Goal: Task Accomplishment & Management: Complete application form

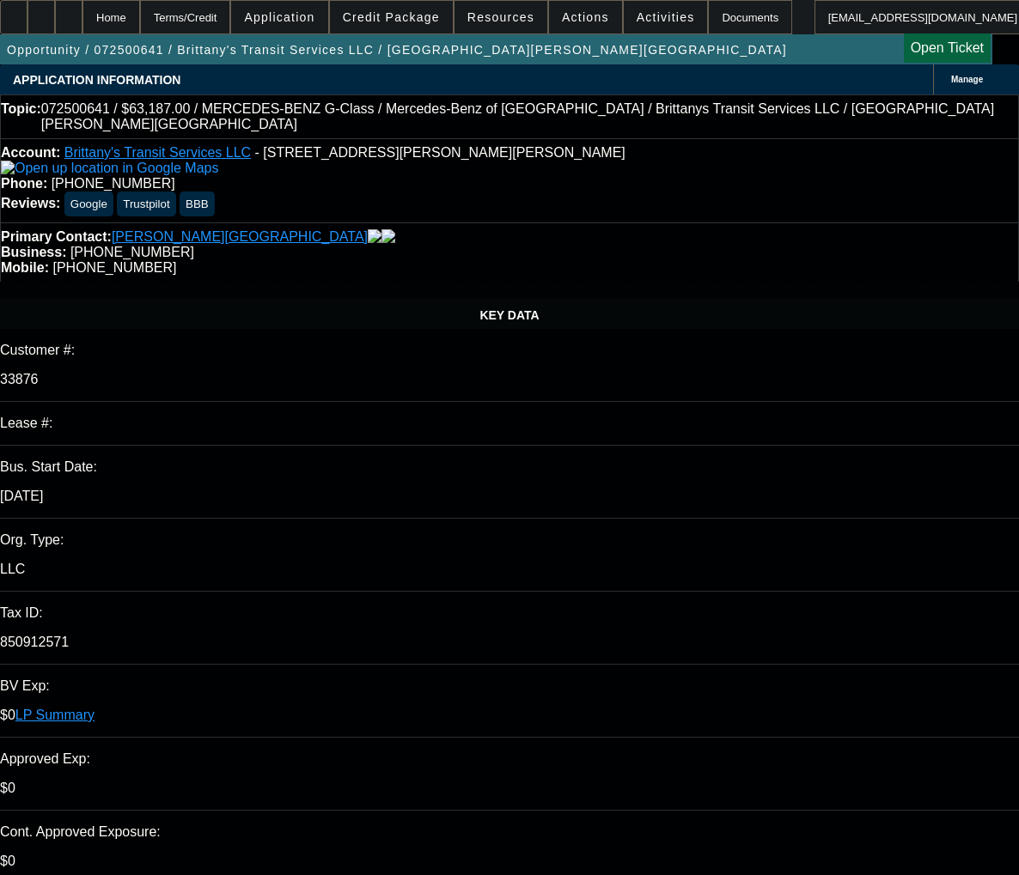
select select "0"
select select "6"
select select "0"
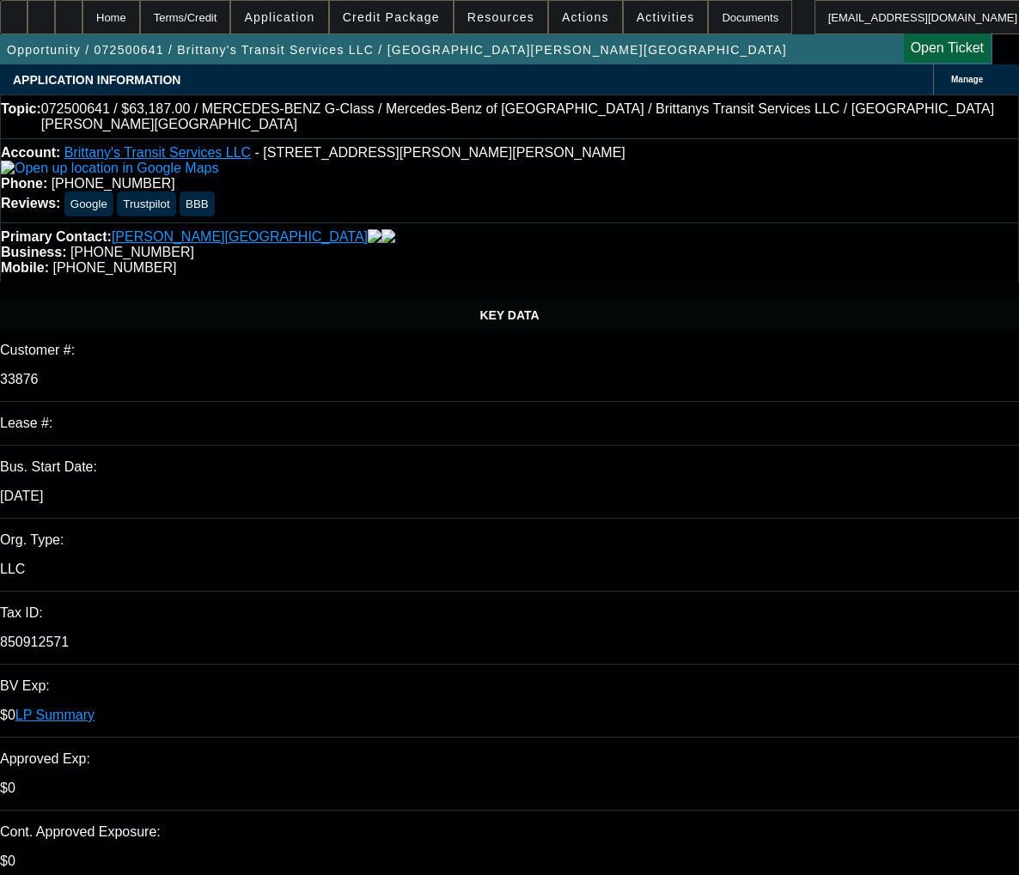
select select "0"
select select "2"
select select "0"
select select "6"
select select "0"
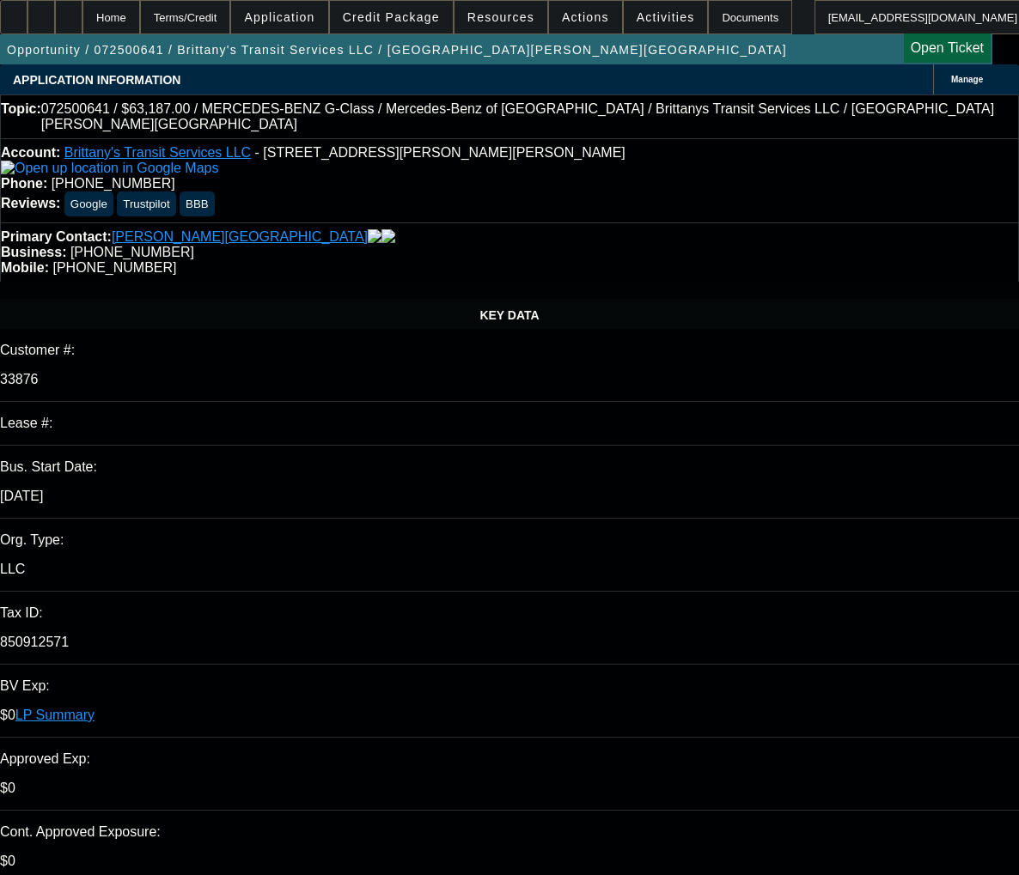
select select "0"
select select "6"
select select "0"
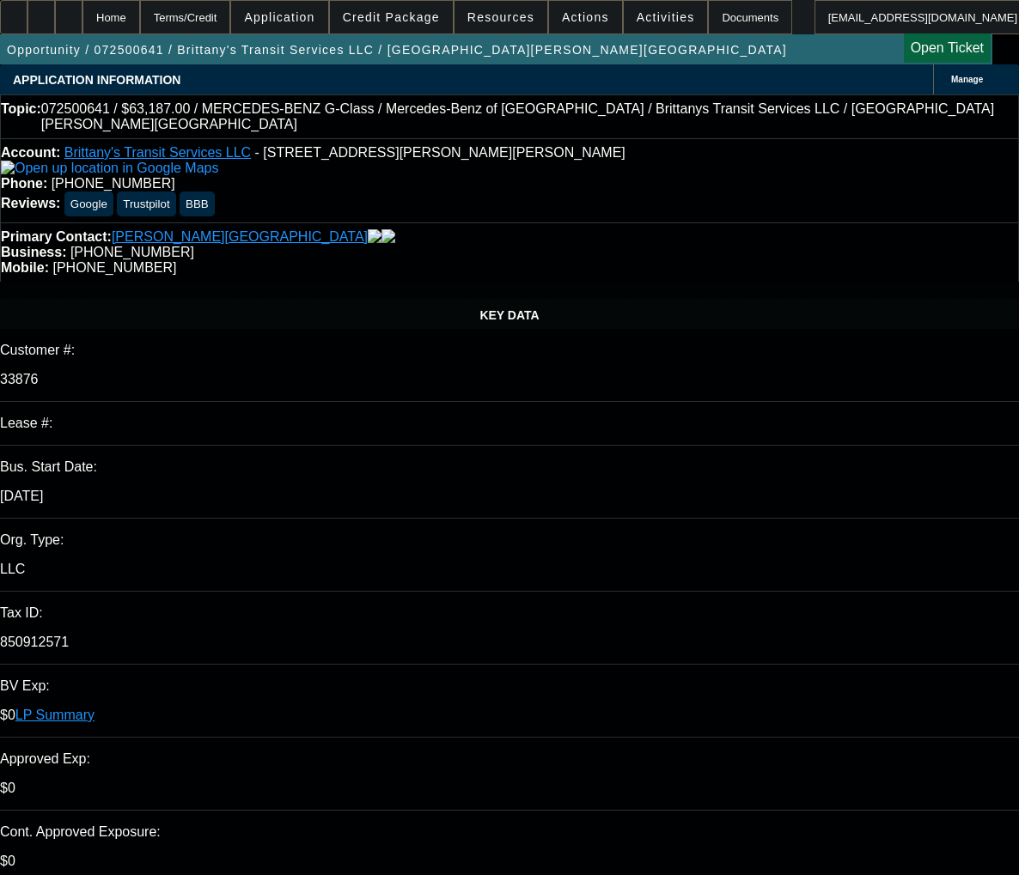
select select "0"
select select "6"
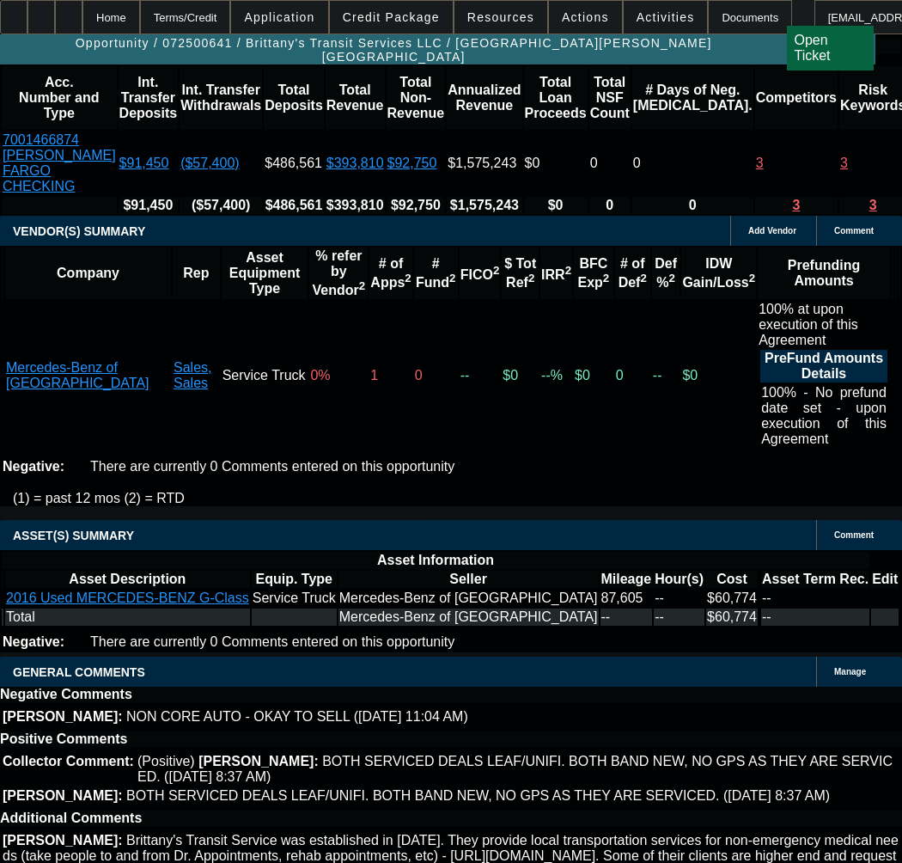
scroll to position [3866, 0]
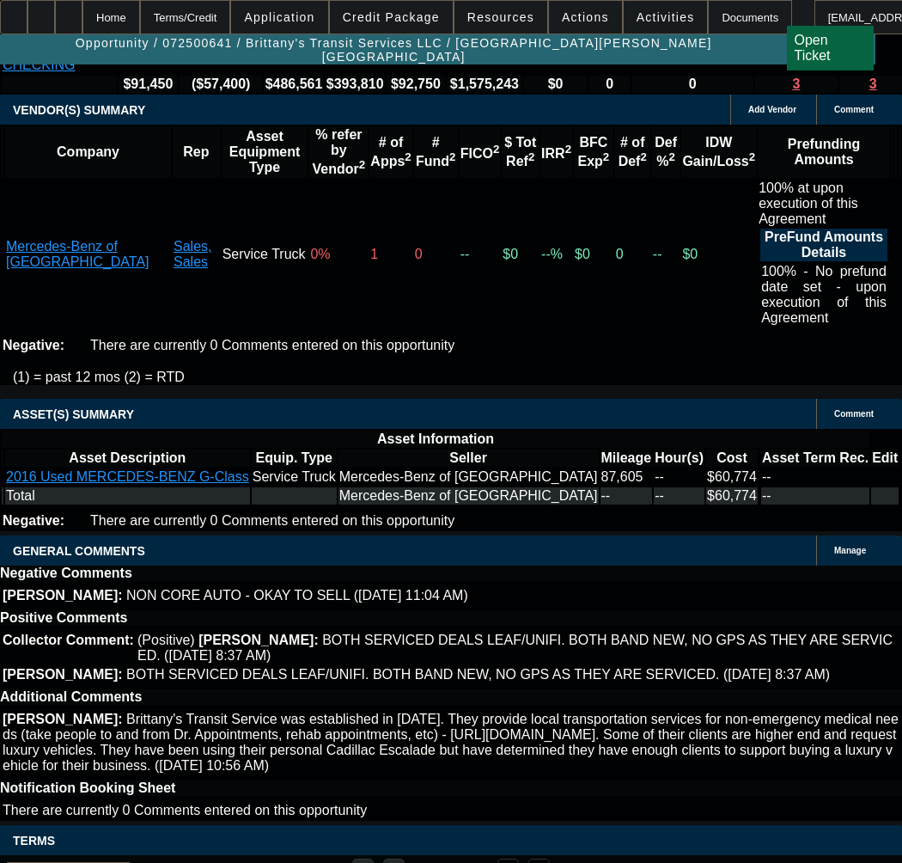
copy span "APPROVED BY FCEF - Amount Approved: $70,000.00; Term Approved: 48; Approved Pri…"
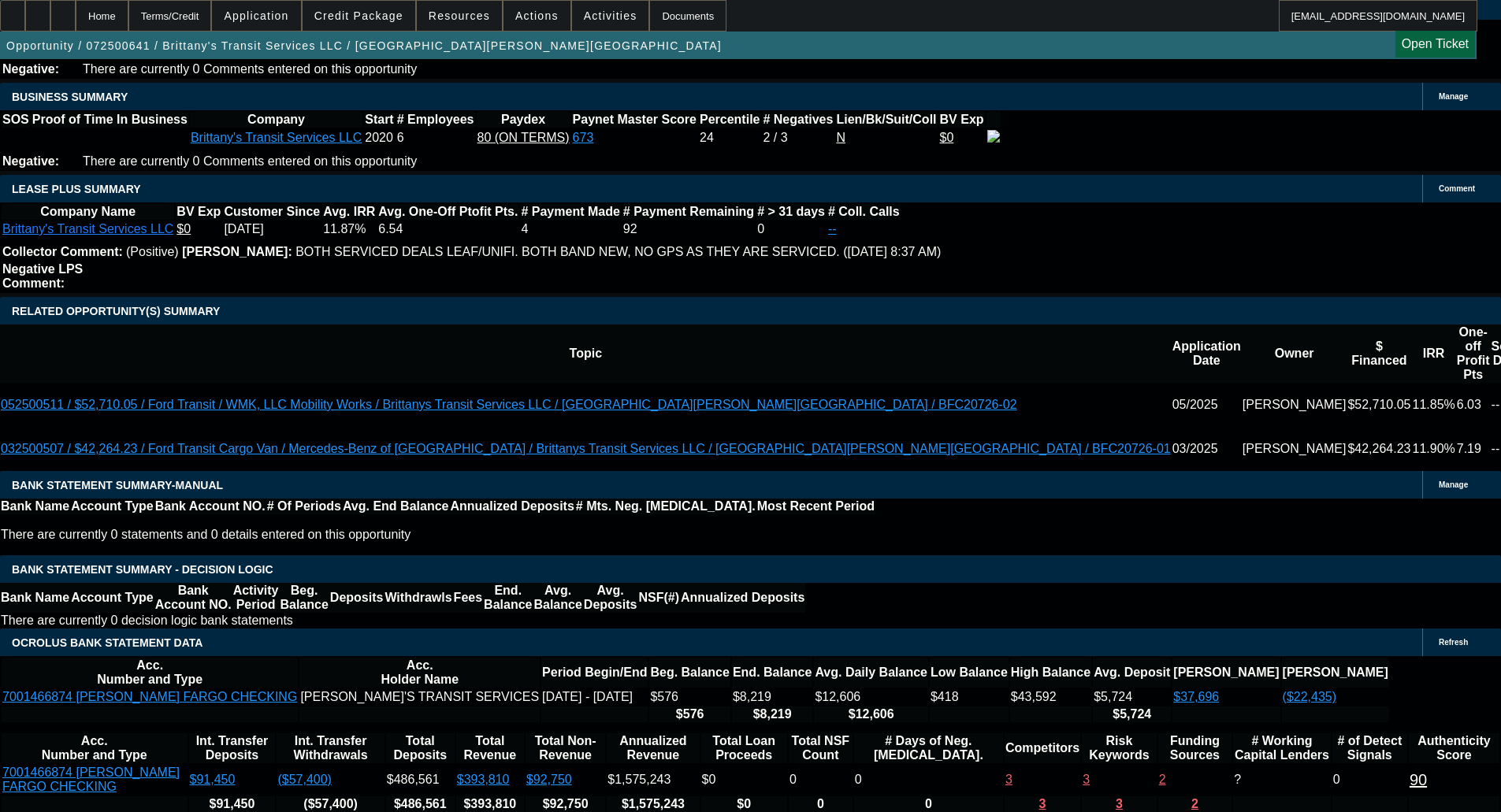
scroll to position [2965, 0]
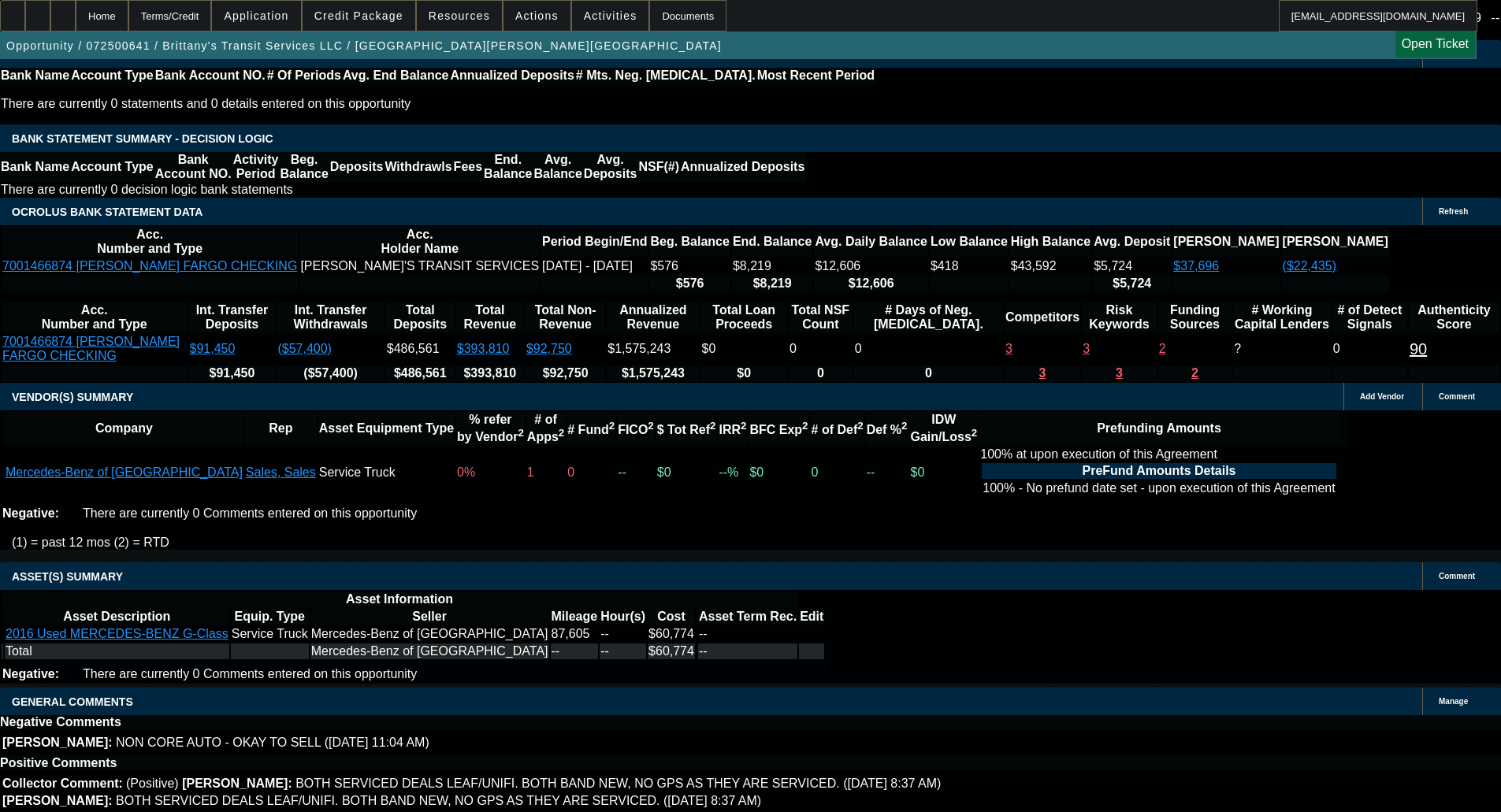
copy span "APPROVED BY FCEF - Amount Approved: $70,000.00; Term Approved: 48; Approved Pri…"
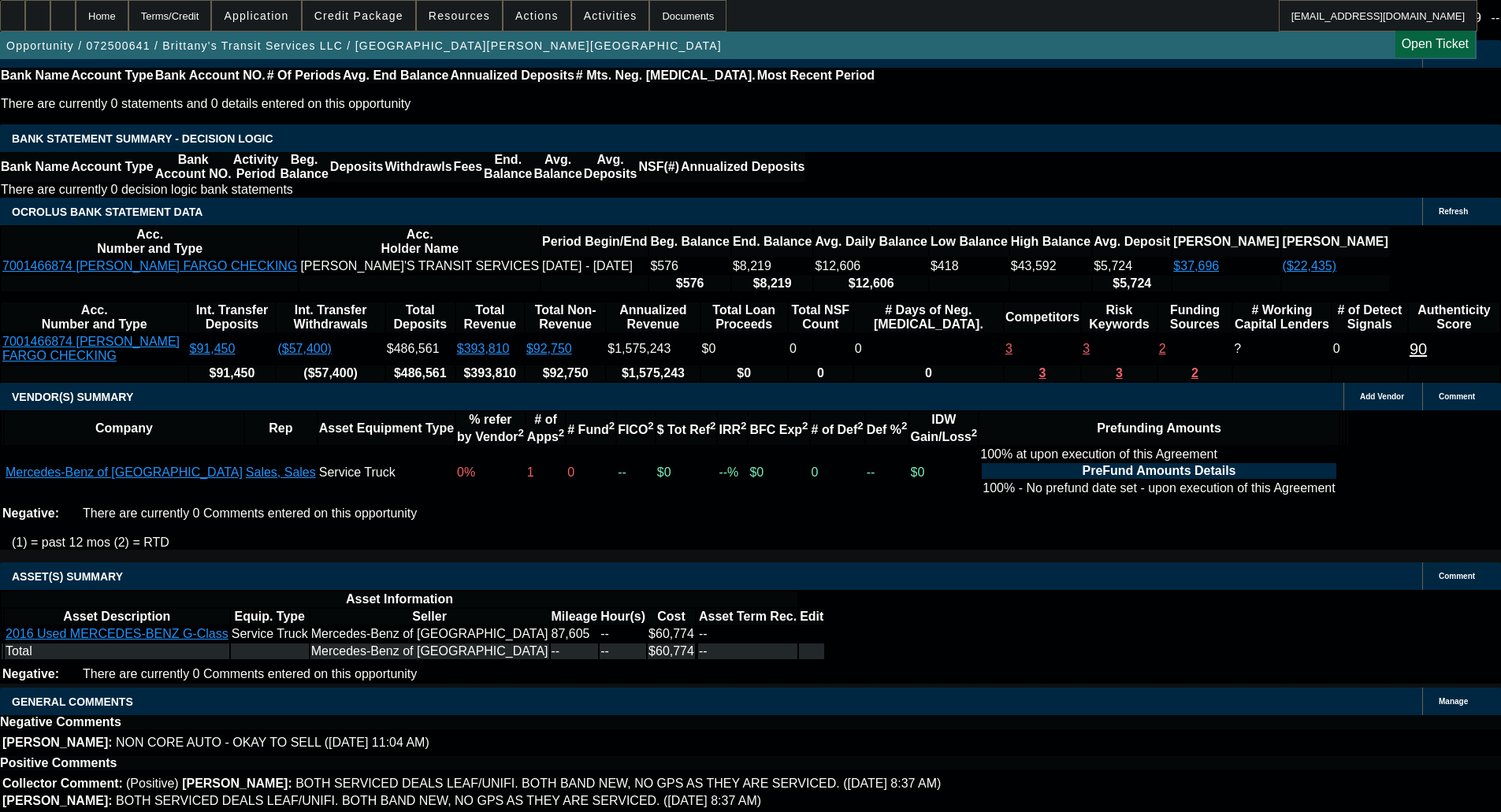
drag, startPoint x: 334, startPoint y: 442, endPoint x: 337, endPoint y: 453, distance: 11.4
select select "9"
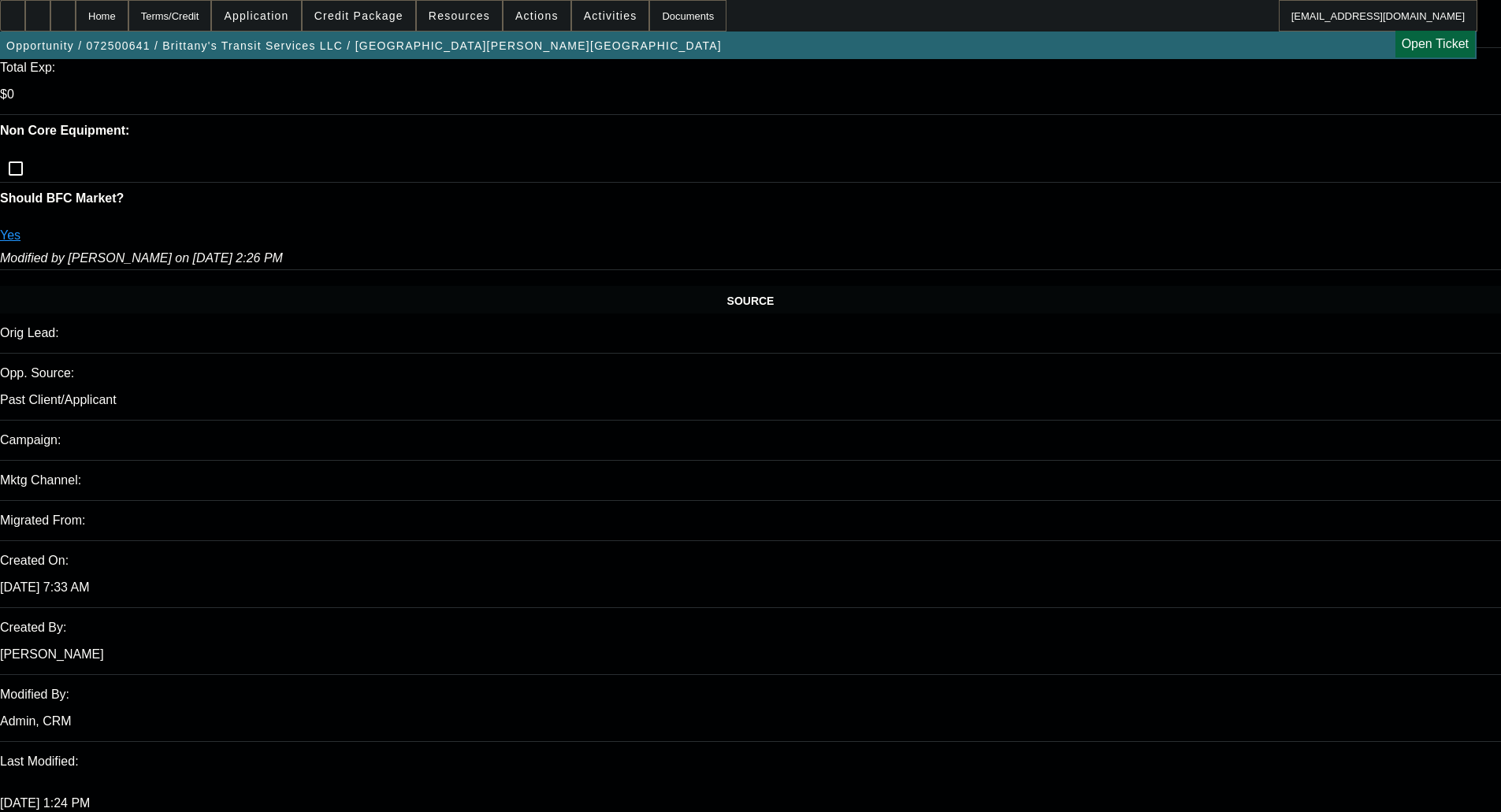
scroll to position [761, 0]
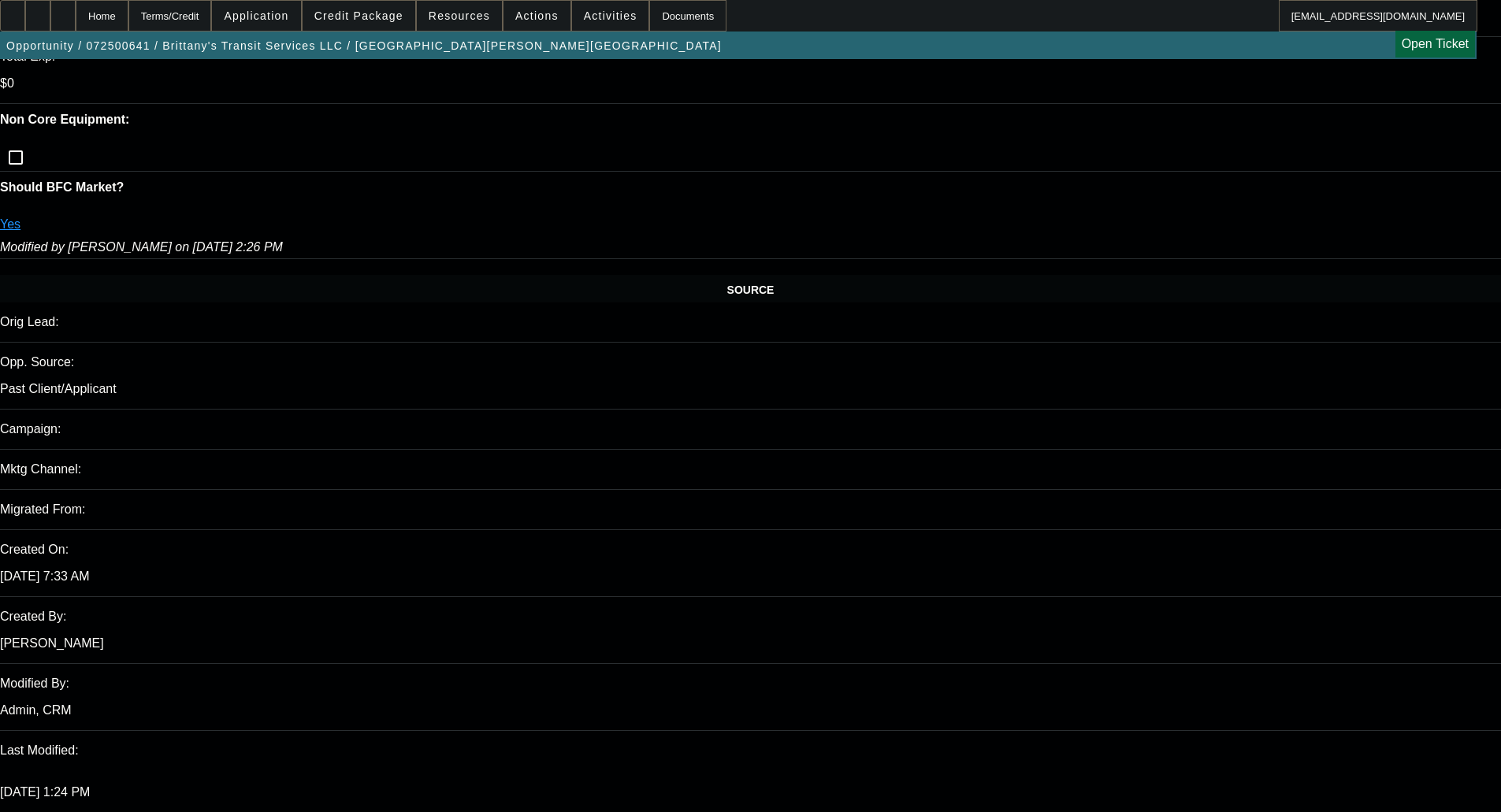
click at [945, 257] on span "Previous month" at bounding box center [1405, 258] width 31 height 31
click at [945, 446] on span "26" at bounding box center [1244, 447] width 28 height 28
type input "[DATE]"
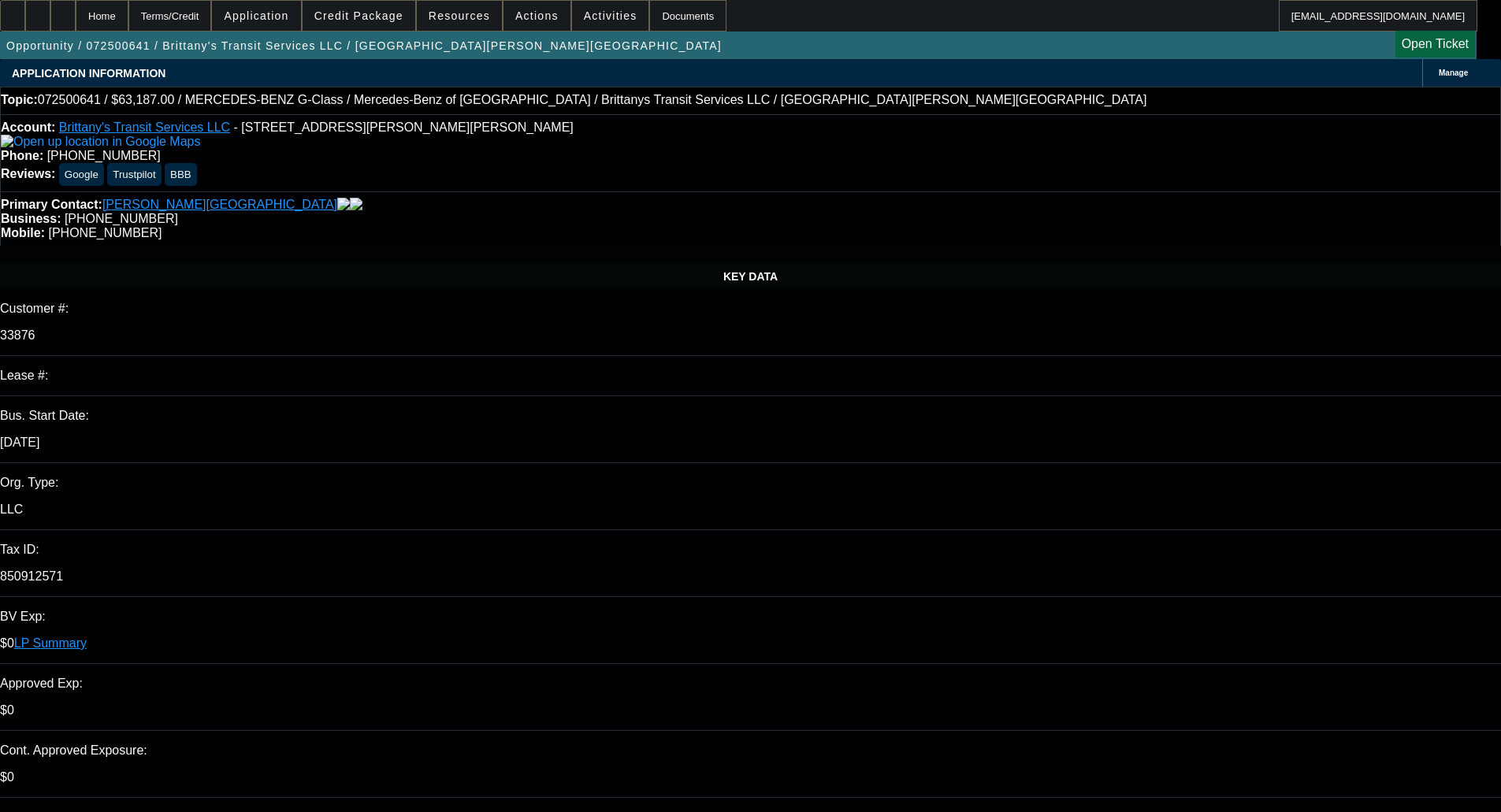
scroll to position [81, 17]
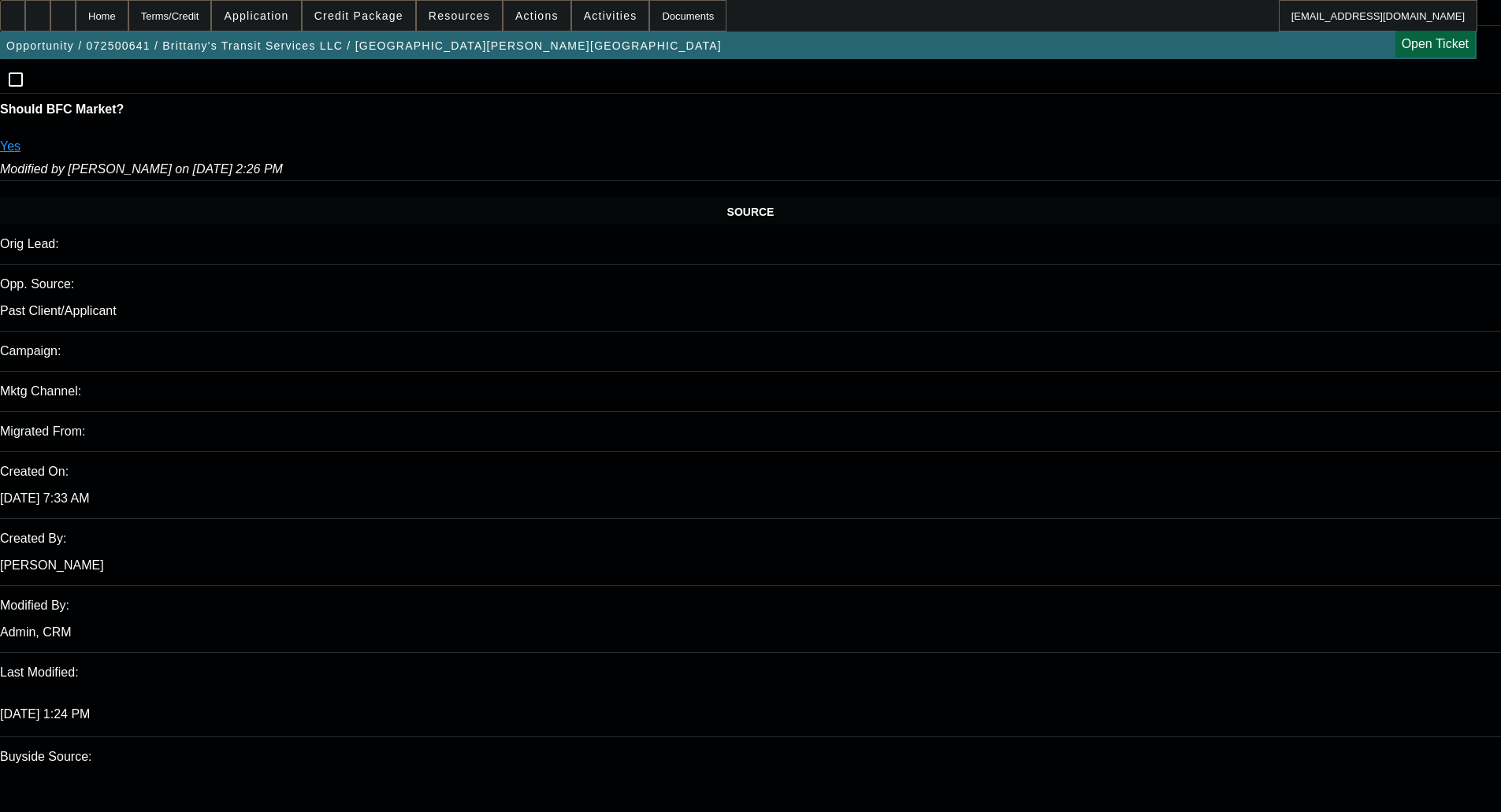
scroll to position [866, 0]
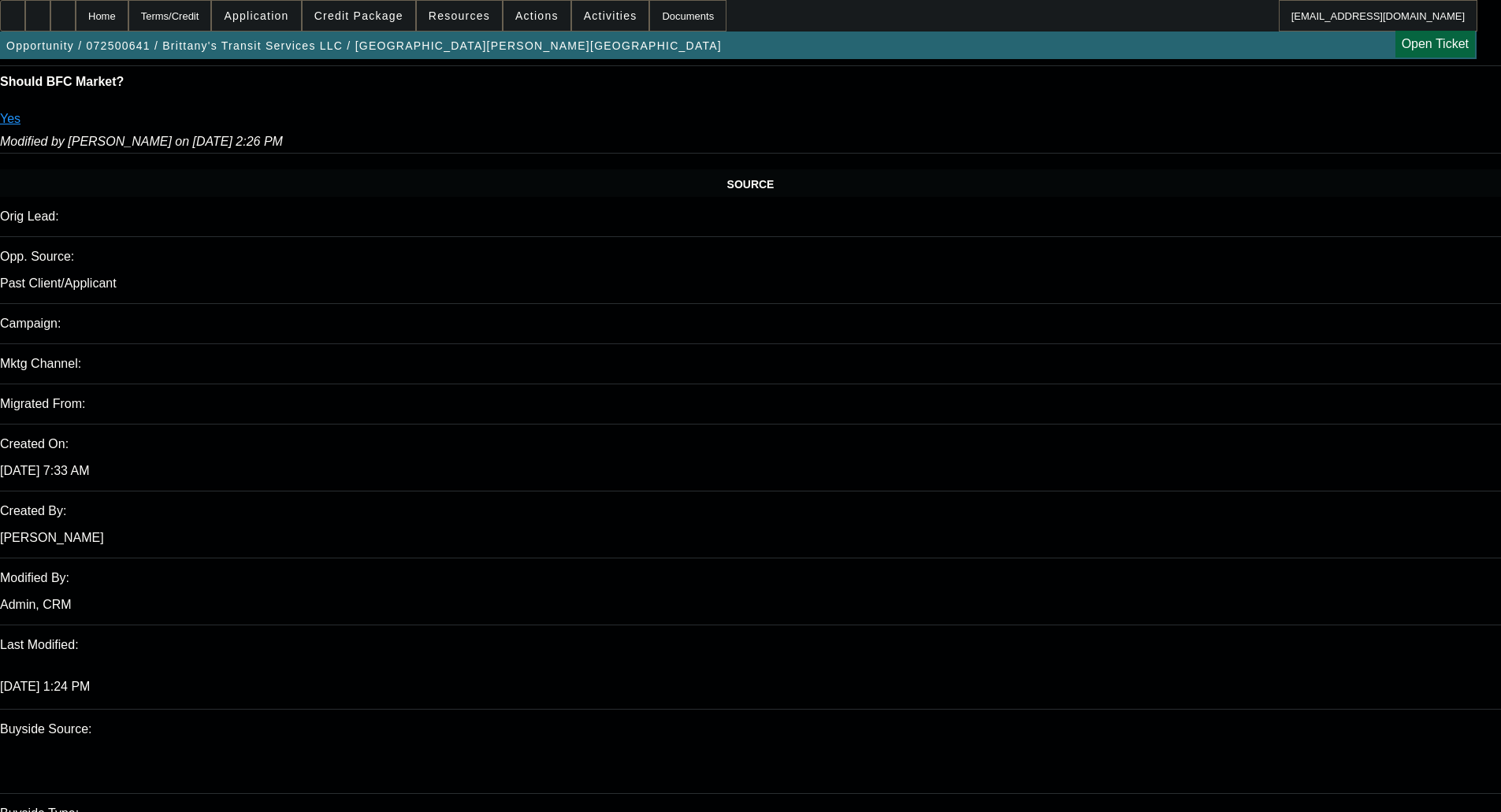
click at [945, 210] on span "Previous month" at bounding box center [1405, 214] width 31 height 31
click at [945, 443] on span "30" at bounding box center [1308, 435] width 28 height 28
type input "[DATE]"
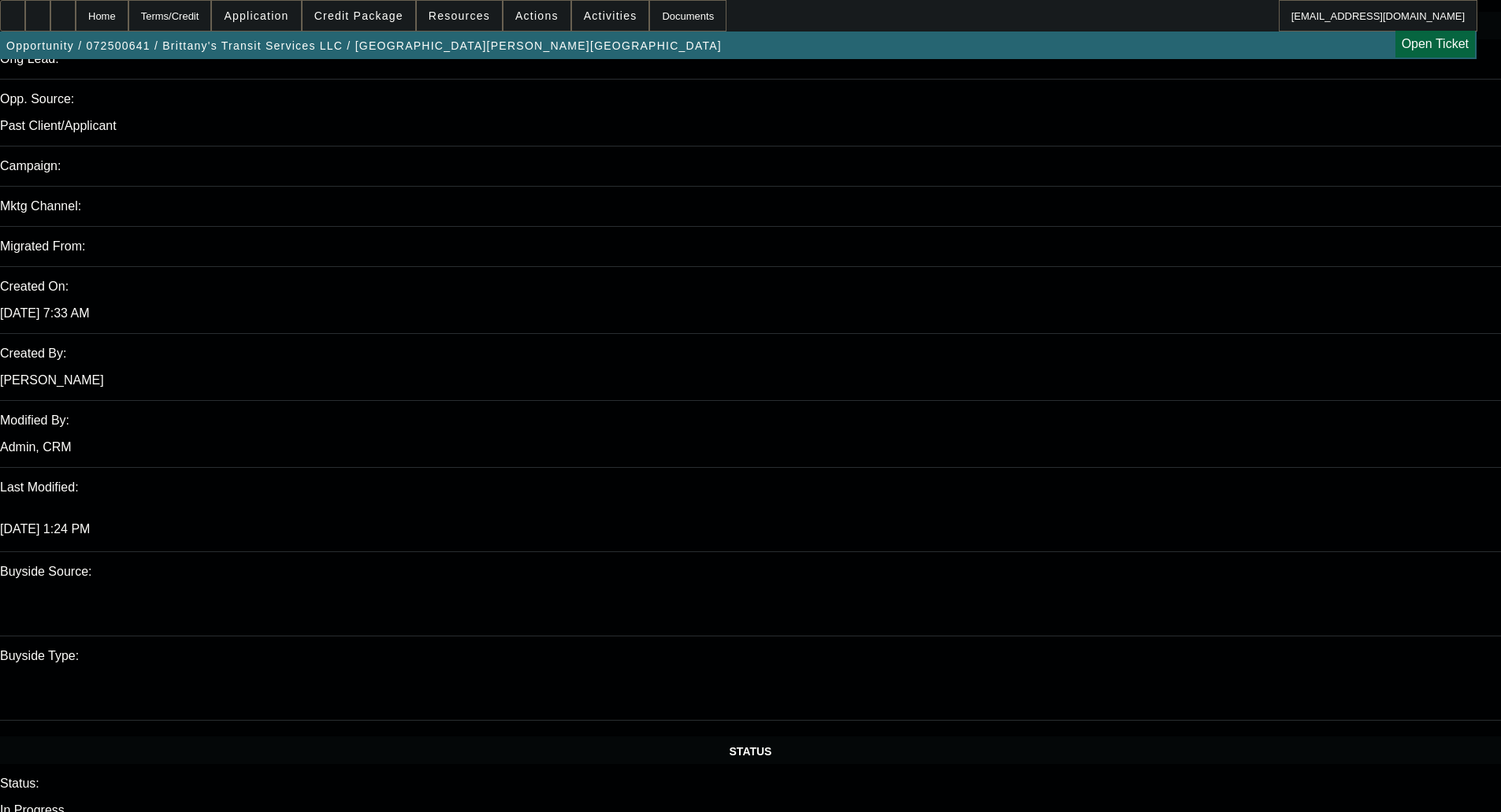
scroll to position [1103, 0]
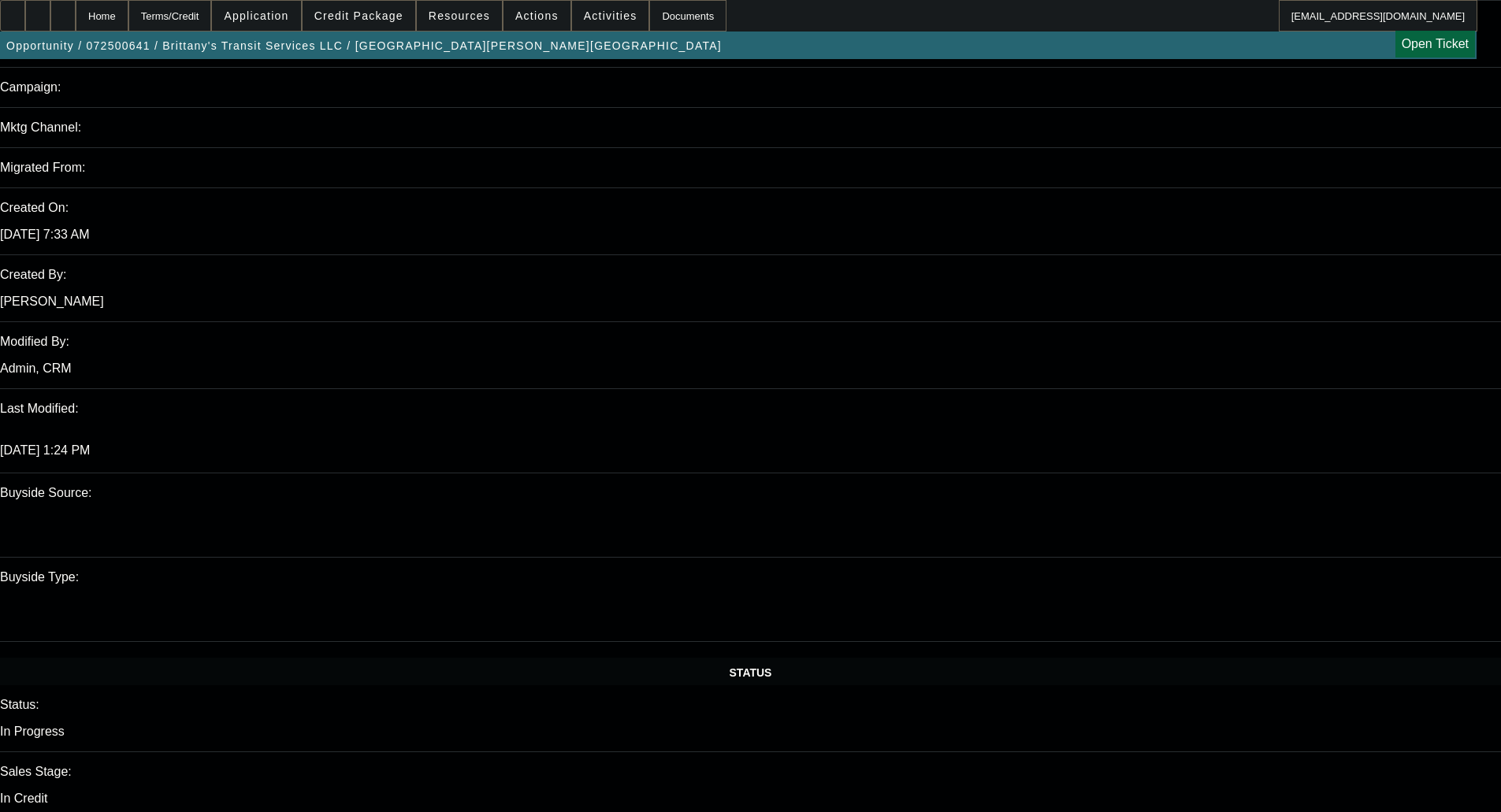
paste textarea "APPROVED BY FCEF - Amount Approved: $70,000.00; Term Approved: 48; Approved Pri…"
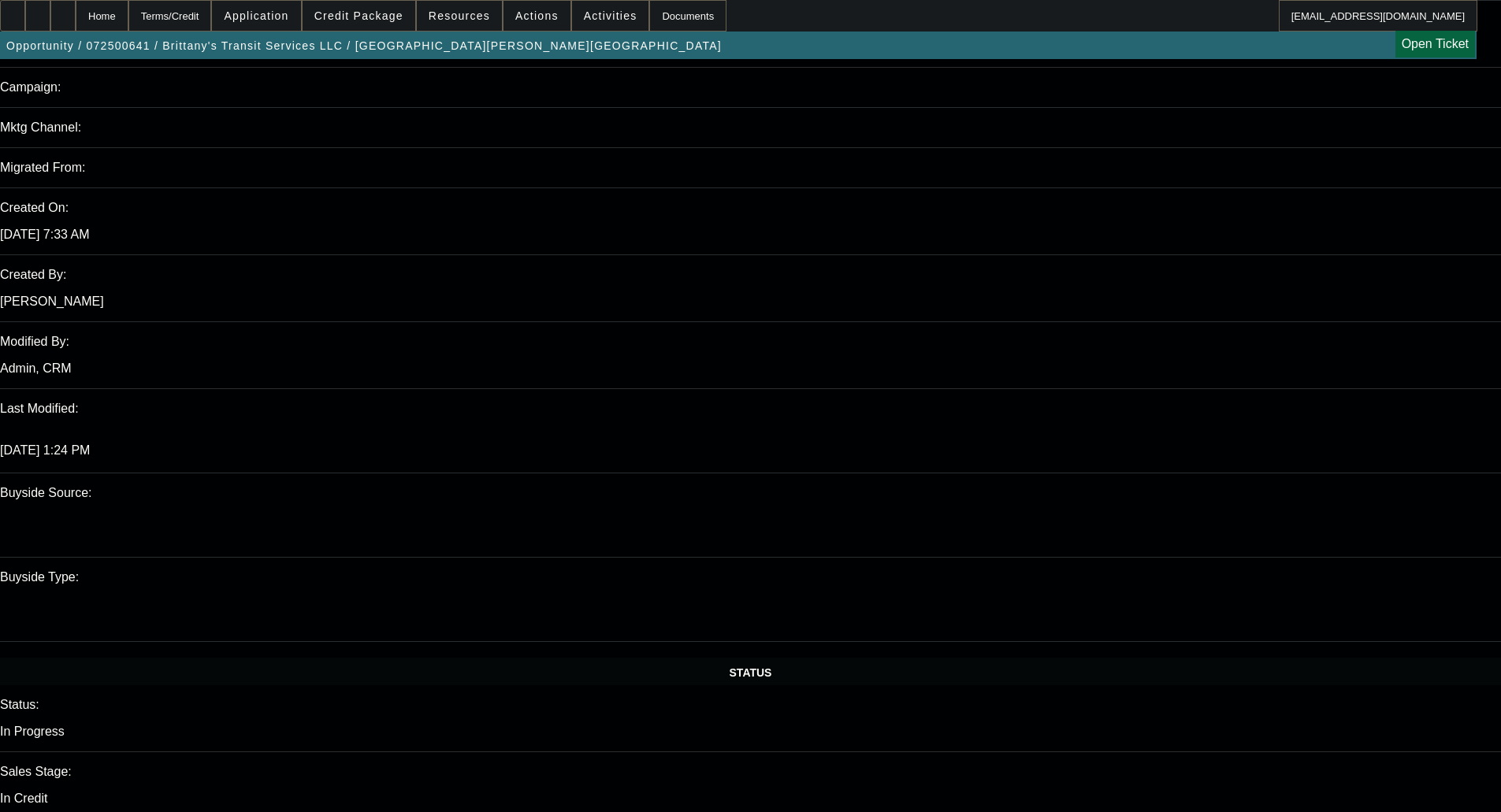
drag, startPoint x: 1167, startPoint y: 537, endPoint x: 1319, endPoint y: 539, distance: 152.0
paste textarea "6 Used MERCEDES-BENZ G-Class 87605 miles"
type textarea "APPROVED BY FCEF - Amount Approved: $65,000.00; Term Approved: 48; Approved Pri…"
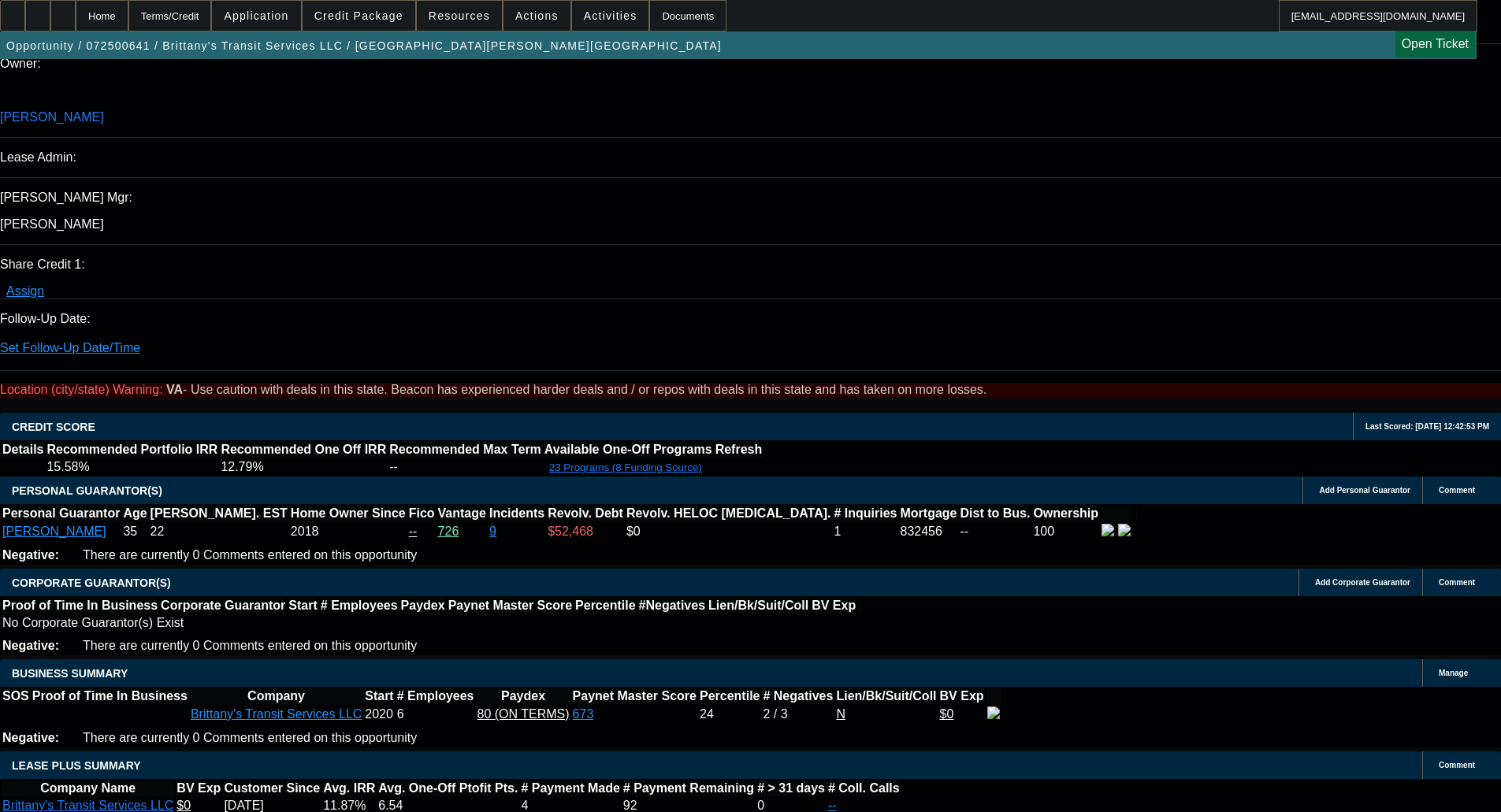
scroll to position [2965, 0]
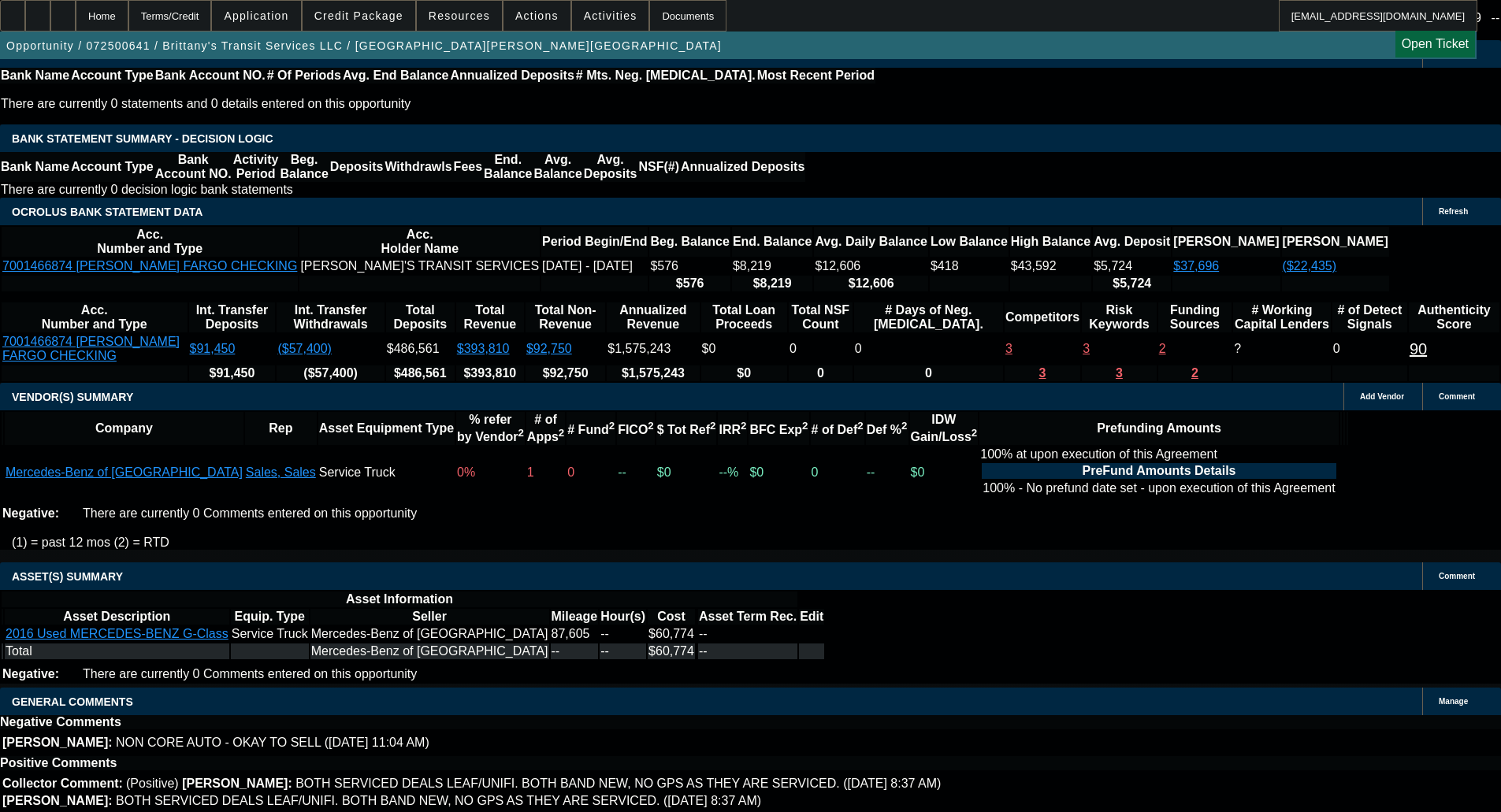
drag, startPoint x: 346, startPoint y: 785, endPoint x: 558, endPoint y: 779, distance: 212.1
copy span "CONTINGENT ON THE SELLER SOS AND PAYNET FOR REVIEW;"
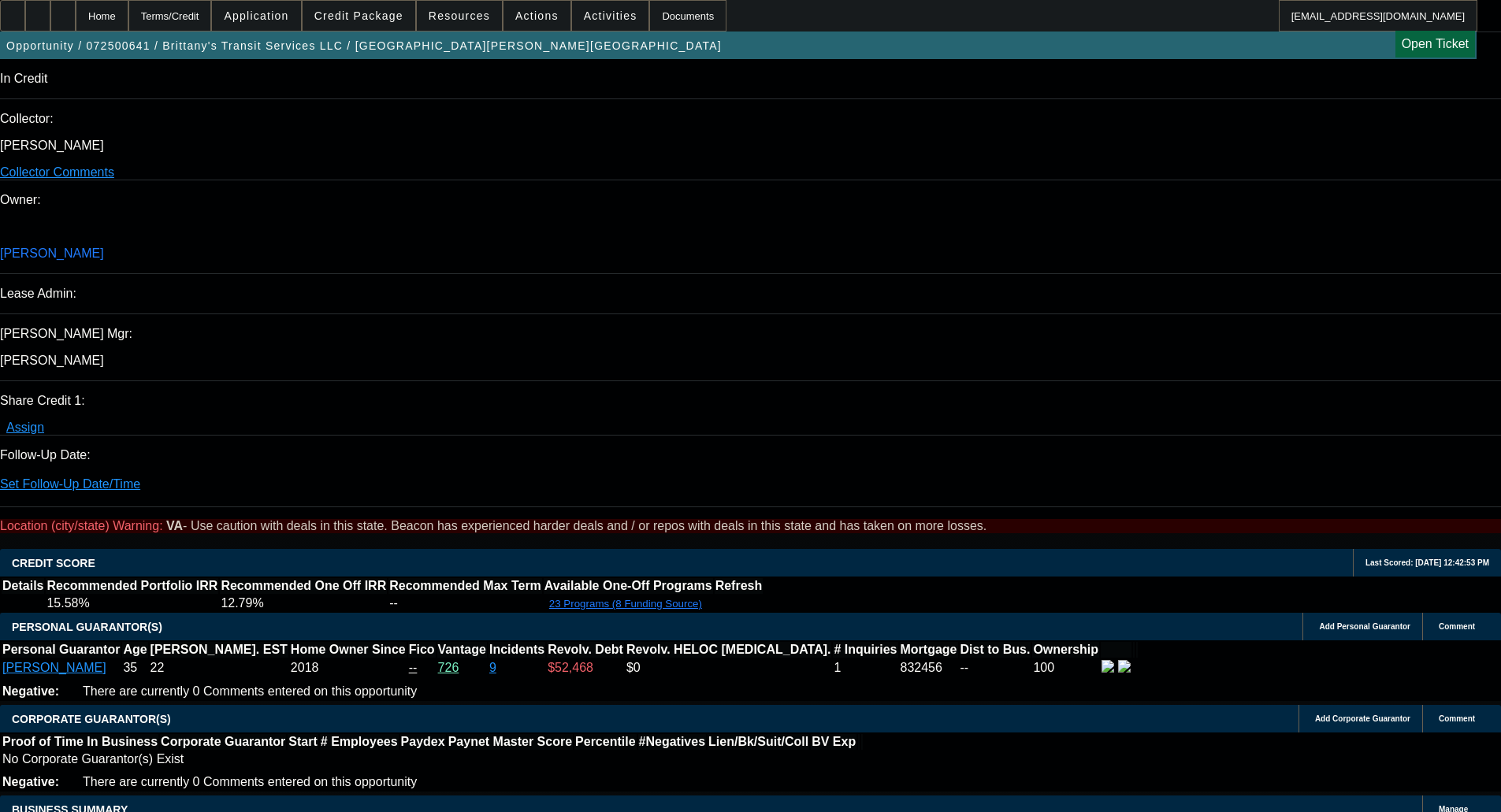
scroll to position [1627, 0]
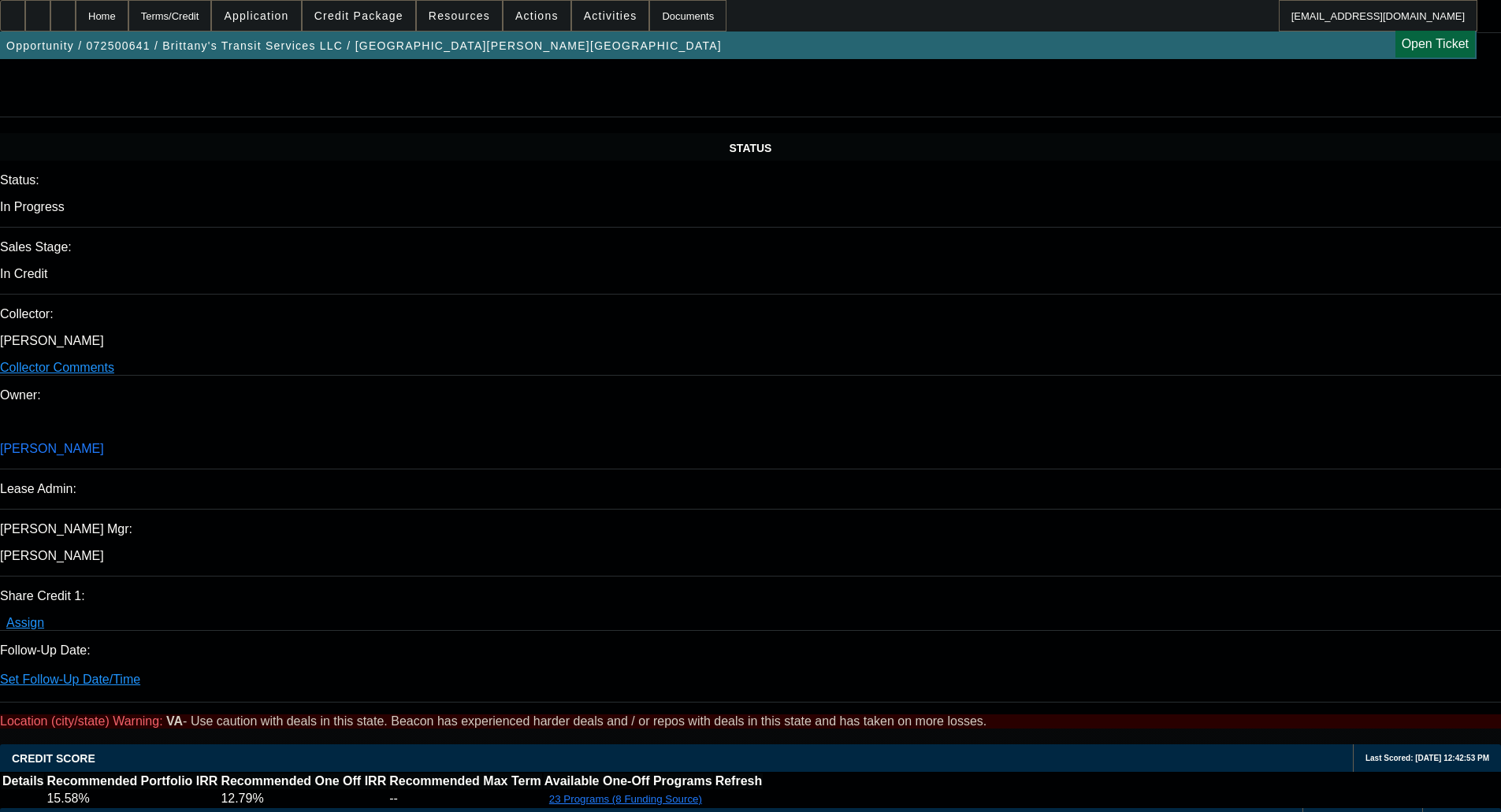
paste textarea "CONTINGENT ON THE SELLER SOS AND PAYNET FOR REVIEW;"
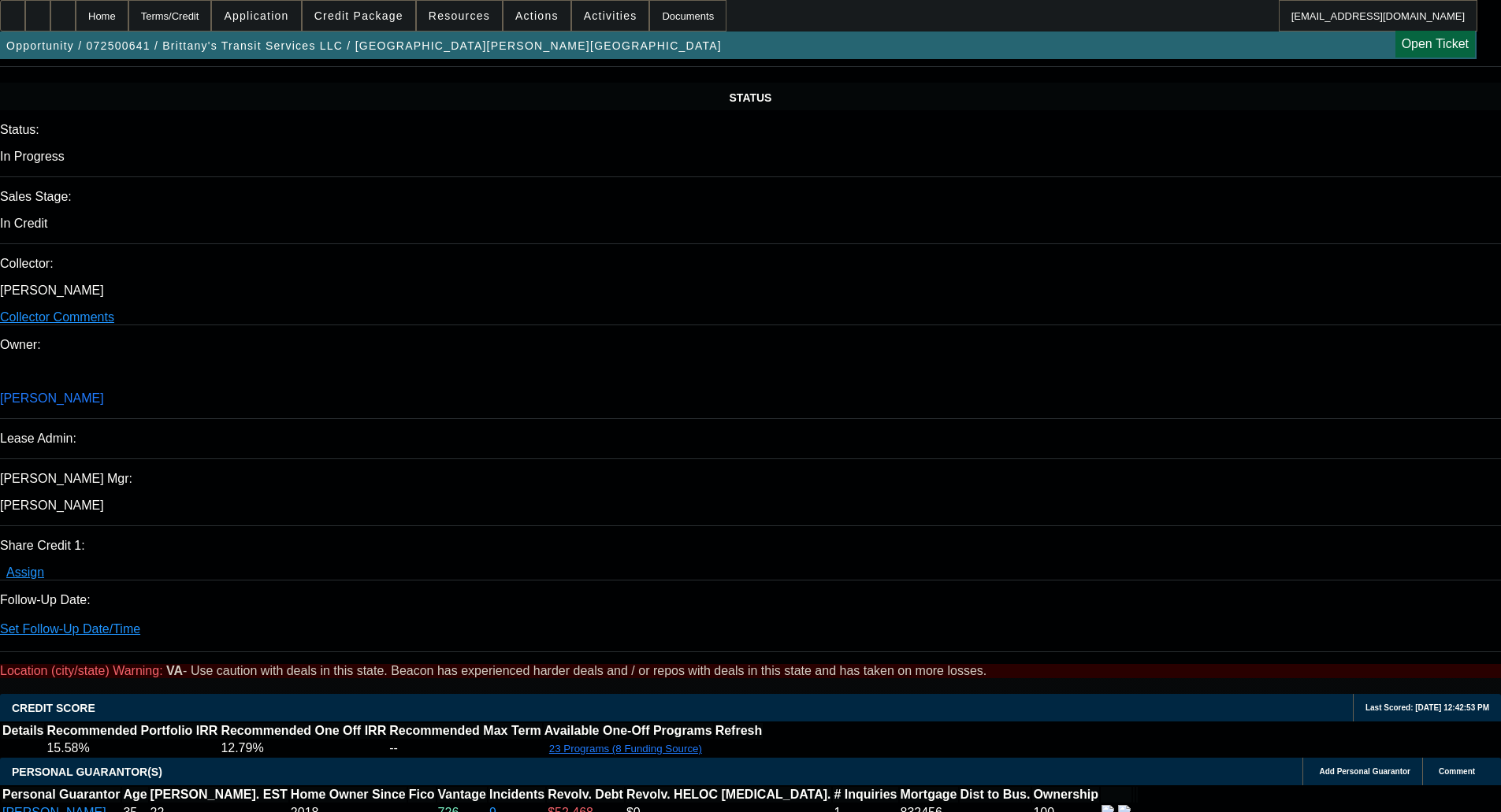
scroll to position [1784, 0]
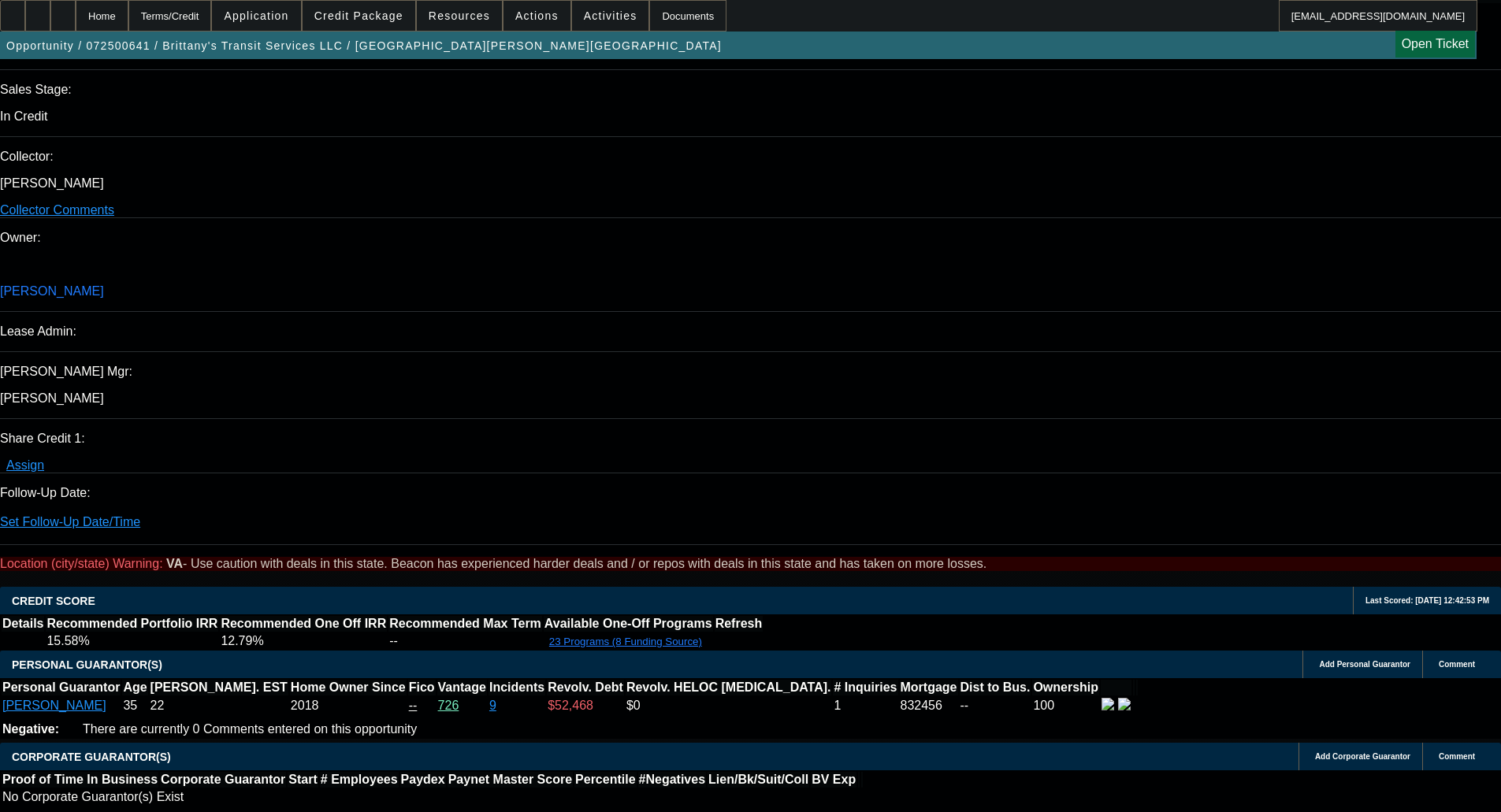
type textarea "CONTINGENT ON THE SELLER SOS AND PAYNET FOR REVIEW;"
type input "02:44"
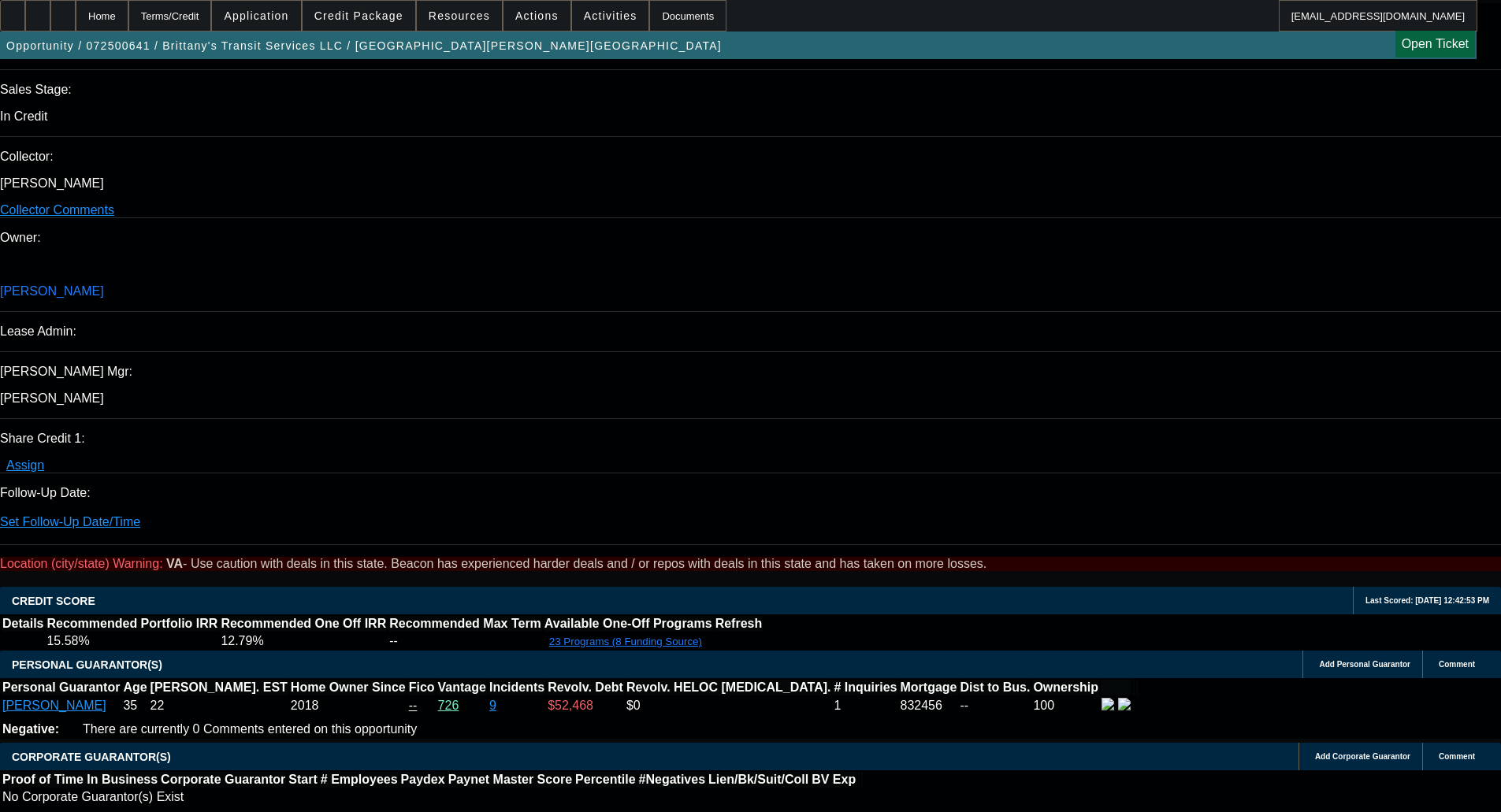
click at [945, 458] on span "2" at bounding box center [1121, 455] width 28 height 28
type input "[DATE]"
type input "01:23"
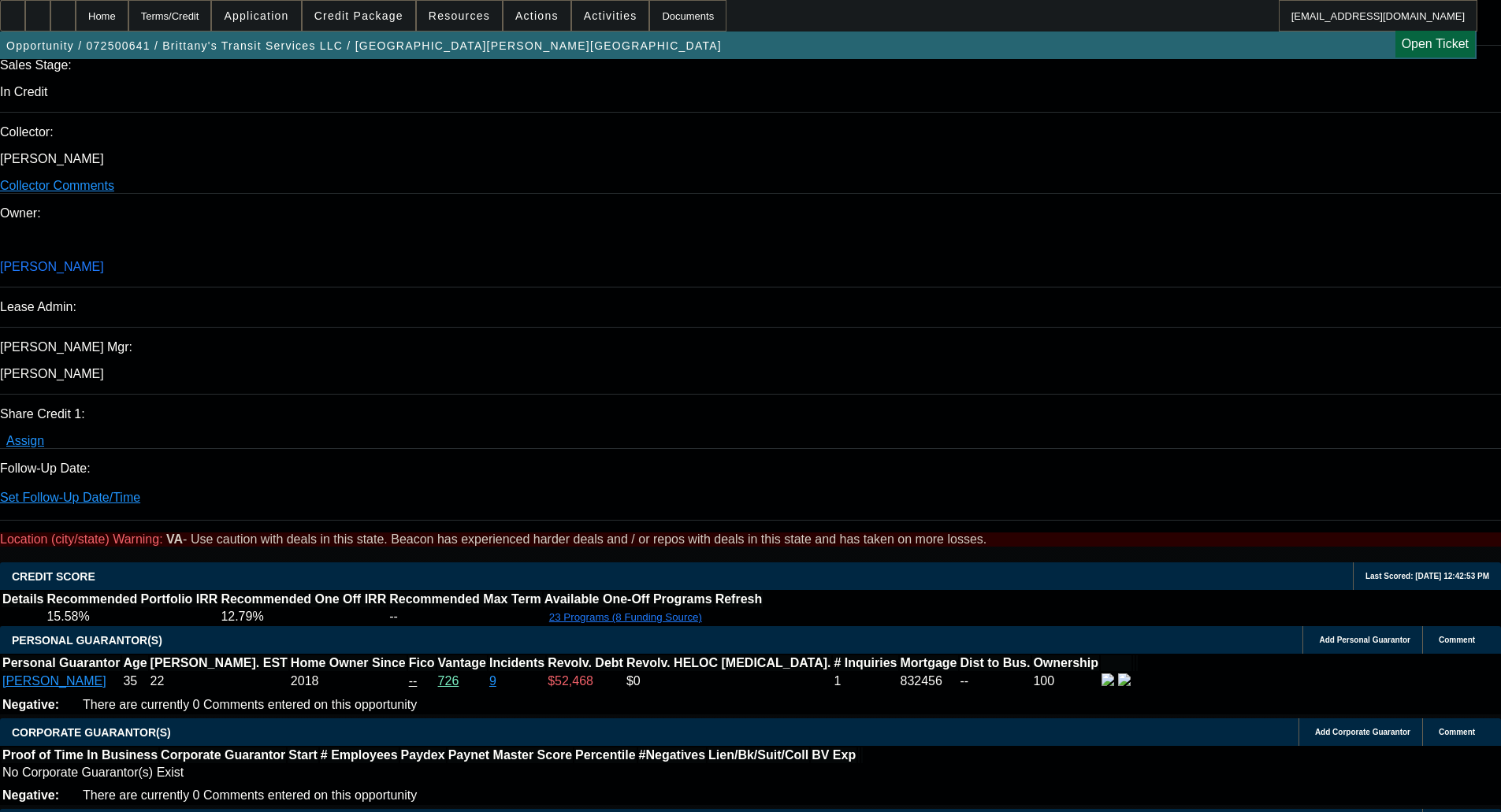
scroll to position [1863, 0]
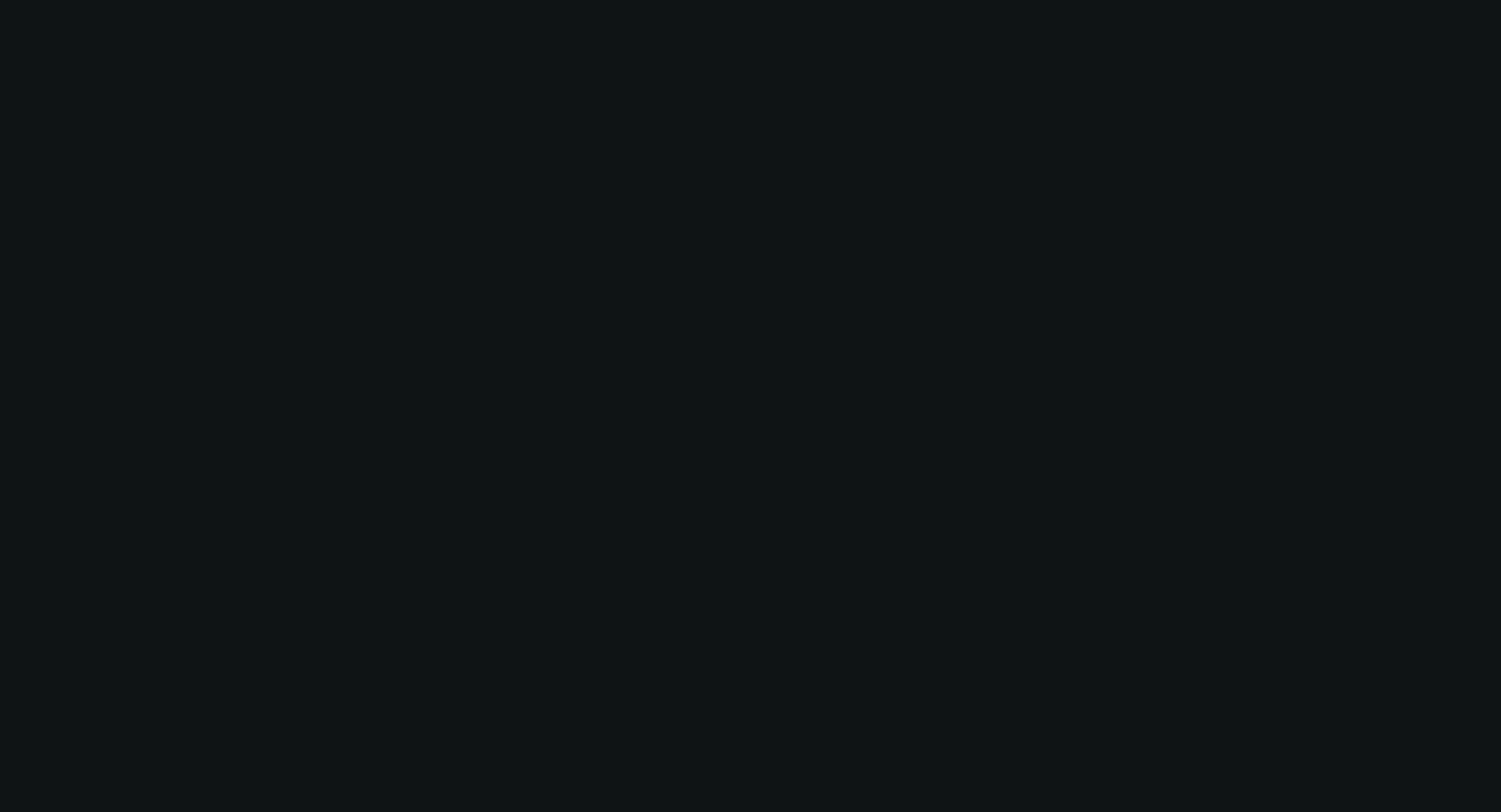
select select "0"
select select "6"
select select "0"
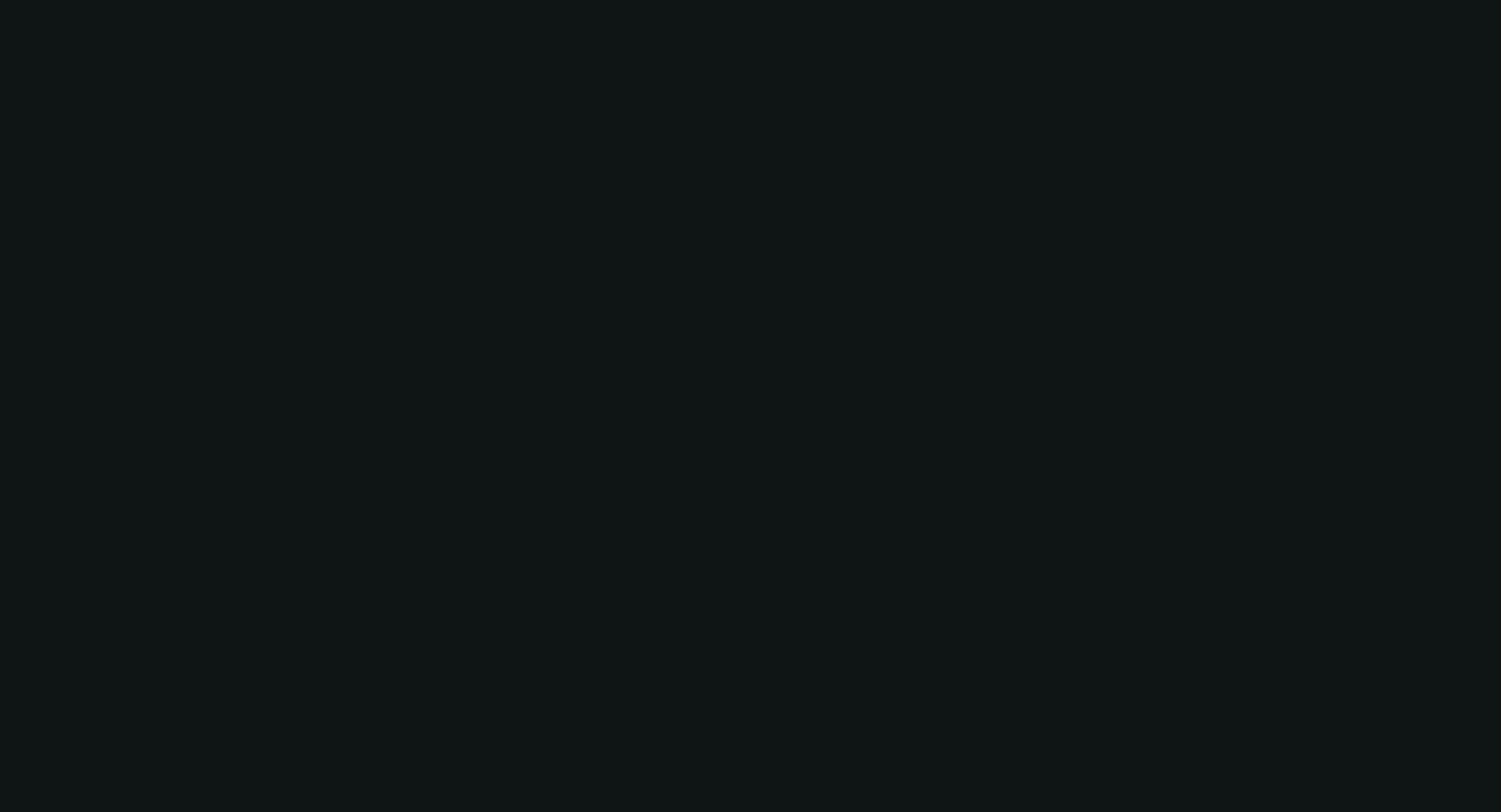
select select "0"
select select "6"
select select "0"
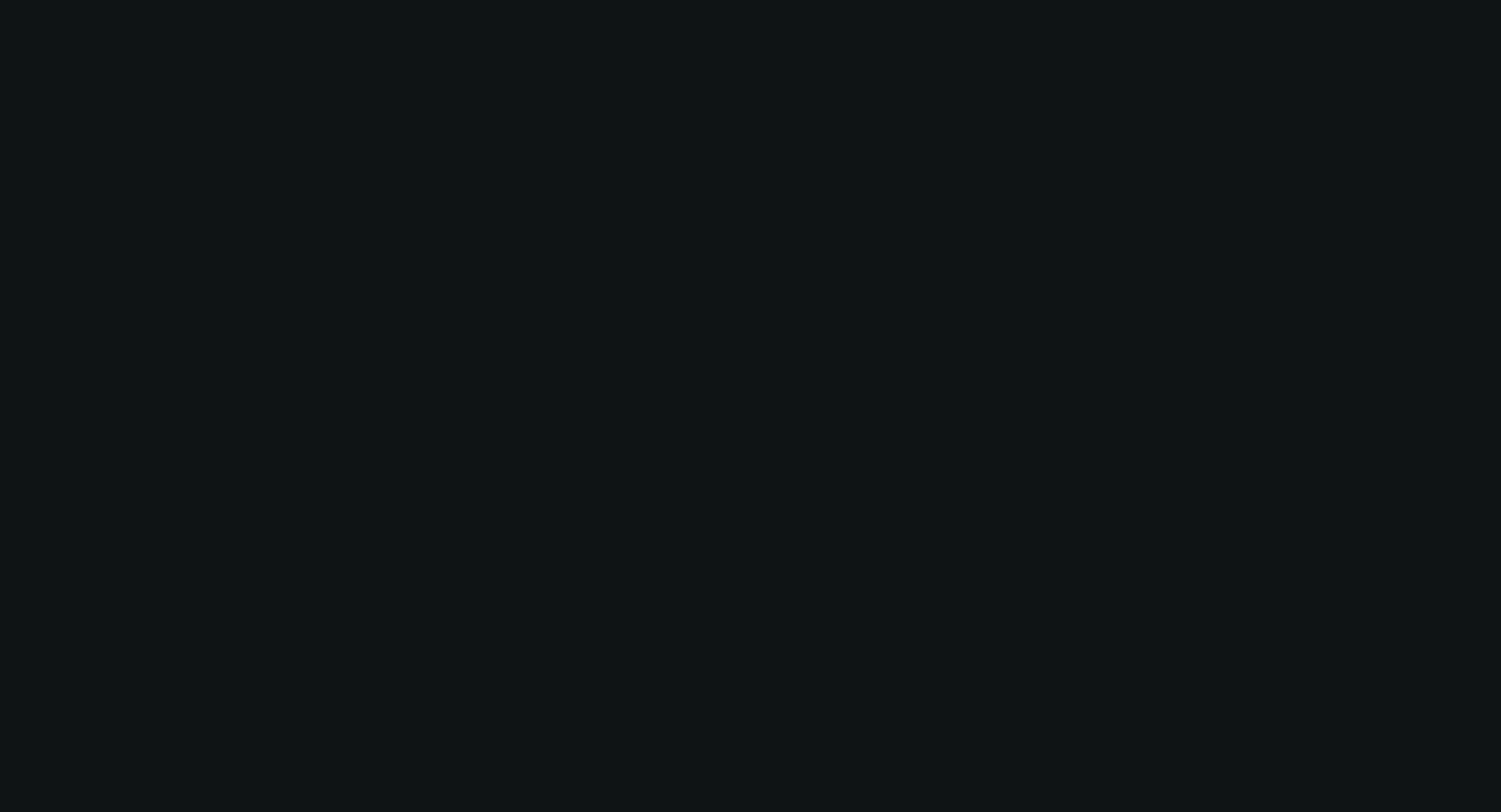
select select "2"
select select "0"
select select "6"
select select "0"
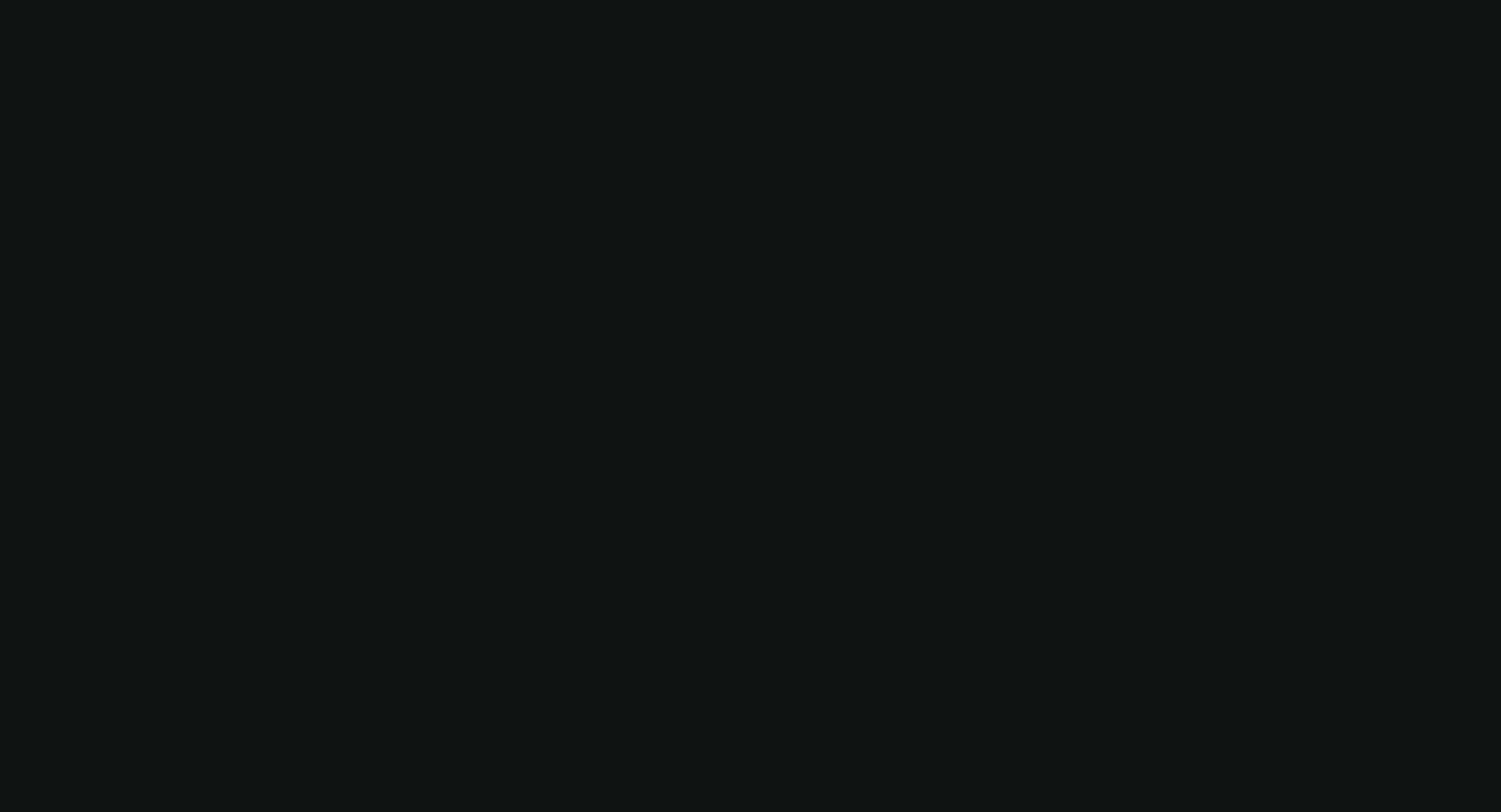
select select "0"
select select "6"
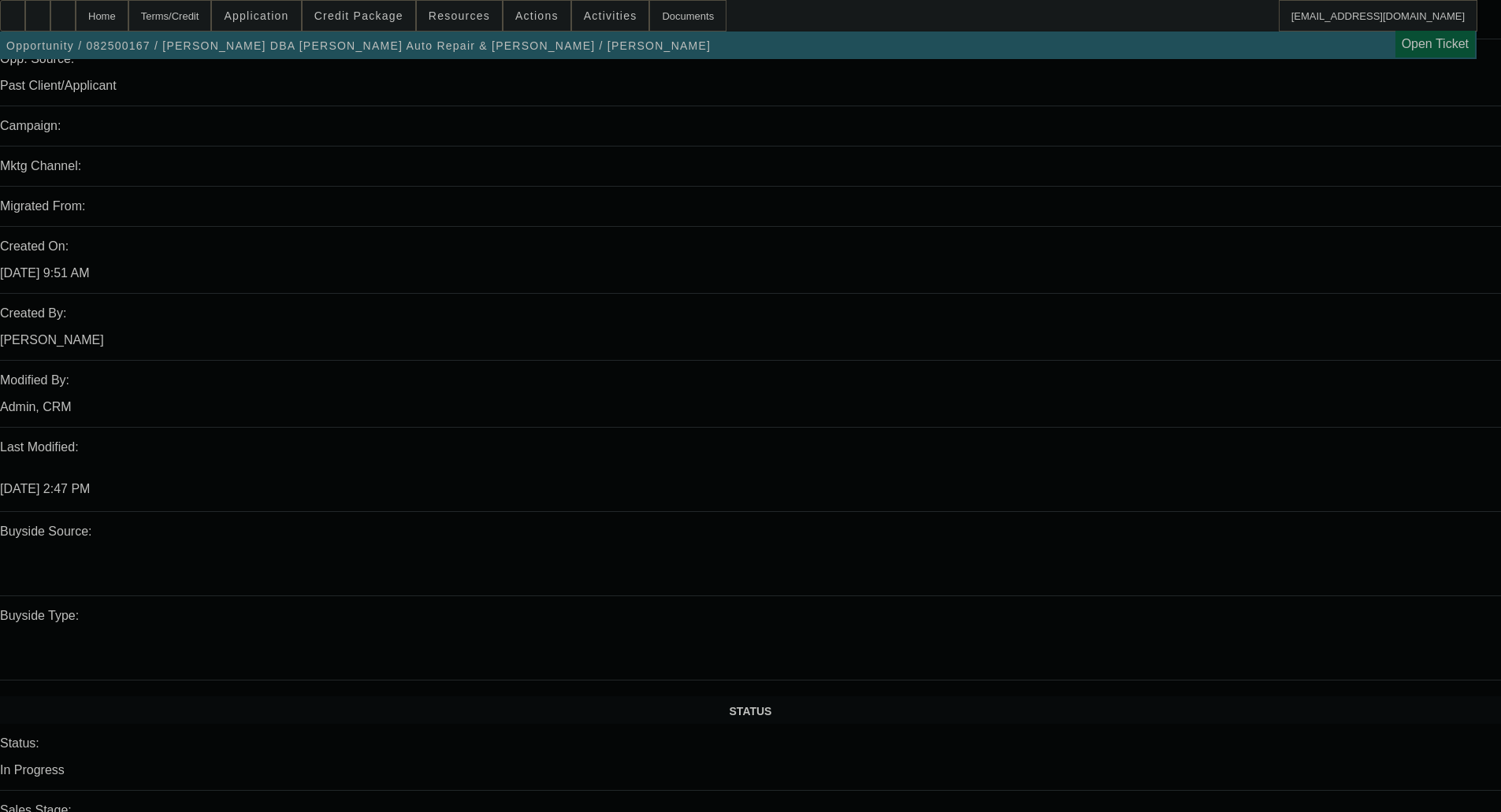
select select "0"
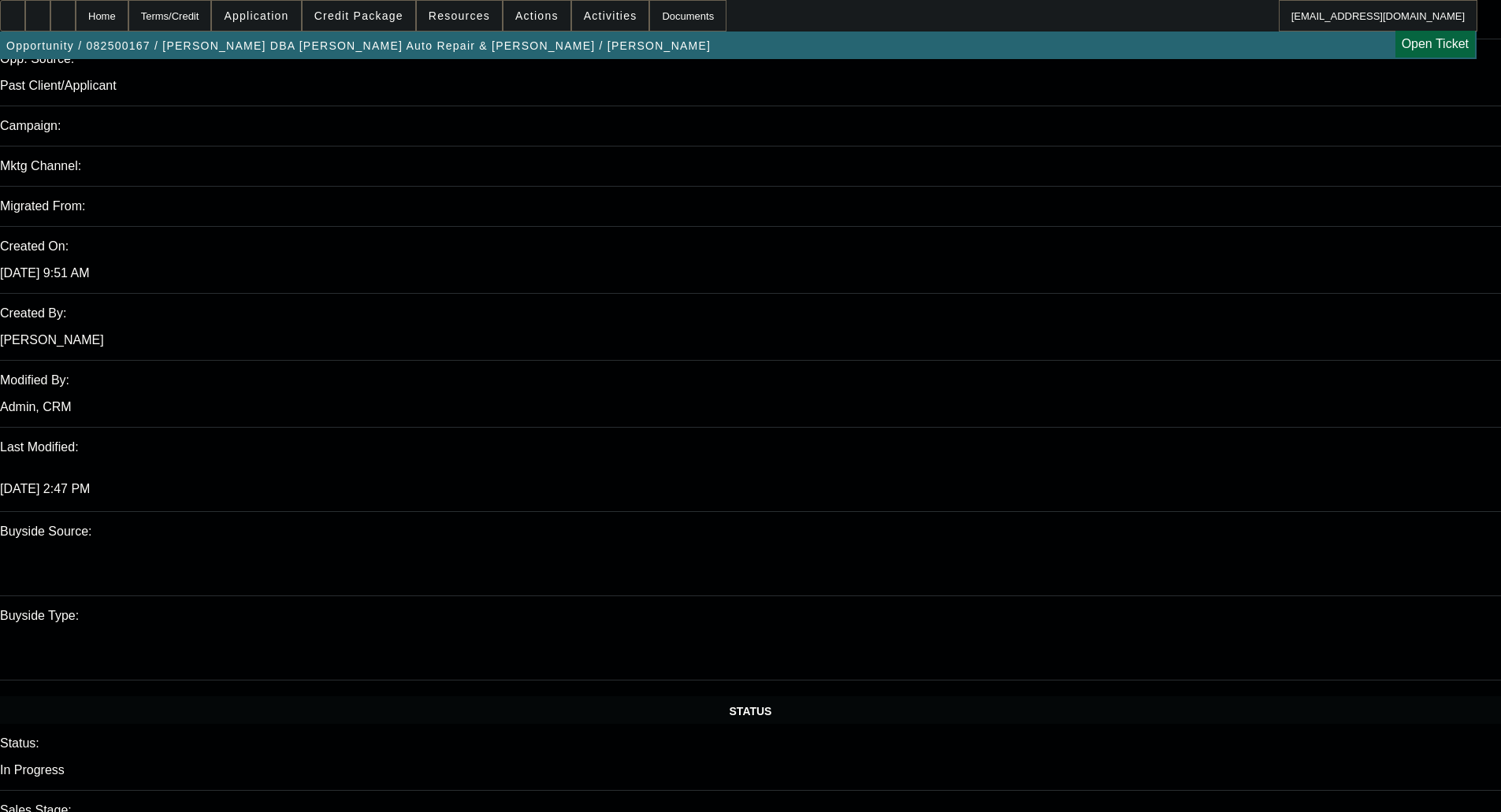
select select "0"
select select "2"
select select "0"
select select "6"
select select "0"
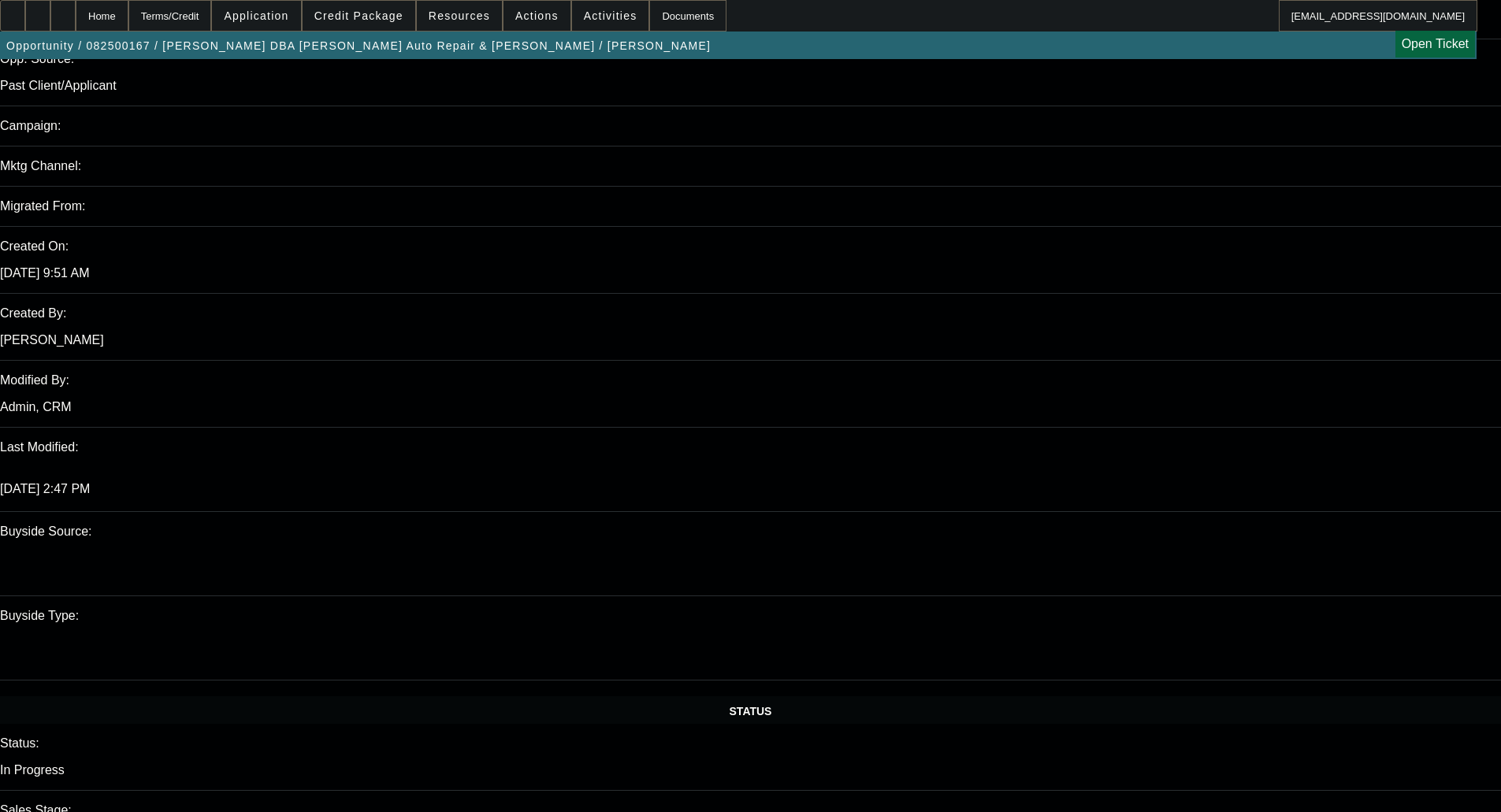
select select "0"
select select "2"
select select "0"
select select "6"
select select "0"
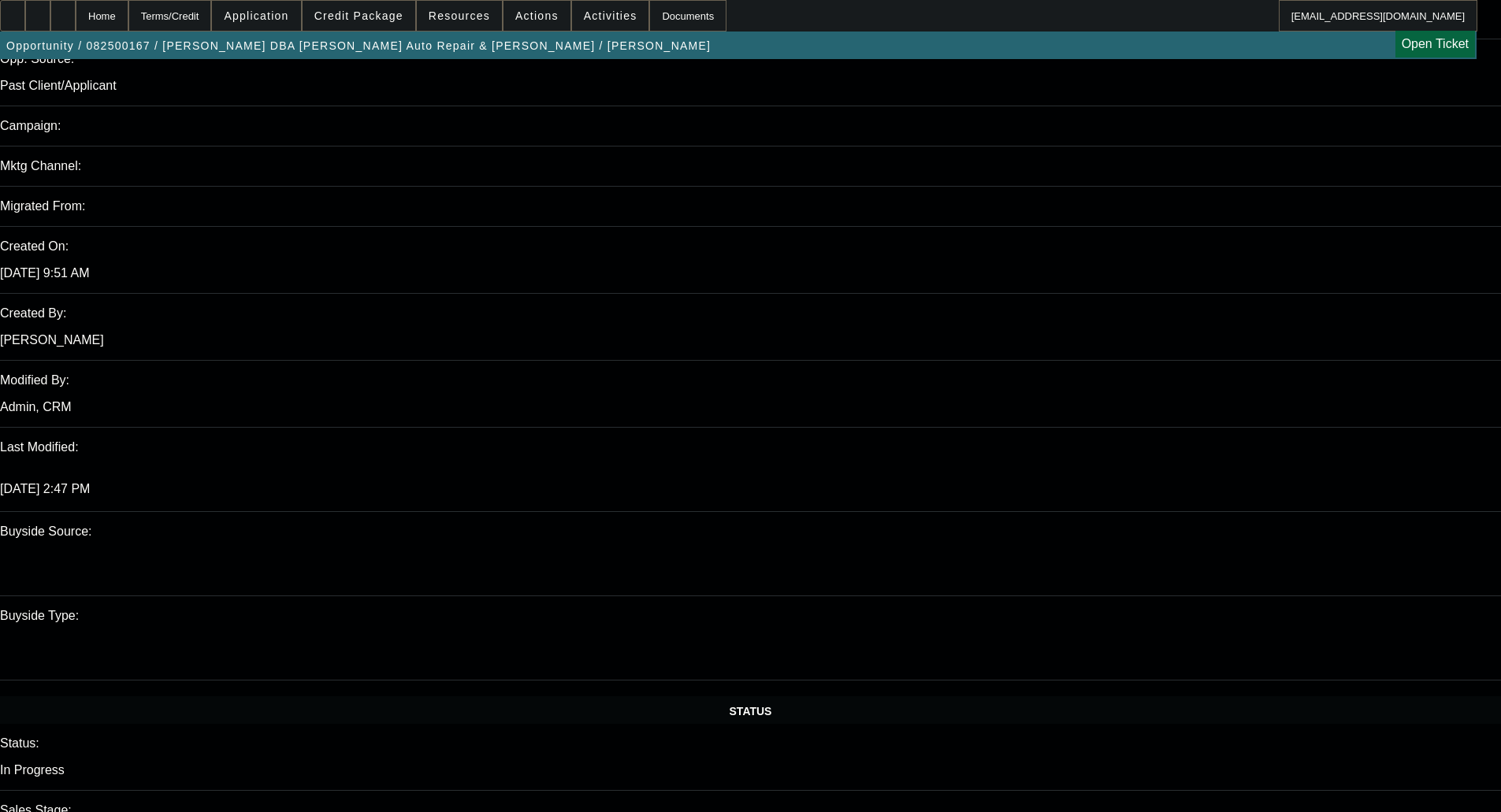
select select "0"
select select "2"
select select "0"
select select "6"
select select "0"
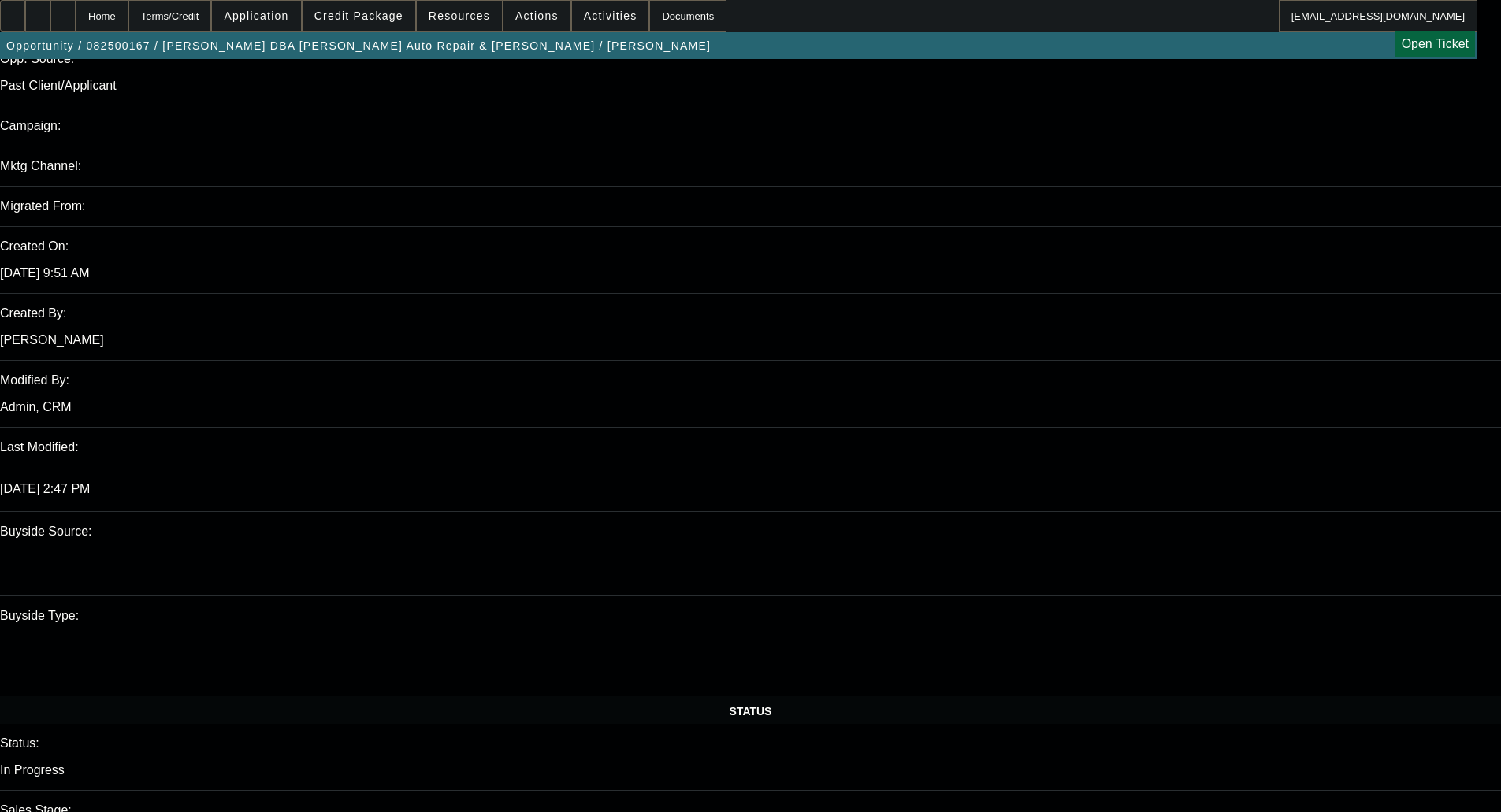
select select "0"
select select "2"
select select "0"
select select "6"
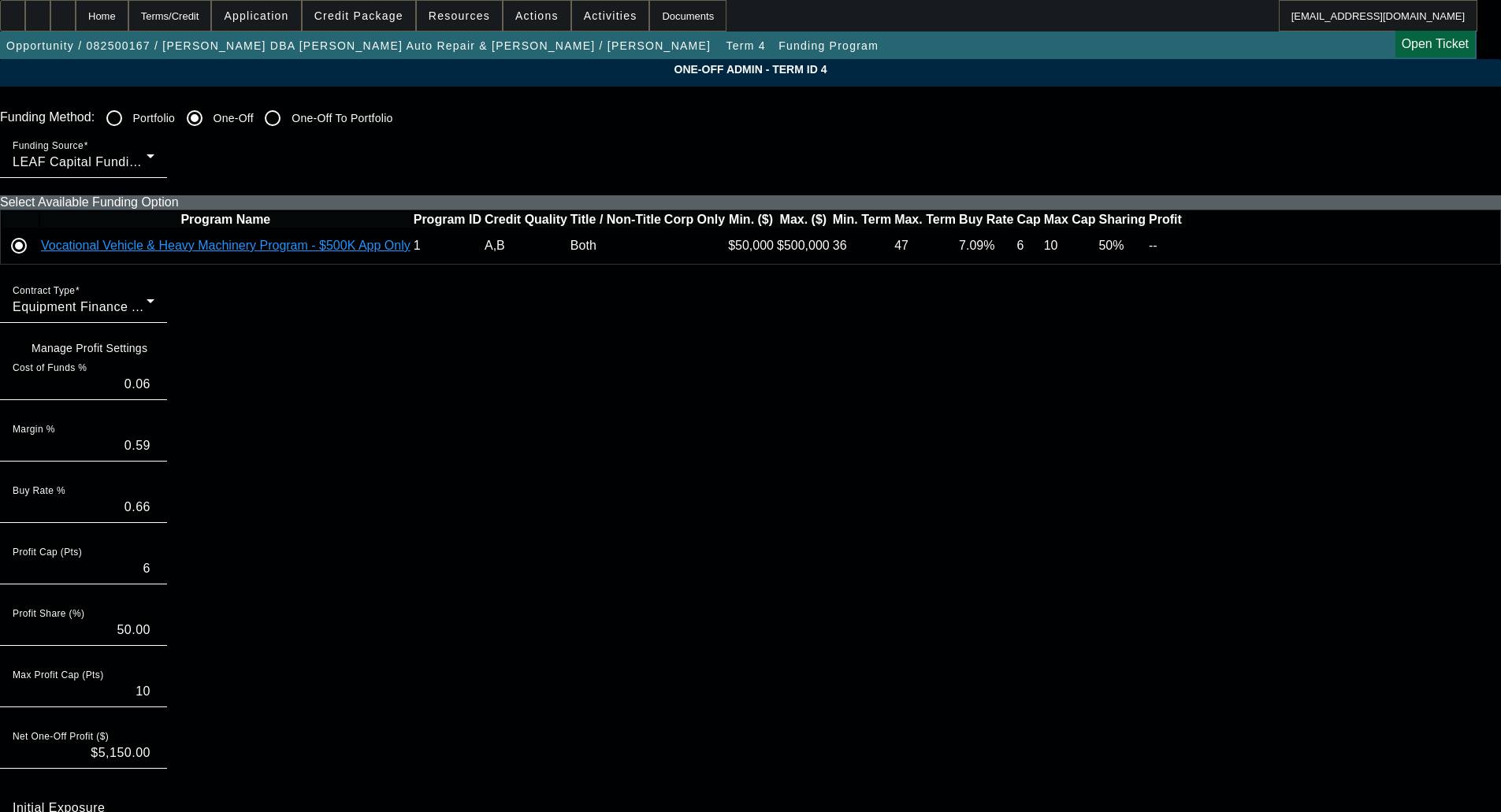
click at [1186, 262] on td at bounding box center [1185, 246] width 2 height 33
click at [1185, 246] on icon at bounding box center [1185, 246] width 0 height 0
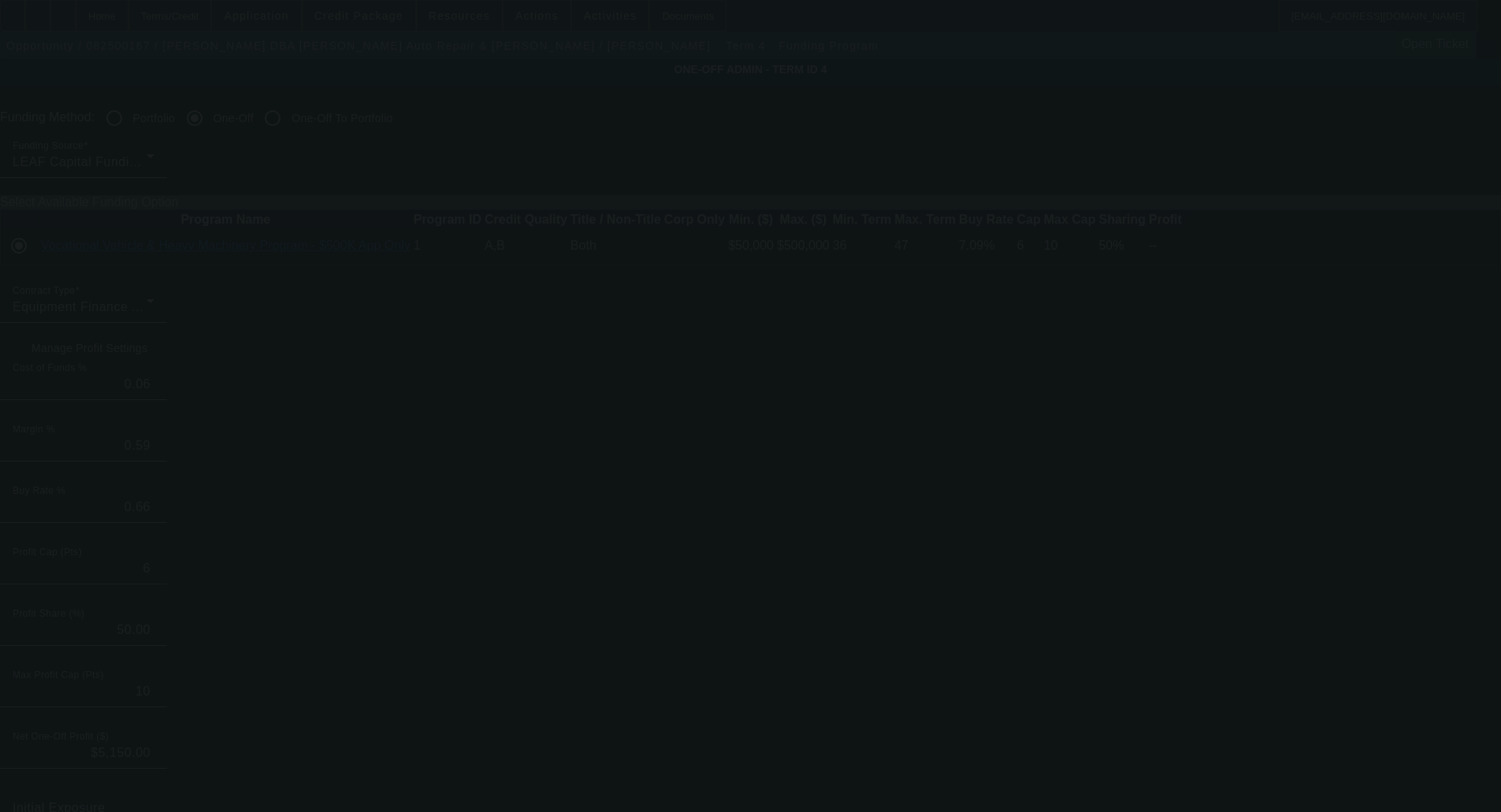
type input "6.50"
type input "7.09"
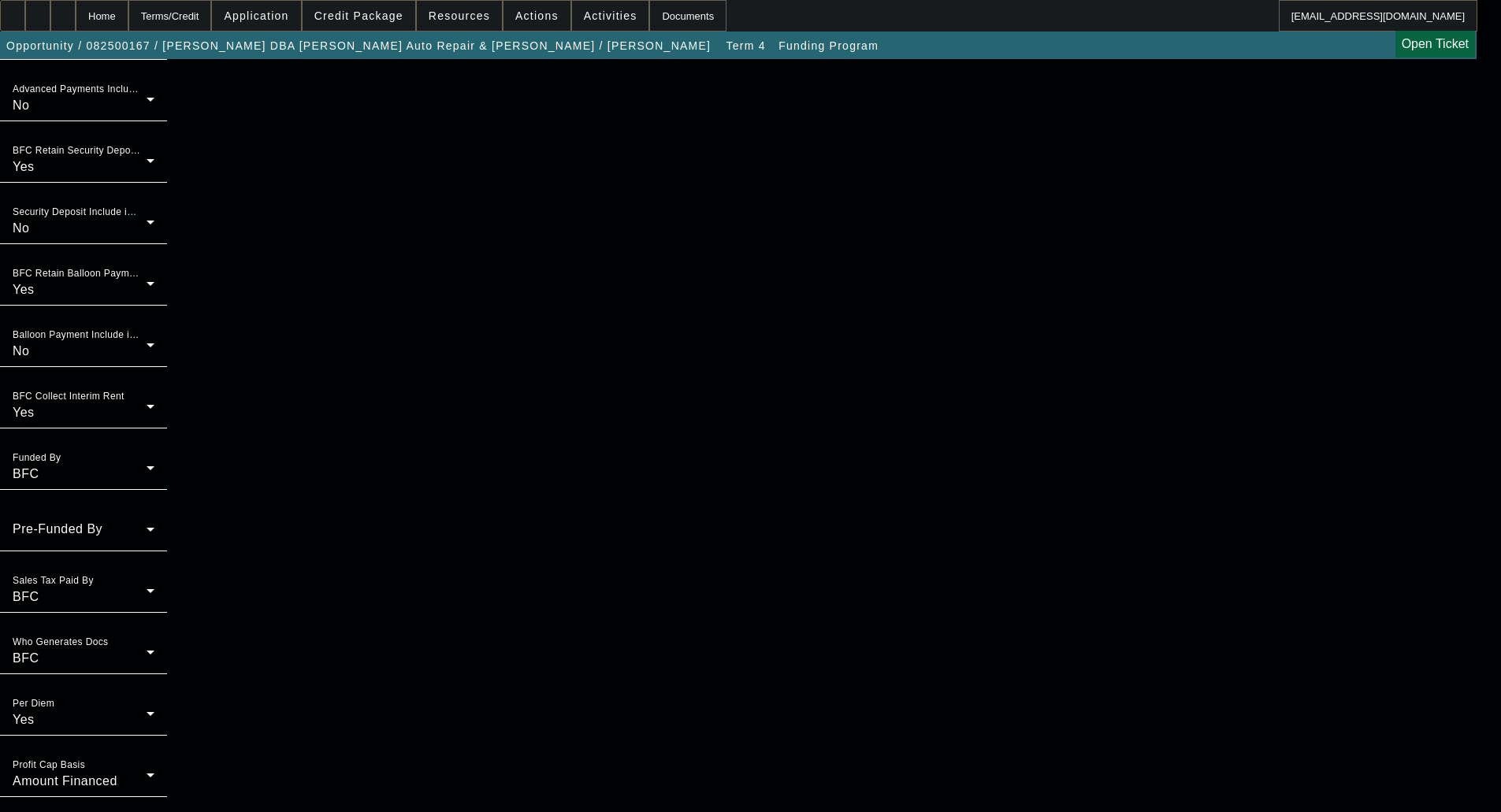
scroll to position [989, 0]
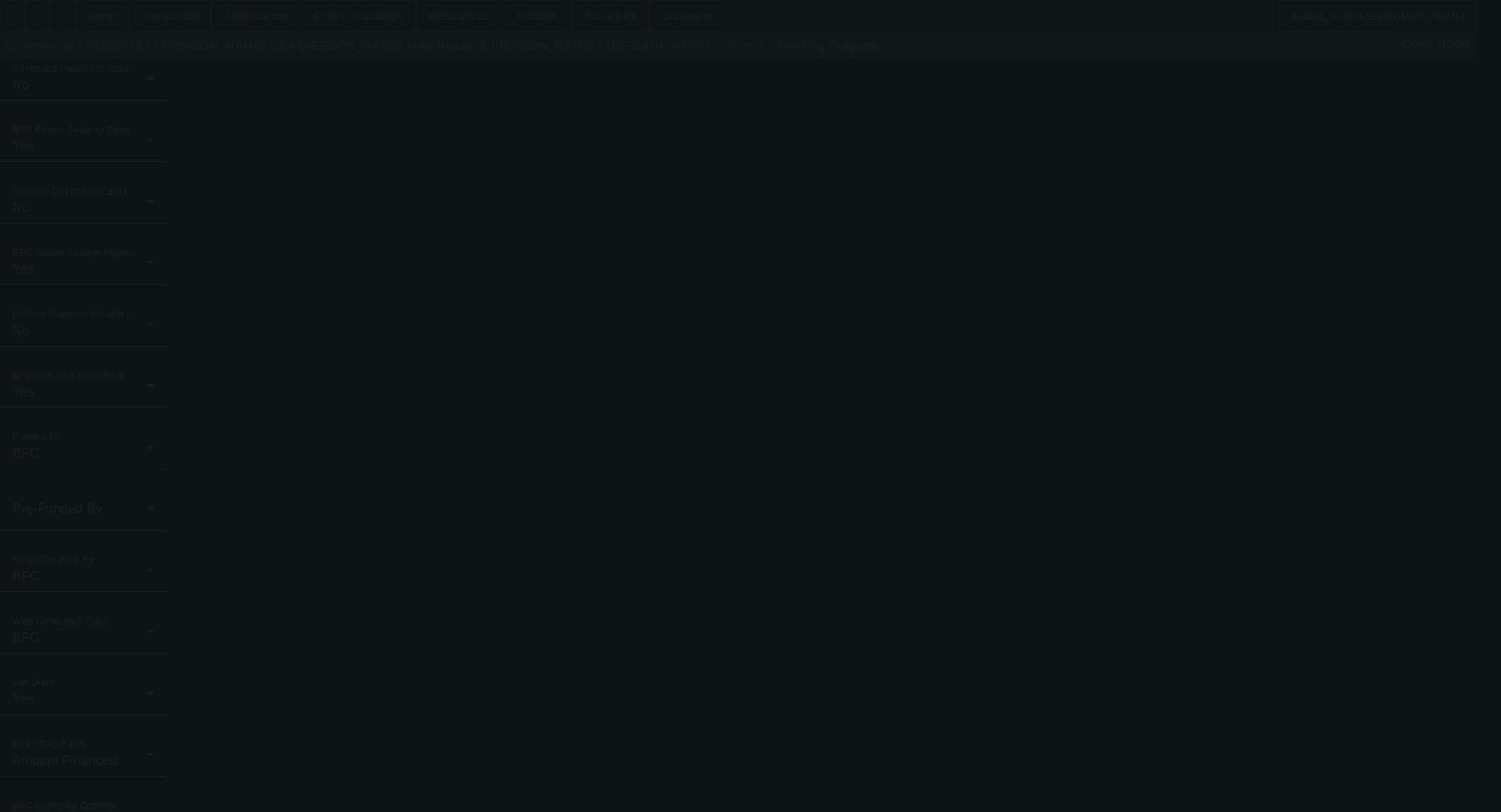
type input "0.06"
type input "0.66"
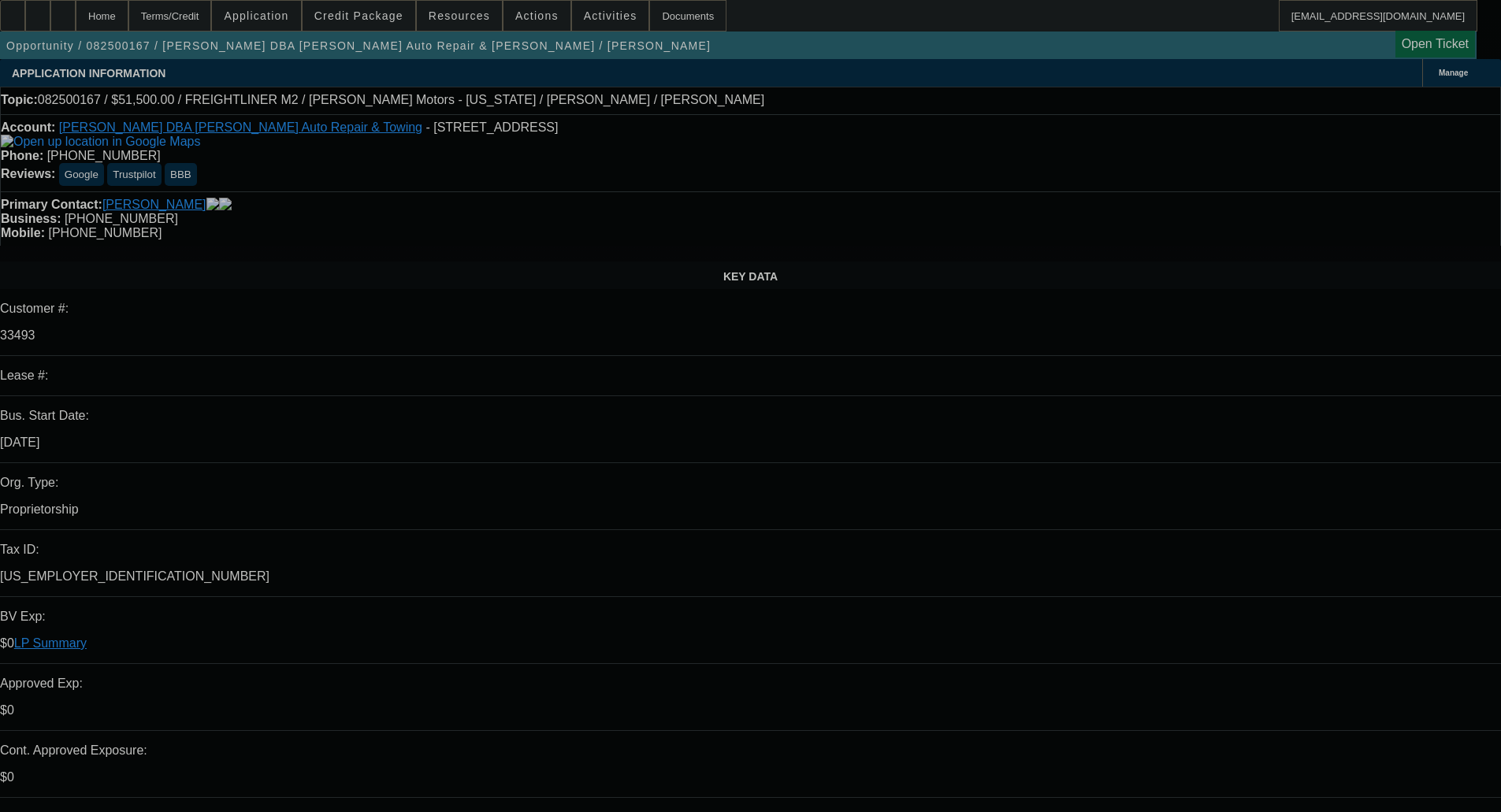
select select "0"
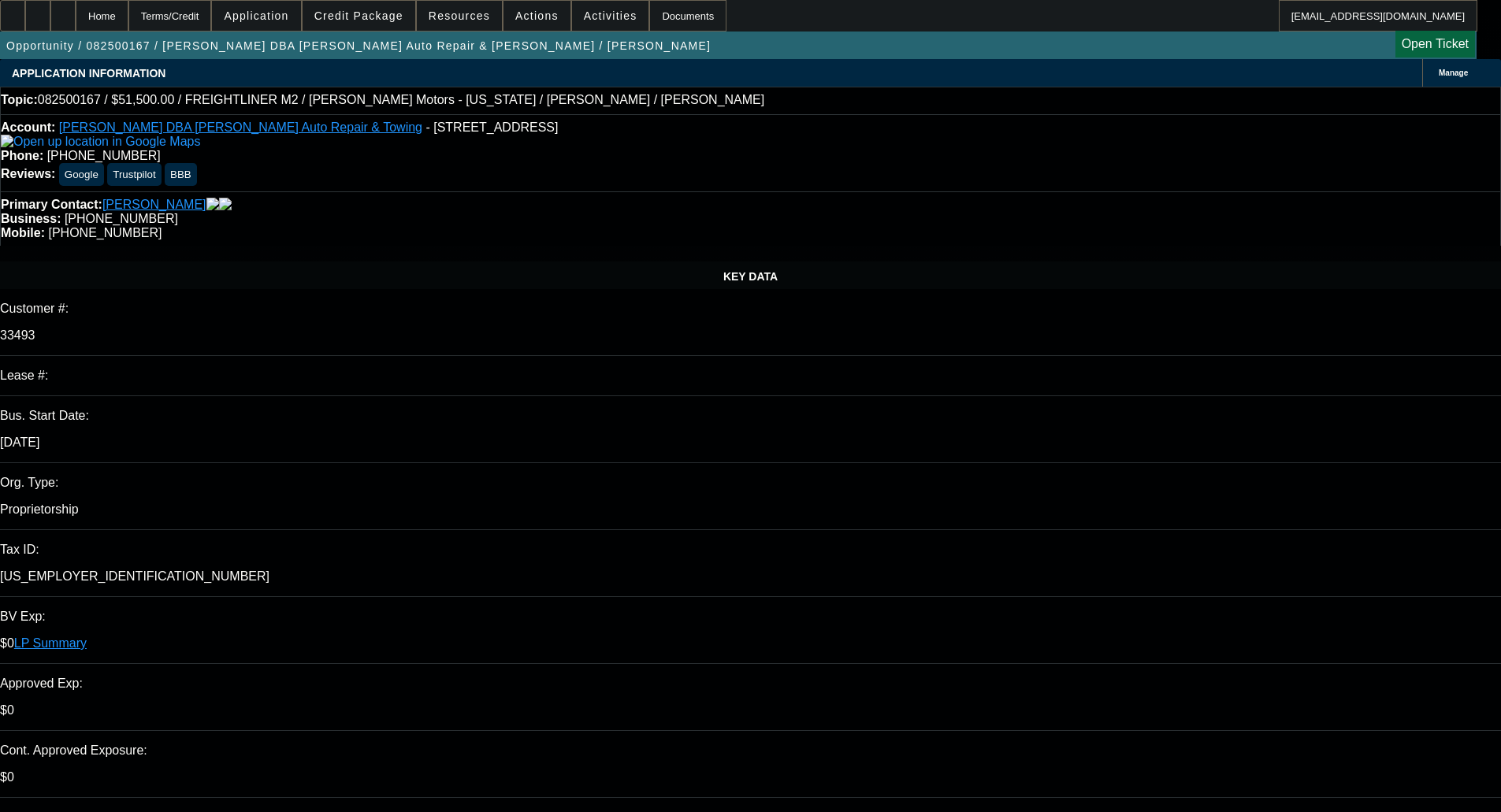
select select "0"
select select "2"
select select "0"
select select "6"
select select "0"
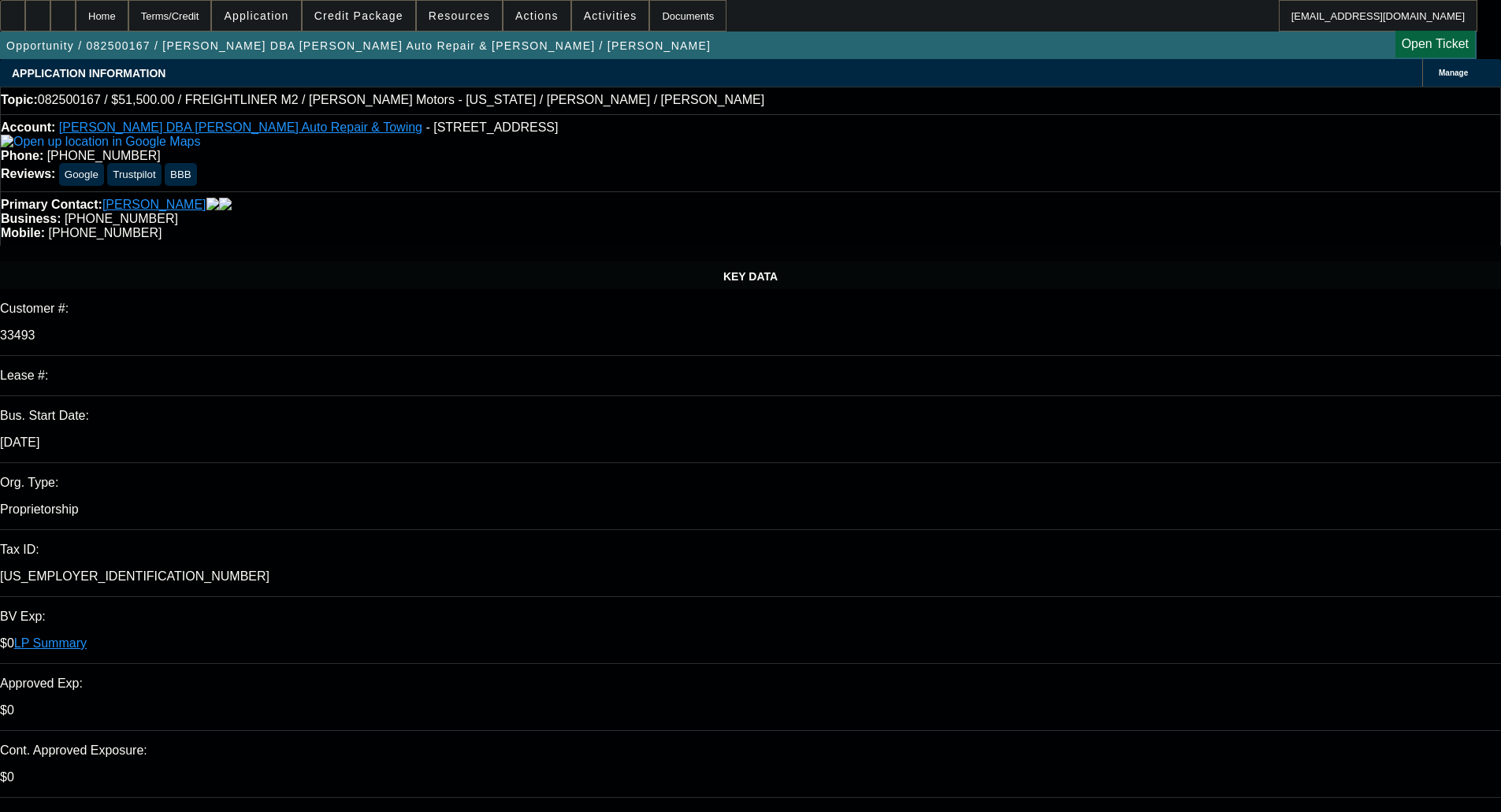
select select "0"
select select "2"
select select "0"
select select "6"
select select "0"
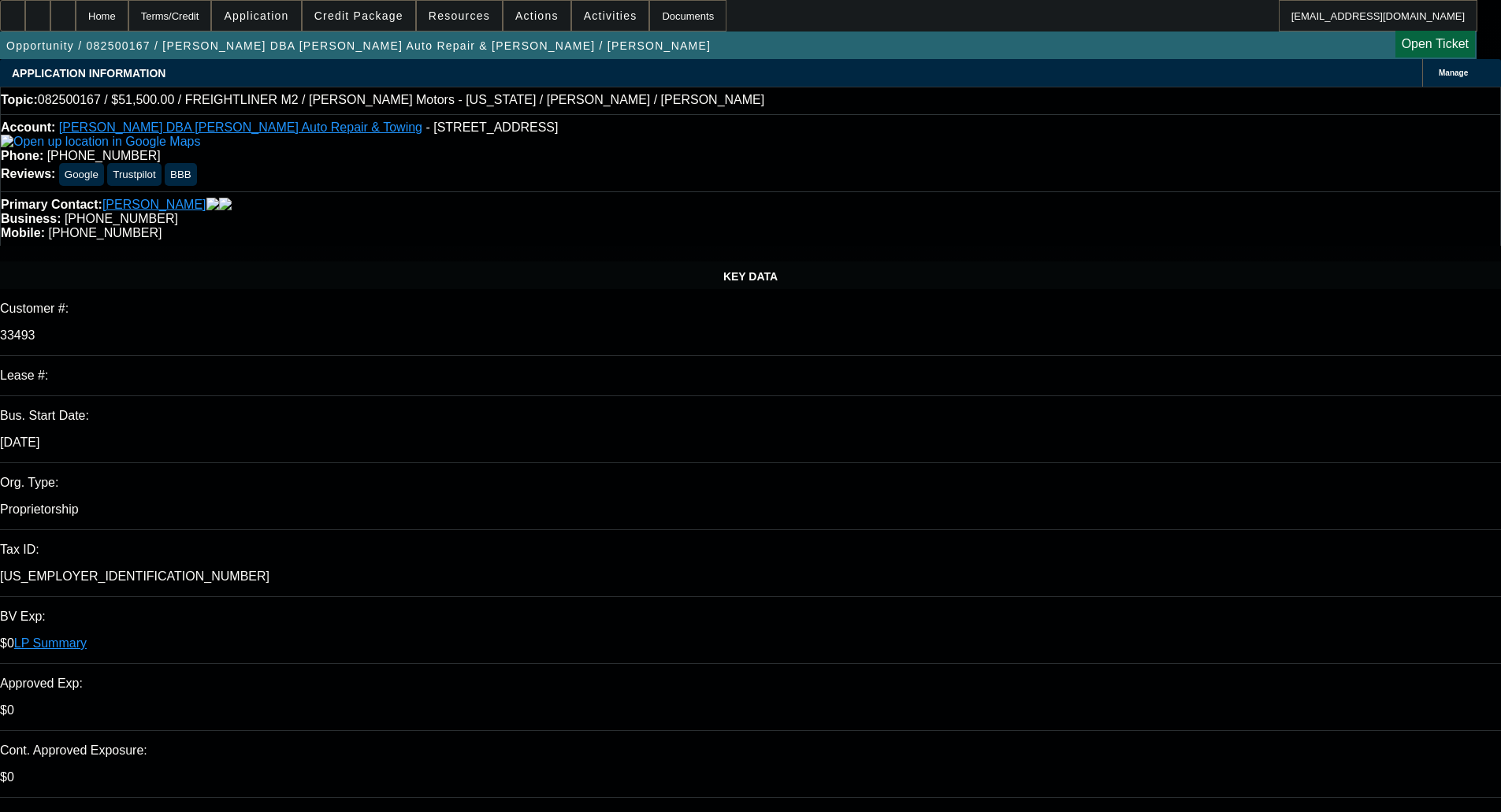
select select "0"
select select "2"
select select "0"
select select "6"
select select "0"
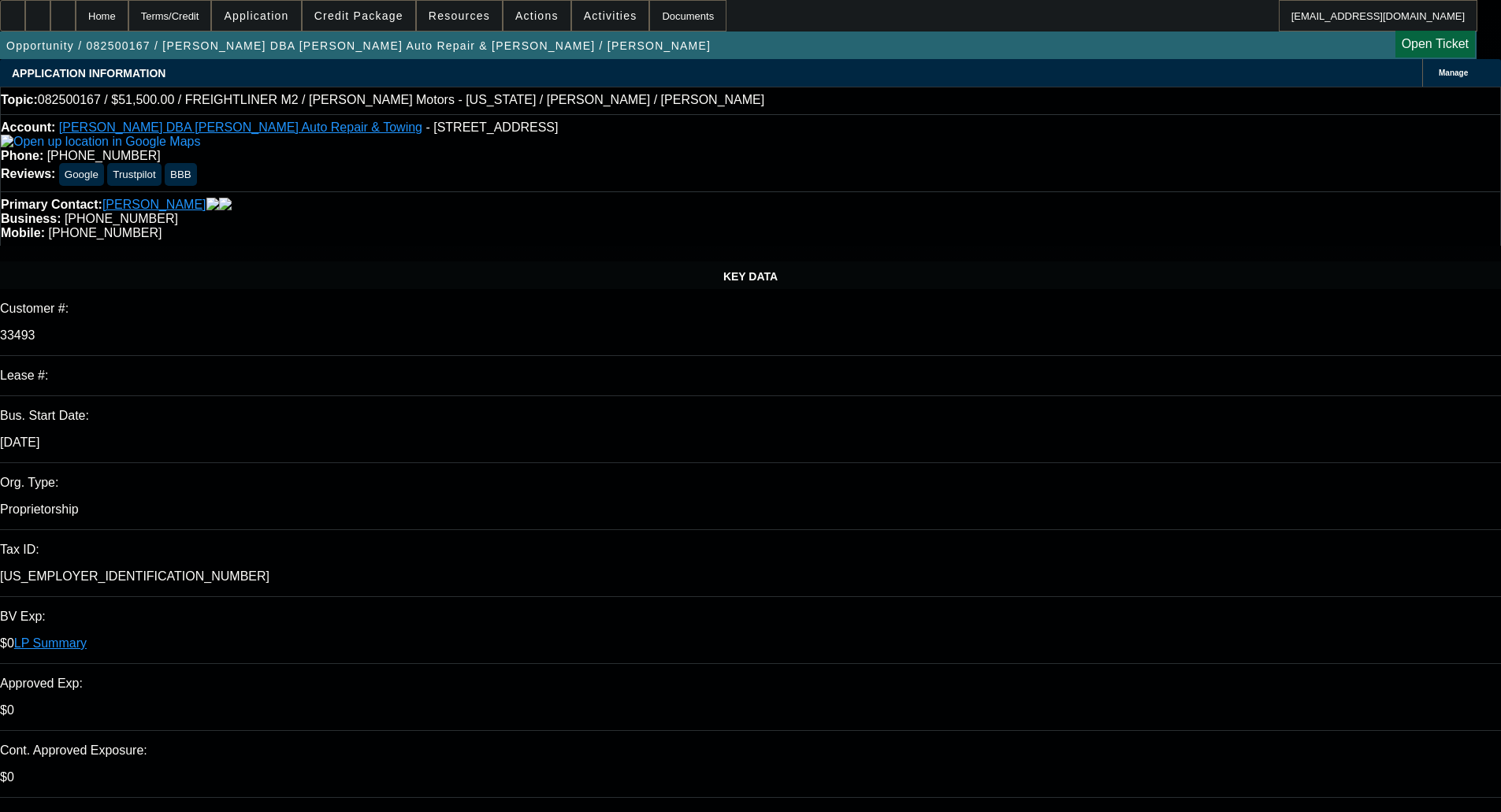
select select "0"
select select "2"
select select "0"
select select "6"
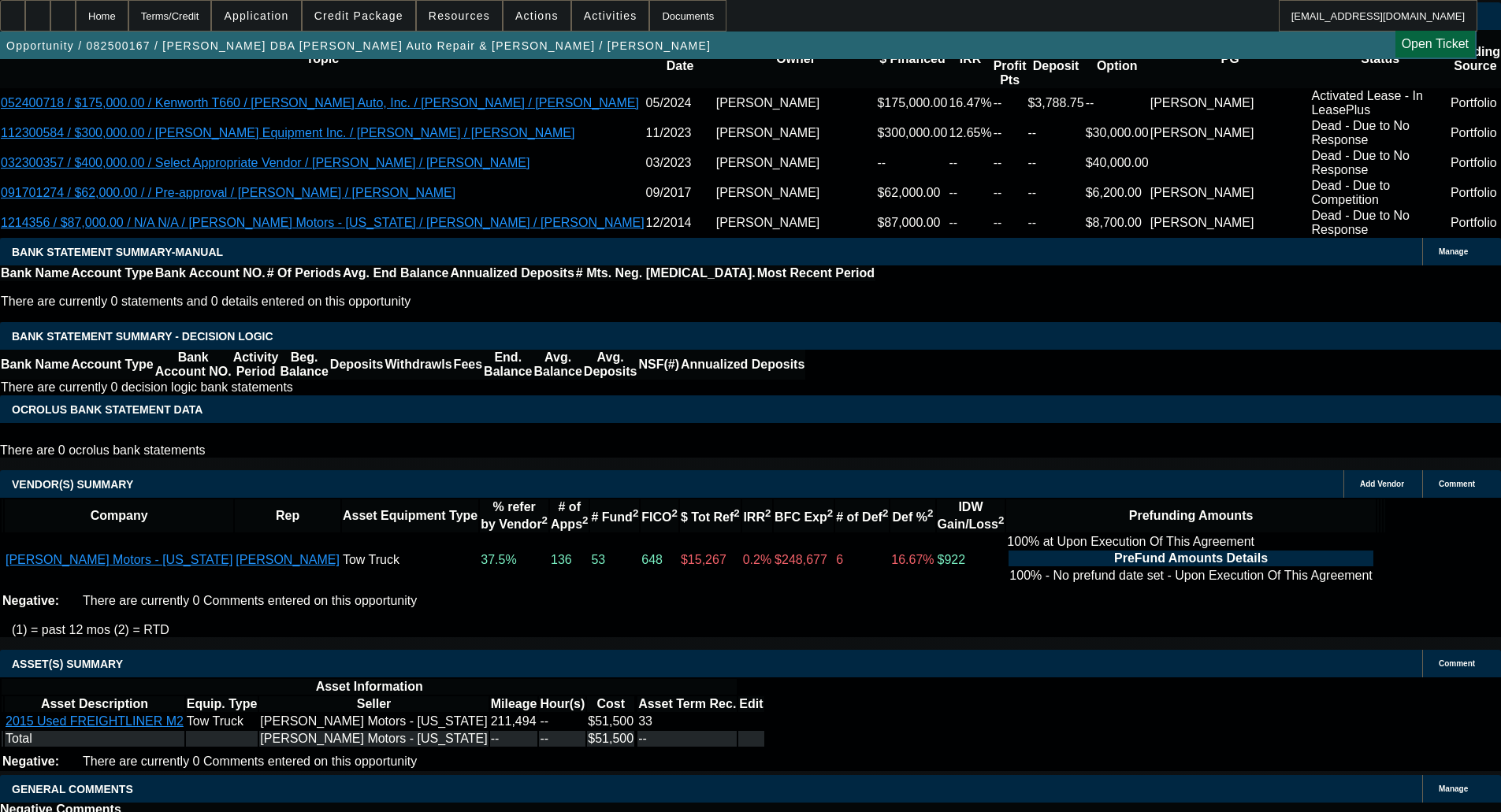
scroll to position [79, 0]
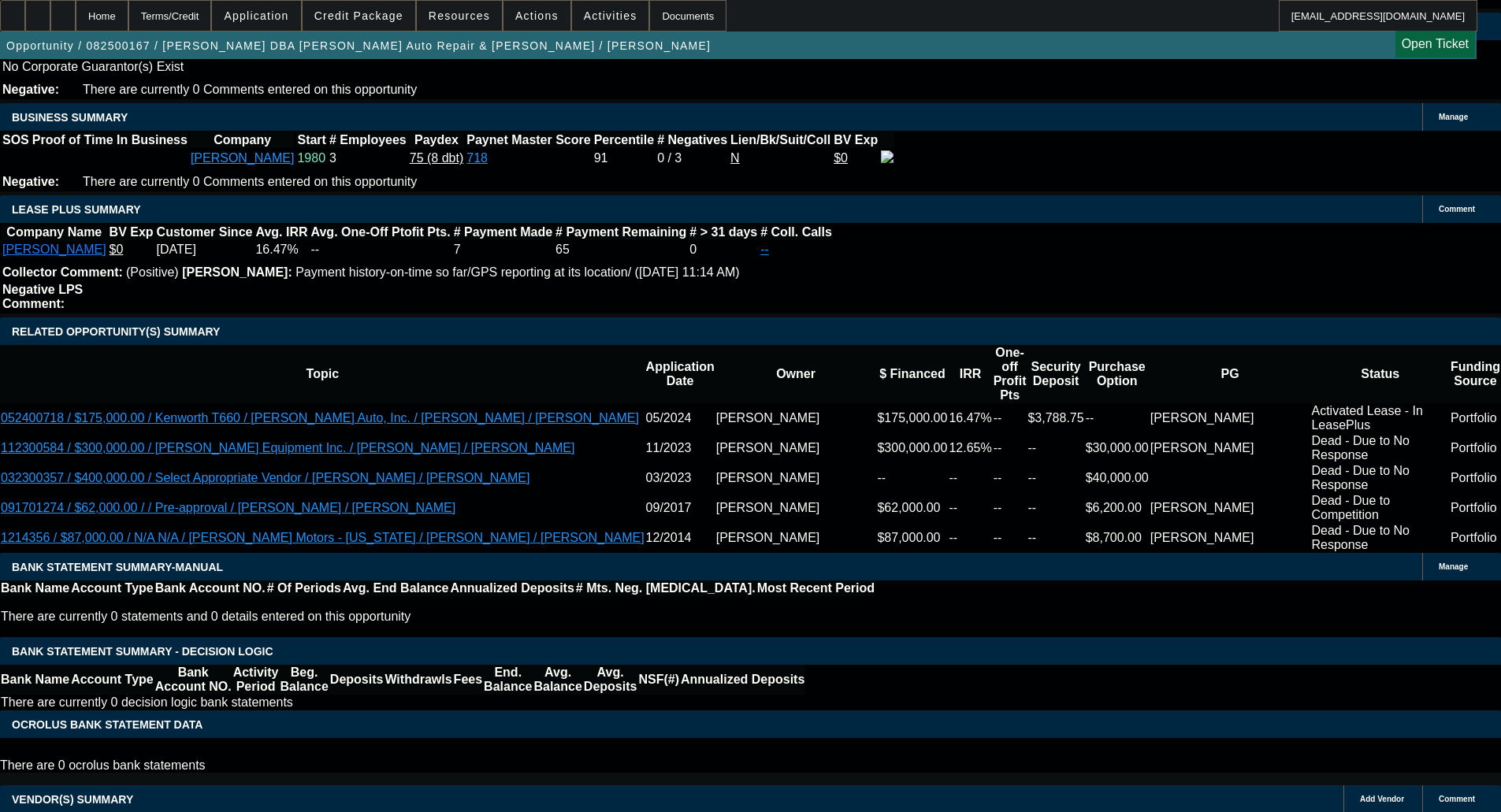
scroll to position [787, 0]
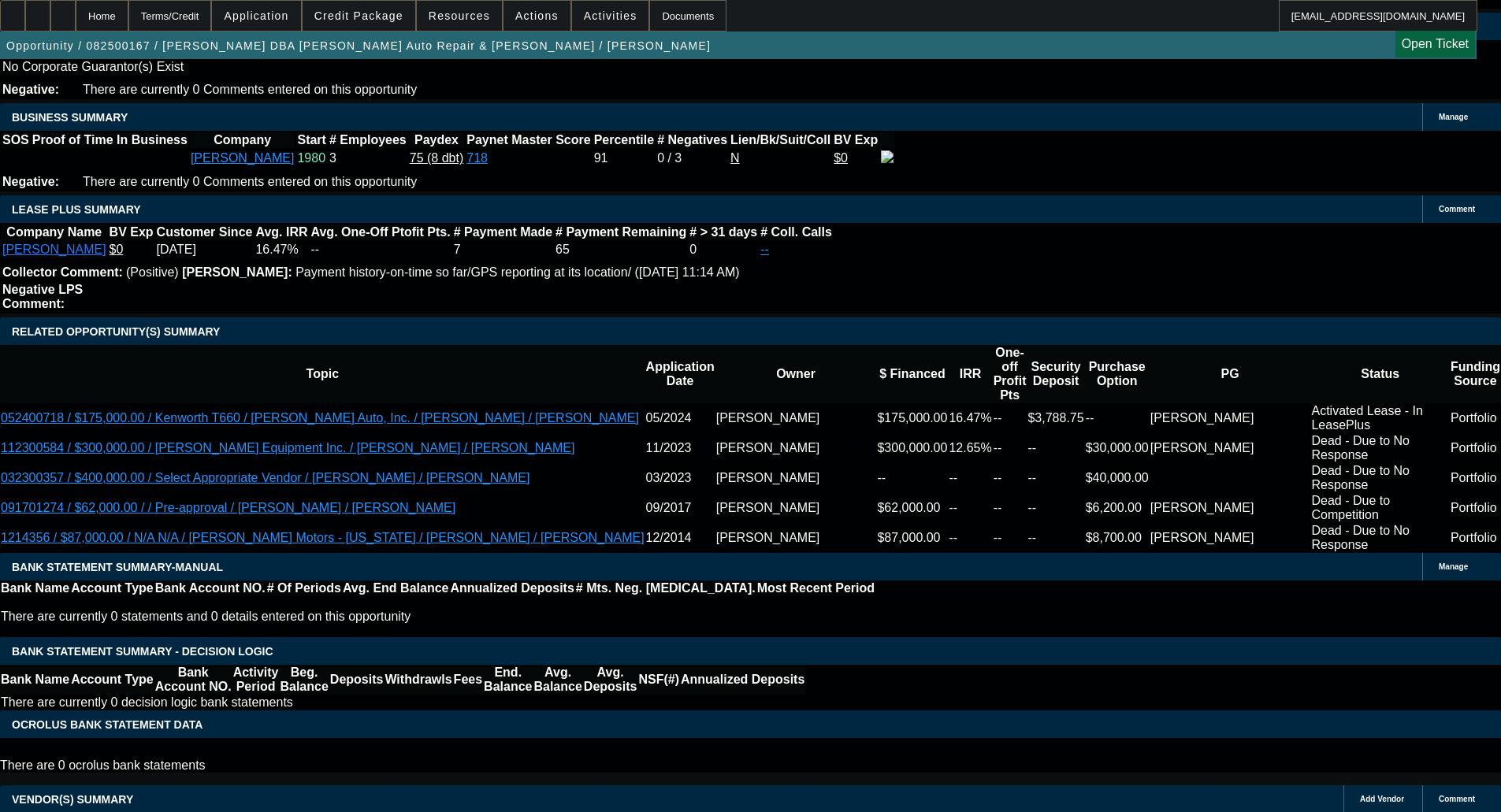
scroll to position [0, 0]
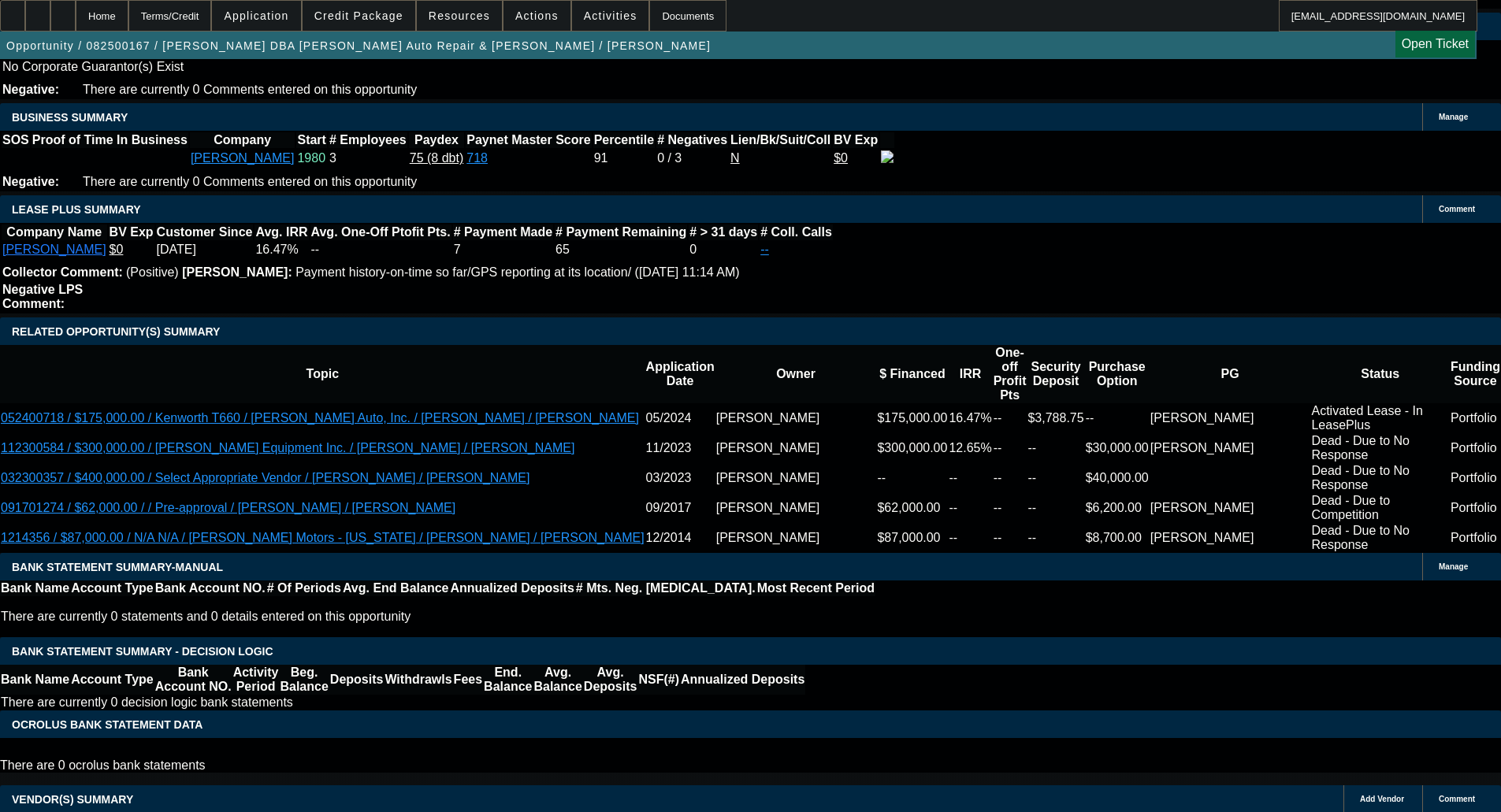
scroll to position [236, 0]
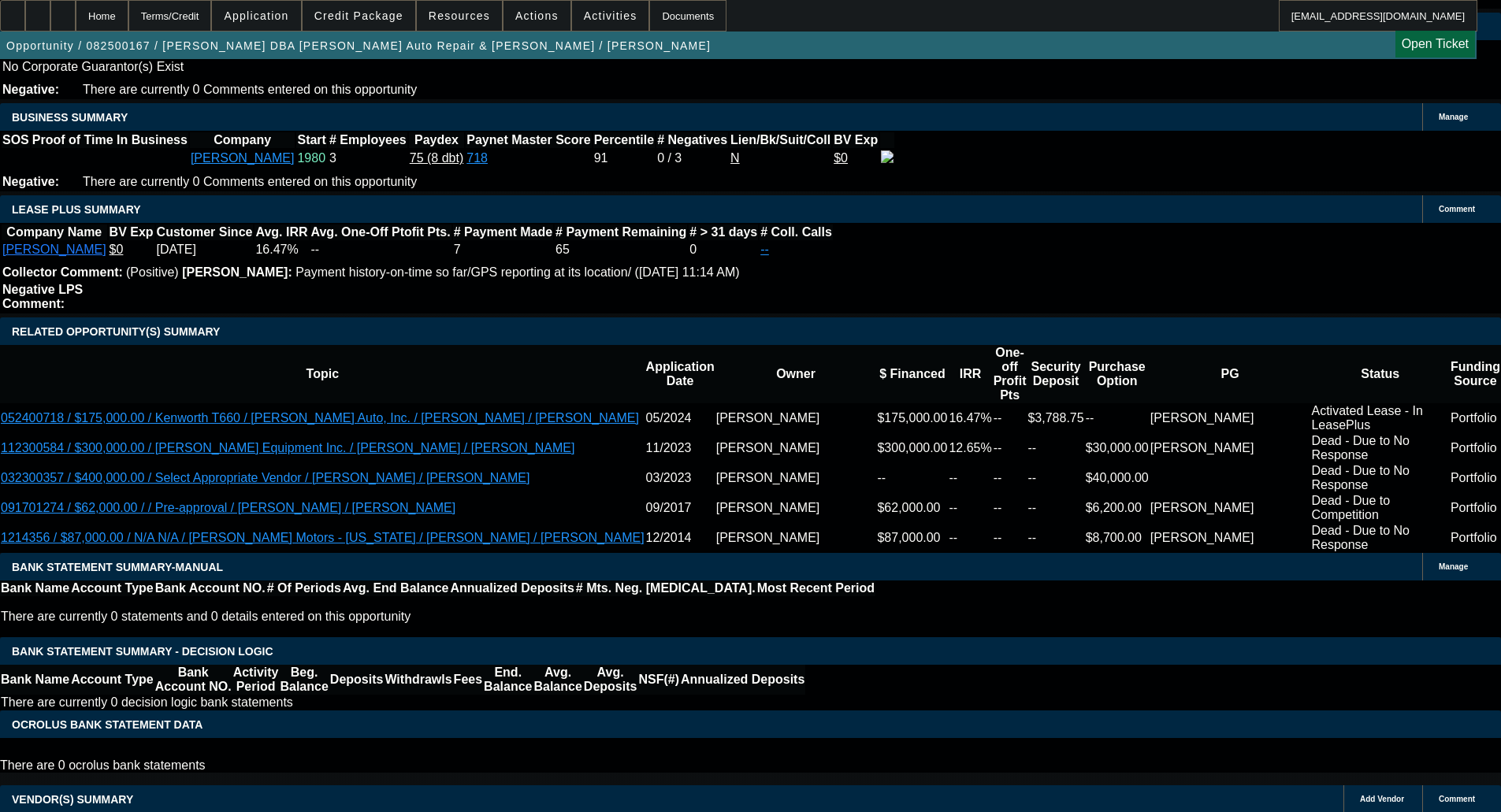
scroll to position [472, 0]
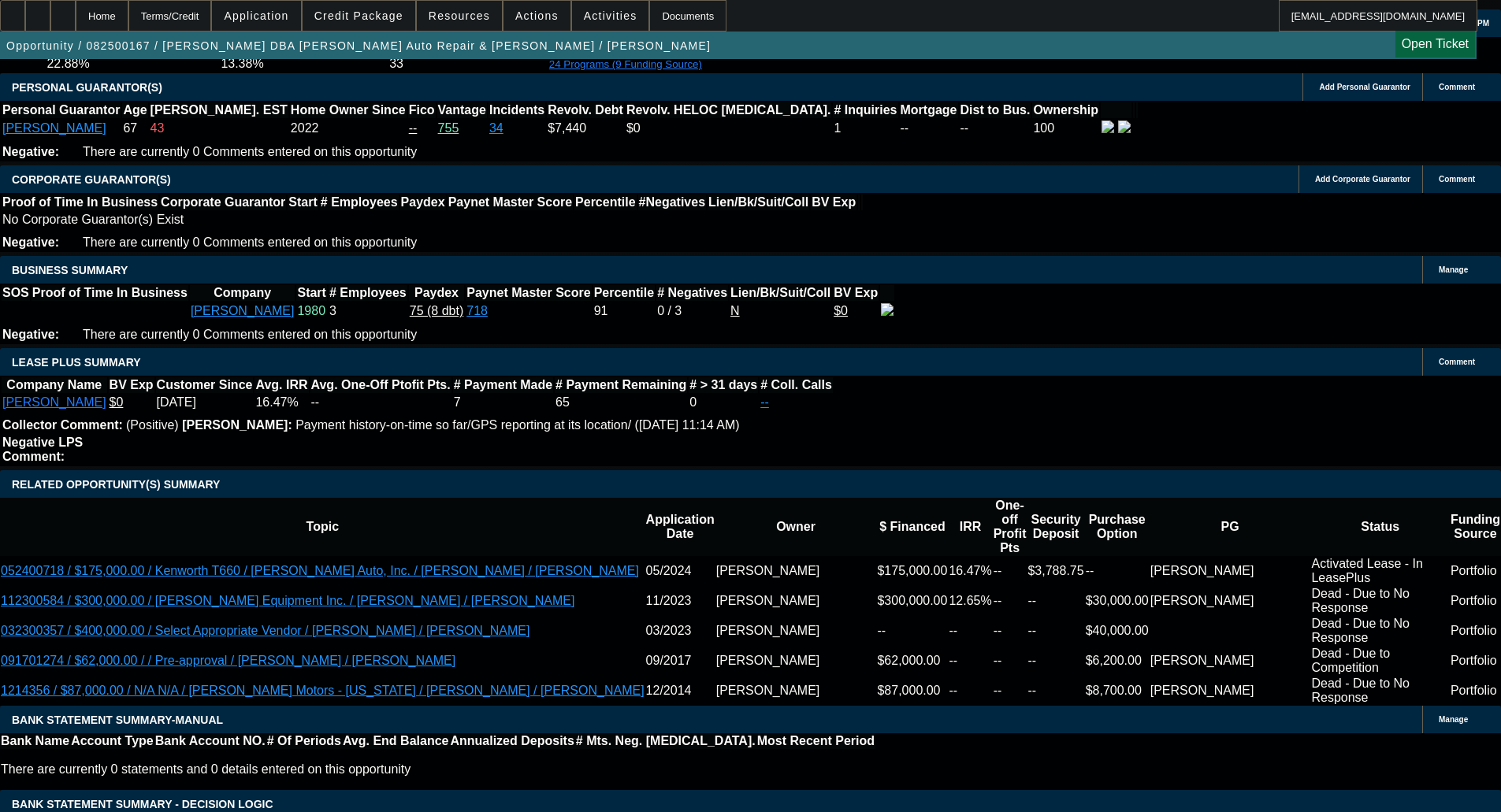
scroll to position [2440, 0]
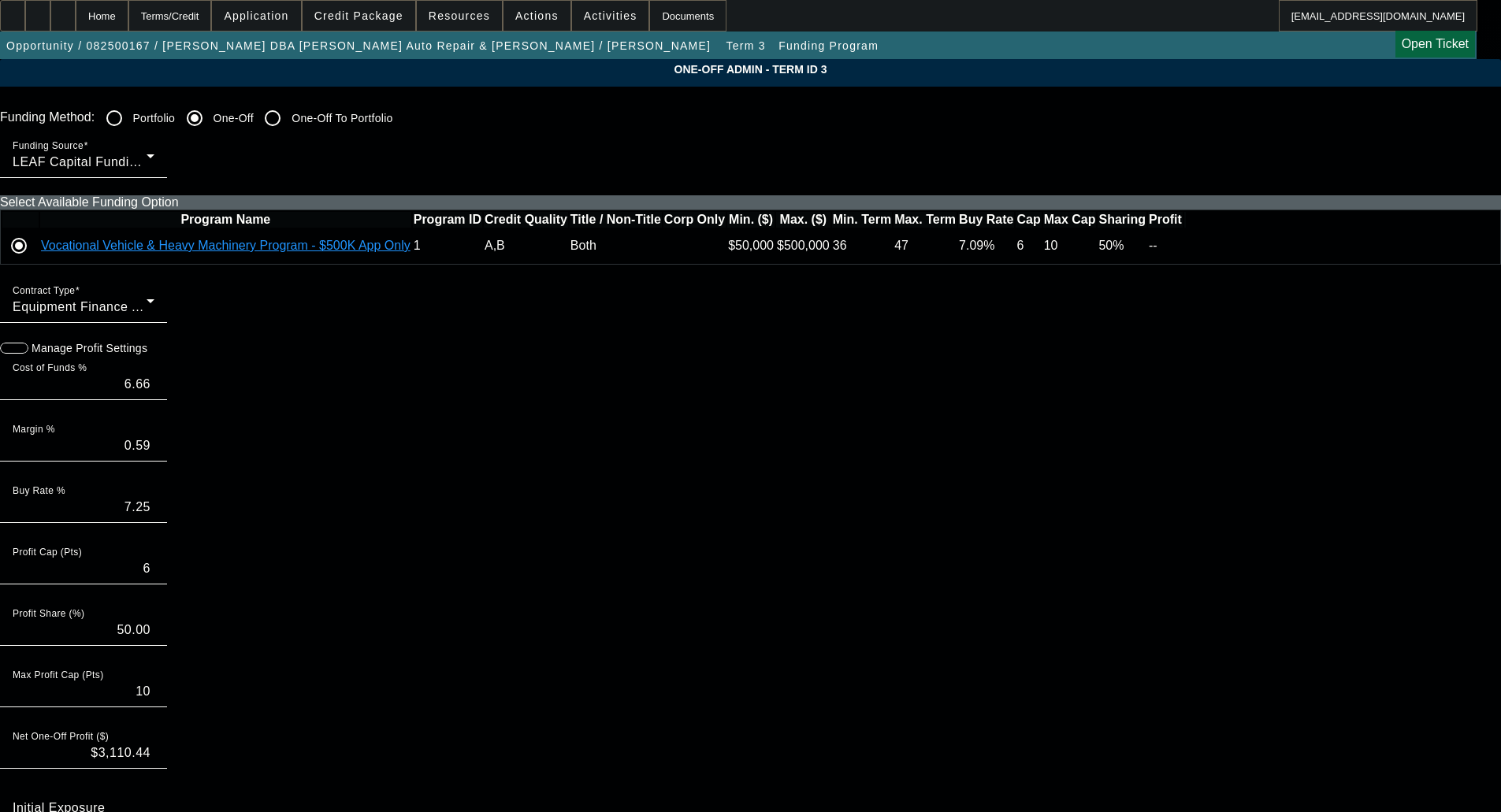
click at [128, 11] on div "Home" at bounding box center [102, 16] width 53 height 31
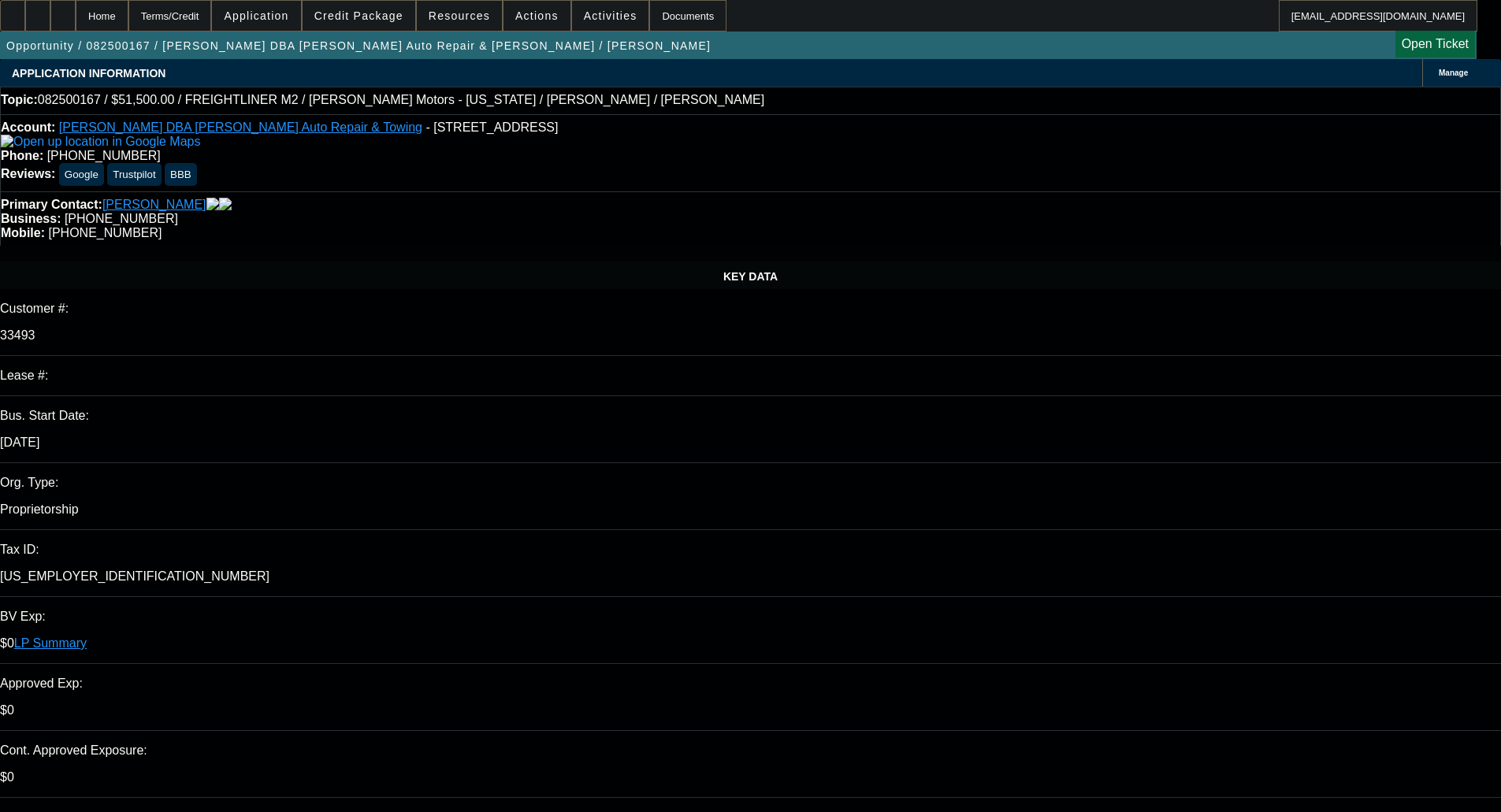
select select "0"
select select "2"
select select "0"
select select "6"
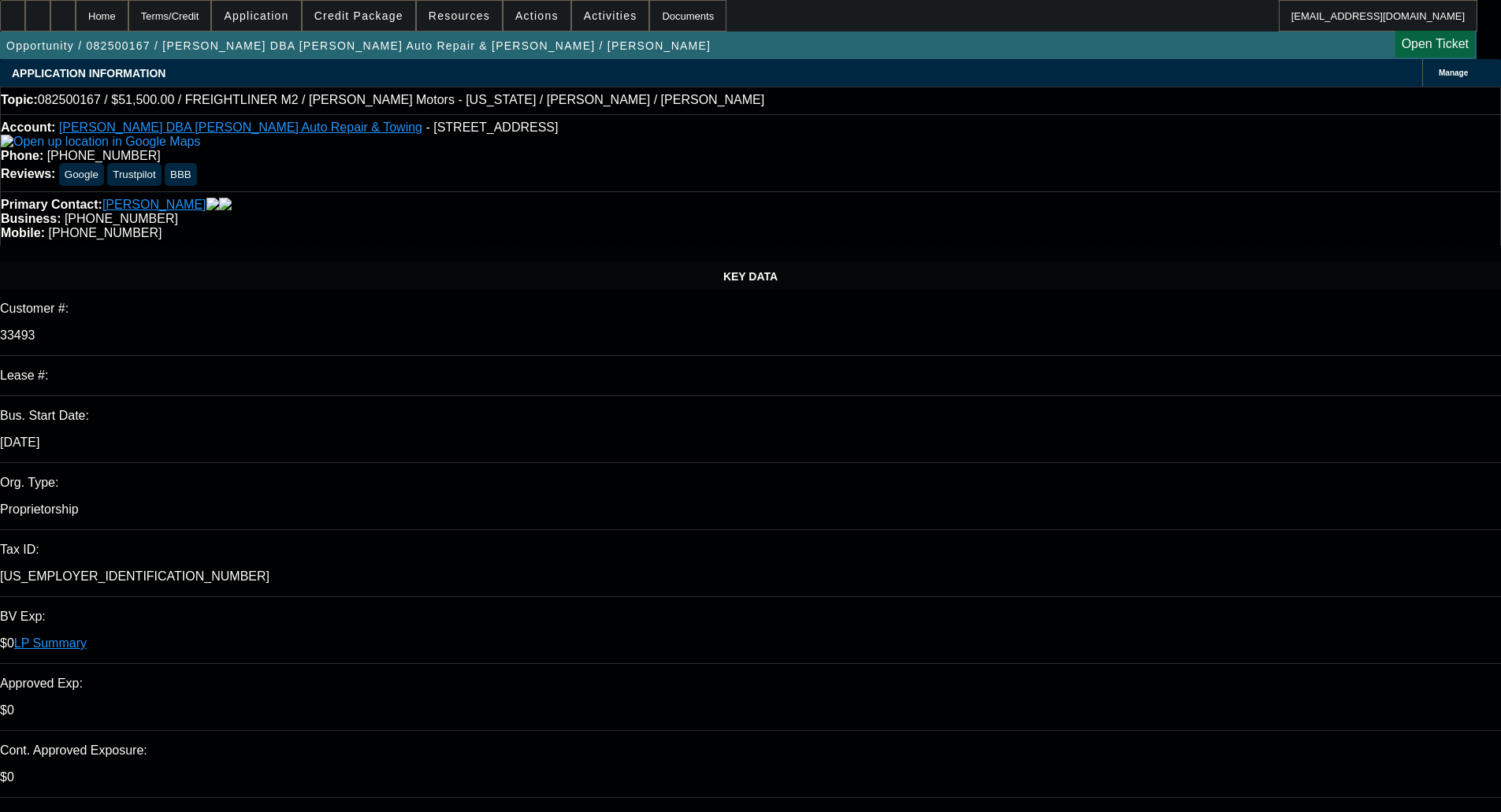
select select "0"
select select "2"
select select "0"
select select "6"
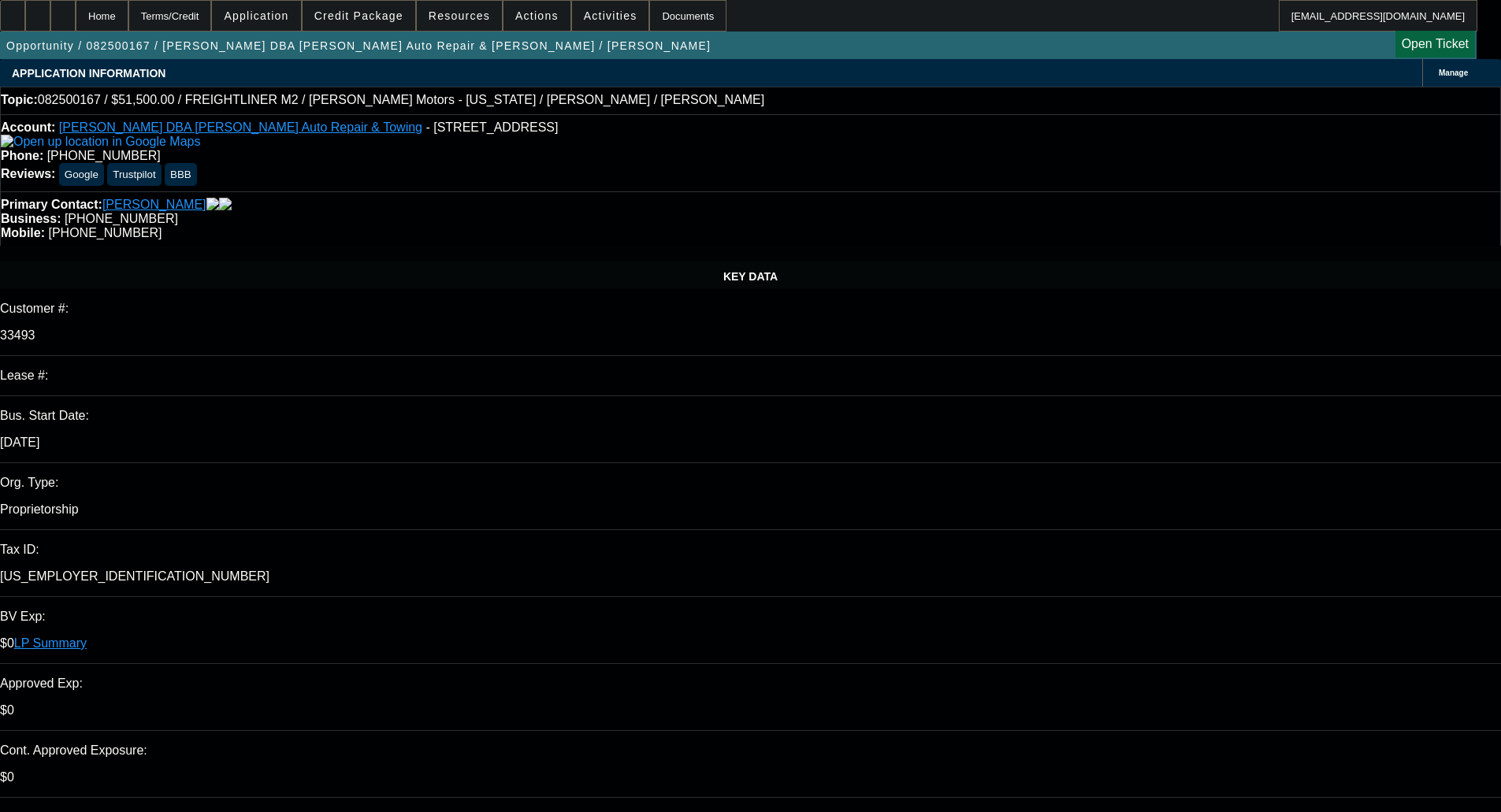
select select "0"
select select "2"
select select "0"
select select "6"
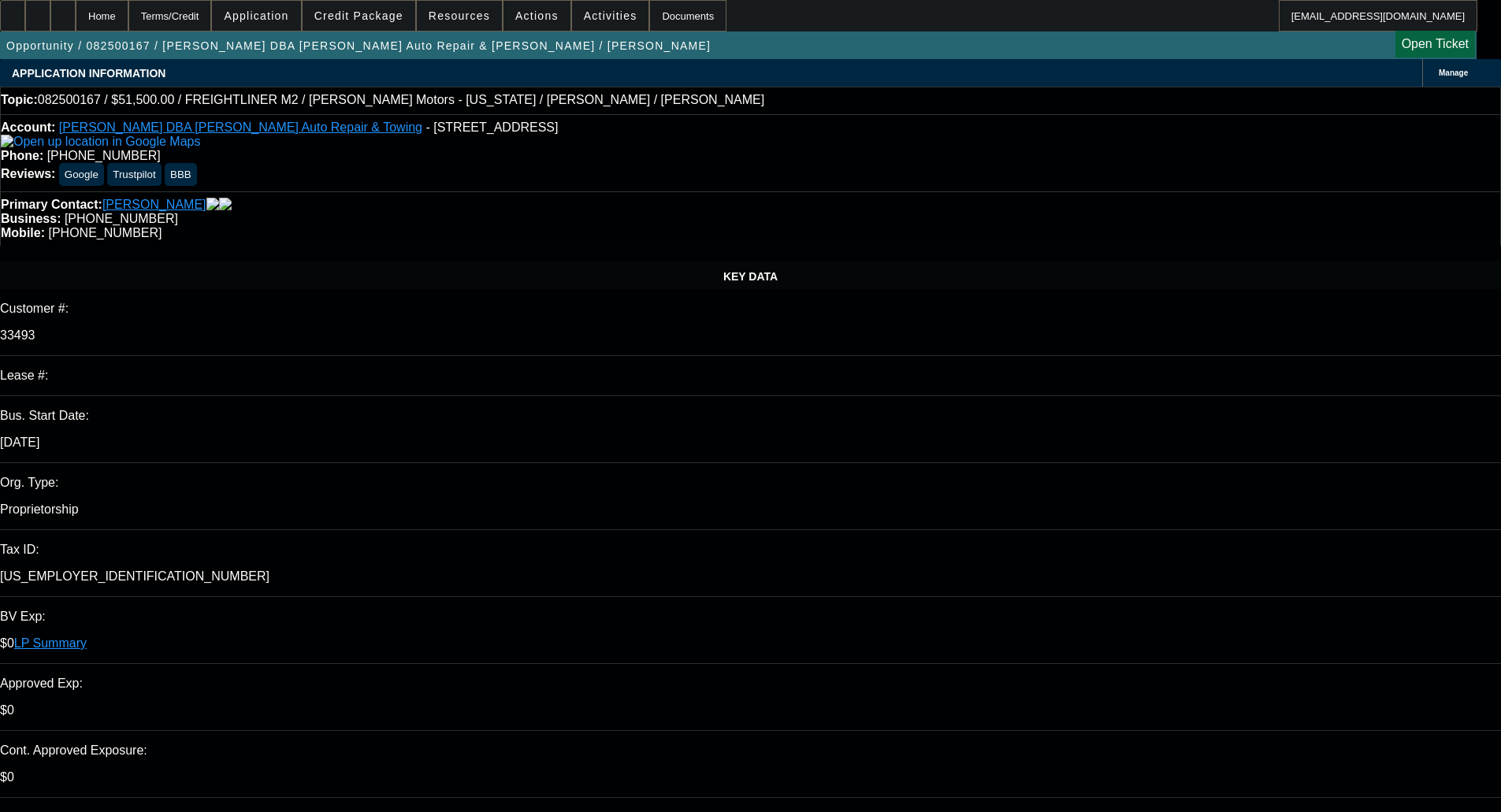
select select "0"
select select "2"
select select "0"
select select "6"
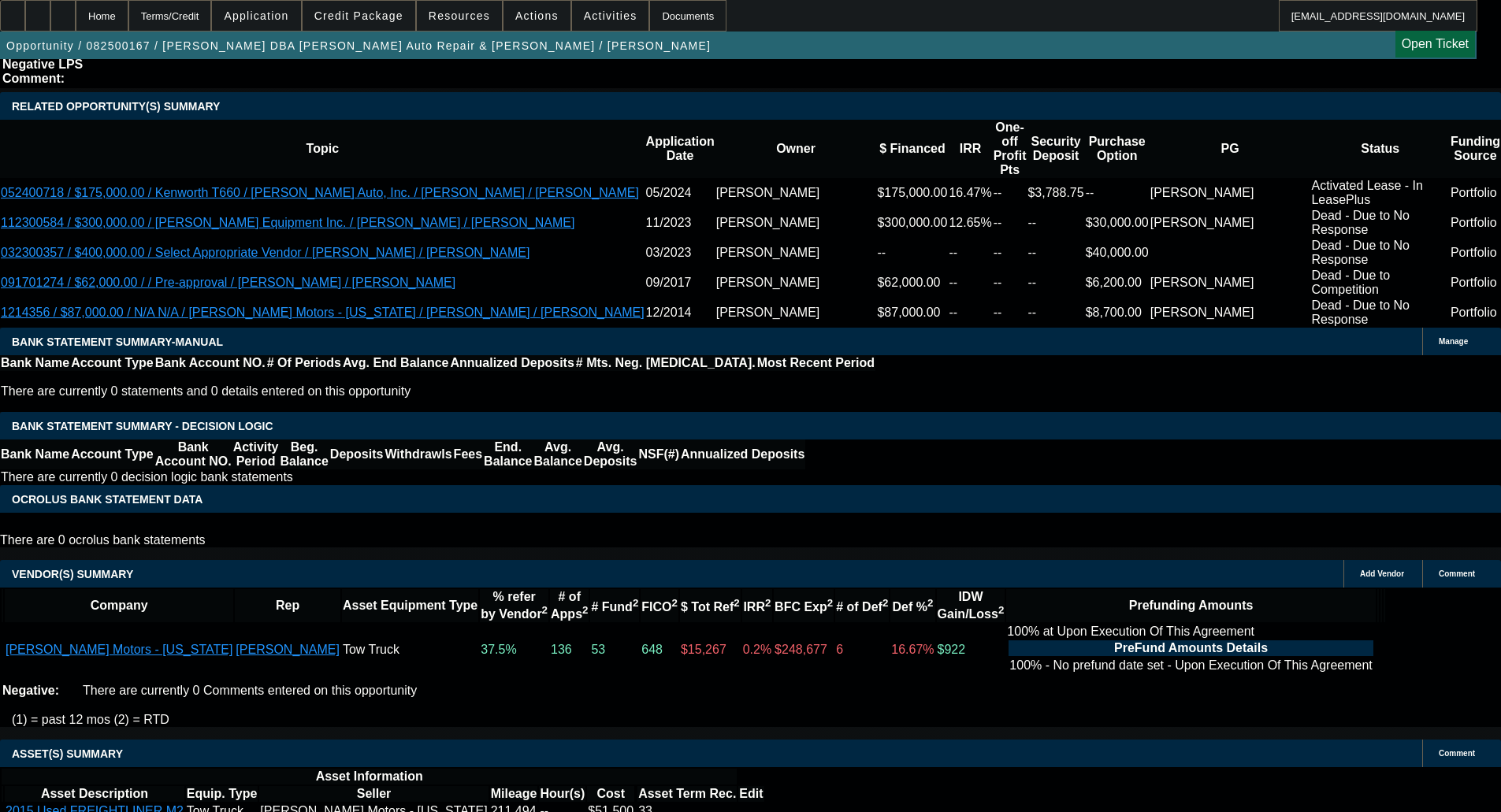
scroll to position [2676, 0]
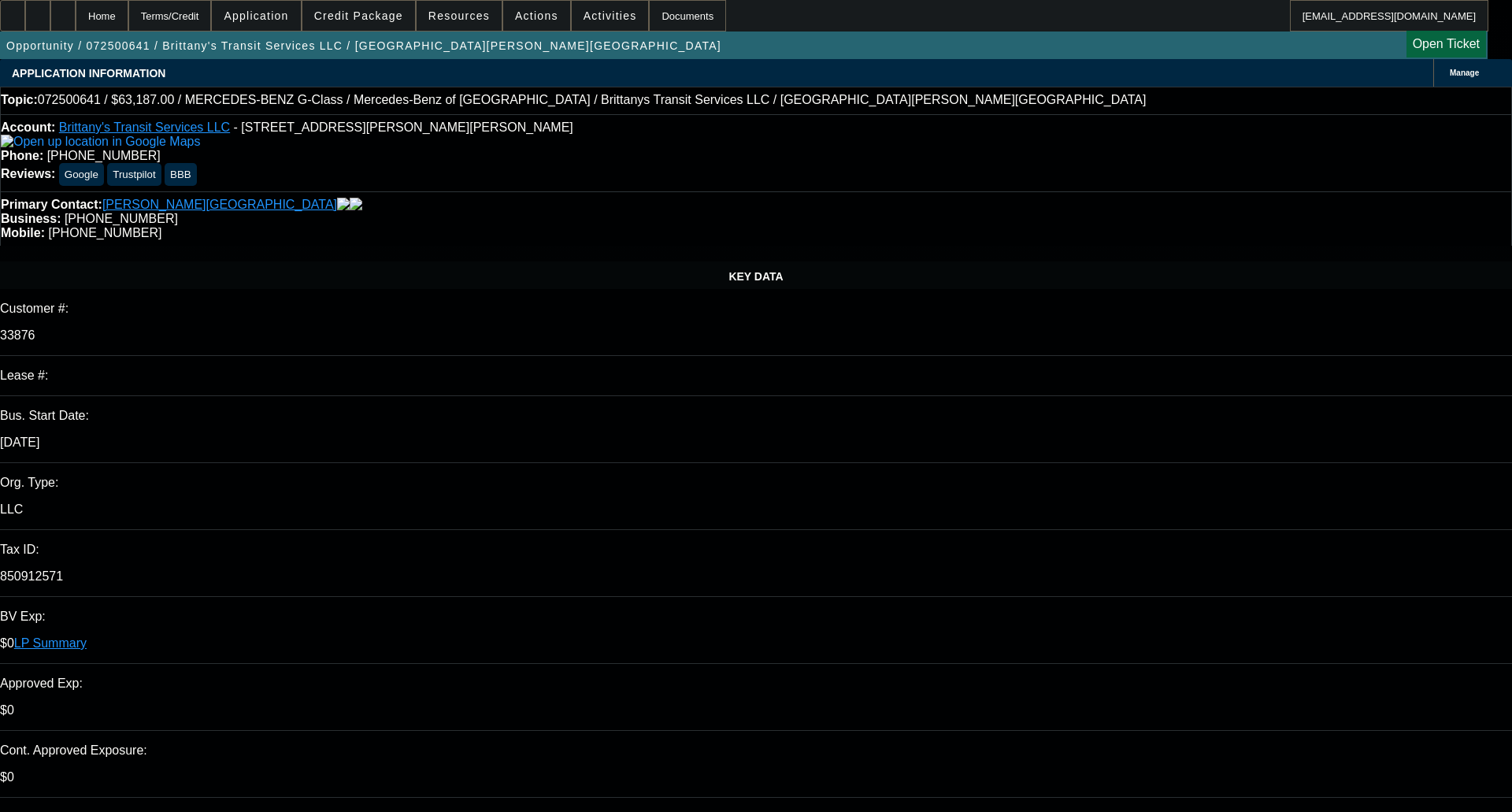
select select "0"
select select "6"
select select "0"
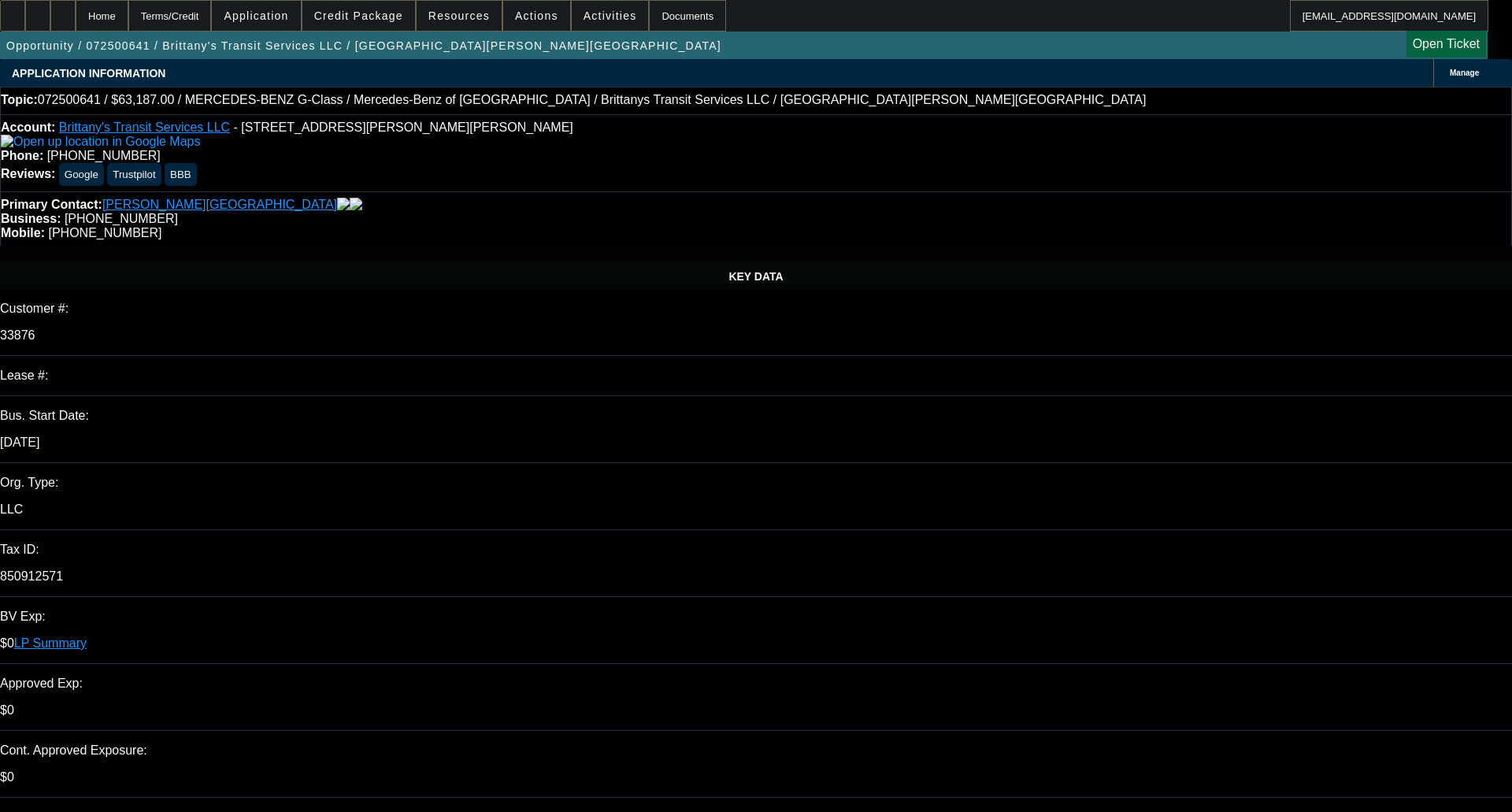
select select "0"
select select "2"
select select "0"
select select "6"
select select "0"
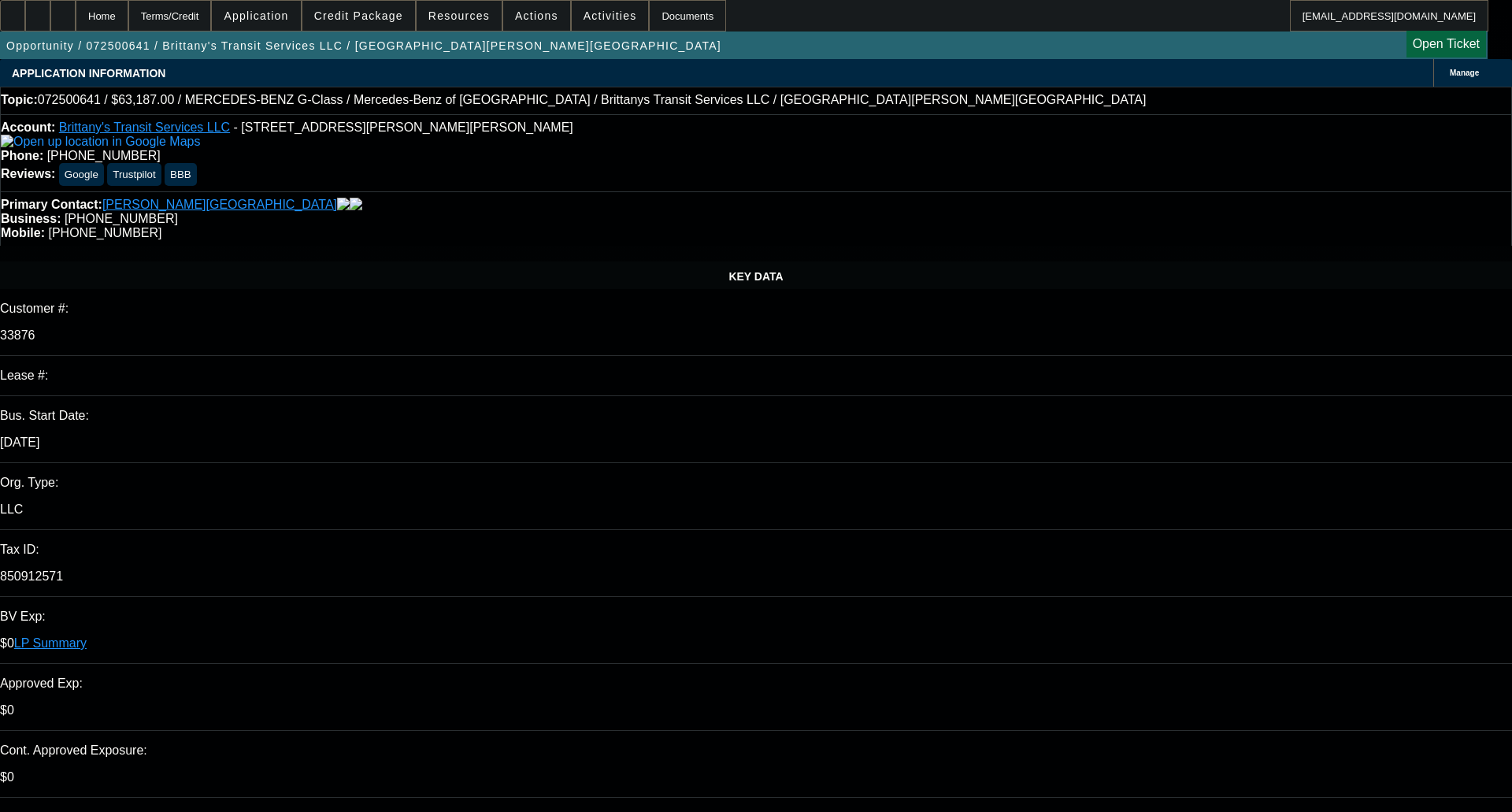
select select "0"
select select "6"
select select "0"
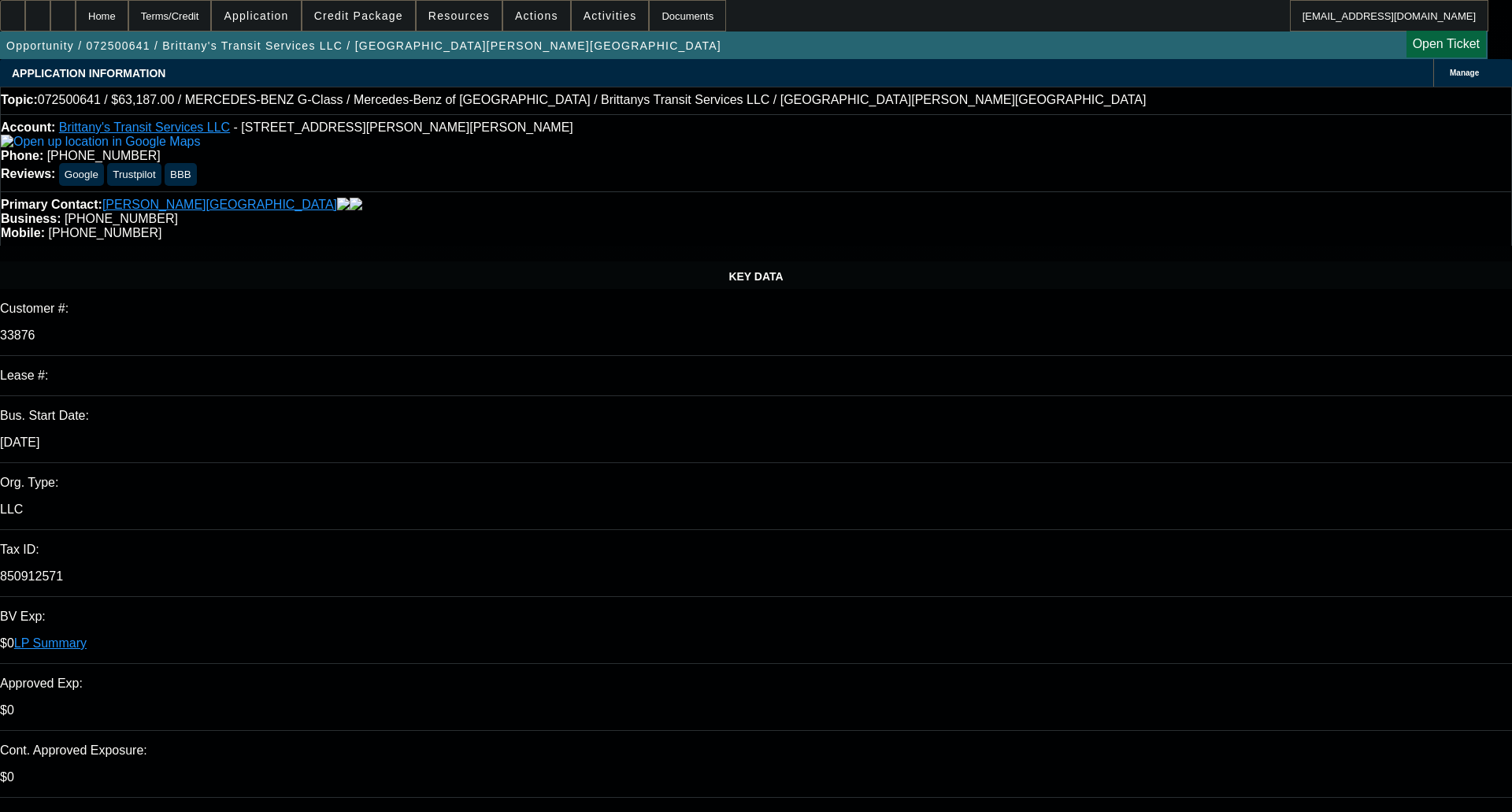
select select "0"
select select "6"
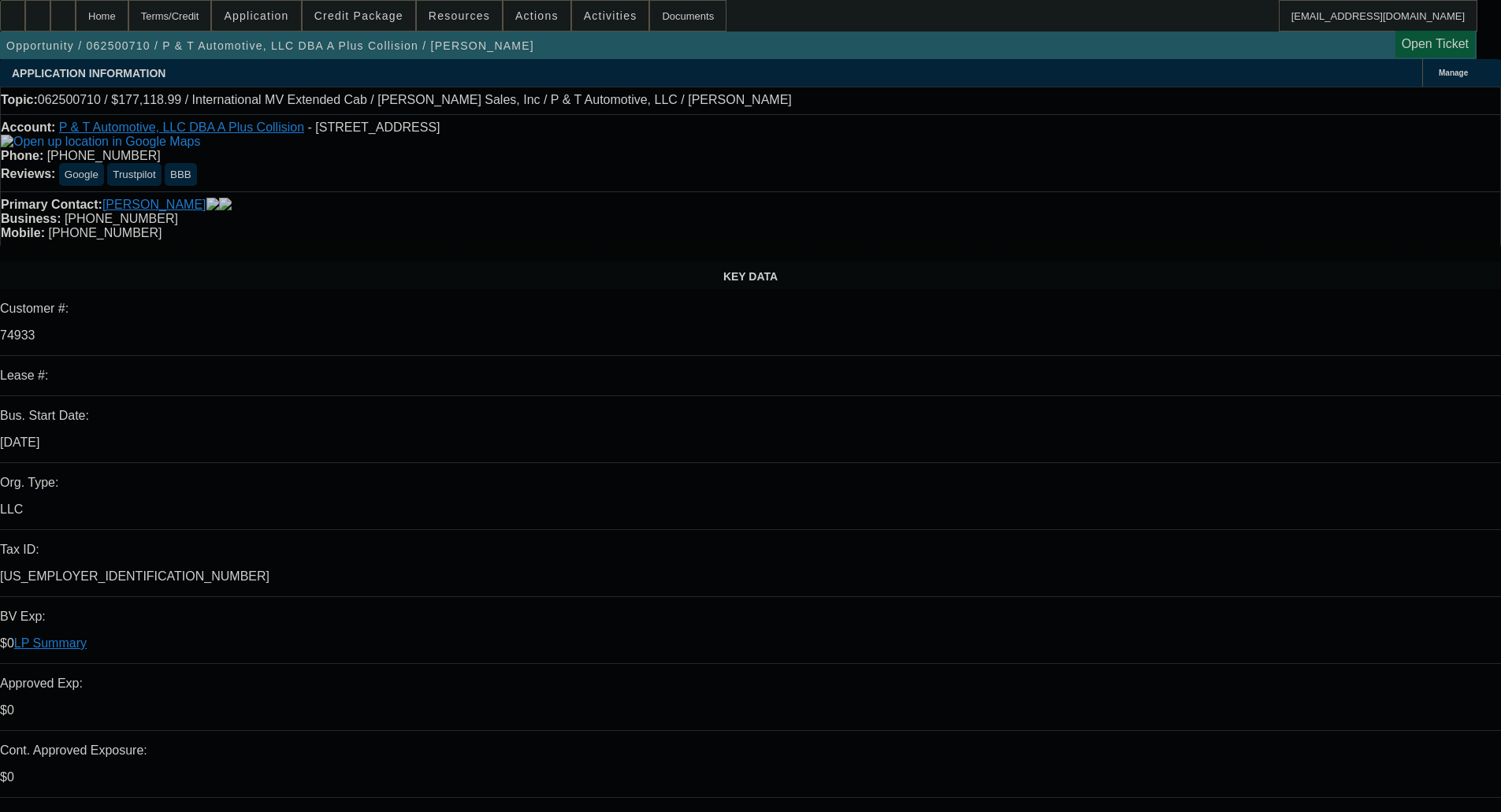
select select "0"
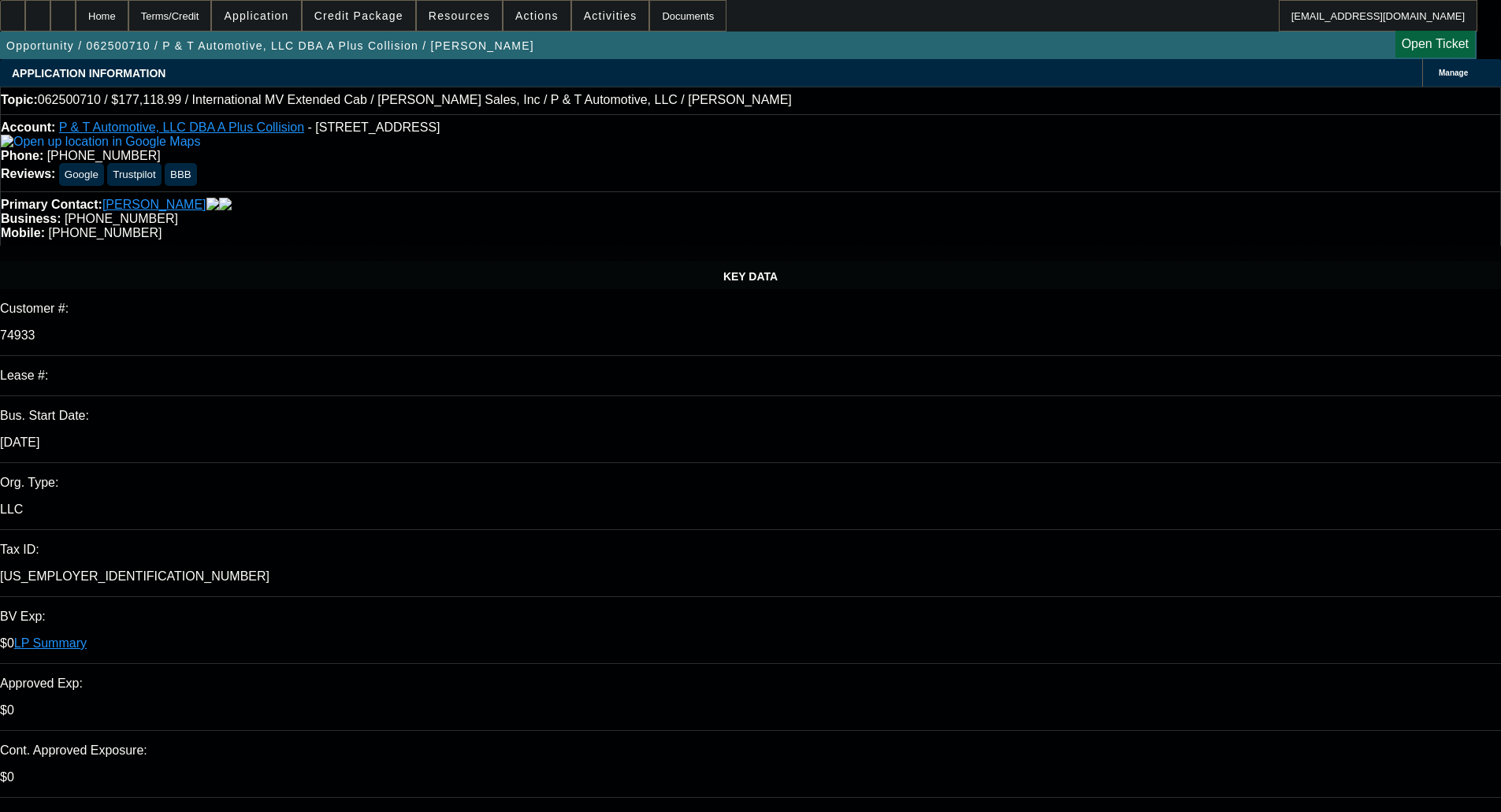
select select "0"
select select "2"
select select "0"
select select "6"
select select "0"
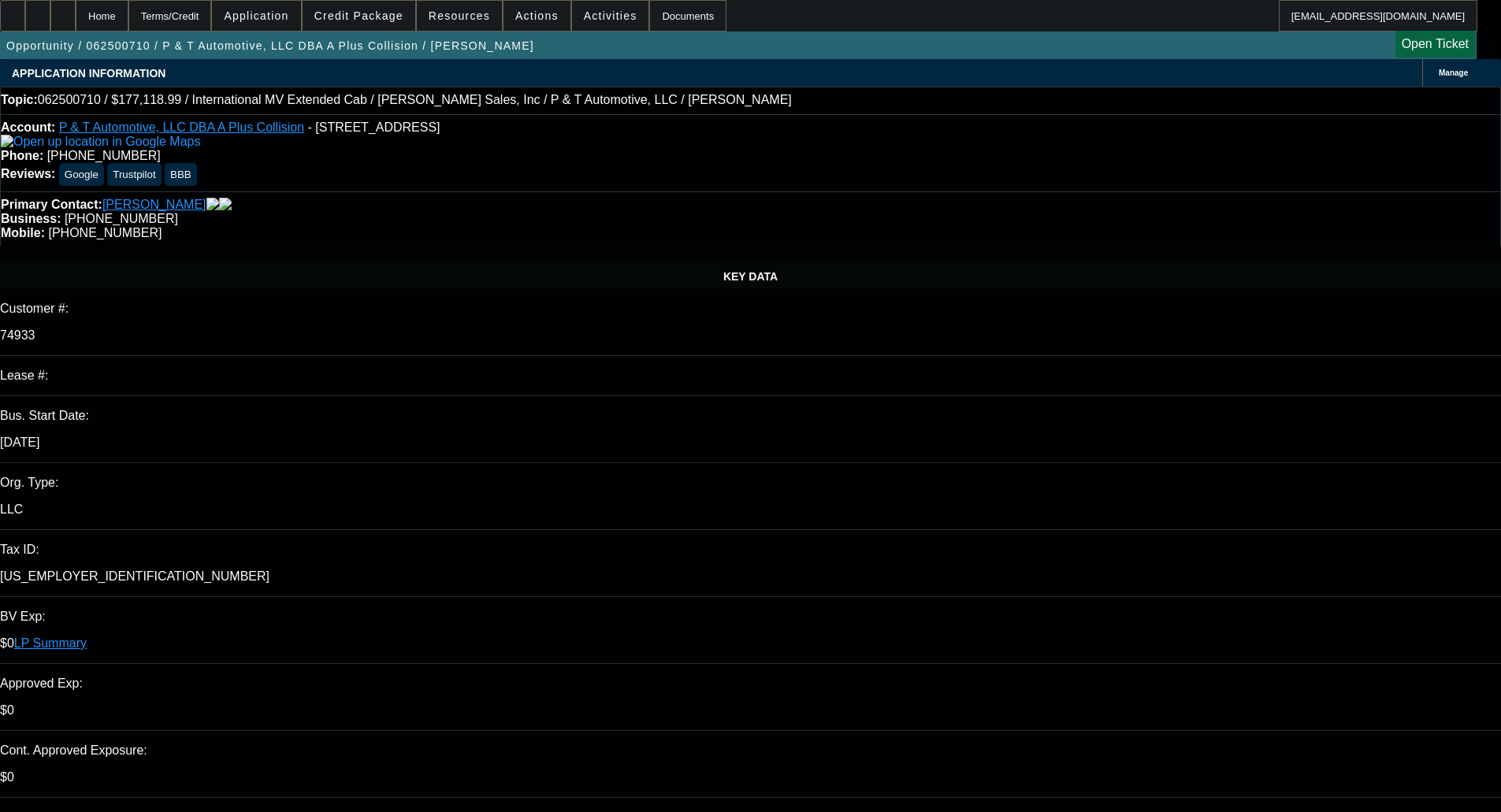
select select "0"
select select "2"
select select "0"
select select "6"
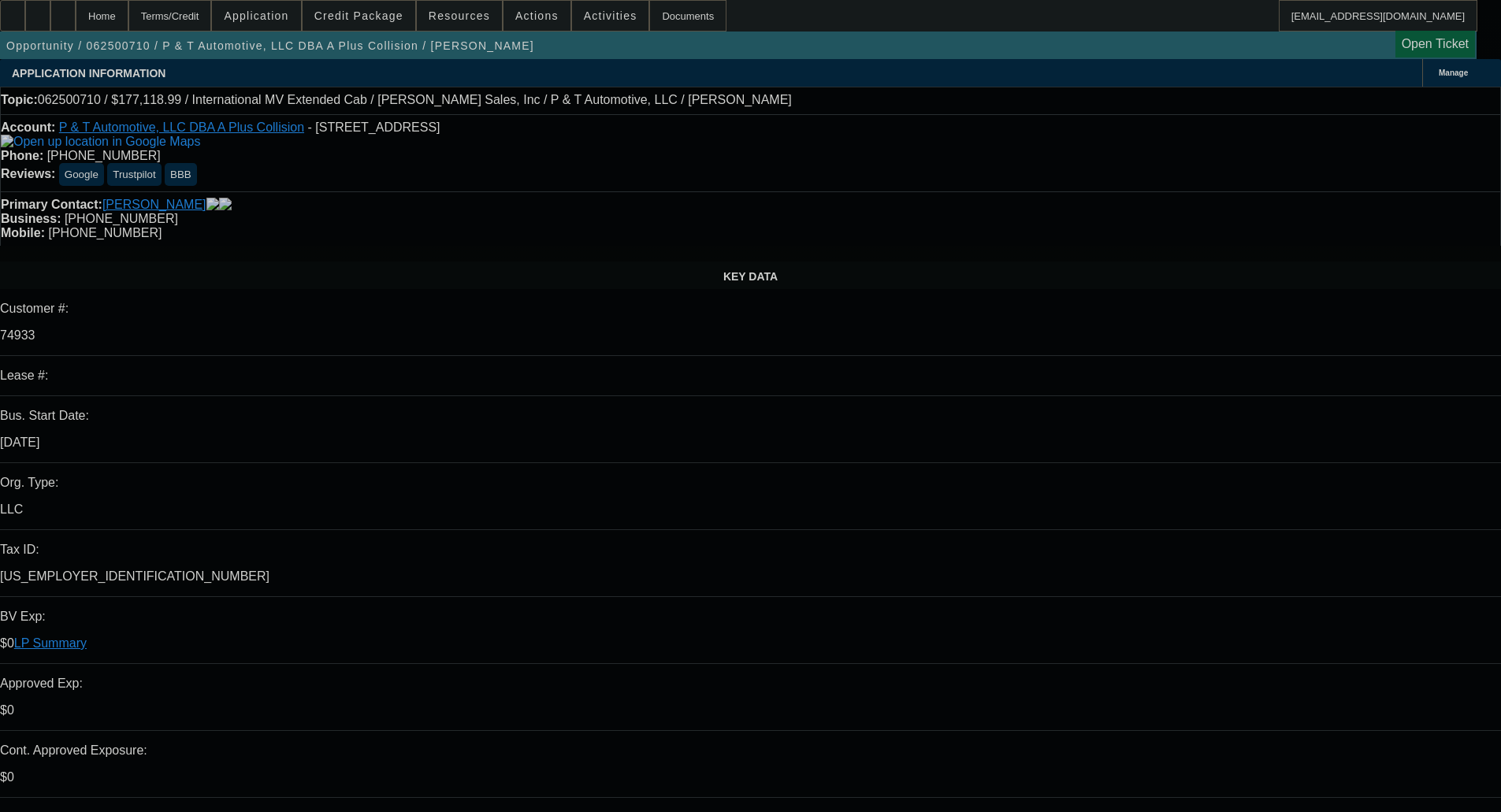
select select "0"
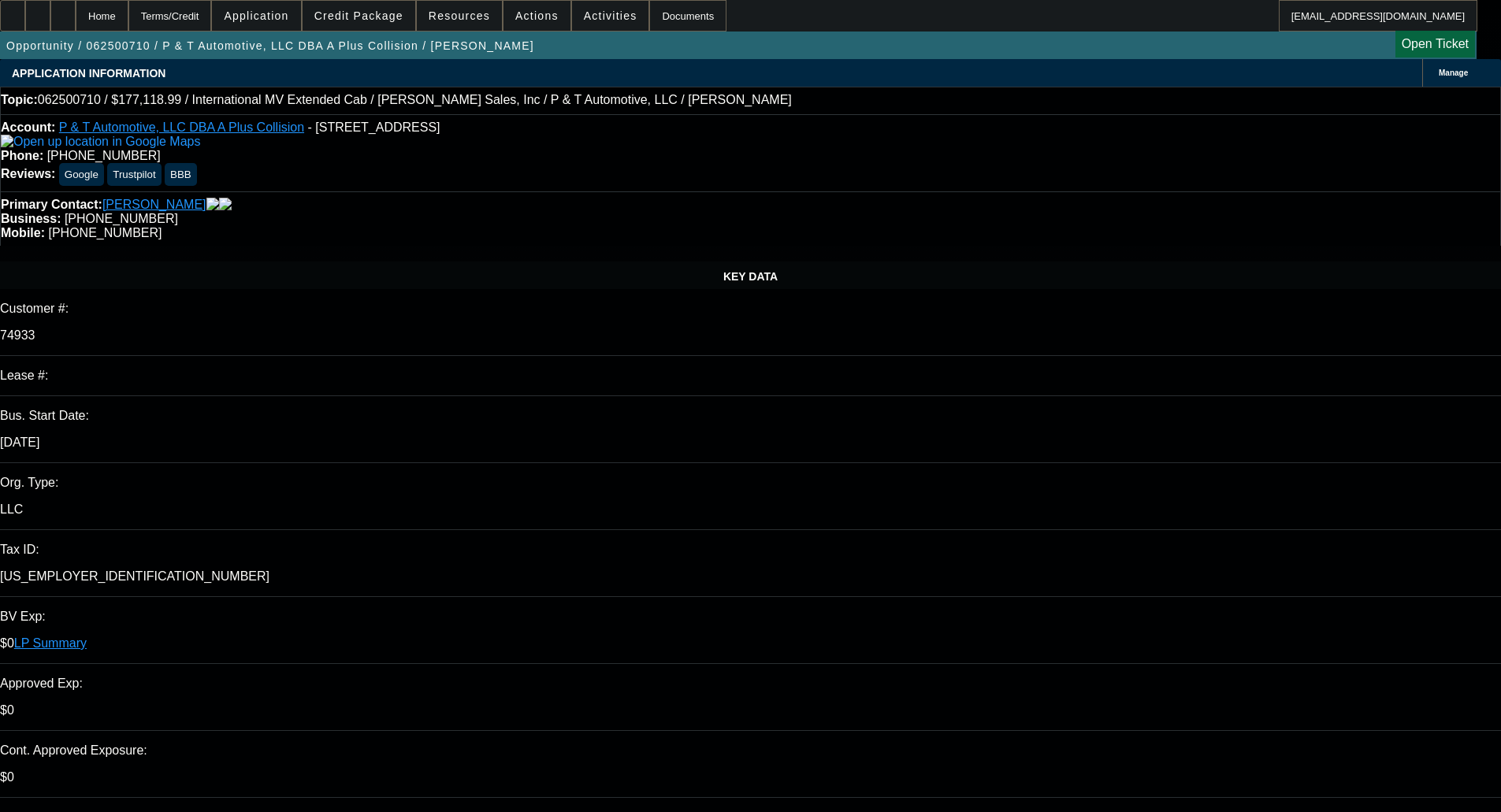
select select "0"
select select "2"
select select "0"
select select "6"
select select "0"
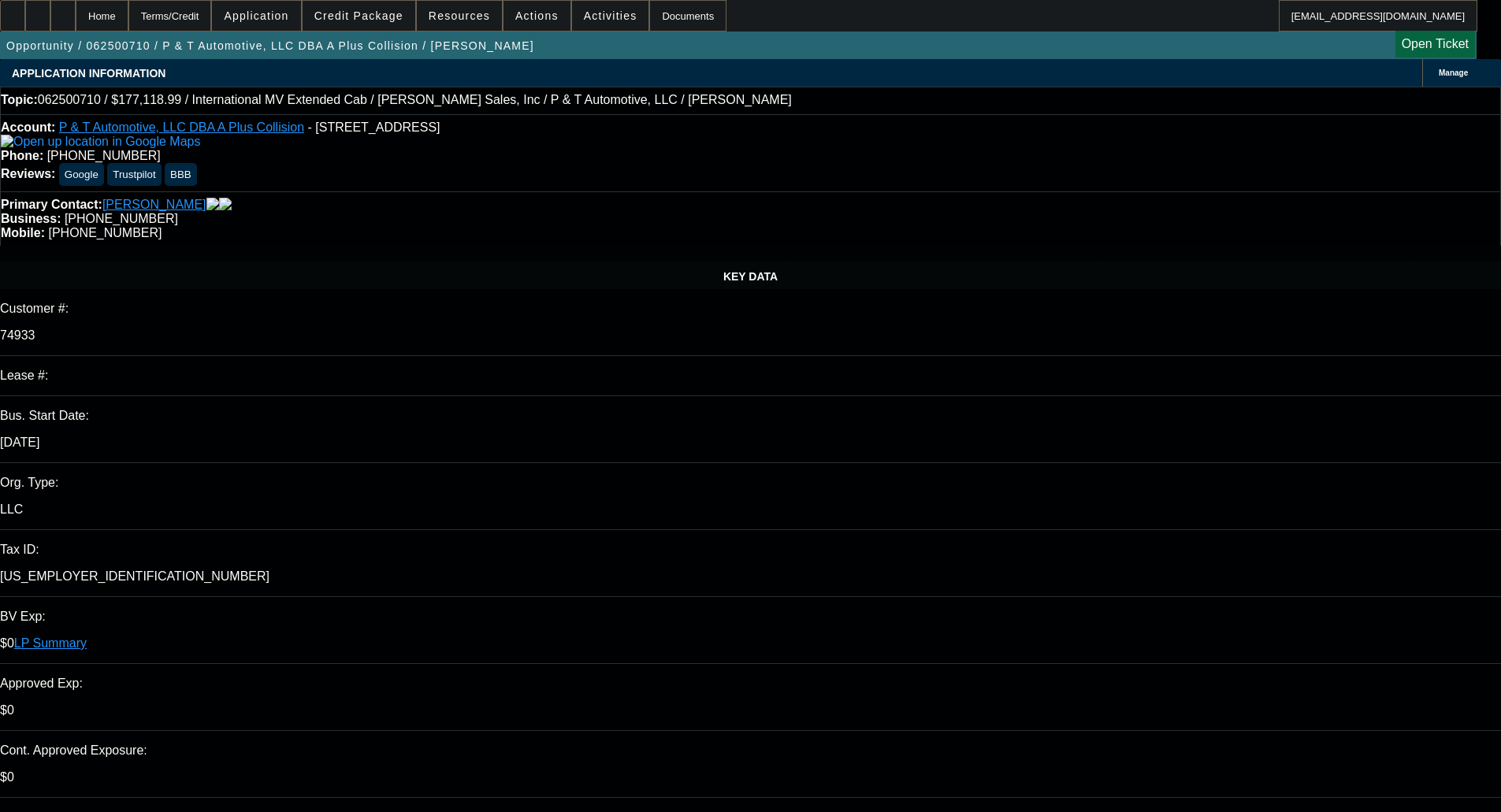
select select "0"
select select "2"
select select "0"
select select "6"
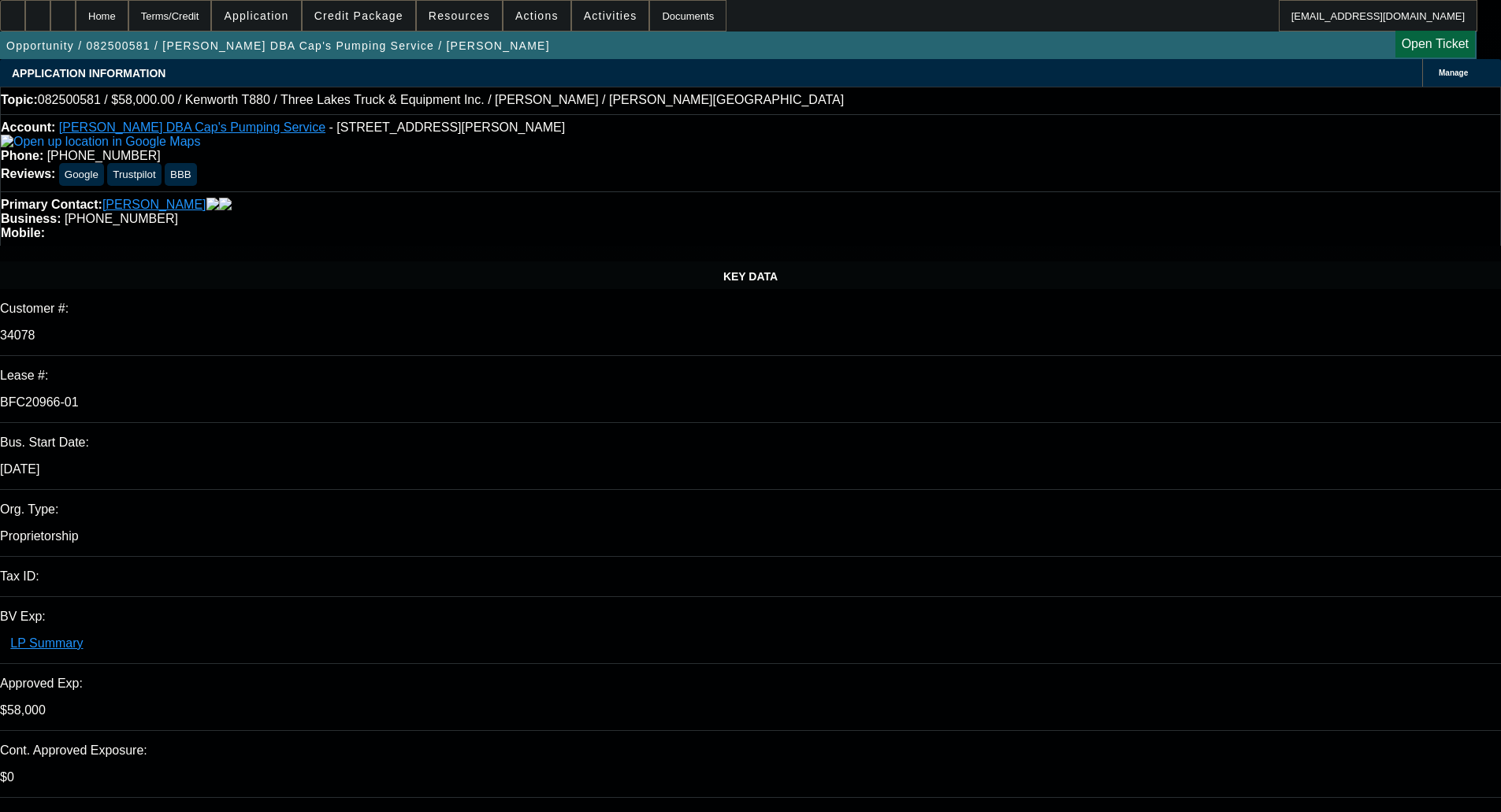
select select "0"
select select "9"
select select "0"
select select "6"
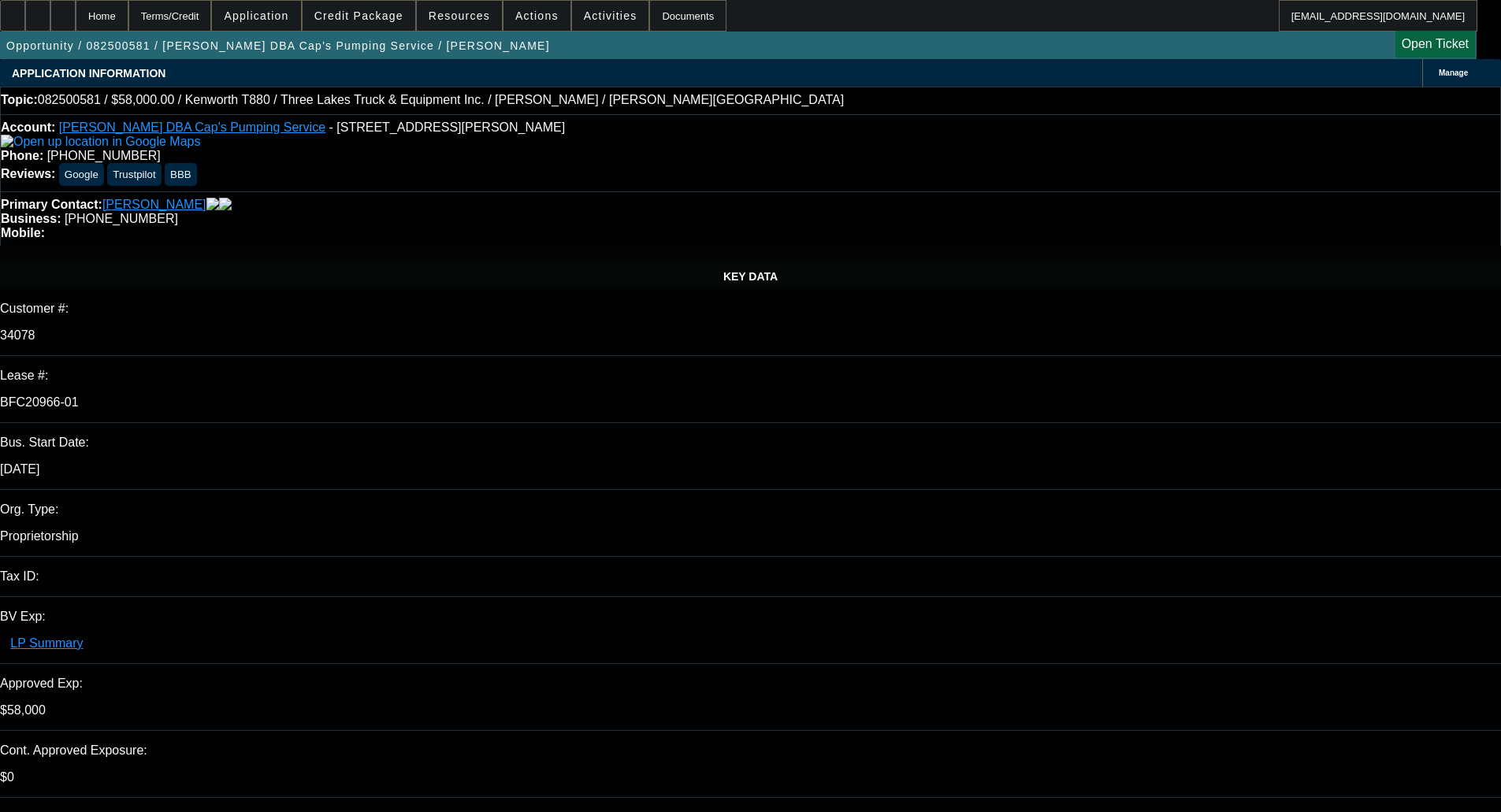
select select "0"
select select "9"
select select "0.1"
select select "4"
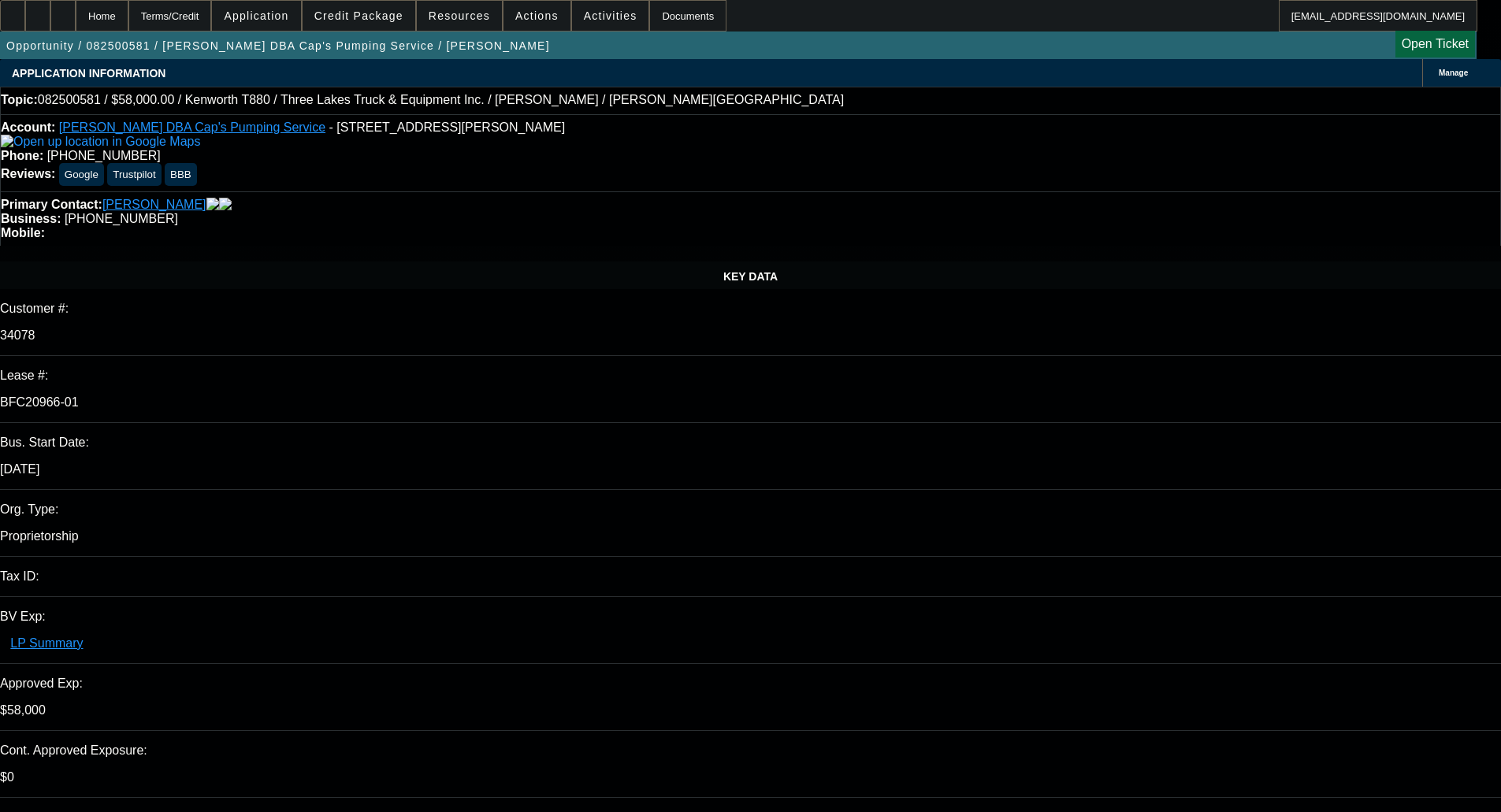
select select "0"
select select "0.1"
select select "4"
select select "0"
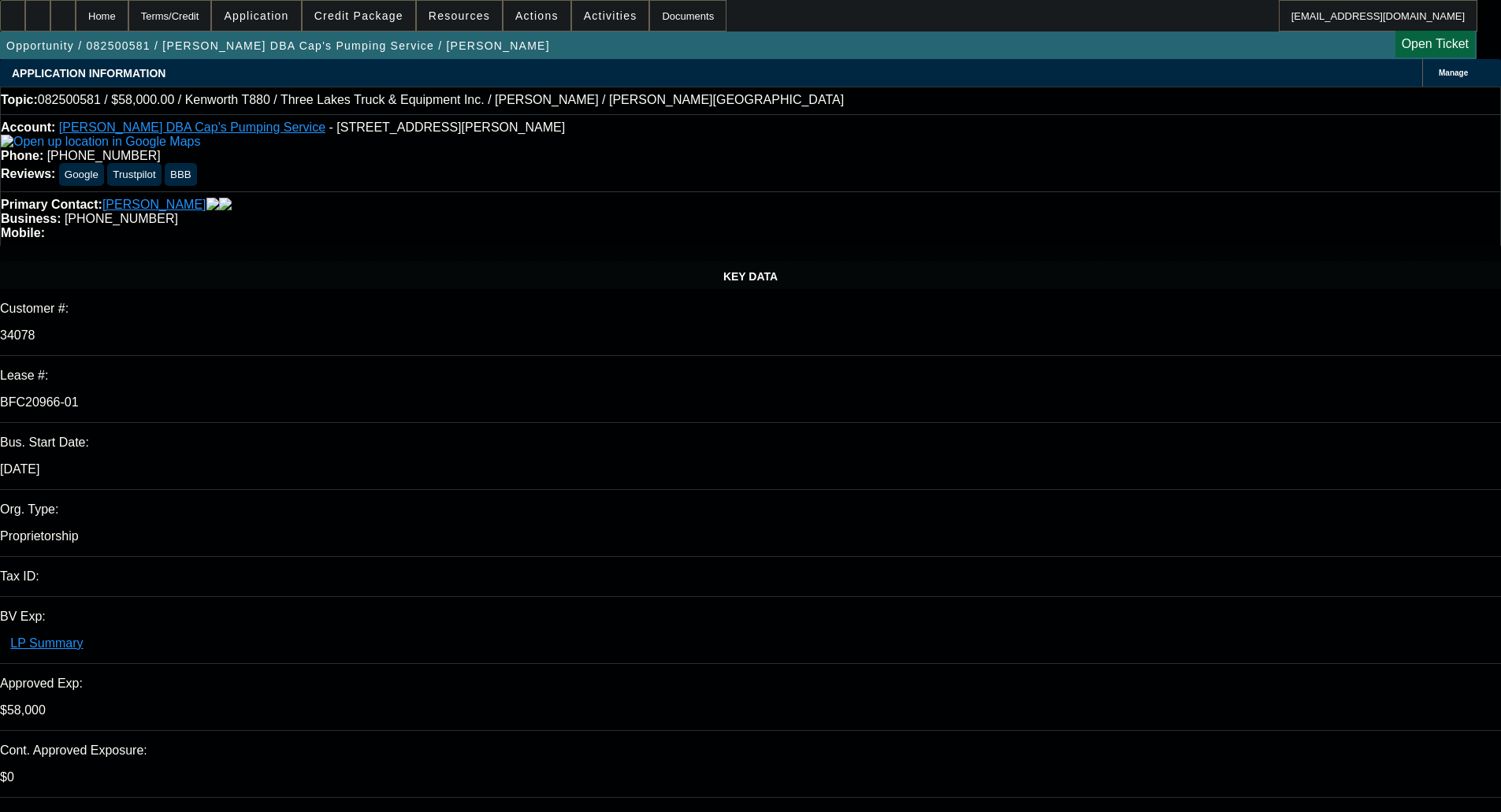
select select "0"
select select "9"
select select "0"
select select "6"
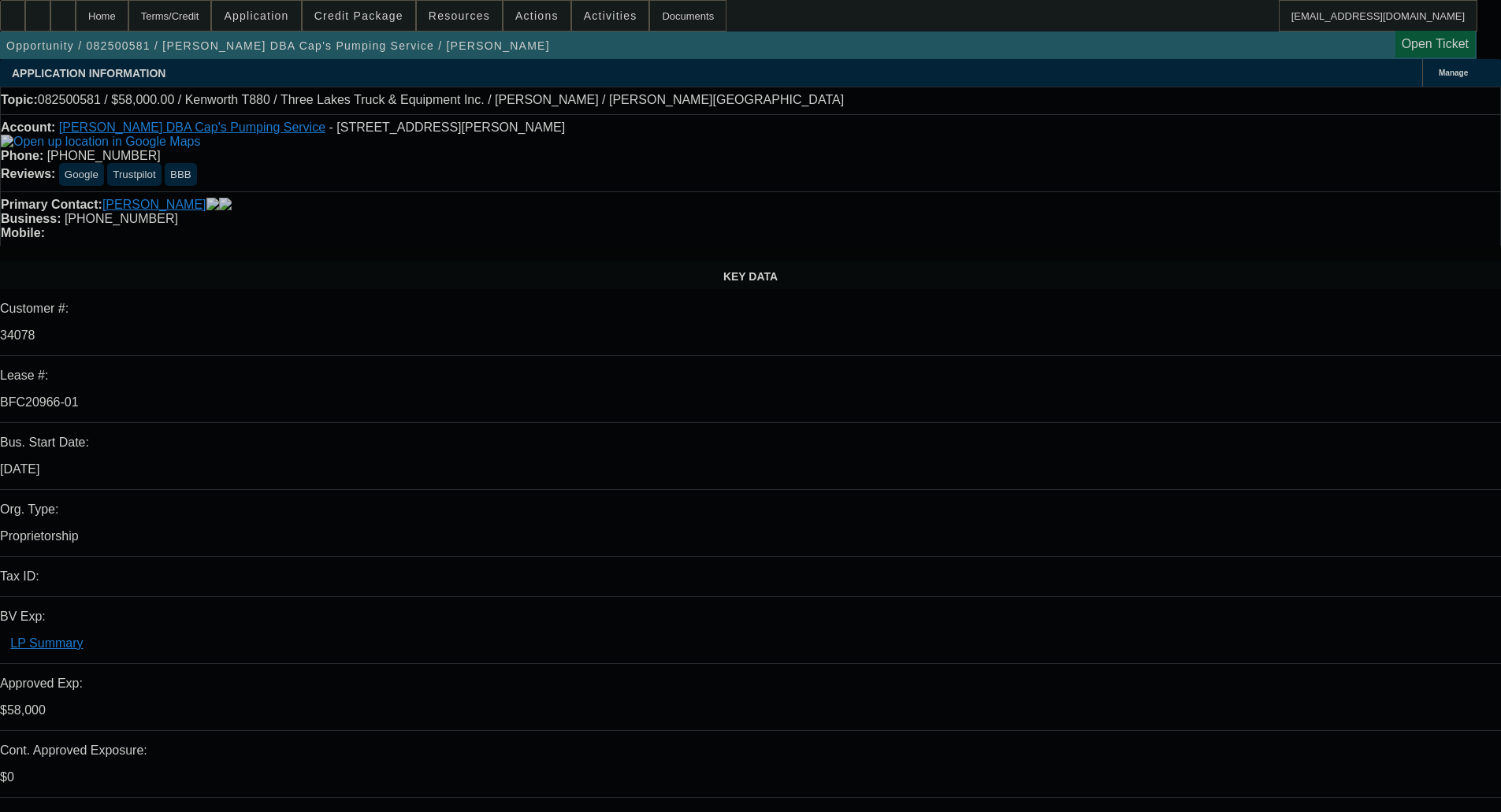
select select "0"
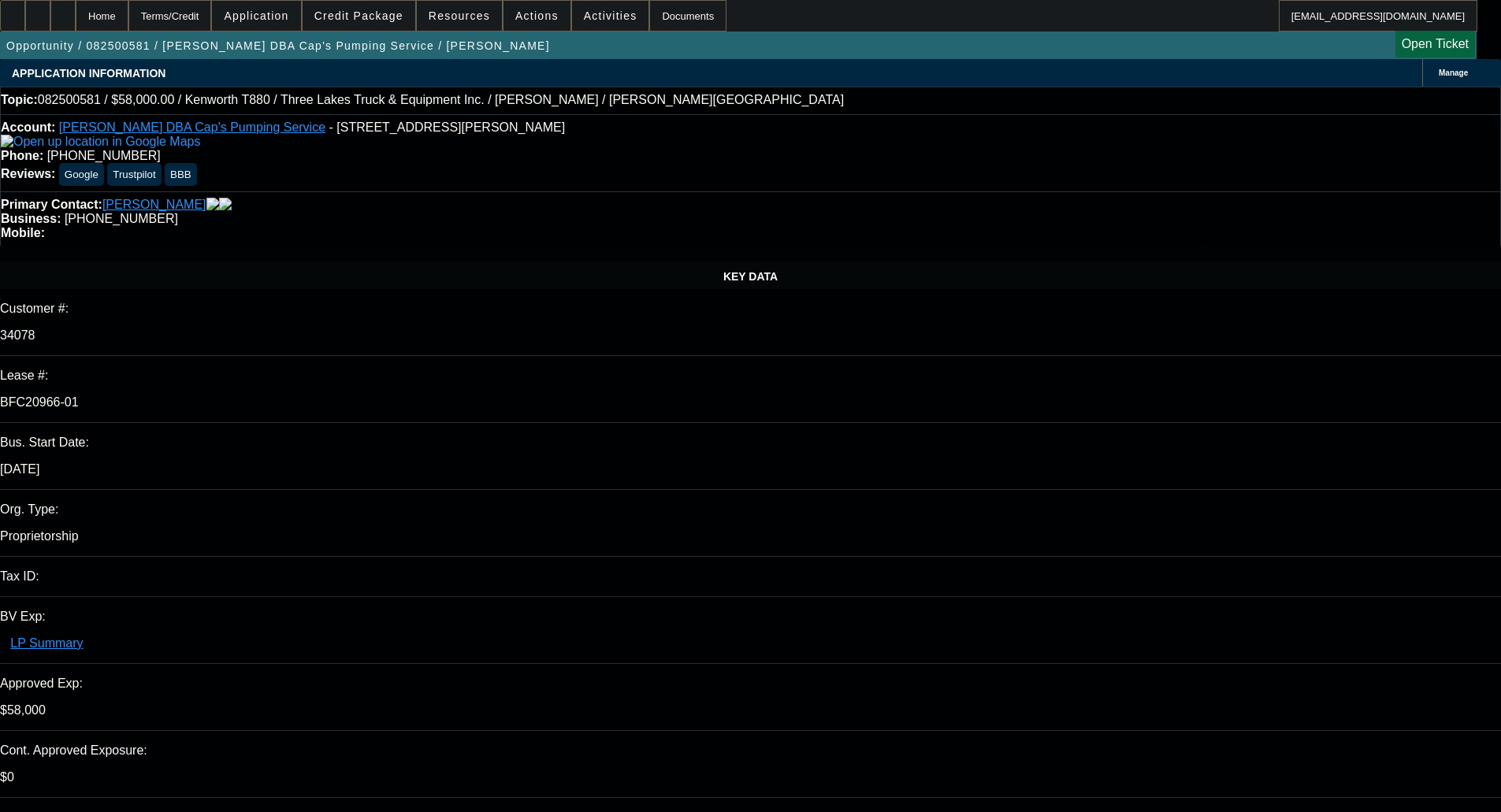
select select "0"
select select "9"
select select "0"
select select "6"
select select "0"
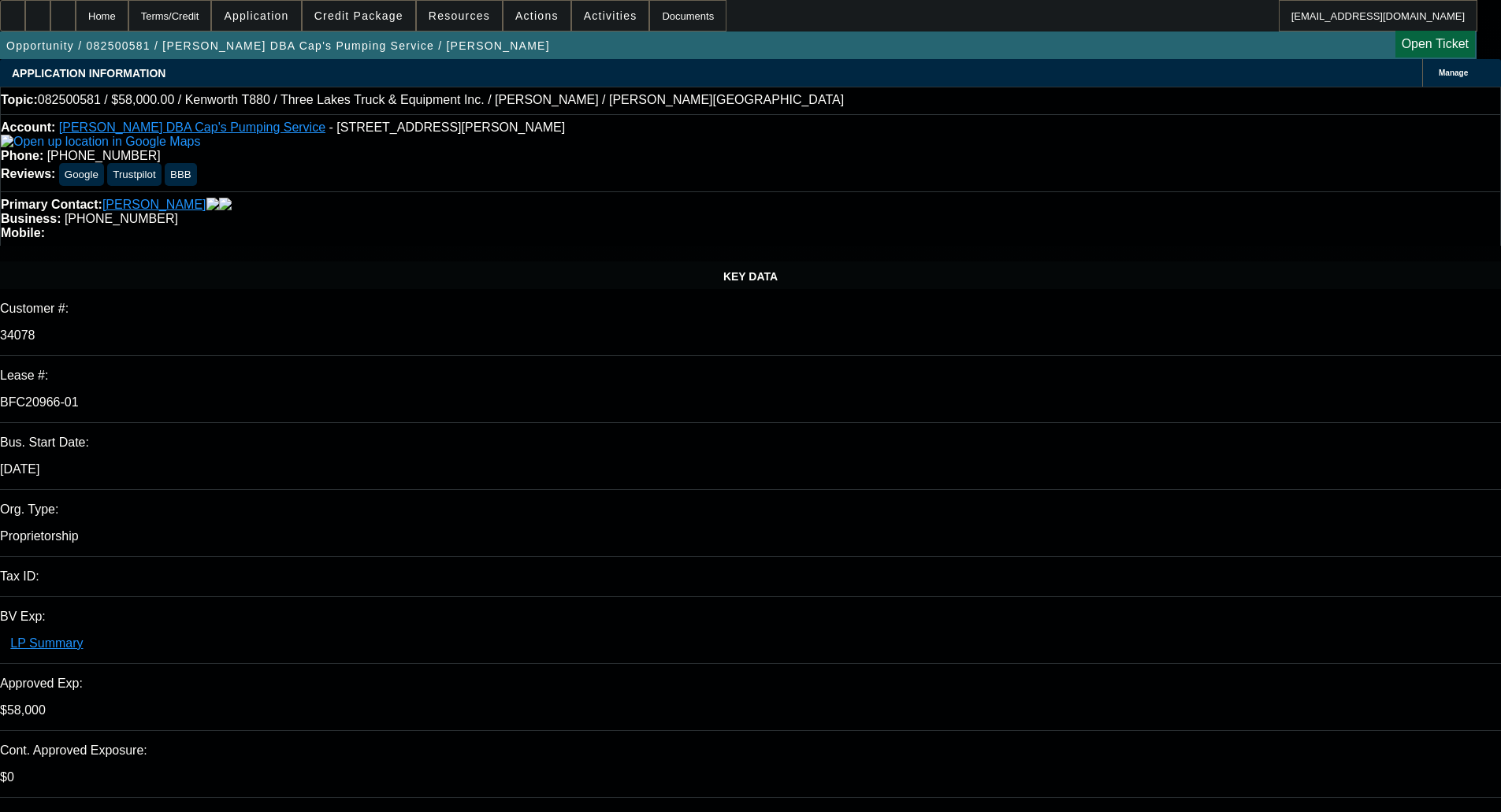
select select "0"
select select "9"
select select "0.1"
select select "4"
select select "0"
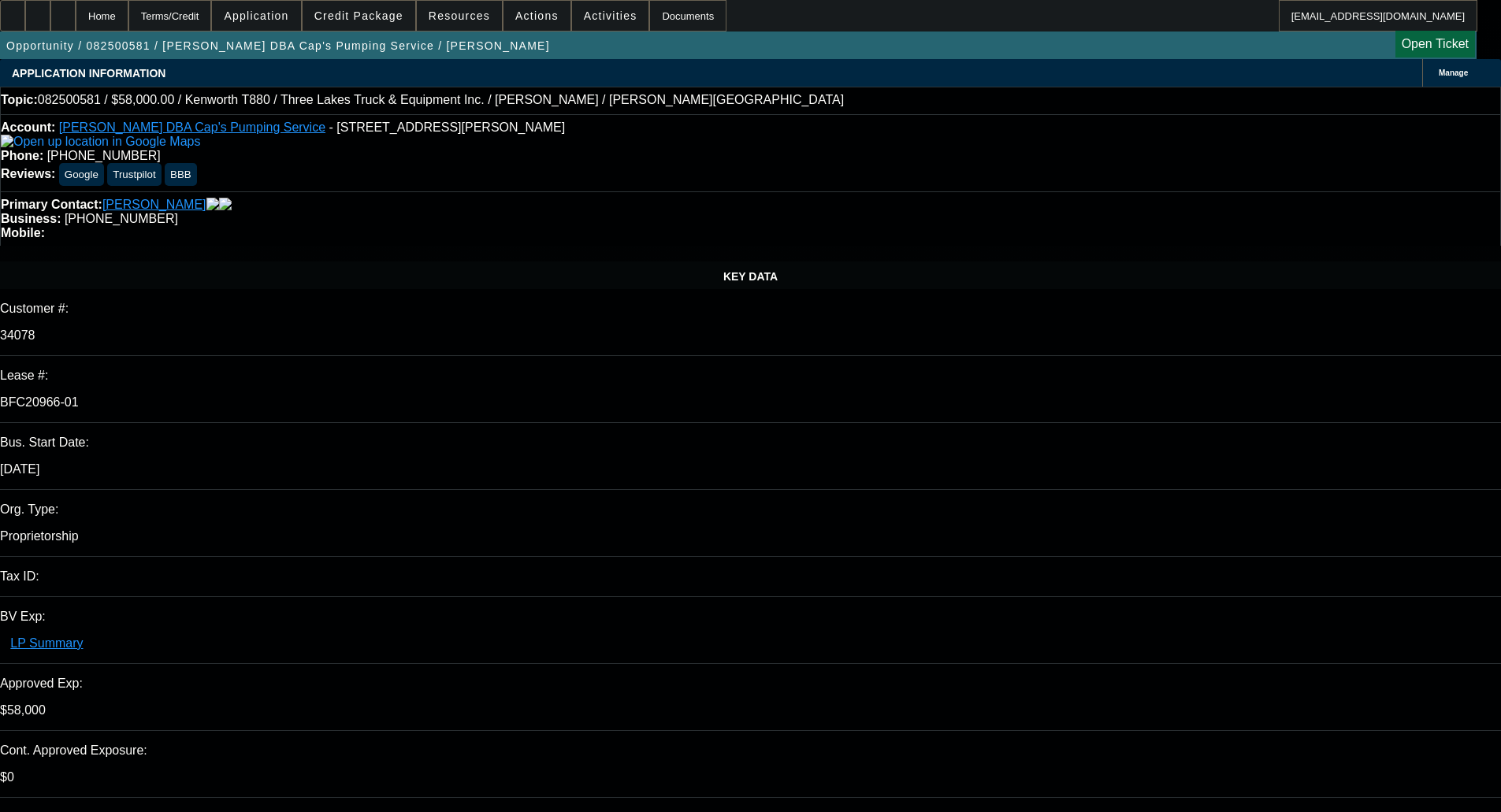
select select "0"
select select "0.1"
select select "4"
select select "0"
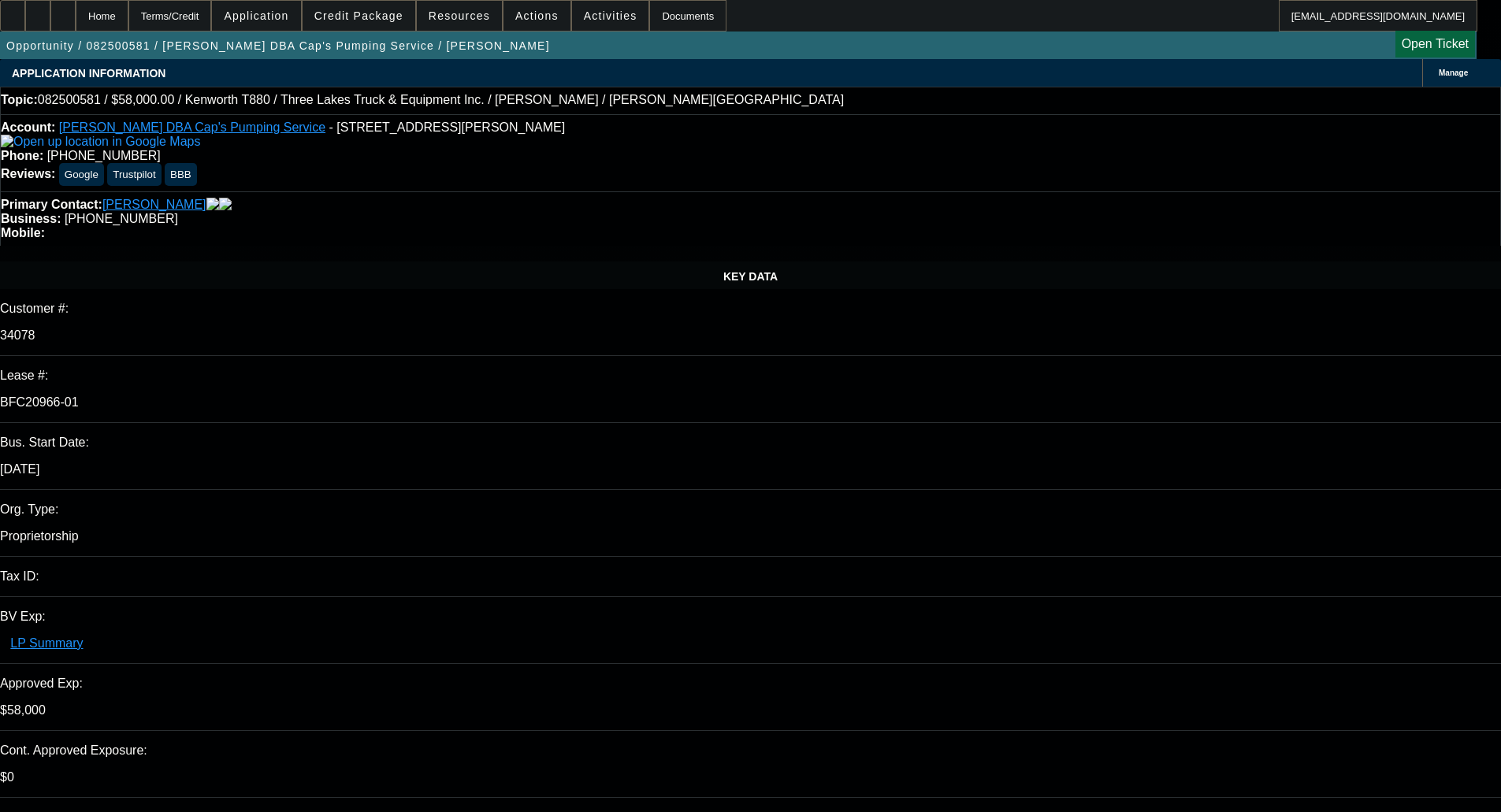
select select "9"
select select "0"
select select "6"
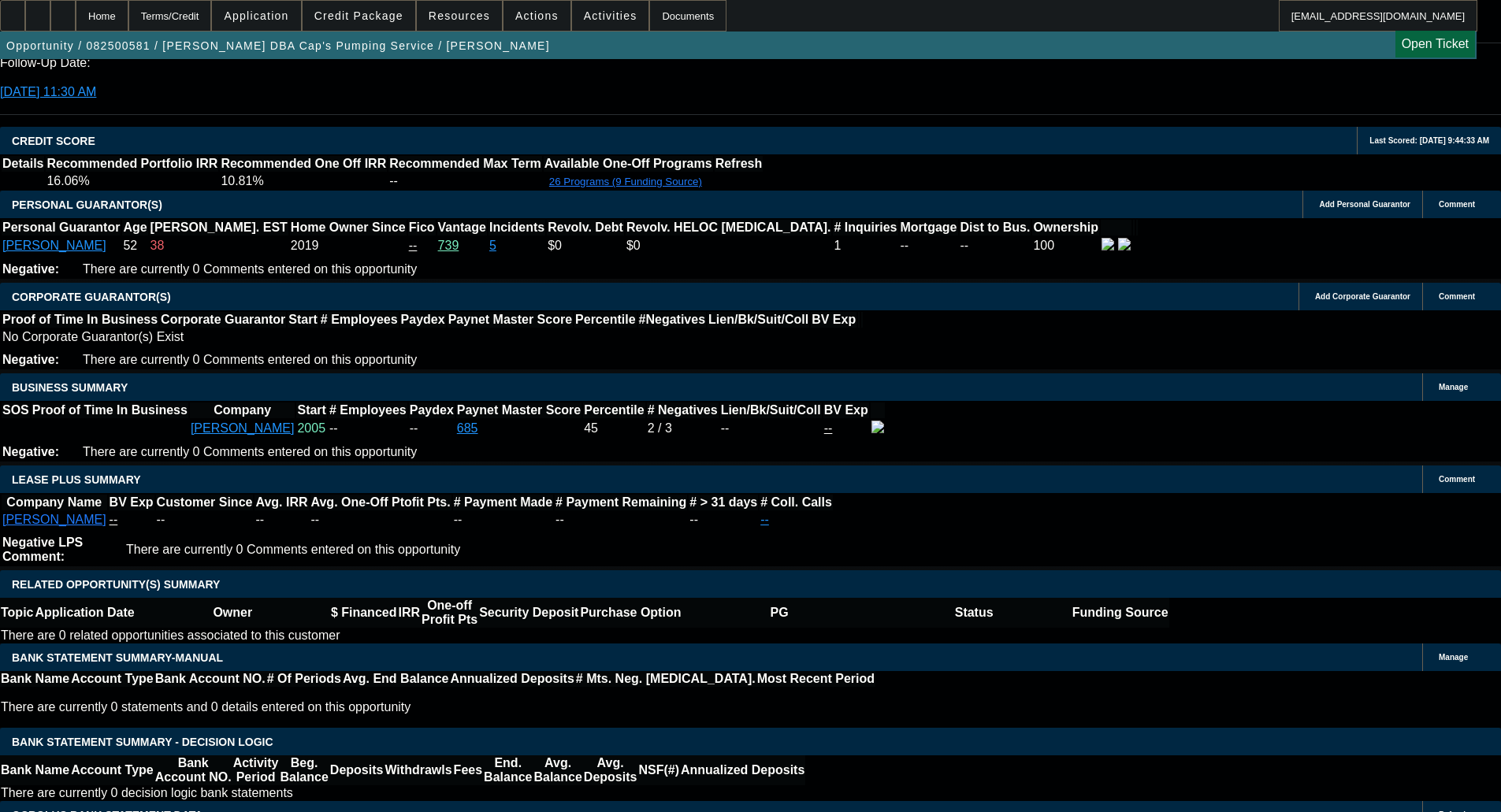
scroll to position [2338, 0]
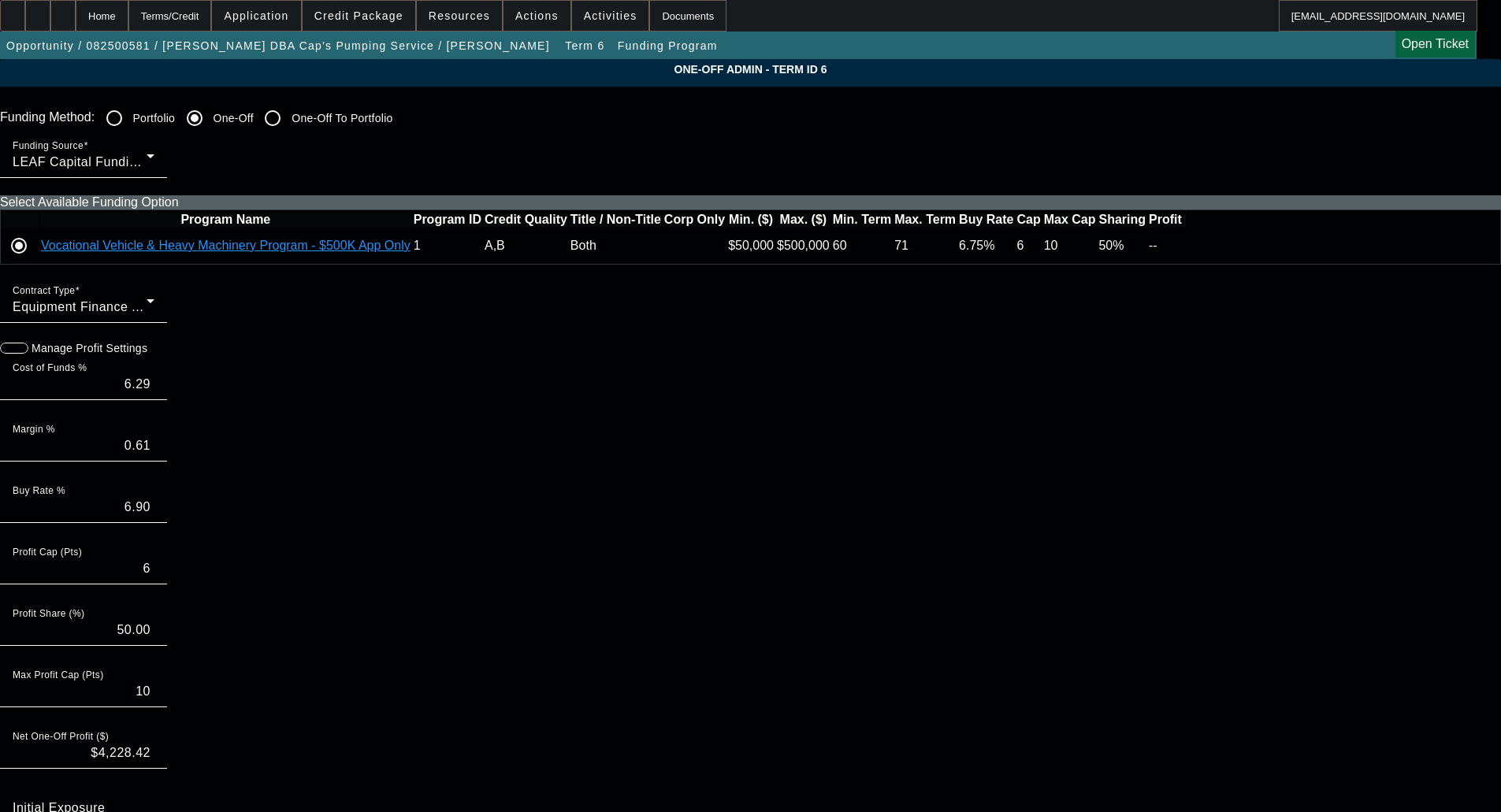
drag, startPoint x: 165, startPoint y: 183, endPoint x: 198, endPoint y: 186, distance: 33.1
click at [1185, 246] on icon at bounding box center [1185, 246] width 0 height 0
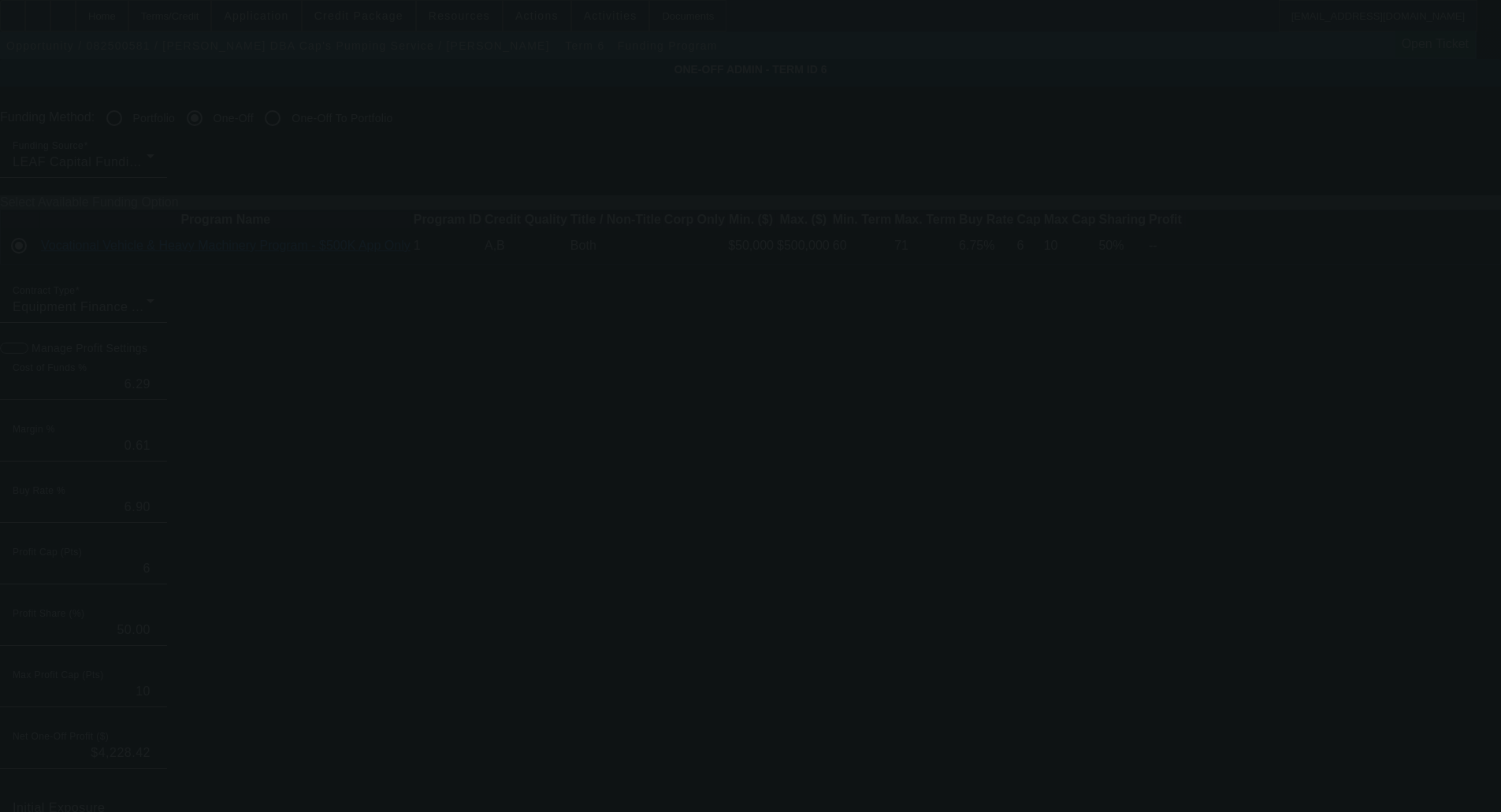
type input "6.14"
type input "6.75"
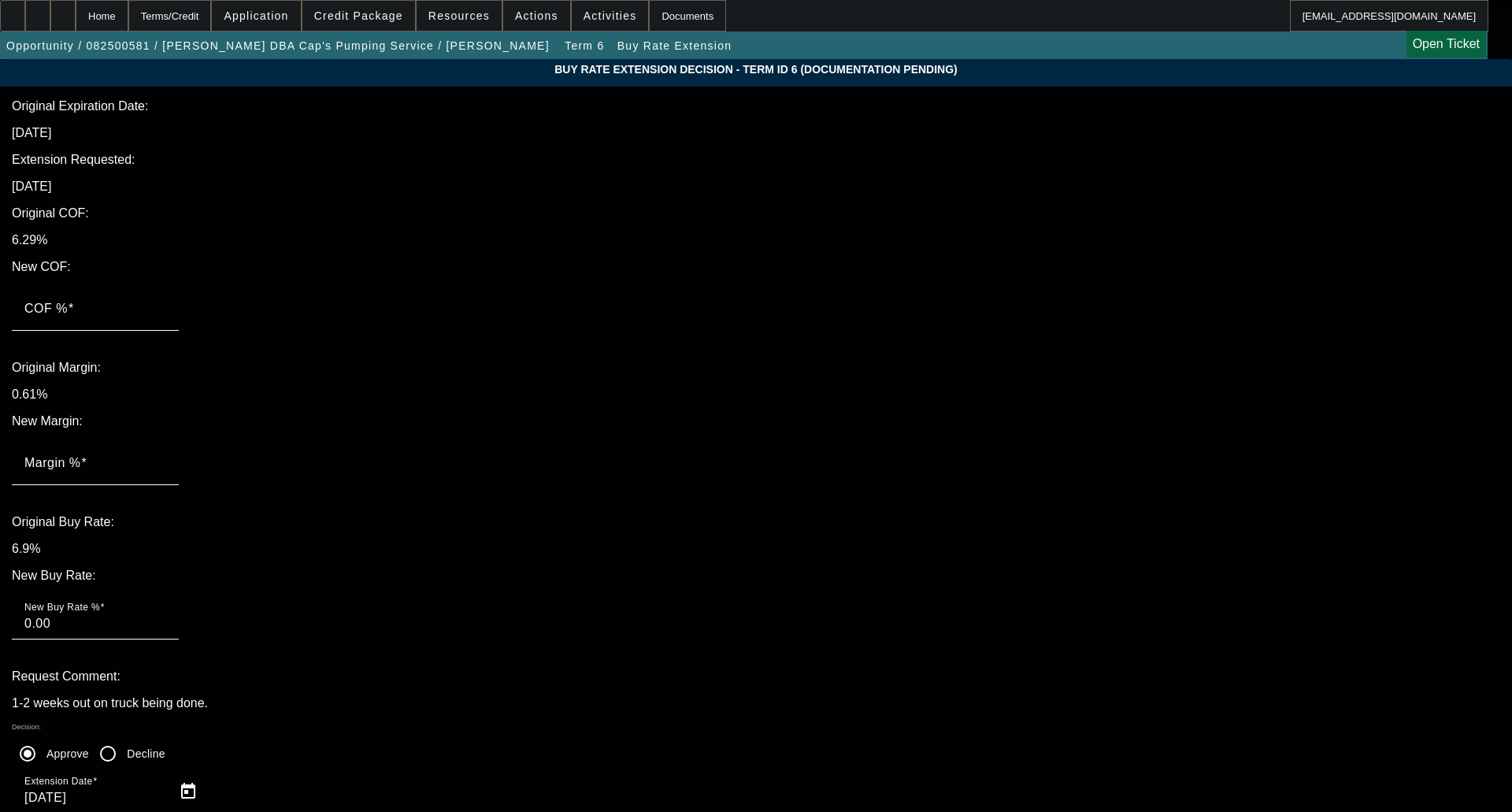
click at [248, 209] on app-buy-rate-extension "Buy Rate Extension Decision - Term ID 6 (Documentation Pending) Original Expira…" at bounding box center [756, 541] width 1512 height 964
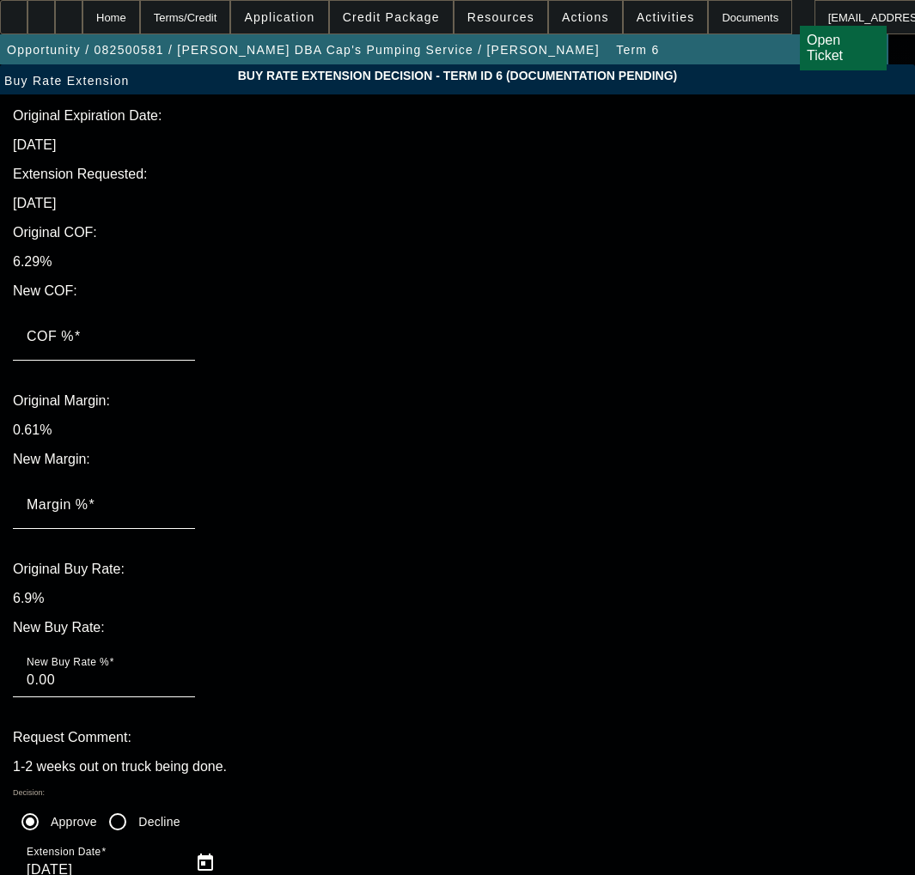
click at [74, 329] on mat-label "COF %" at bounding box center [50, 336] width 47 height 15
click at [181, 333] on input "COF %" at bounding box center [104, 343] width 155 height 21
type input "6"
type input "6.00"
type input "6.1"
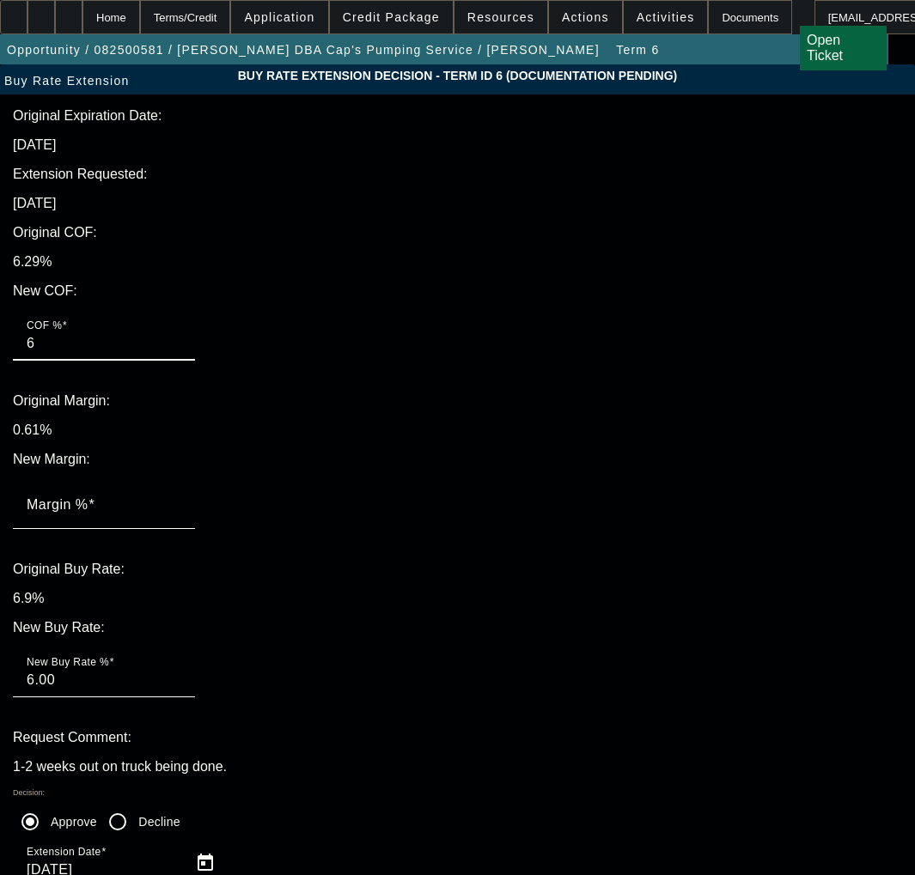
type input "6.10"
type input "6.14"
type input ".6"
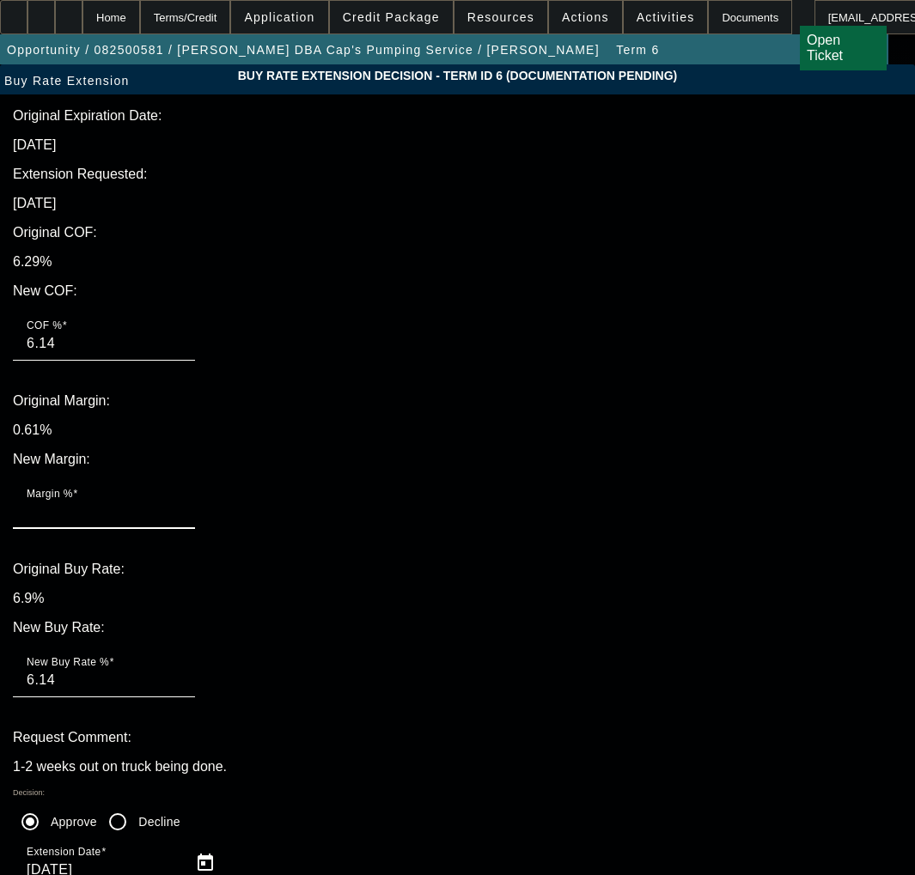
type input "6.74"
type input ".61"
type input "6.75"
type input ".61"
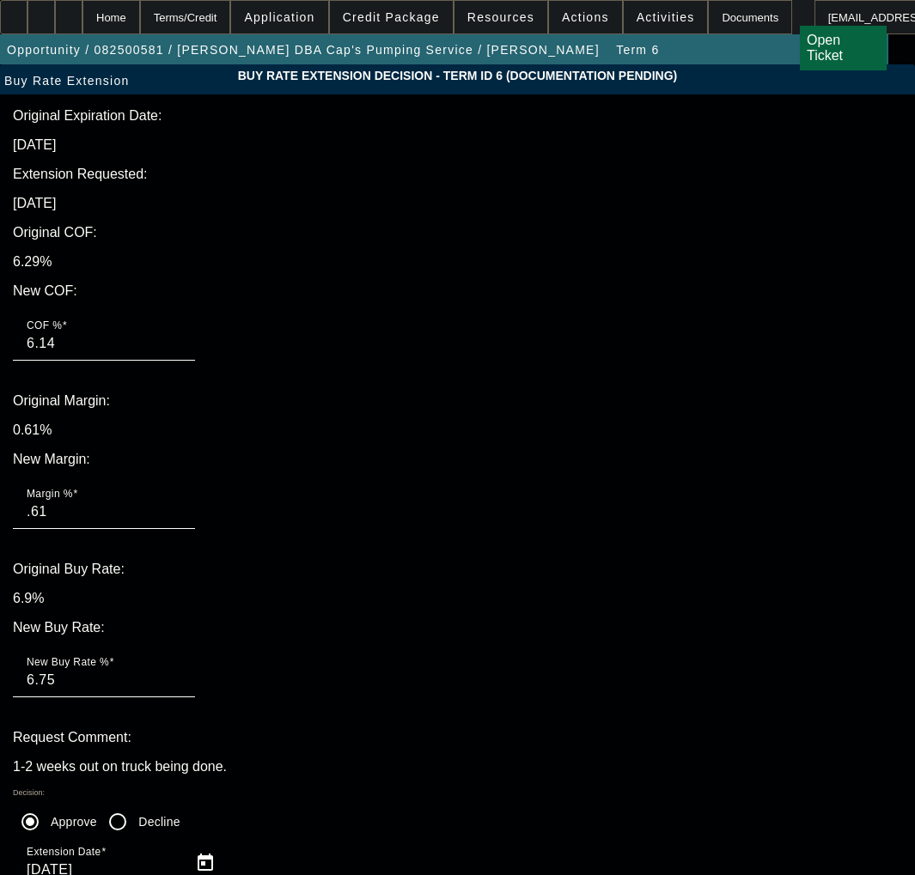
type textarea "UPDATED WITH THE ACTUALLY CORRECT SEPT RATE"
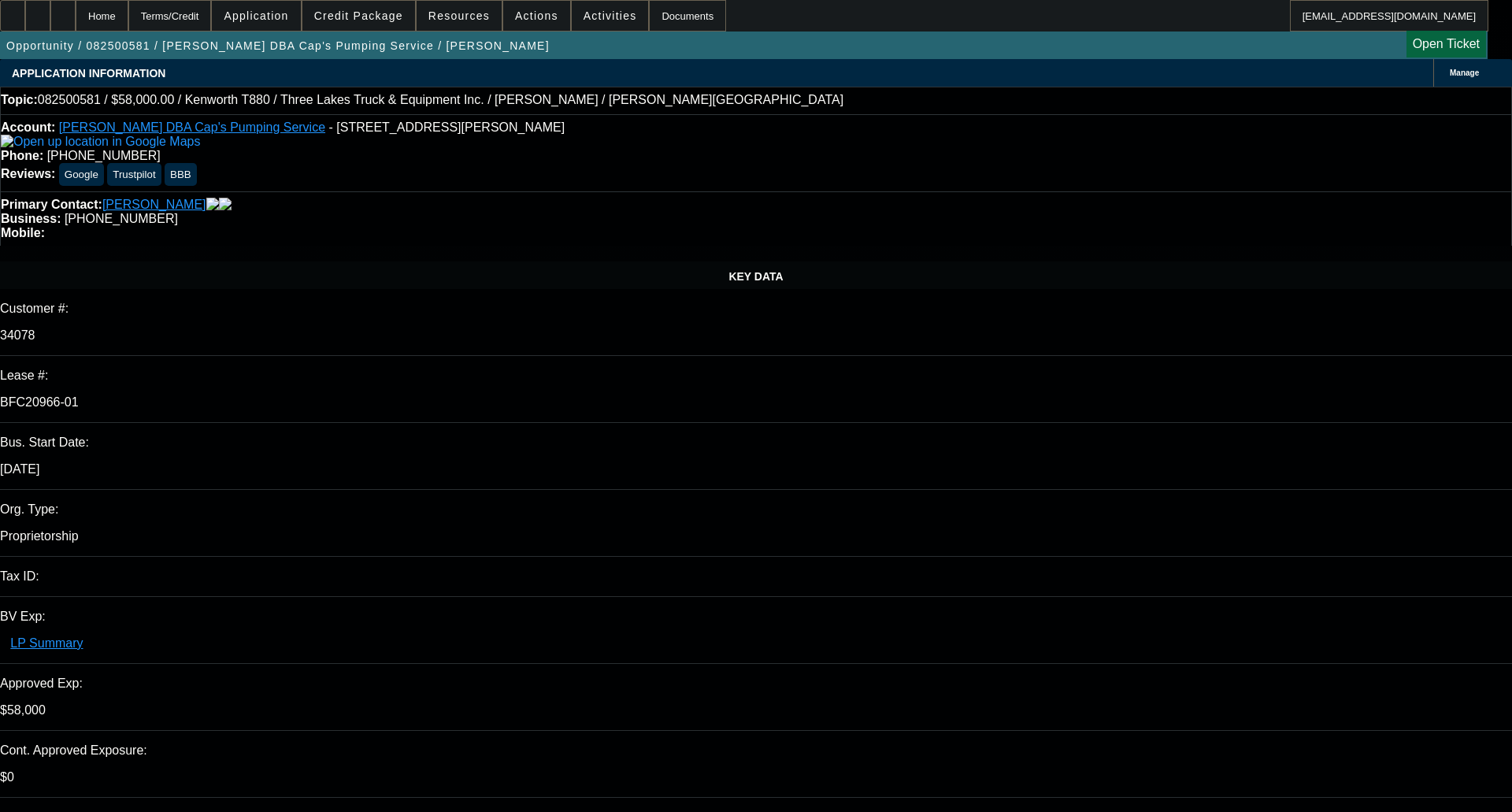
select select "0"
select select "9"
select select "0"
select select "6"
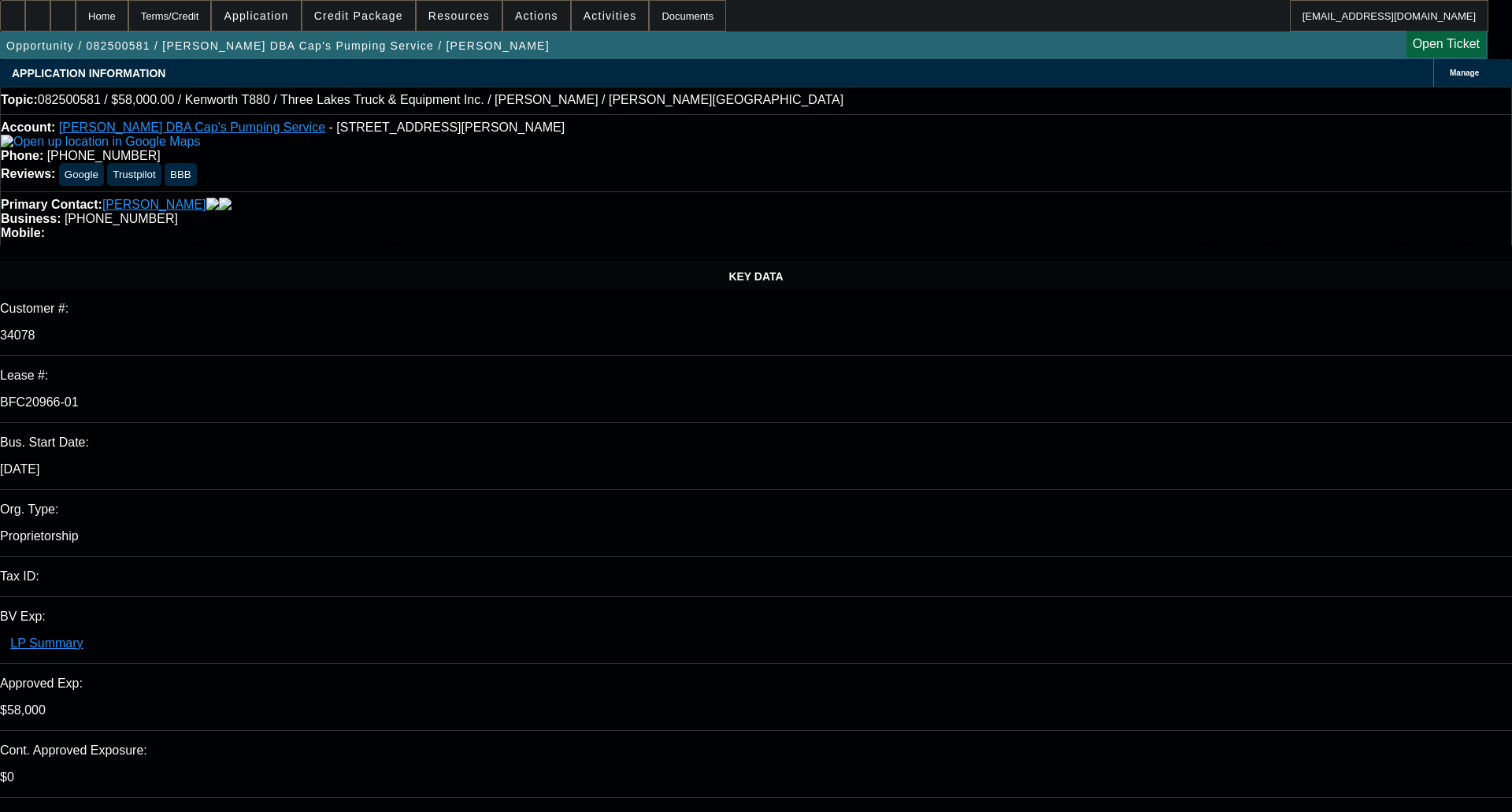
select select "0"
select select "9"
select select "0"
select select "6"
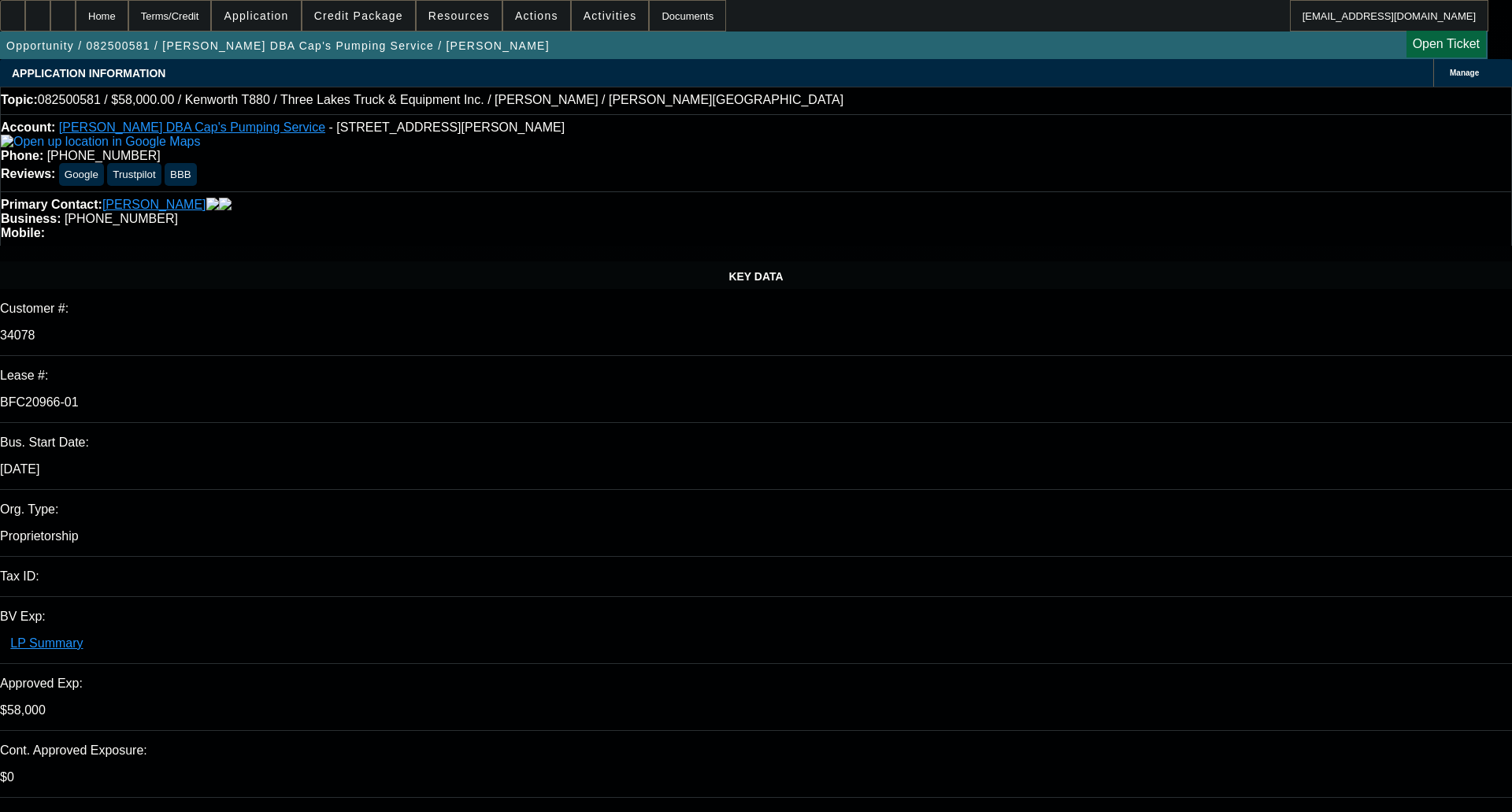
select select "0"
select select "9"
select select "0.1"
select select "4"
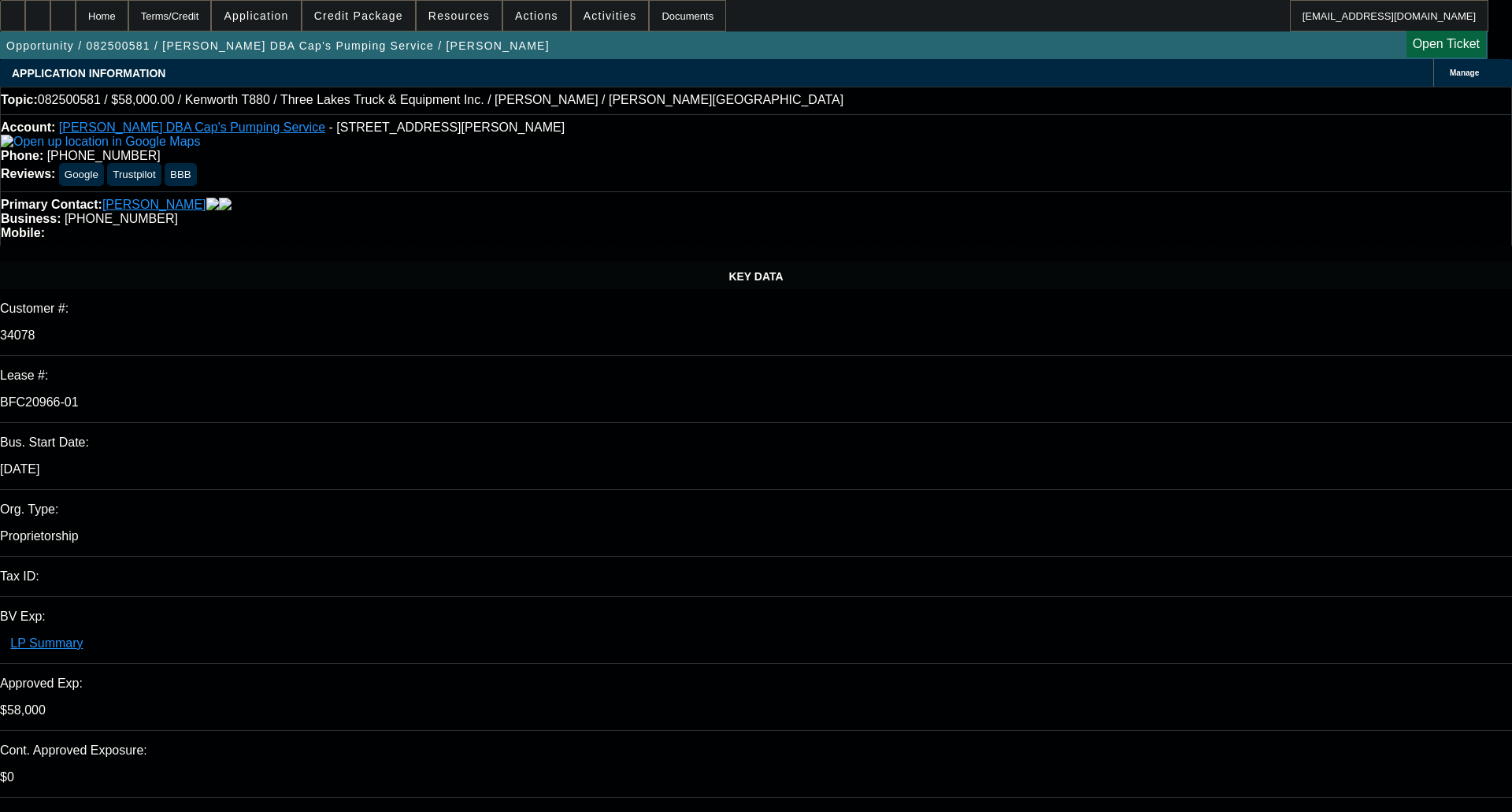
select select "0"
select select "0.1"
select select "4"
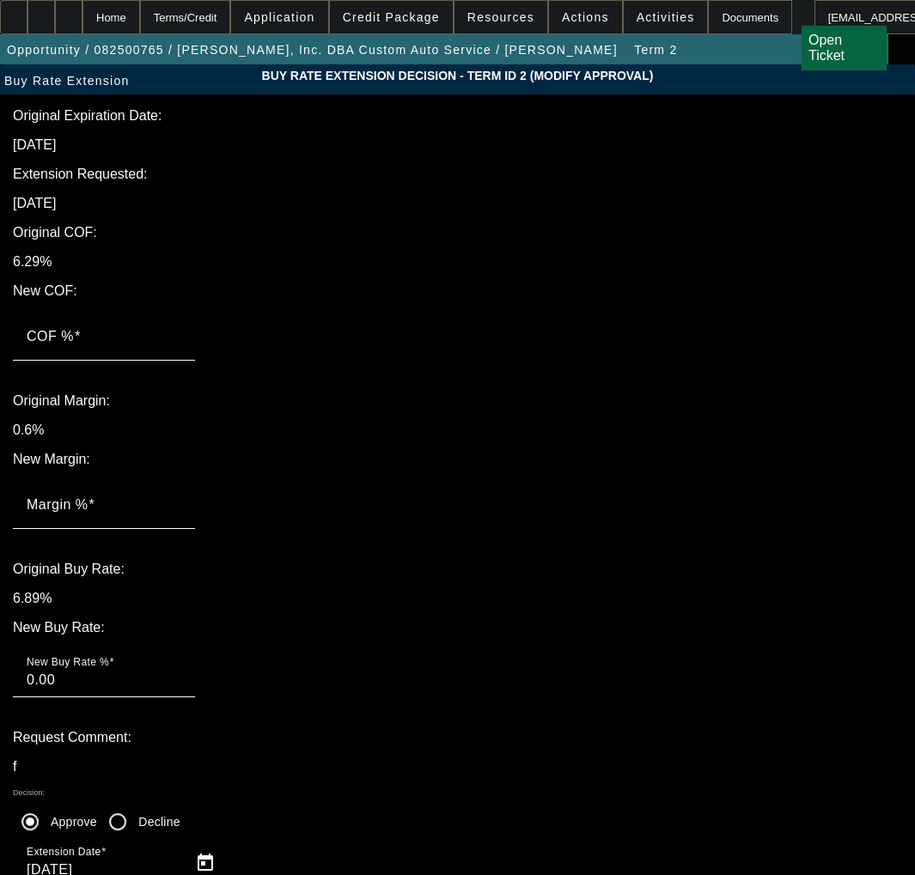
click at [181, 333] on input "COF %" at bounding box center [104, 343] width 155 height 21
type input "6"
type input "6.00"
type input "6.6"
type input "6.60"
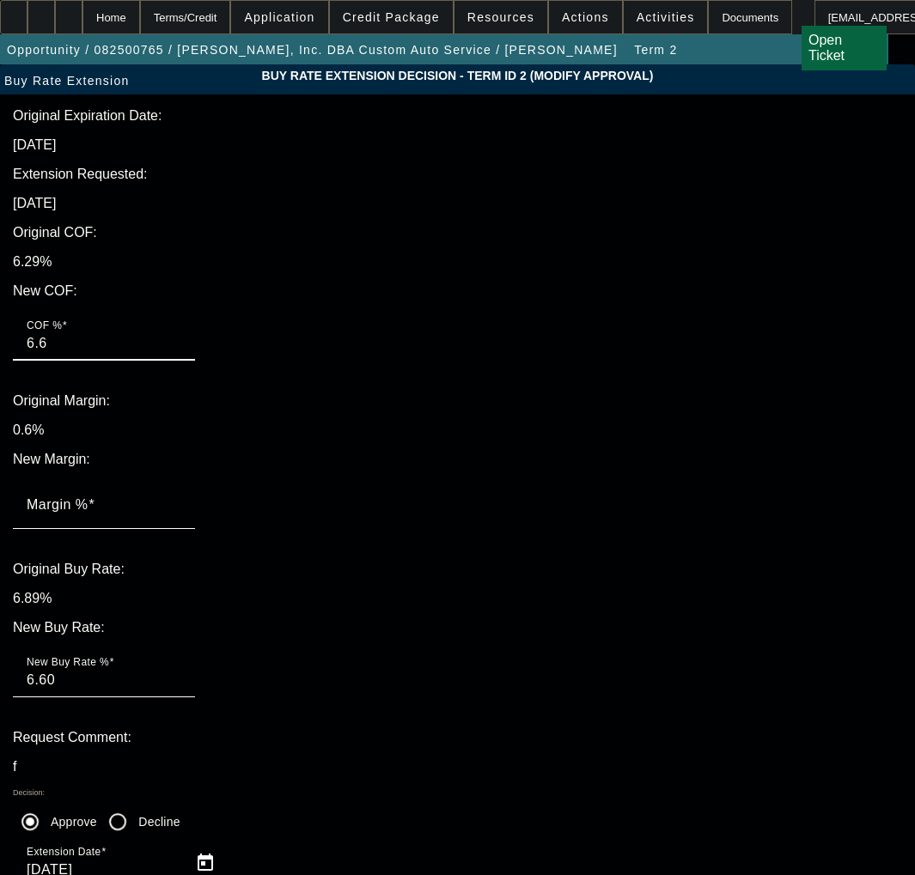
type input "6"
type input "6.00"
type input "6.1"
type input "6.10"
type input "6.16"
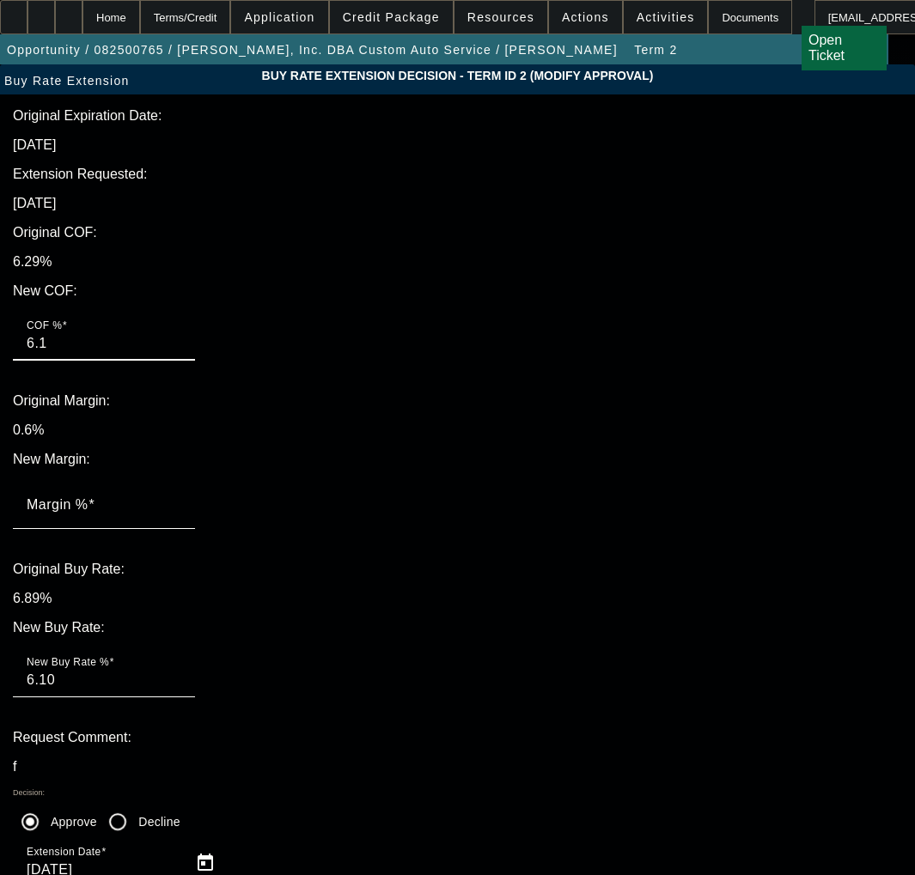
type input "6.16"
type input ".5"
type input "6.66"
type input ".5"
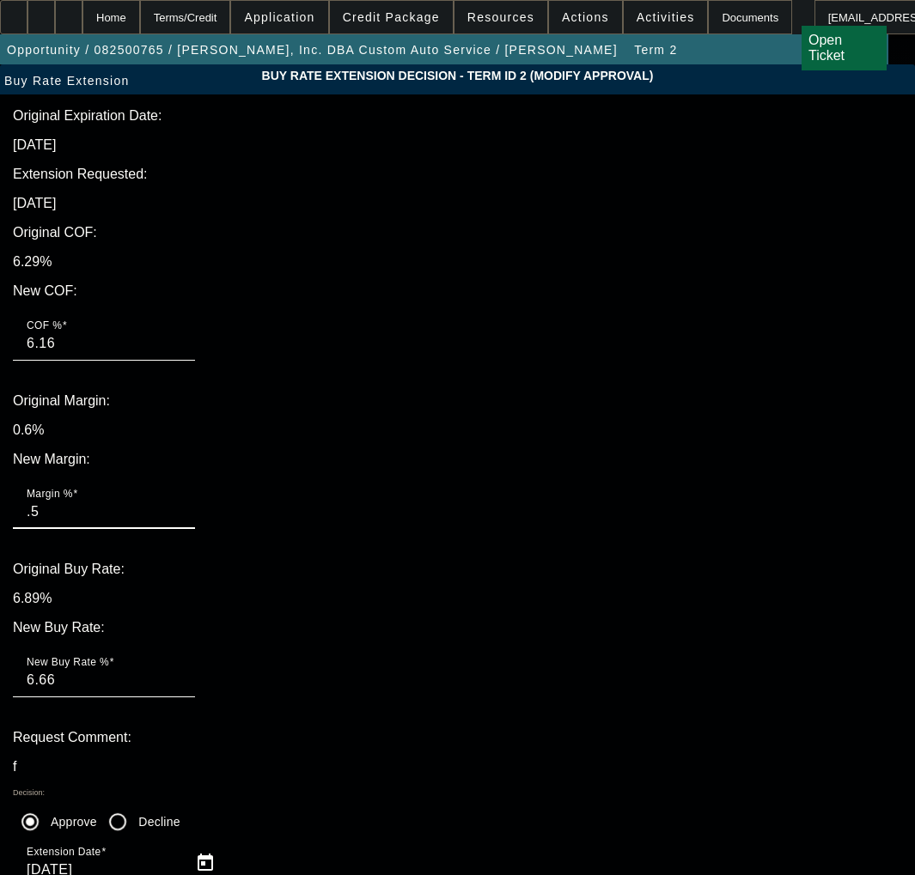
type input "6.16"
type input ".6"
type input "6.76"
type input ".60"
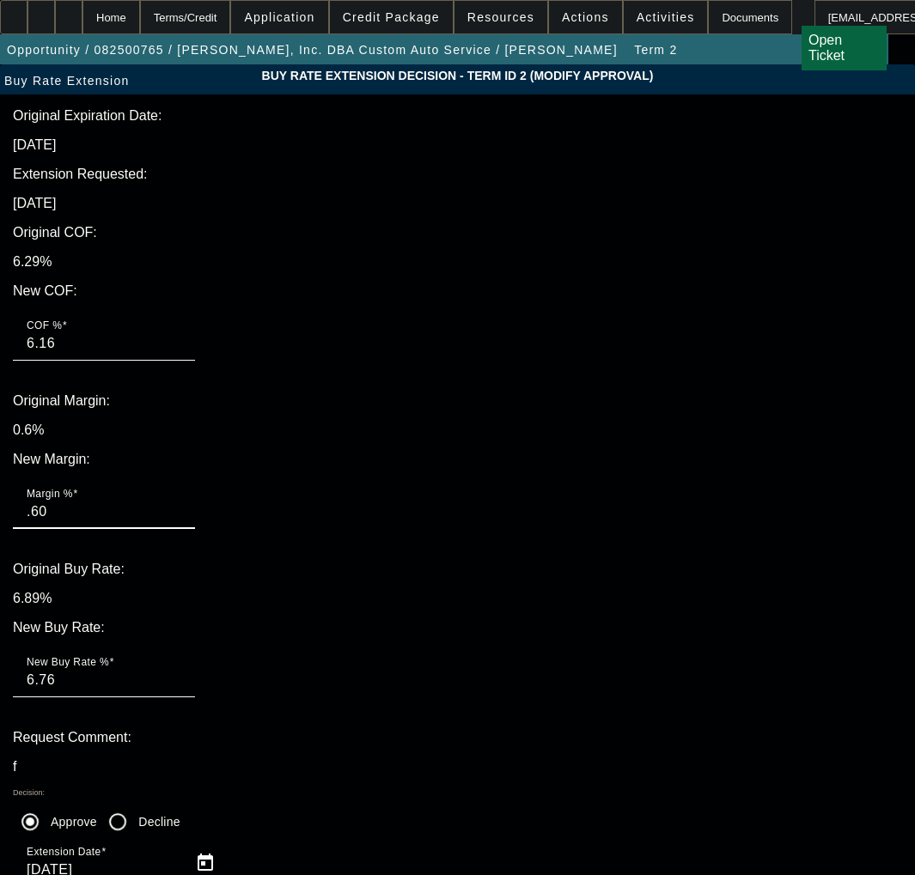
type textarea "UPDATED WITH THE SEPT RATE"
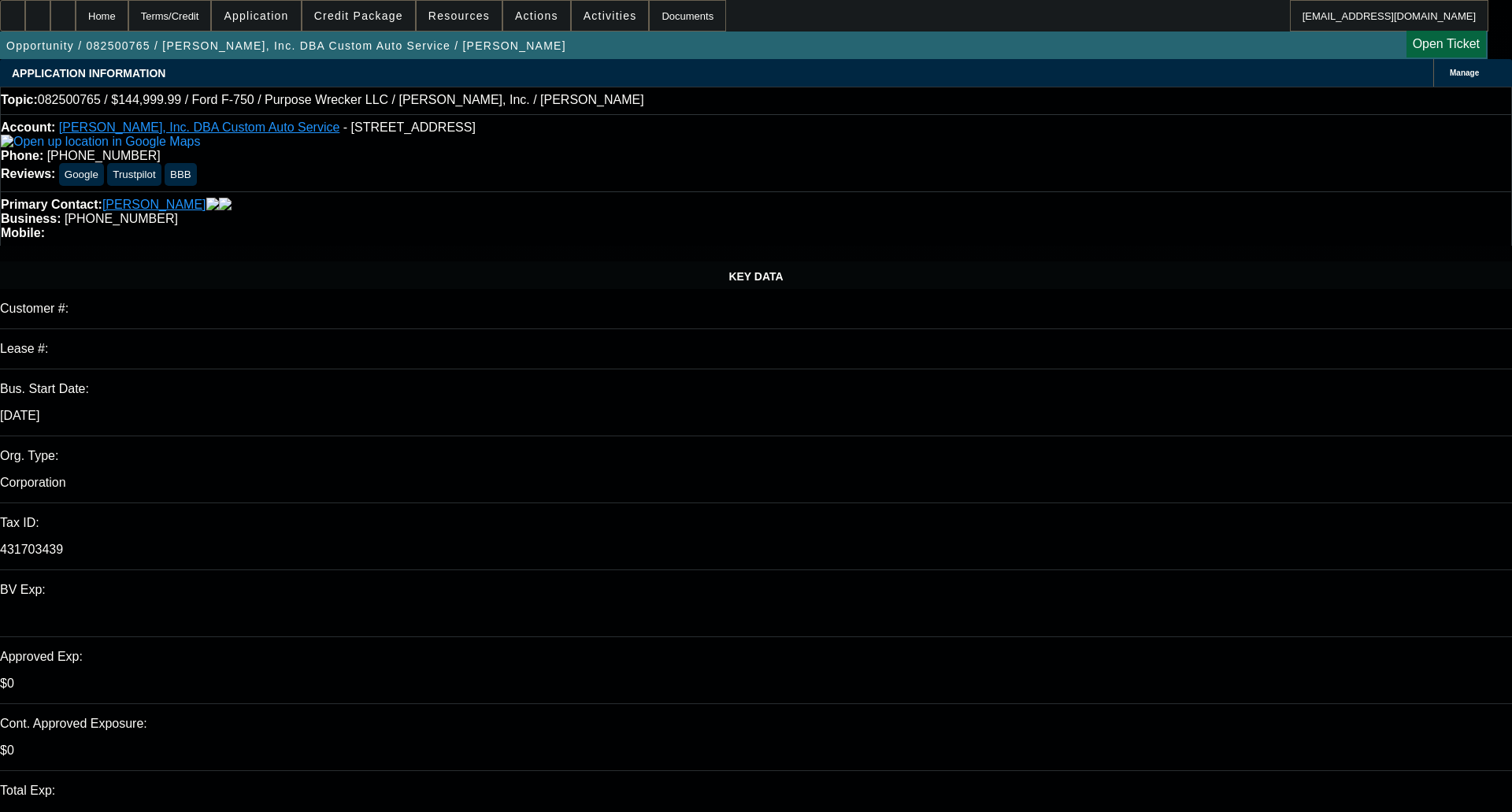
select select "0"
select select "6"
select select "0"
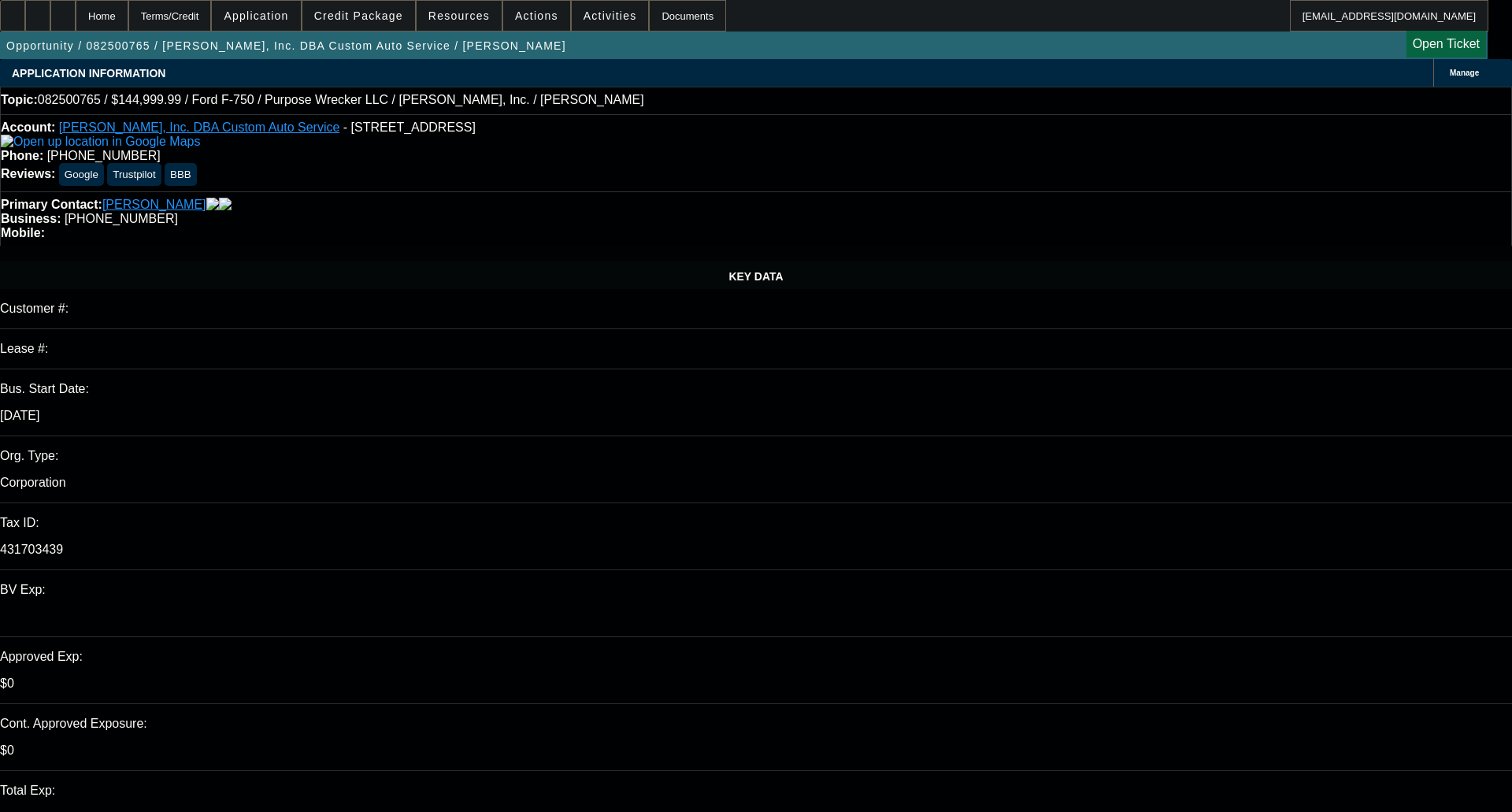
select select "0"
select select "6"
select select "0"
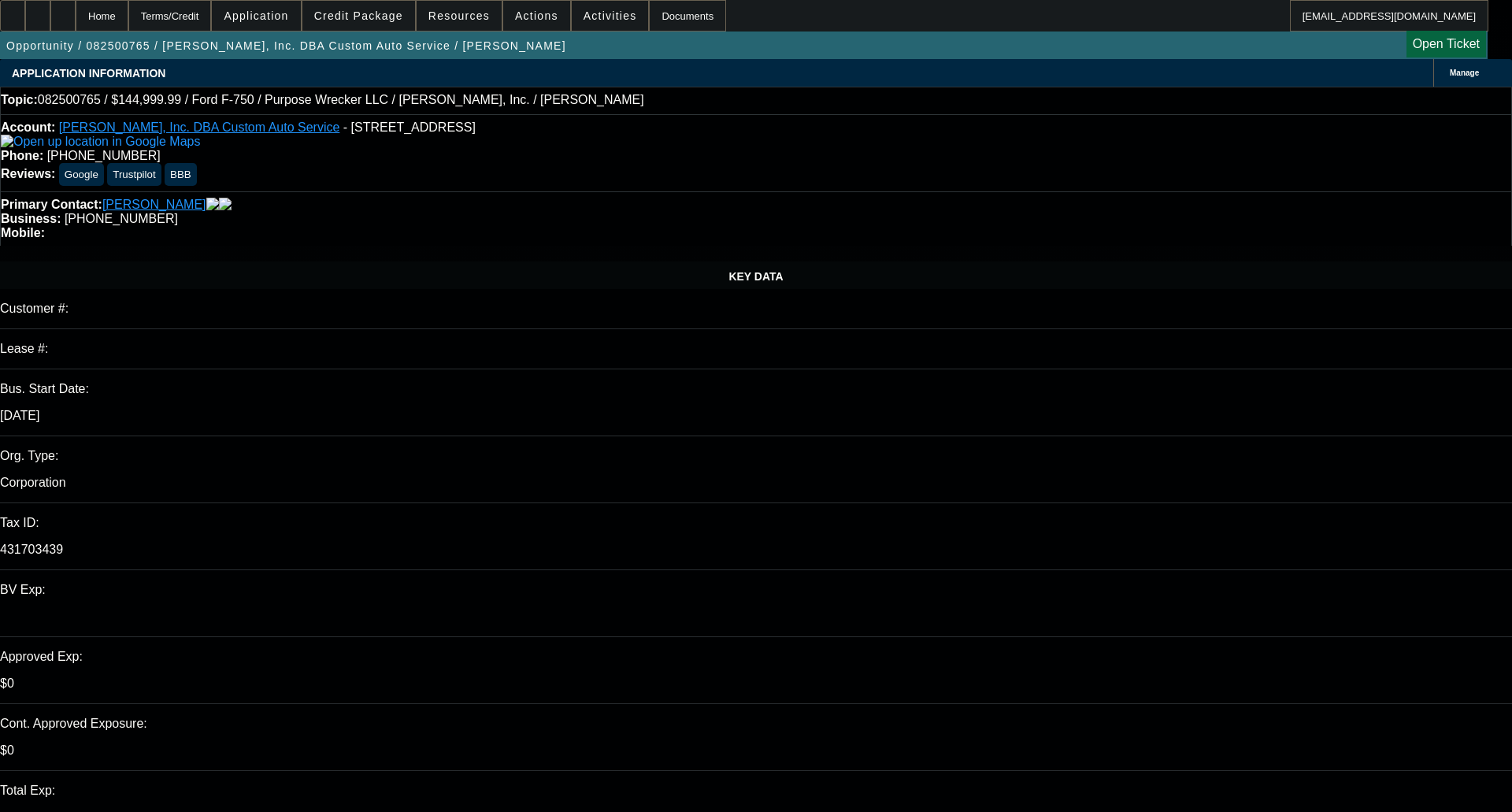
select select "0"
select select "6"
select select "0.15"
select select "0"
select select "2"
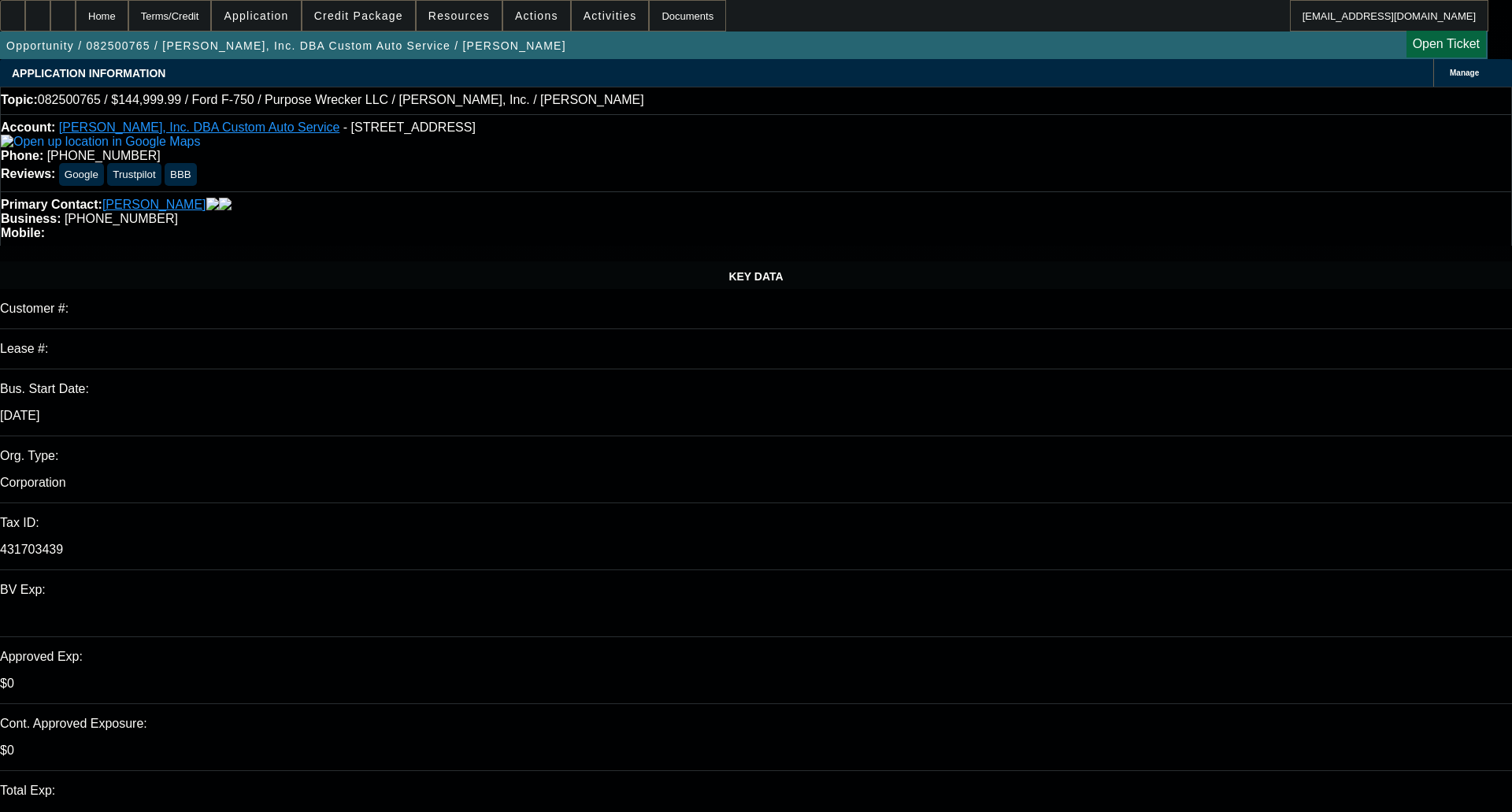
select select "0"
select select "6"
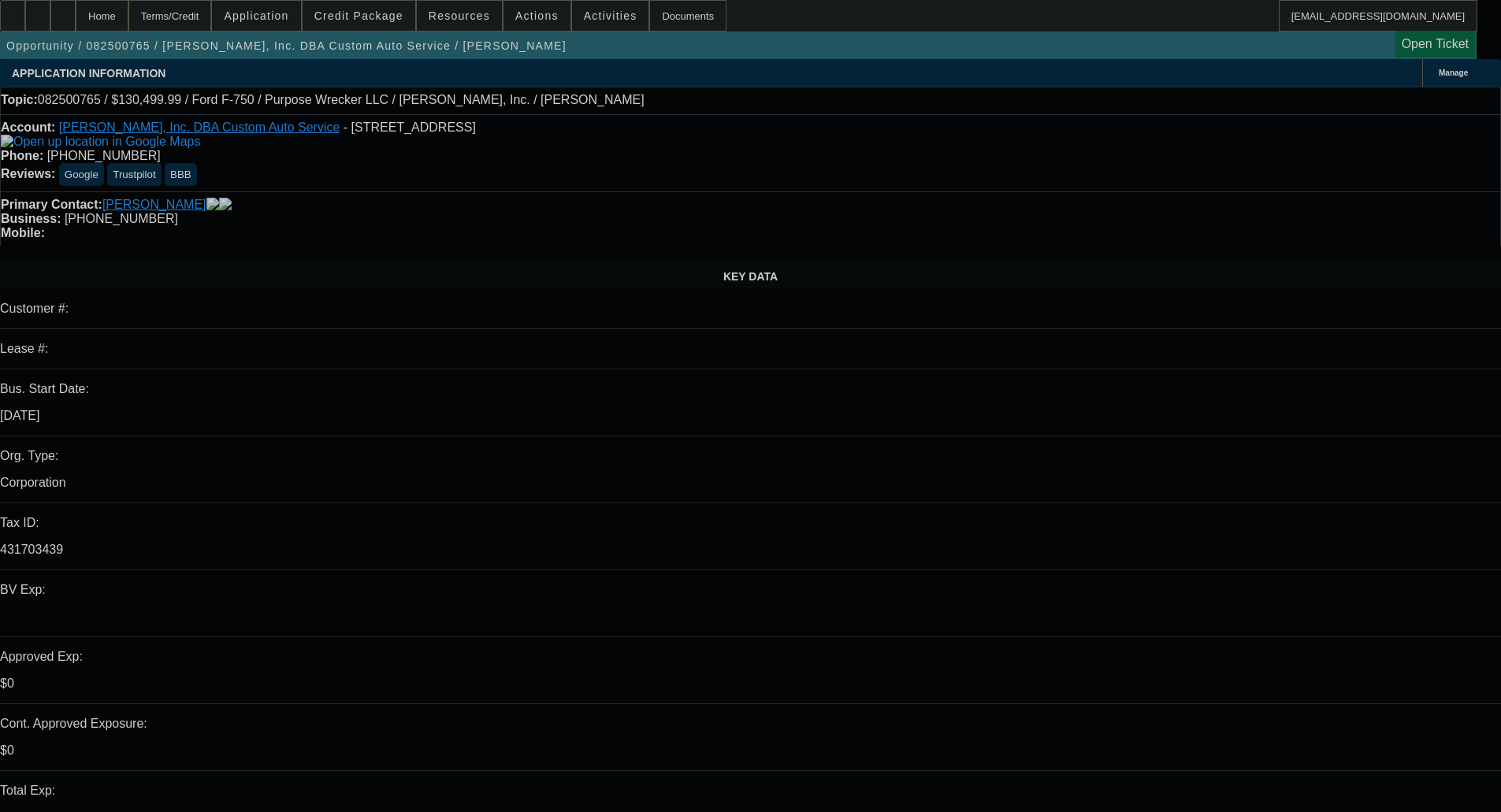
select select "0"
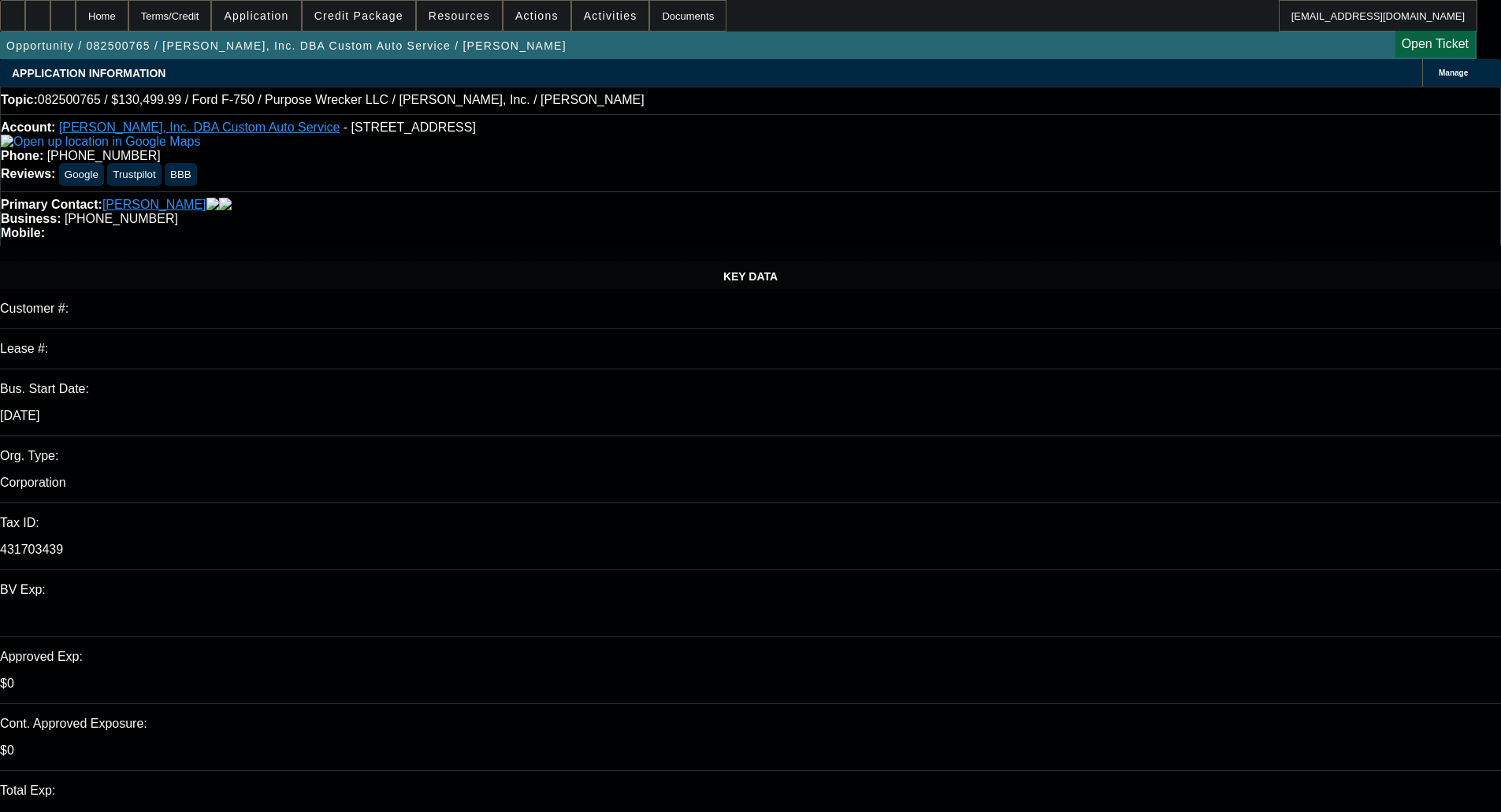
select select "0"
select select "6"
select select "0.1"
select select "0"
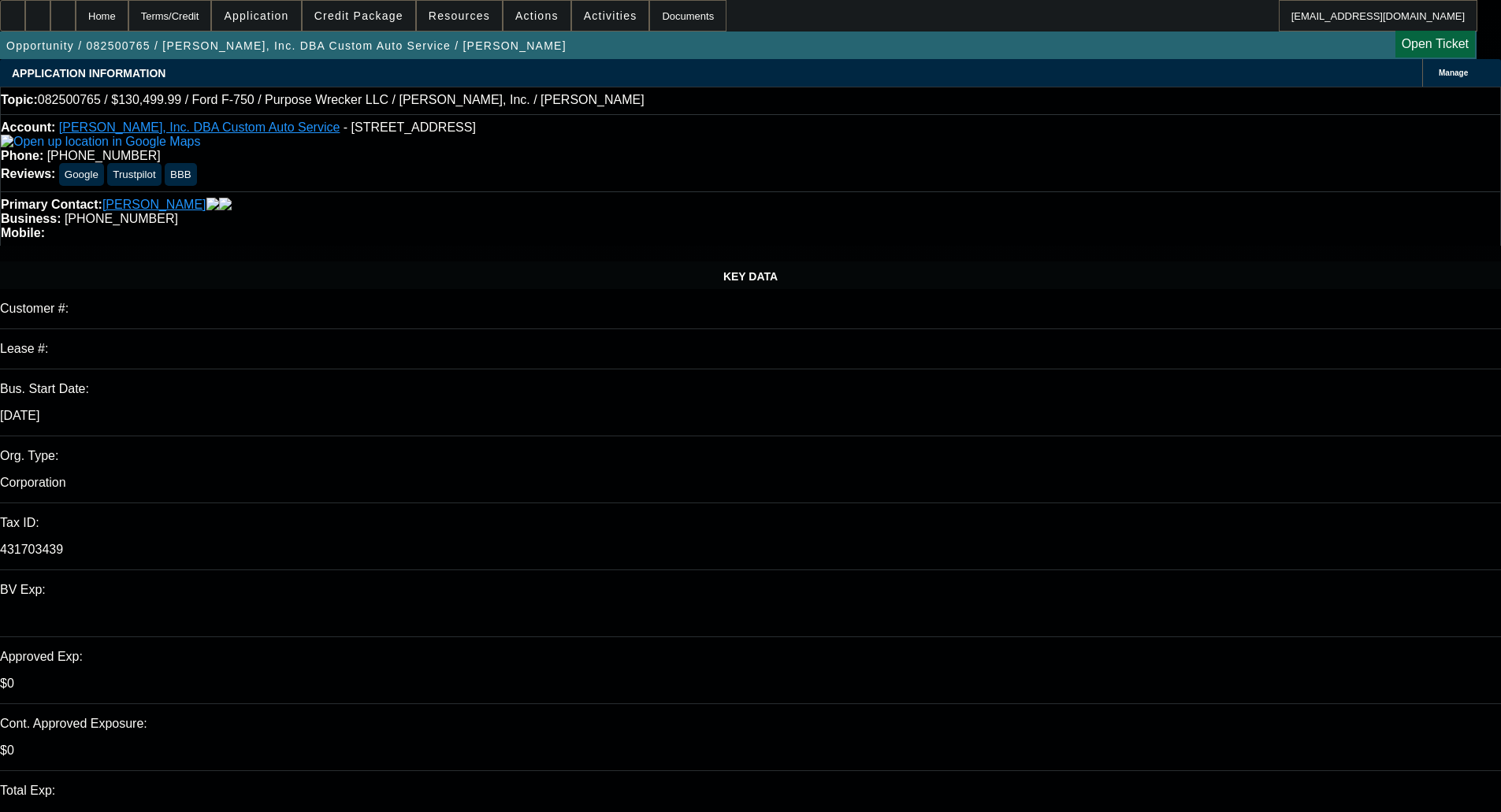
select select "0"
select select "6"
select select "0.15"
select select "0"
select select "2"
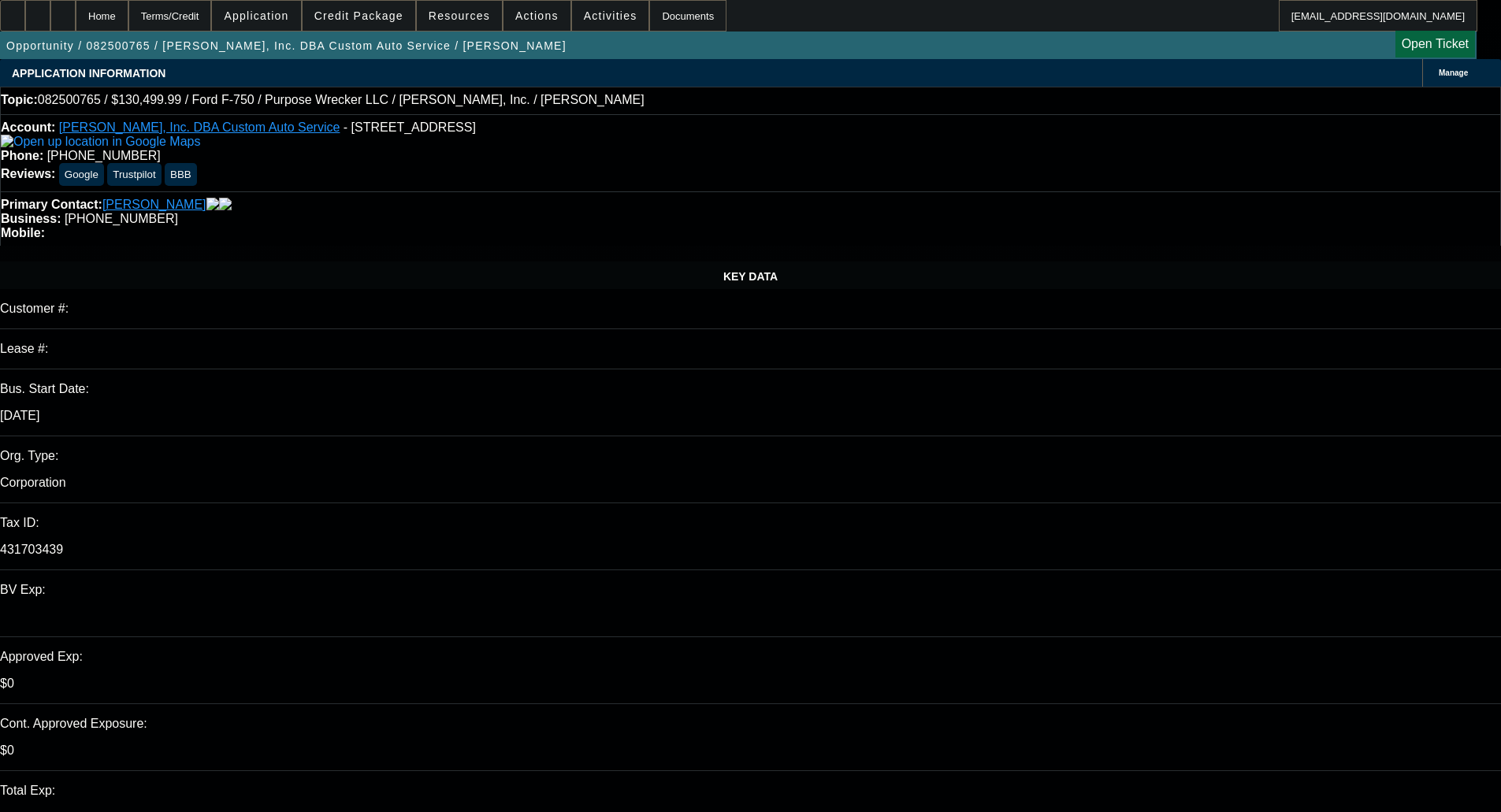
select select "0"
select select "6"
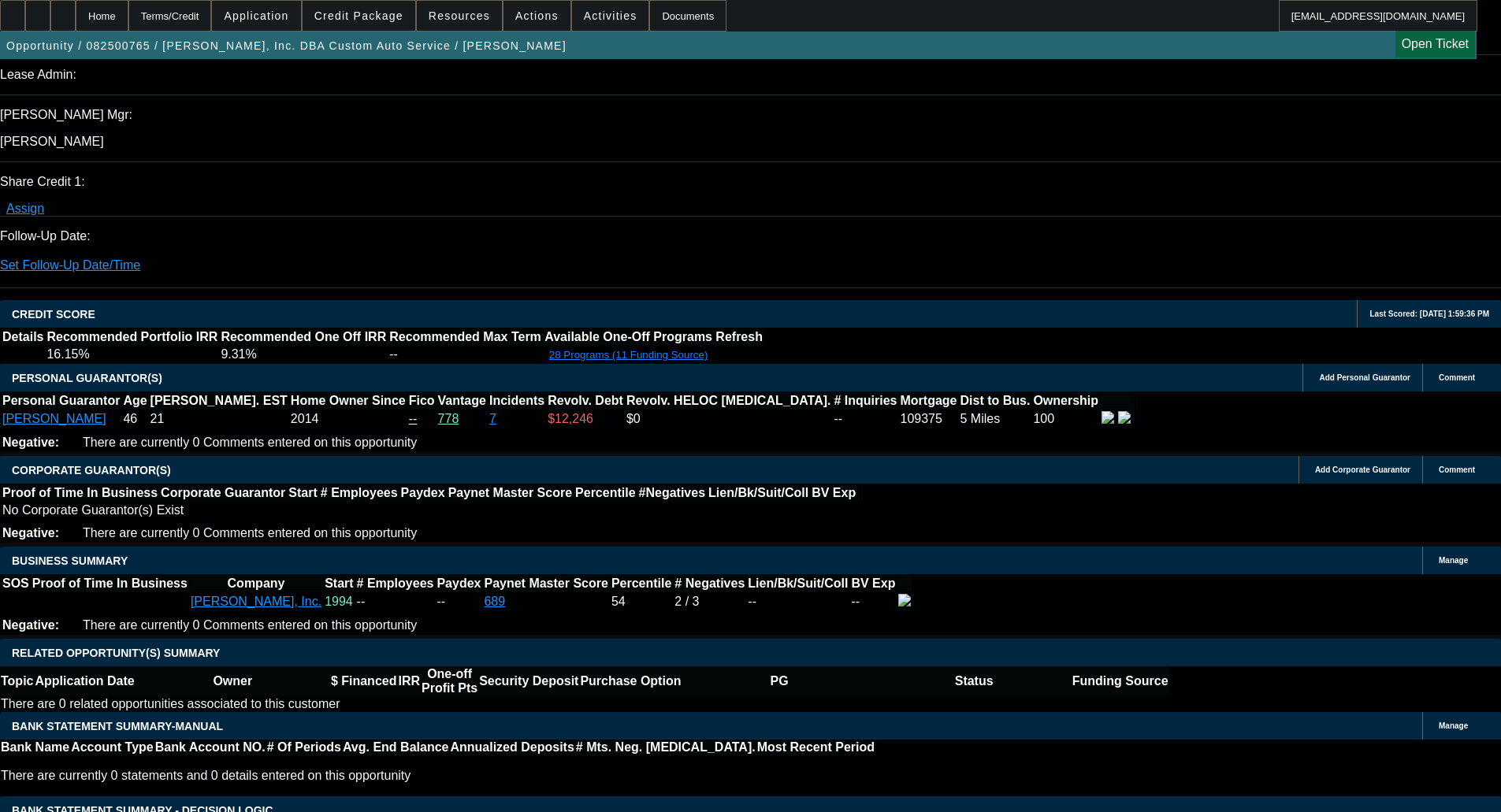
scroll to position [1960, 0]
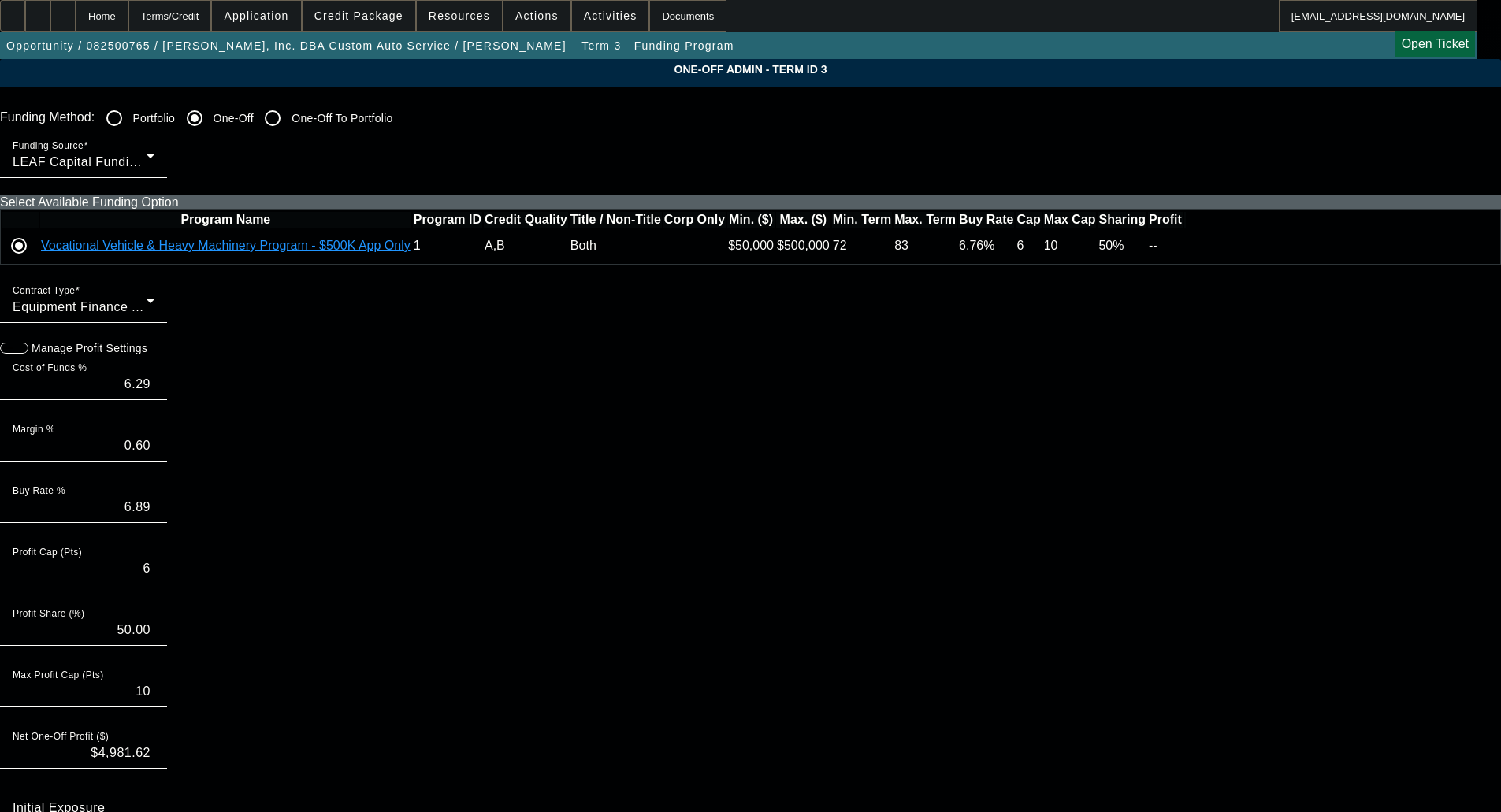
click at [1199, 265] on div "Select Available Funding Option Program Name Program ID Credit Quality Title / …" at bounding box center [750, 230] width 1501 height 70
click at [1185, 246] on icon at bounding box center [1185, 246] width 0 height 0
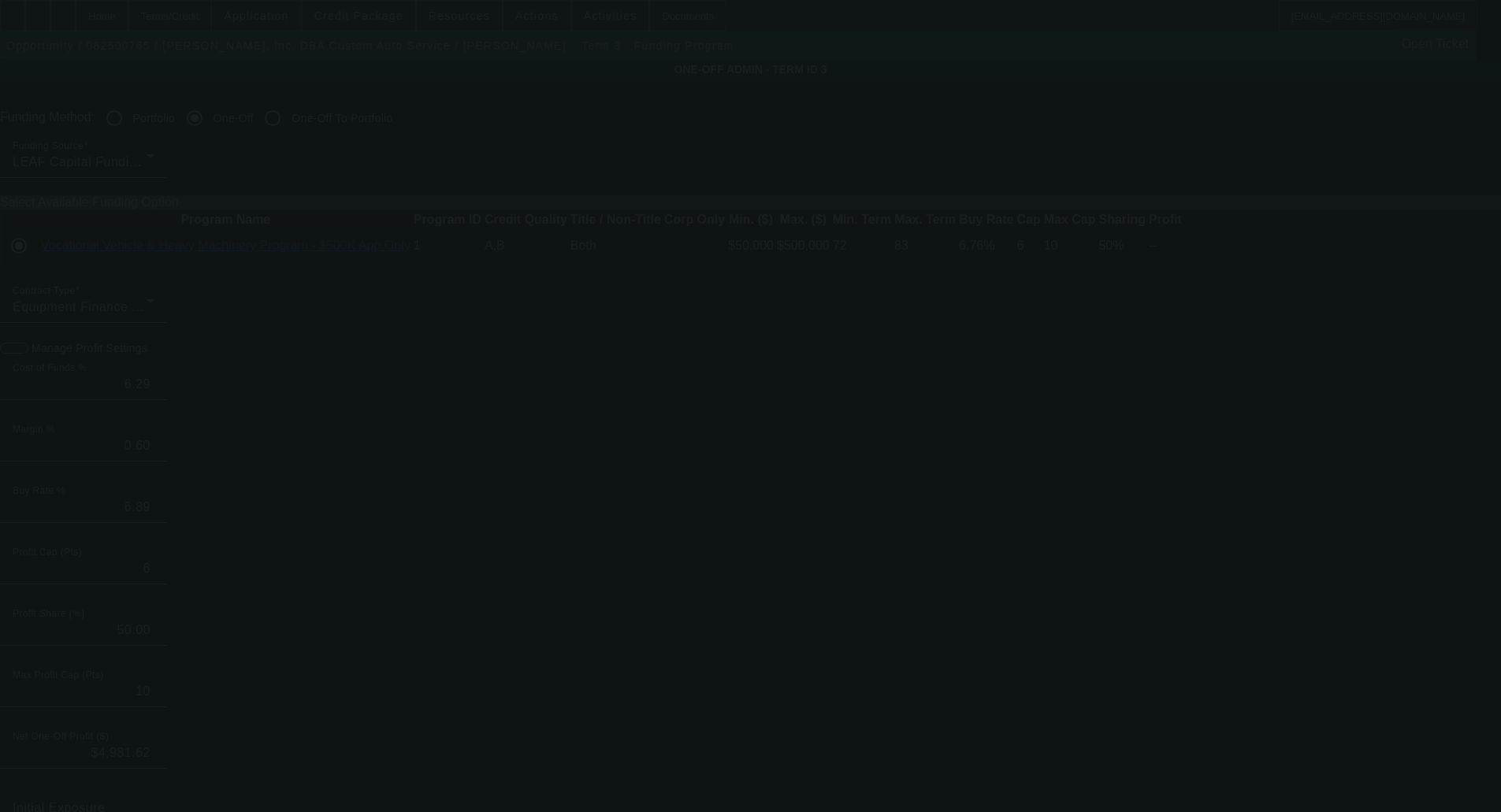
type input "6.16"
type input "6.76"
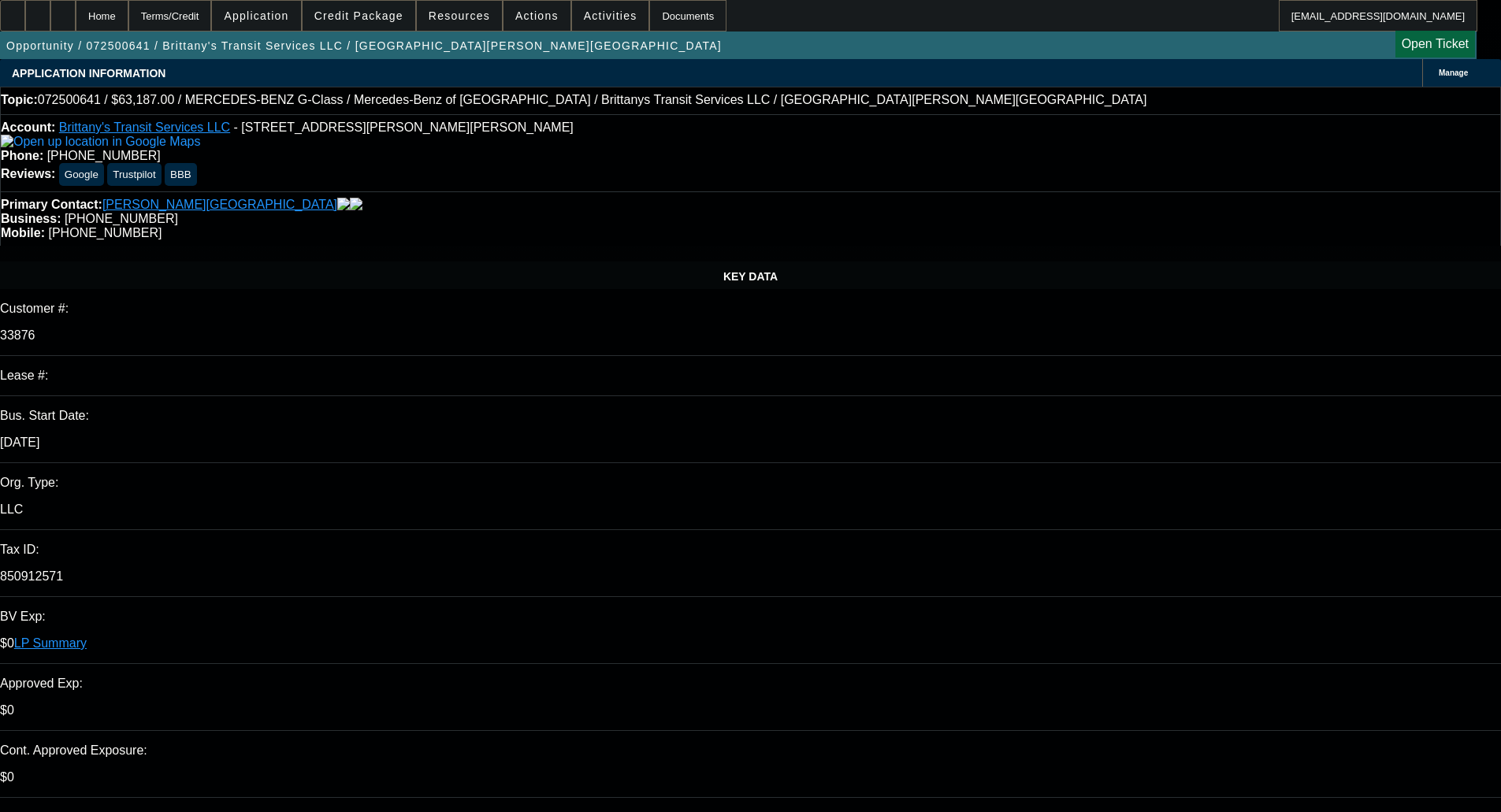
select select "0"
select select "6"
select select "0"
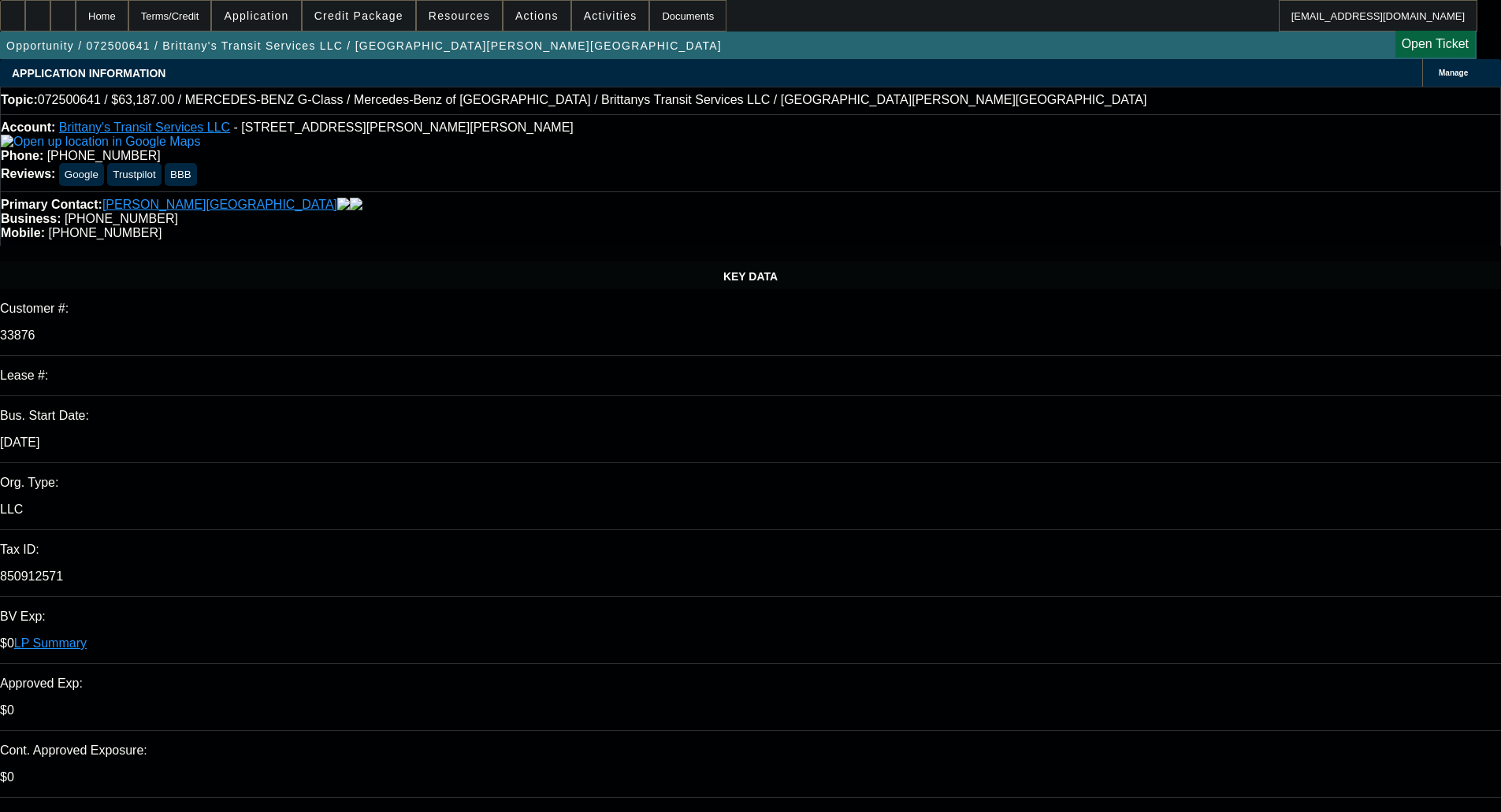
select select "0"
select select "6"
select select "0"
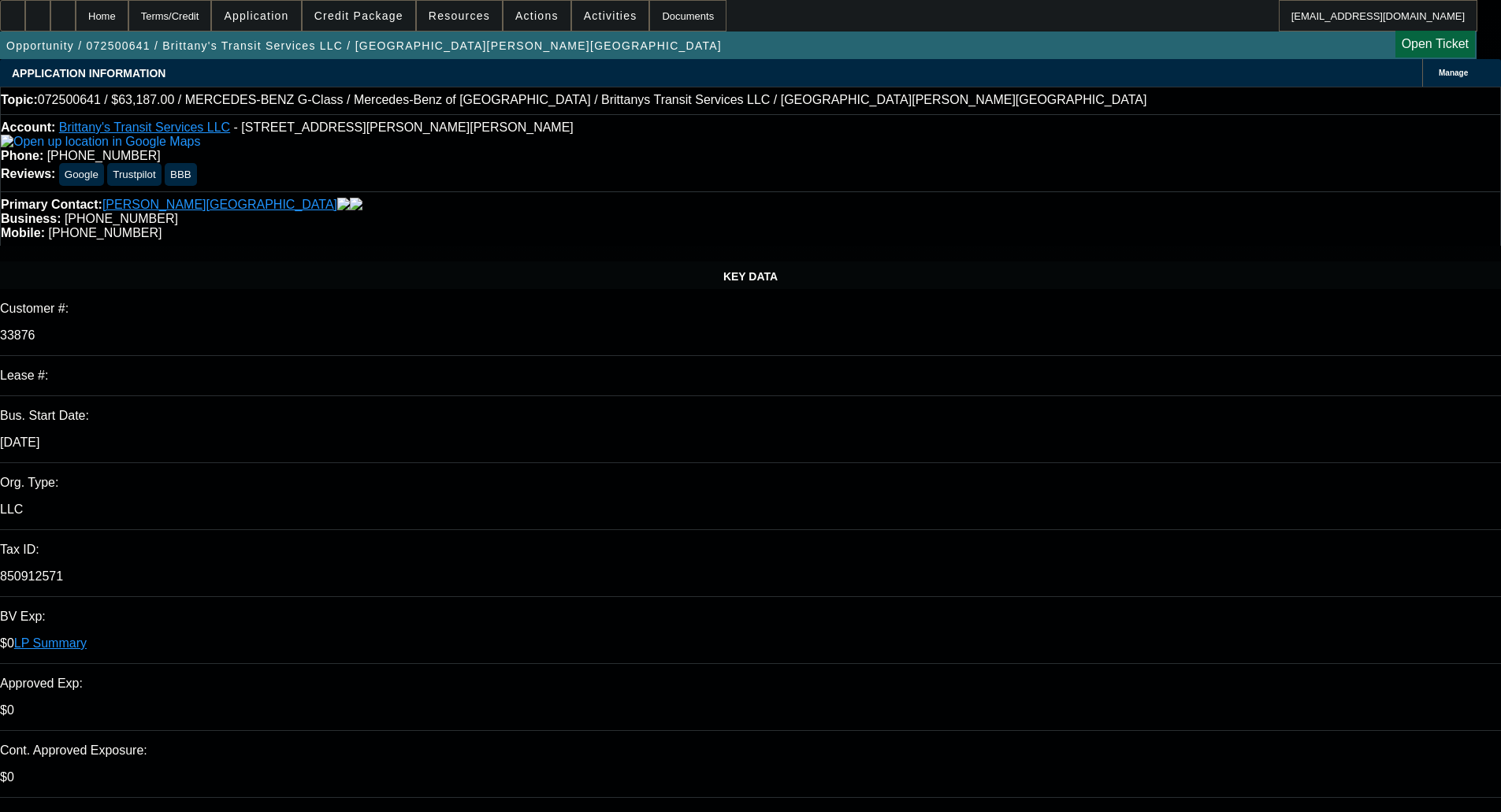
select select "2"
select select "0"
select select "6"
select select "0"
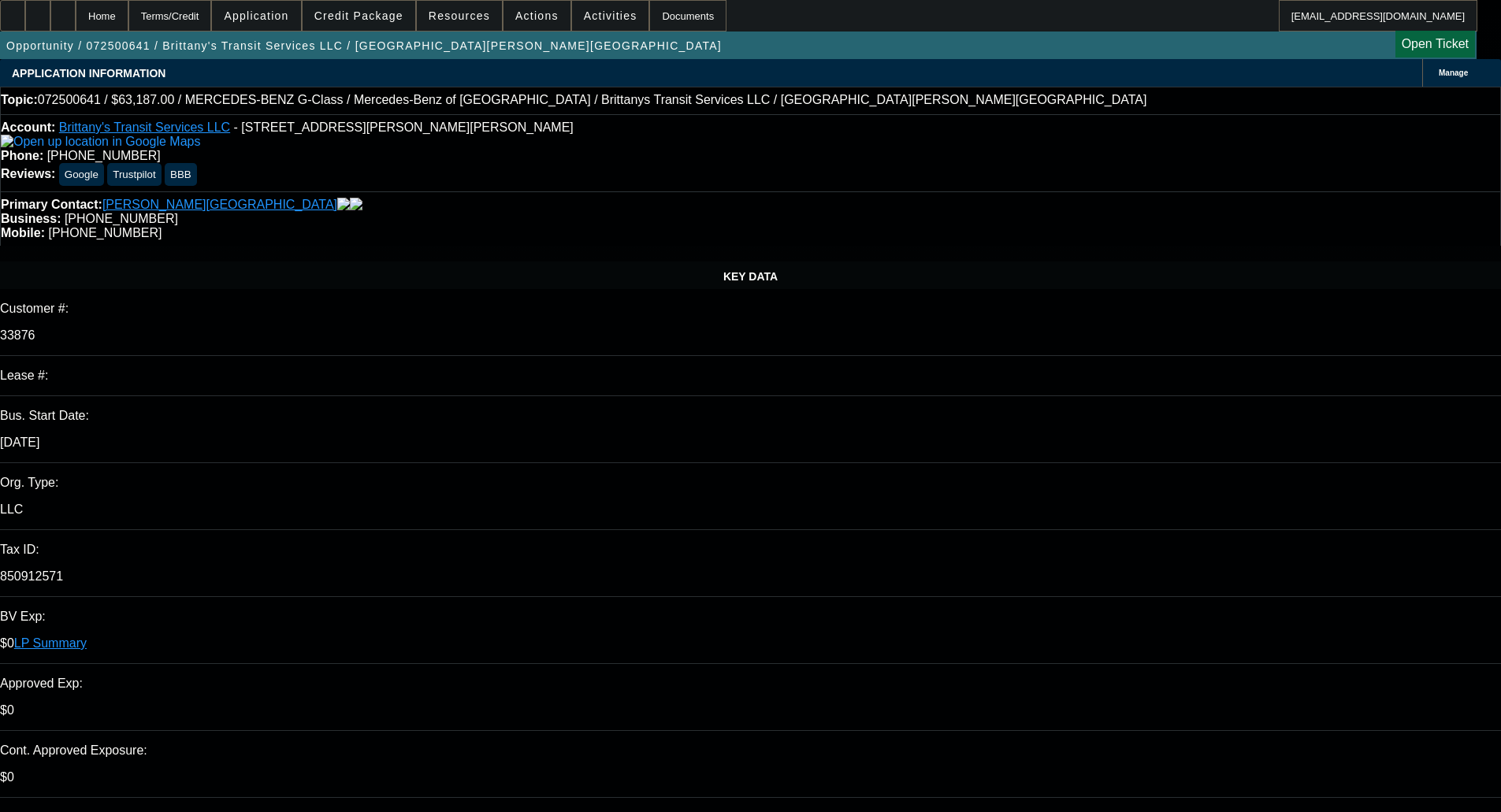
select select "0"
select select "6"
click at [375, 14] on span "Credit Package" at bounding box center [359, 16] width 89 height 13
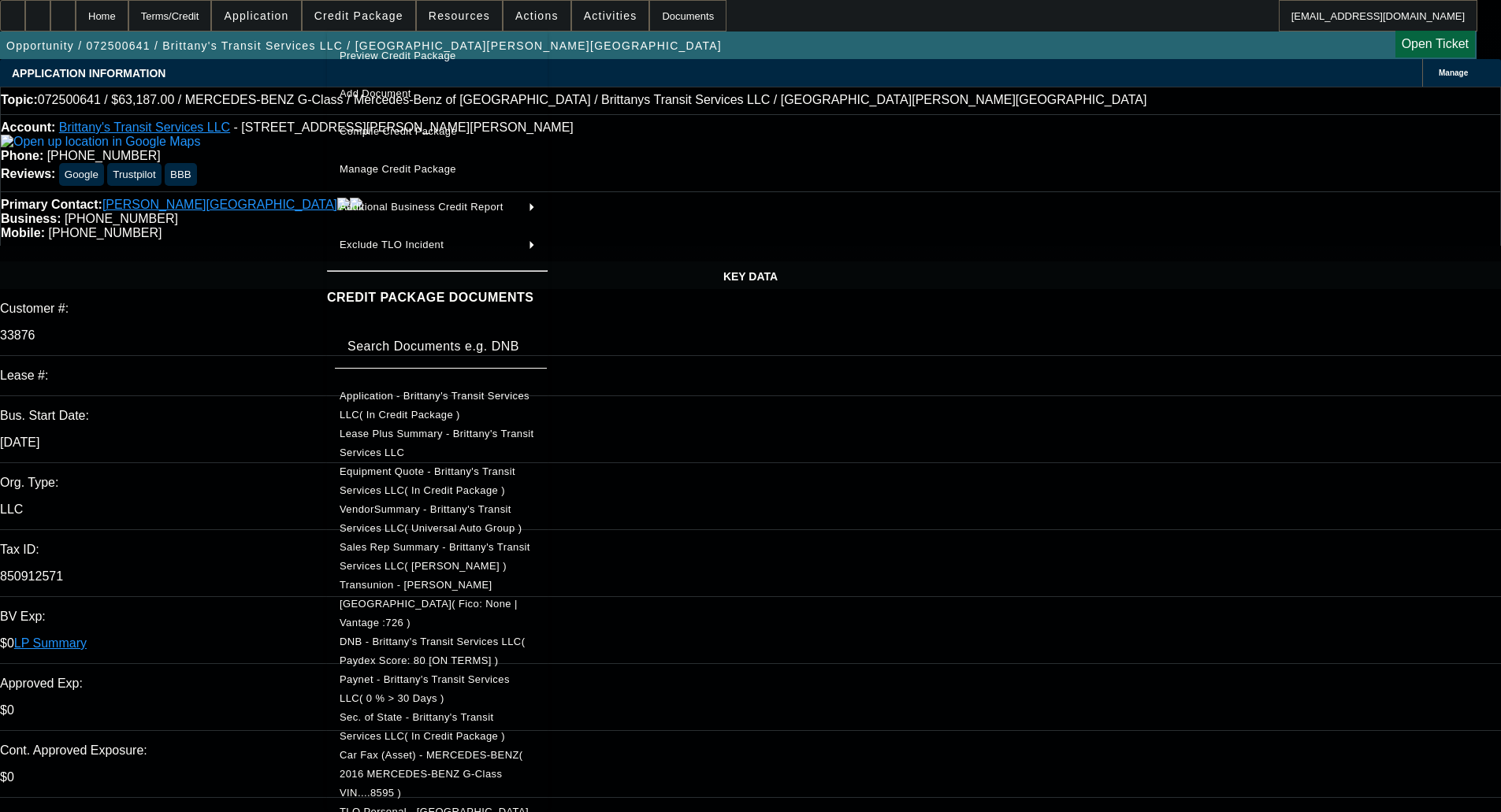
click at [425, 473] on span "Equipment Quote - Brittany's Transit Services LLC( In Credit Package )" at bounding box center [427, 481] width 176 height 31
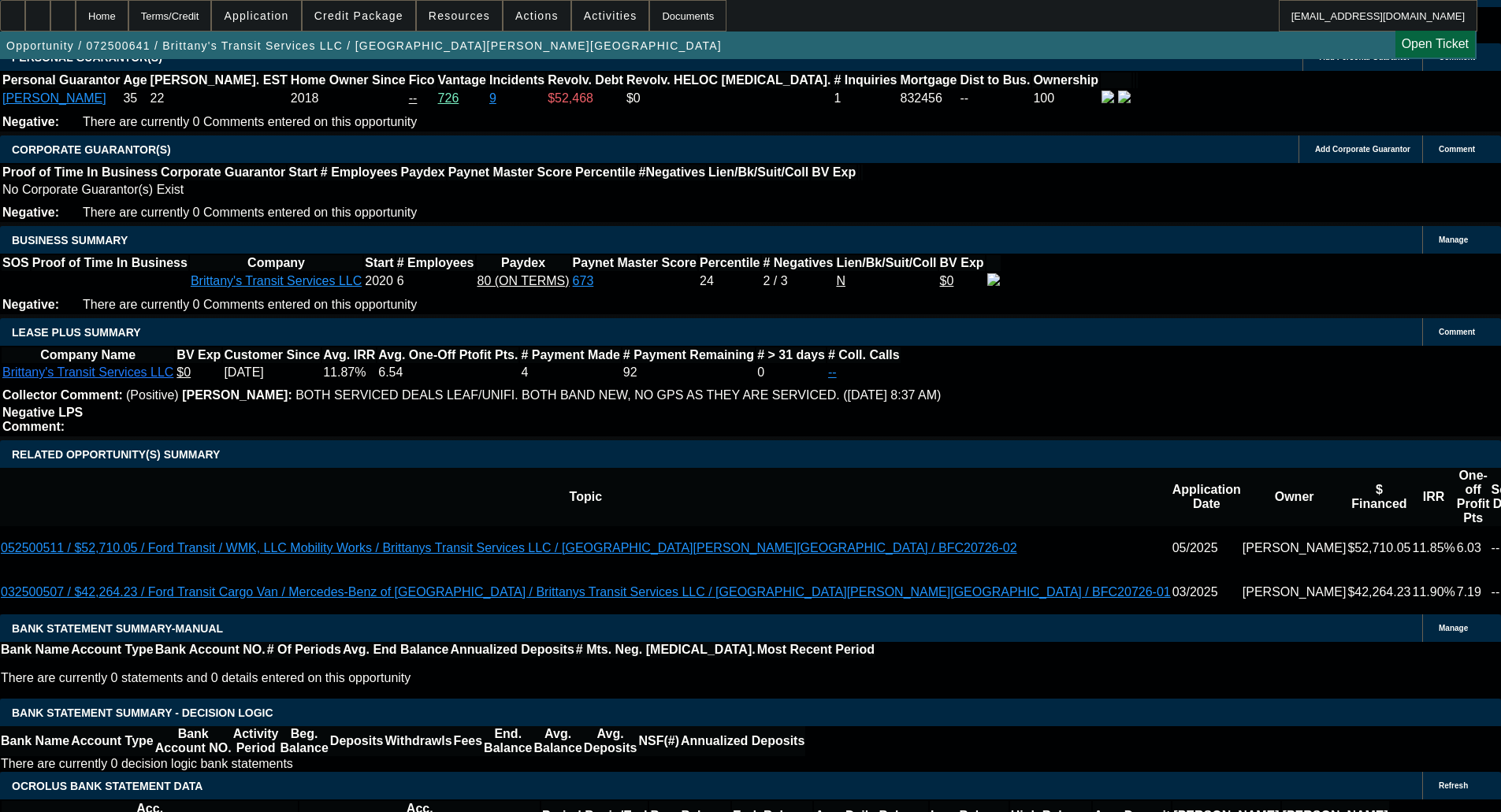
scroll to position [2441, 0]
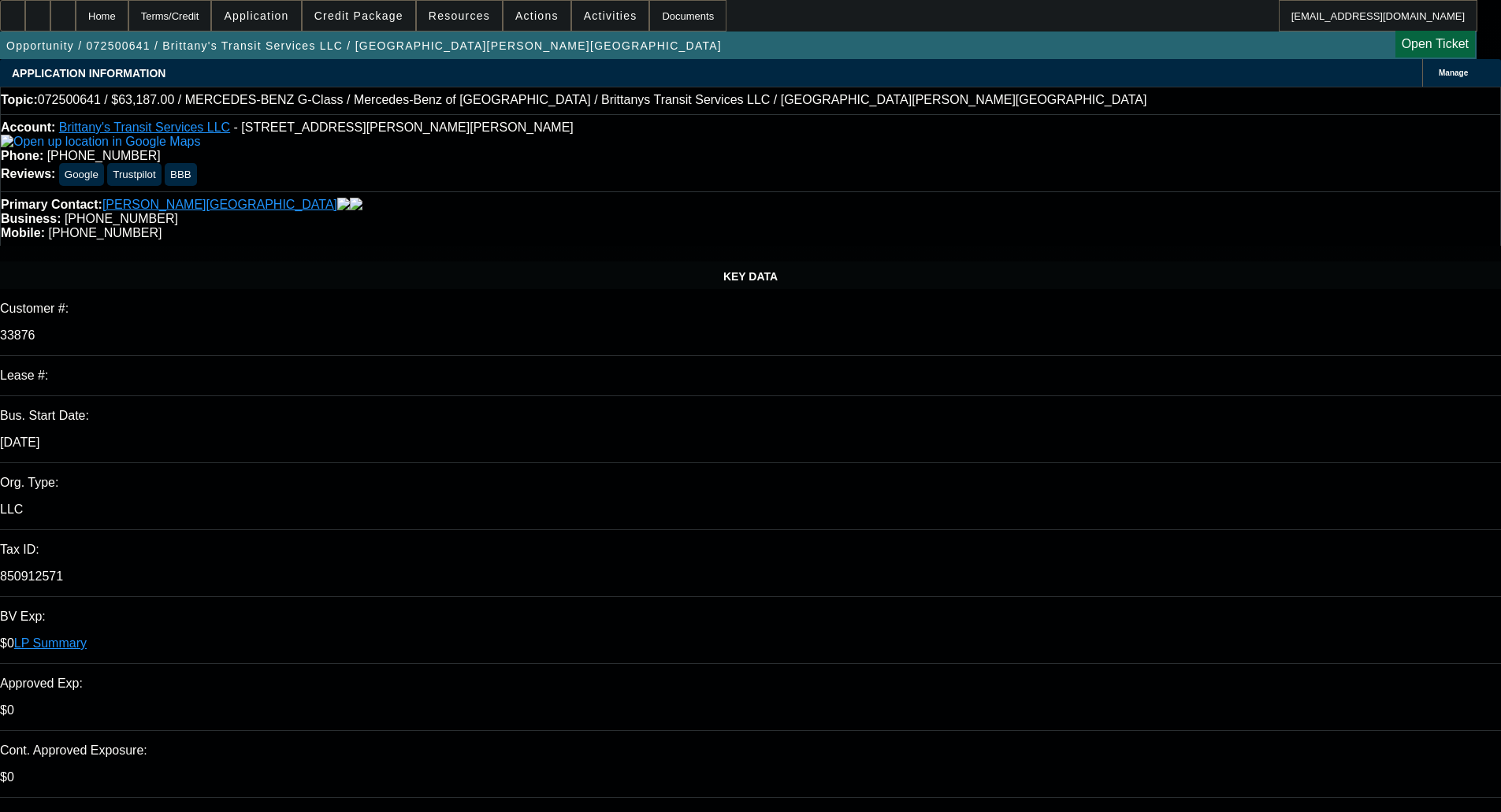
select select "0"
select select "6"
select select "0"
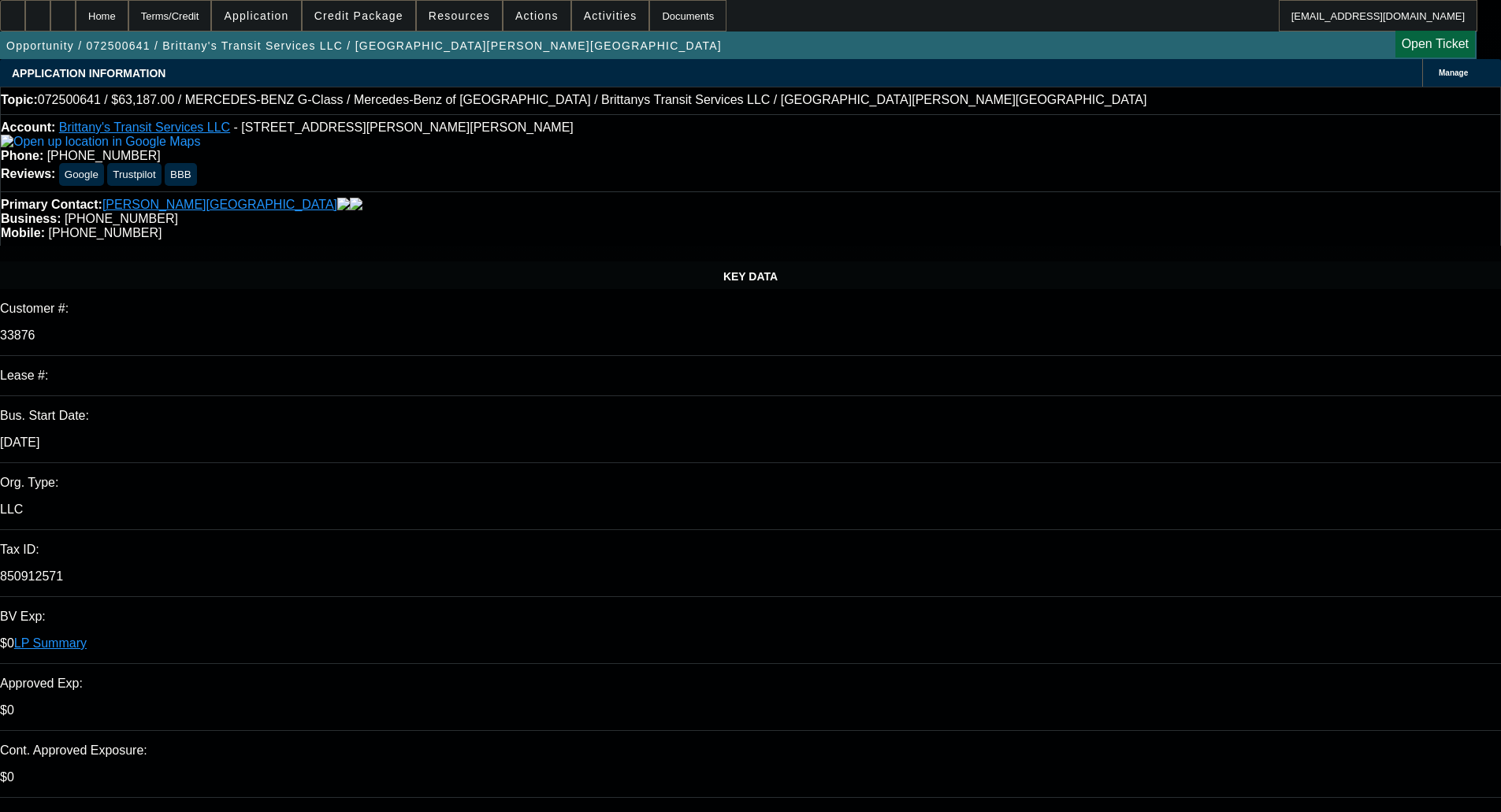
select select "0"
select select "6"
select select "0"
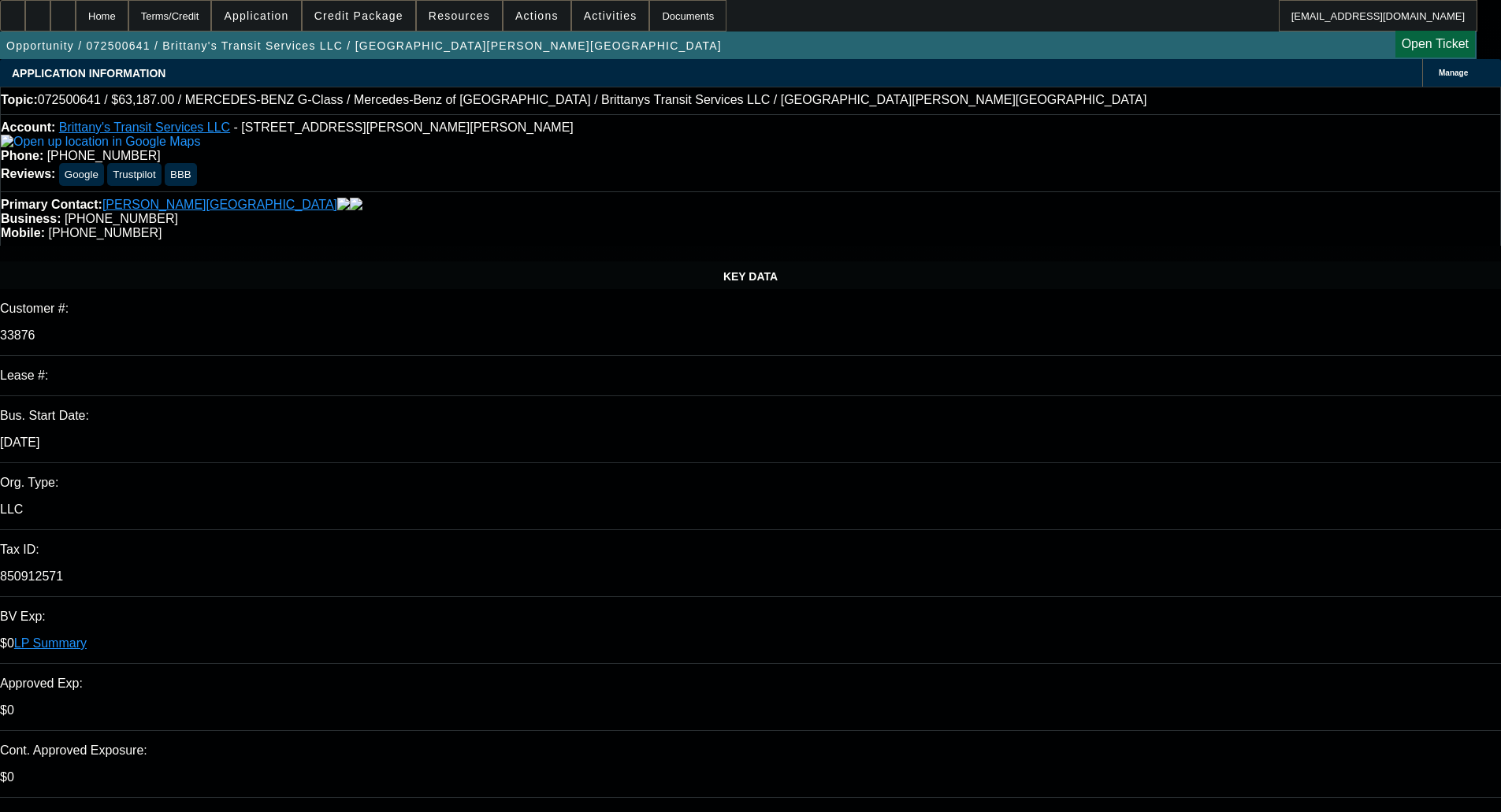
select select "2"
select select "0"
select select "6"
select select "0"
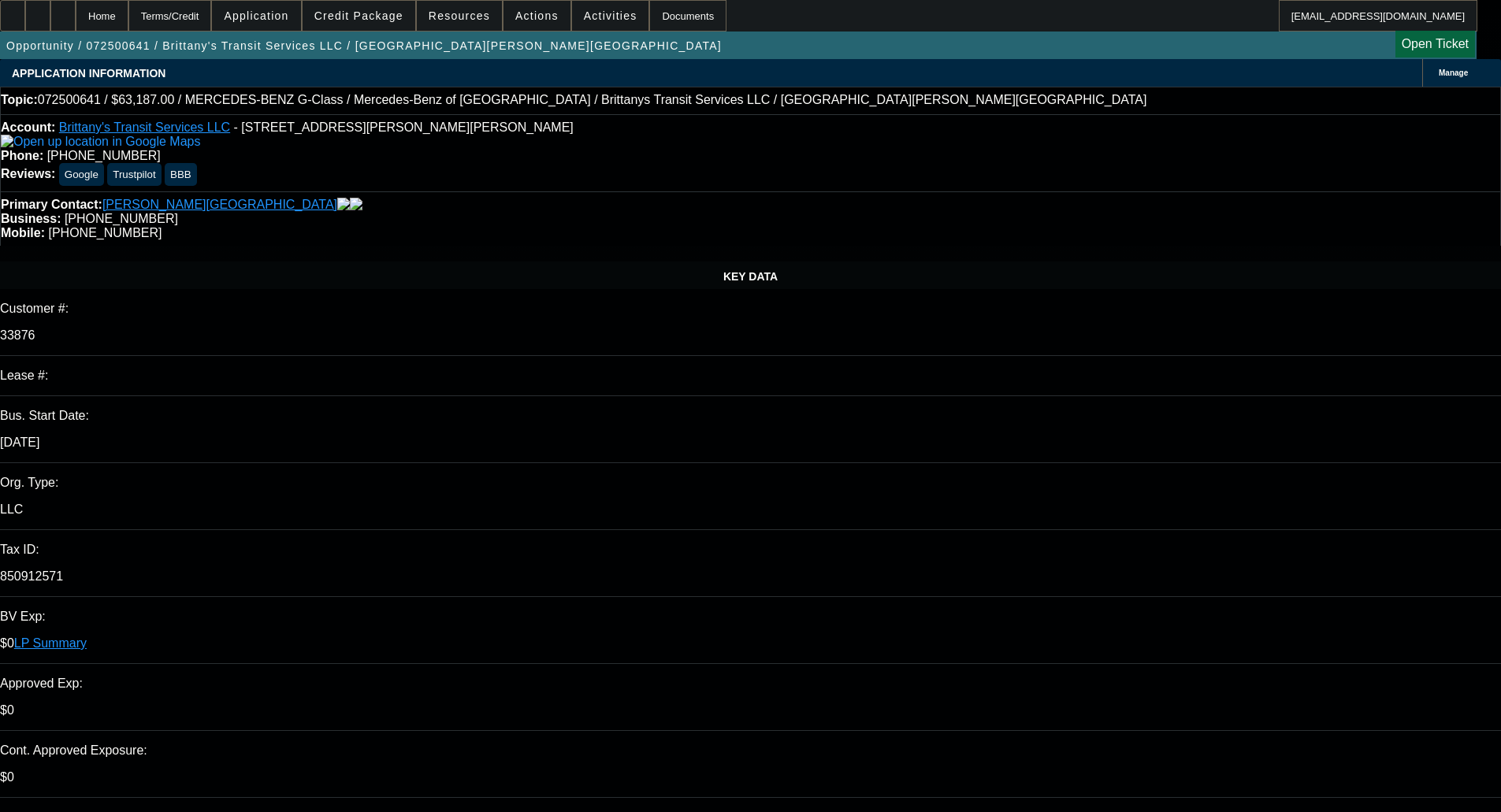
select select "0"
select select "6"
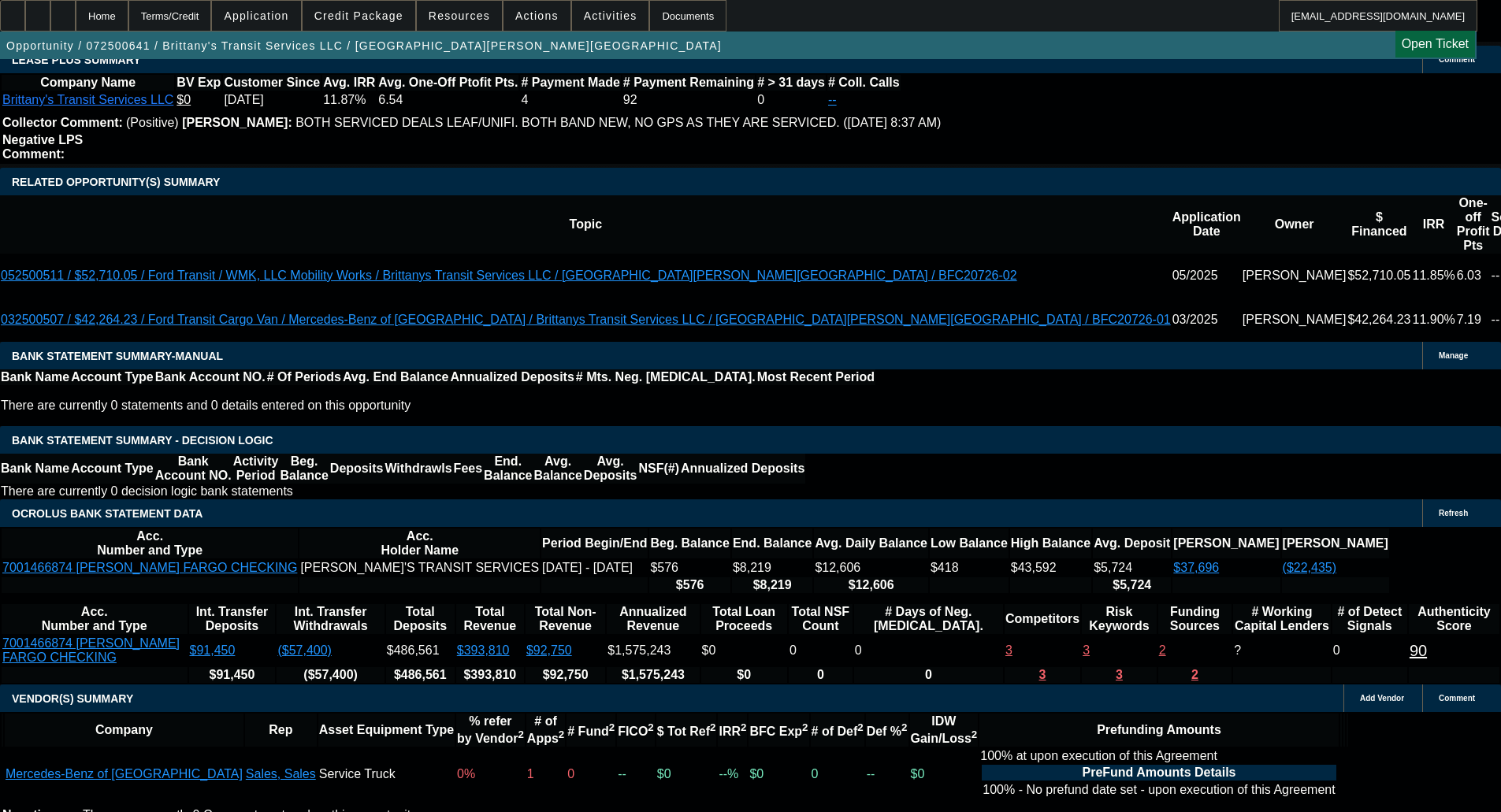
scroll to position [2362, 0]
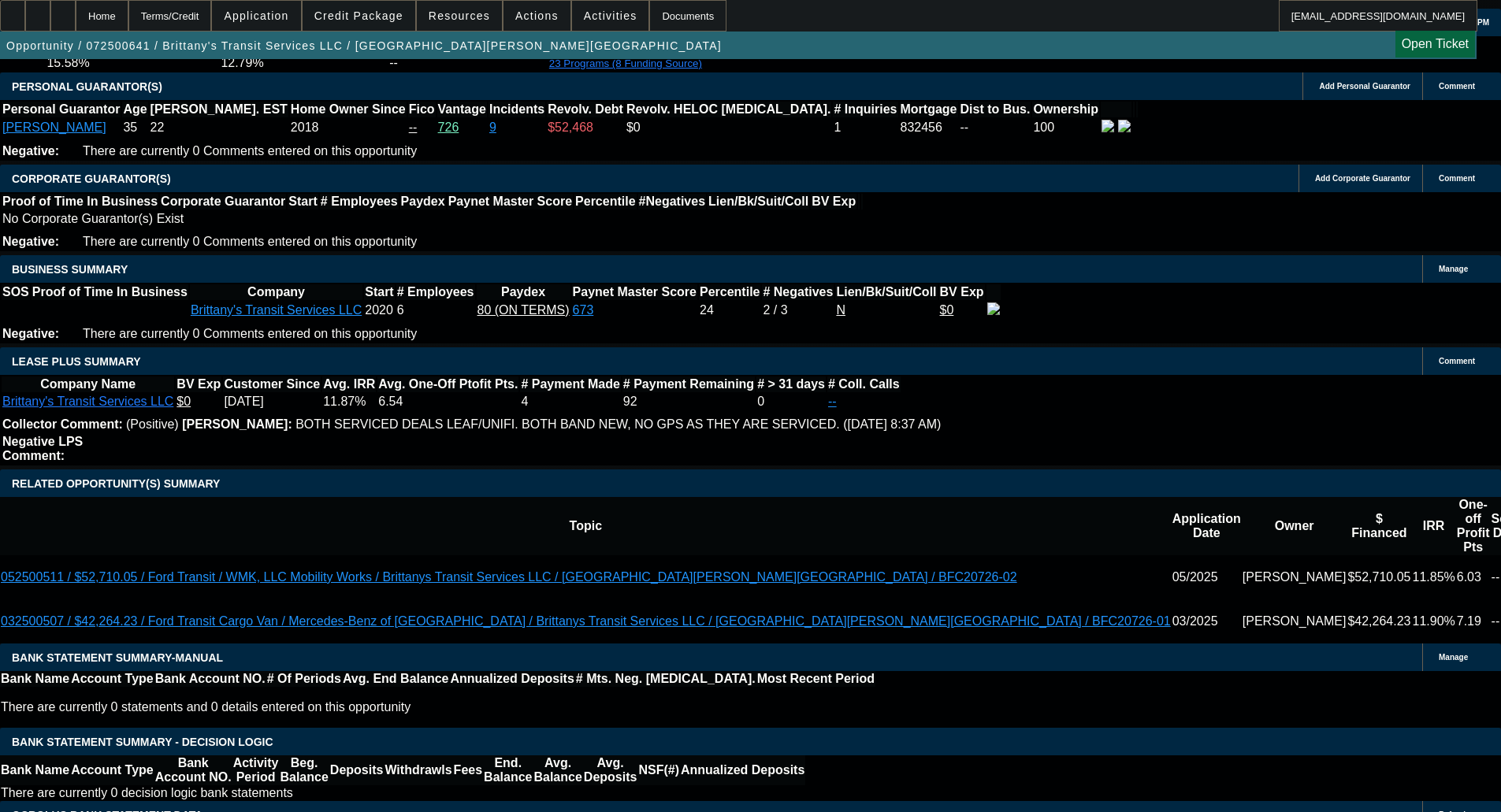
click at [379, 16] on span "Credit Package" at bounding box center [359, 16] width 89 height 13
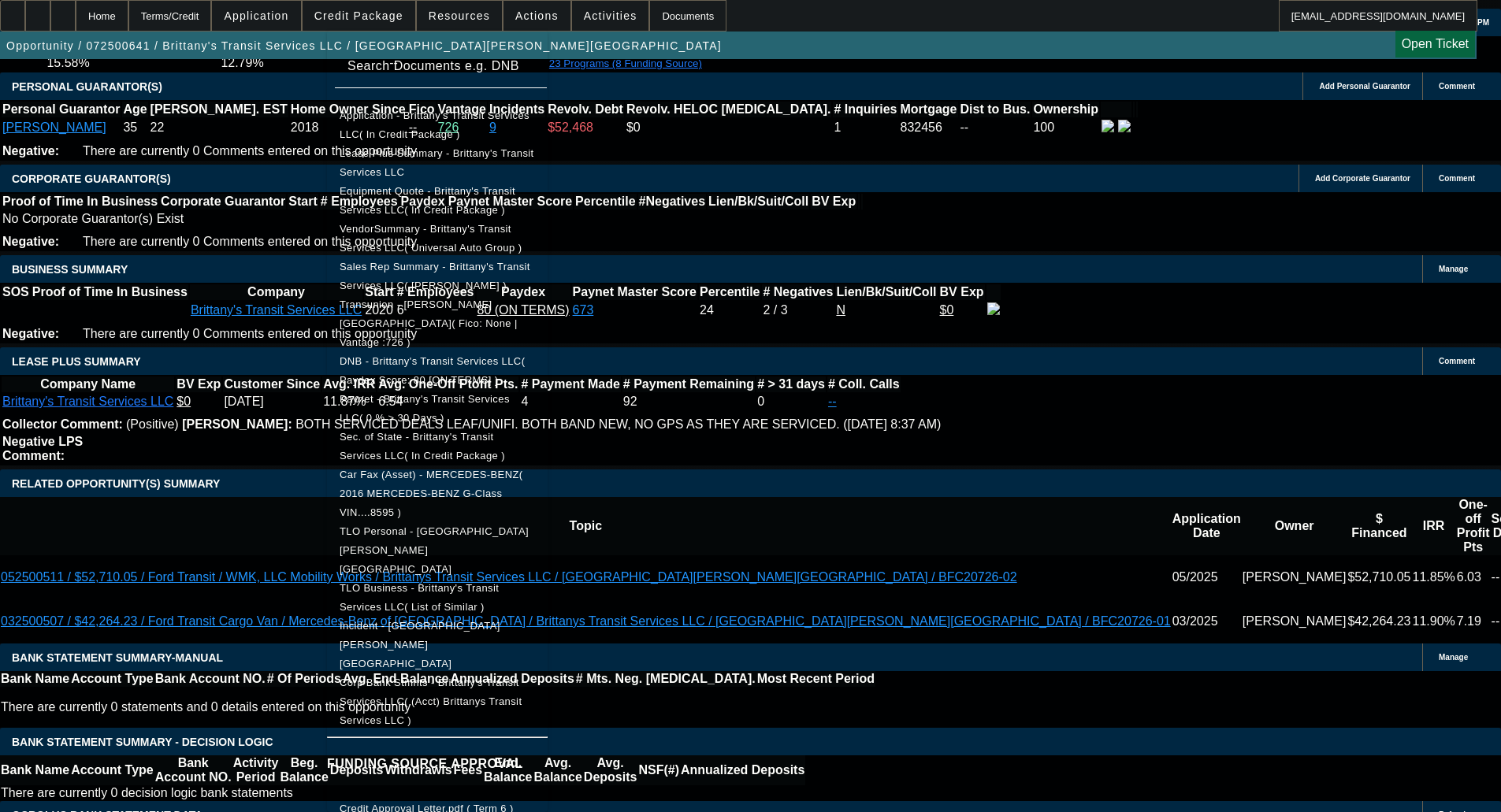
scroll to position [325, 0]
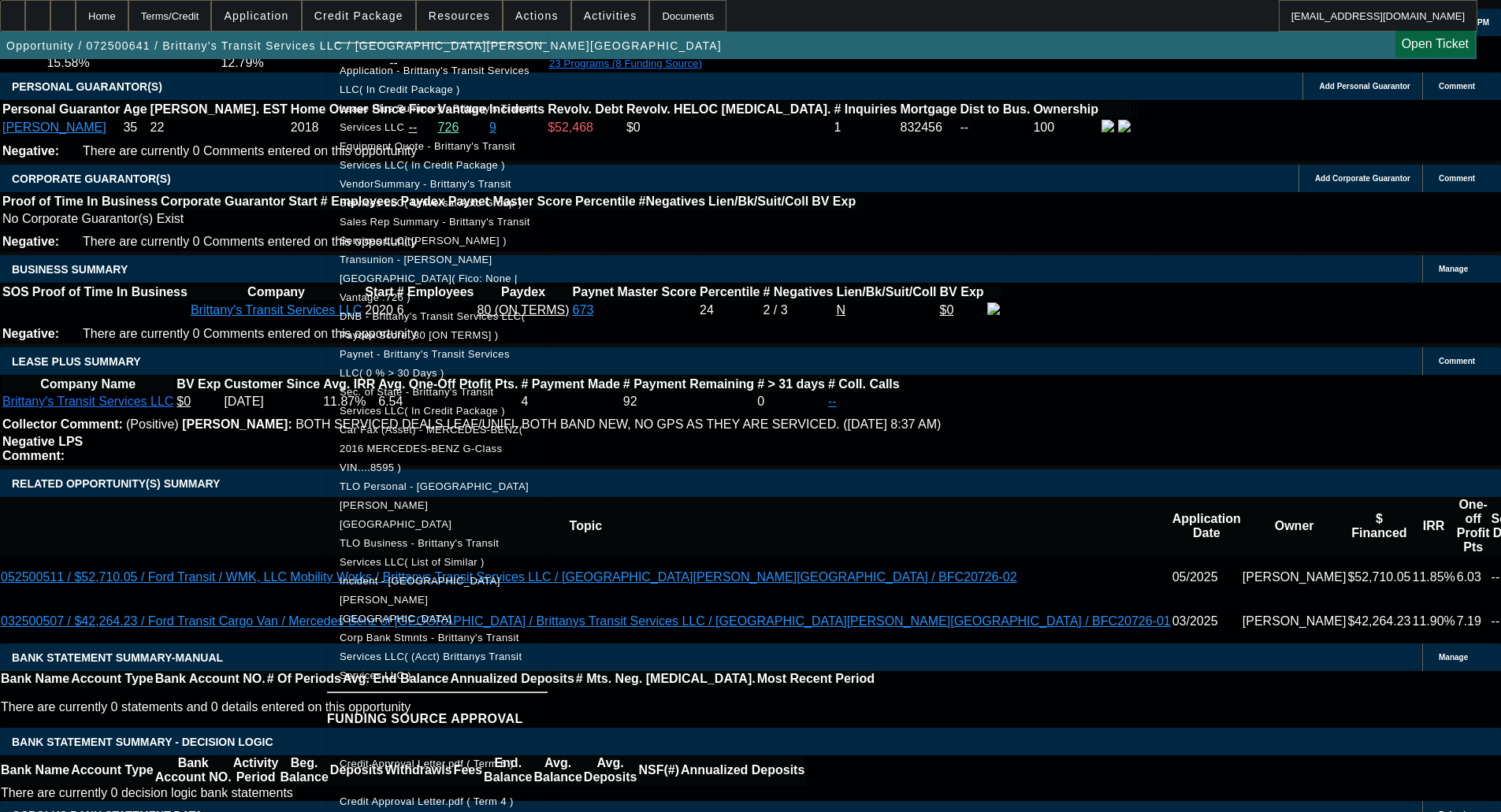
click at [193, 293] on div at bounding box center [750, 406] width 1501 height 812
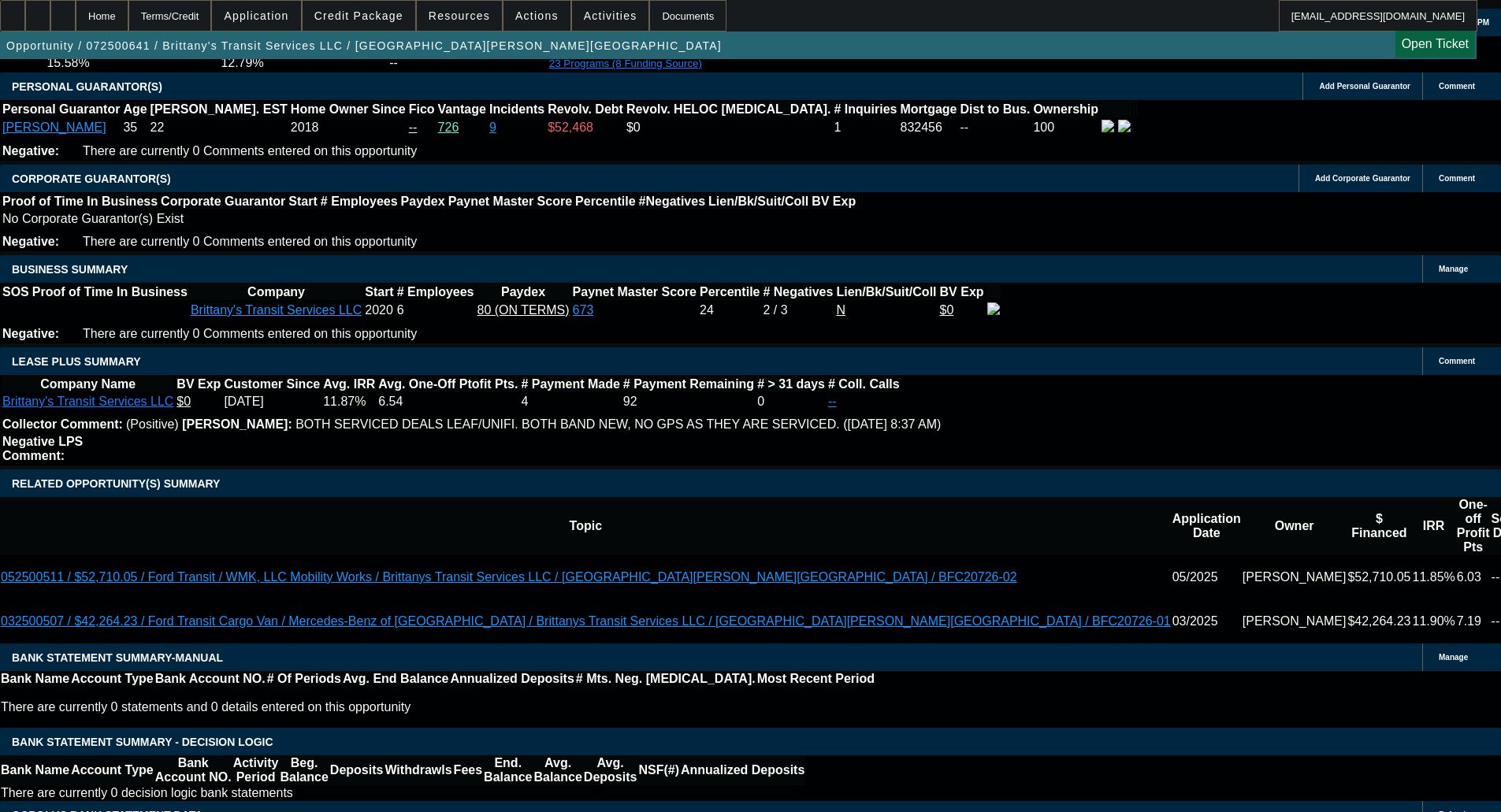
scroll to position [3008, 0]
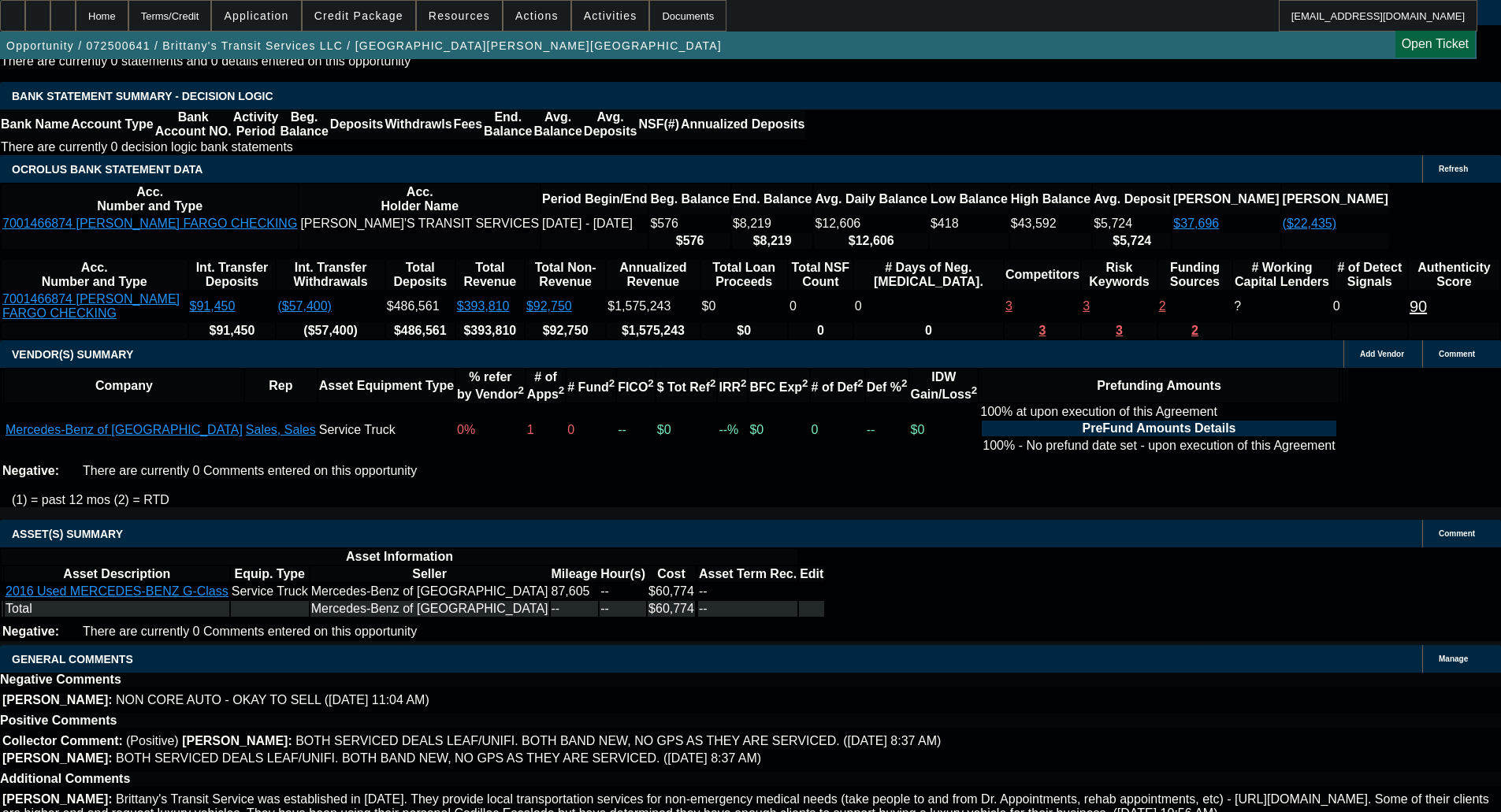
drag, startPoint x: 434, startPoint y: 663, endPoint x: 456, endPoint y: 666, distance: 22.2
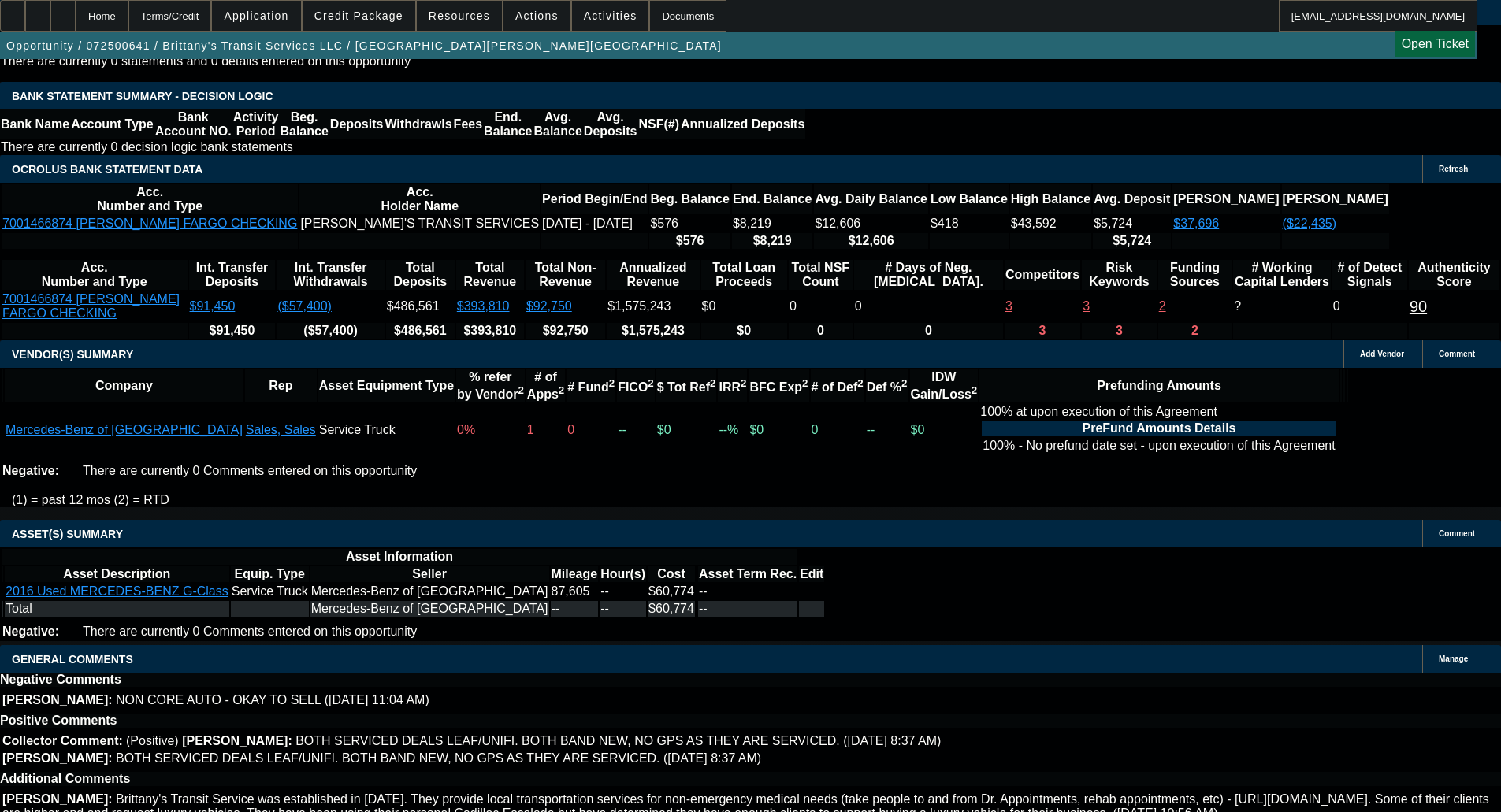
copy span "APPROVED BY FCEF - Amount Approved: $65,000.00; Term Approved: 48; Approved Pri…"
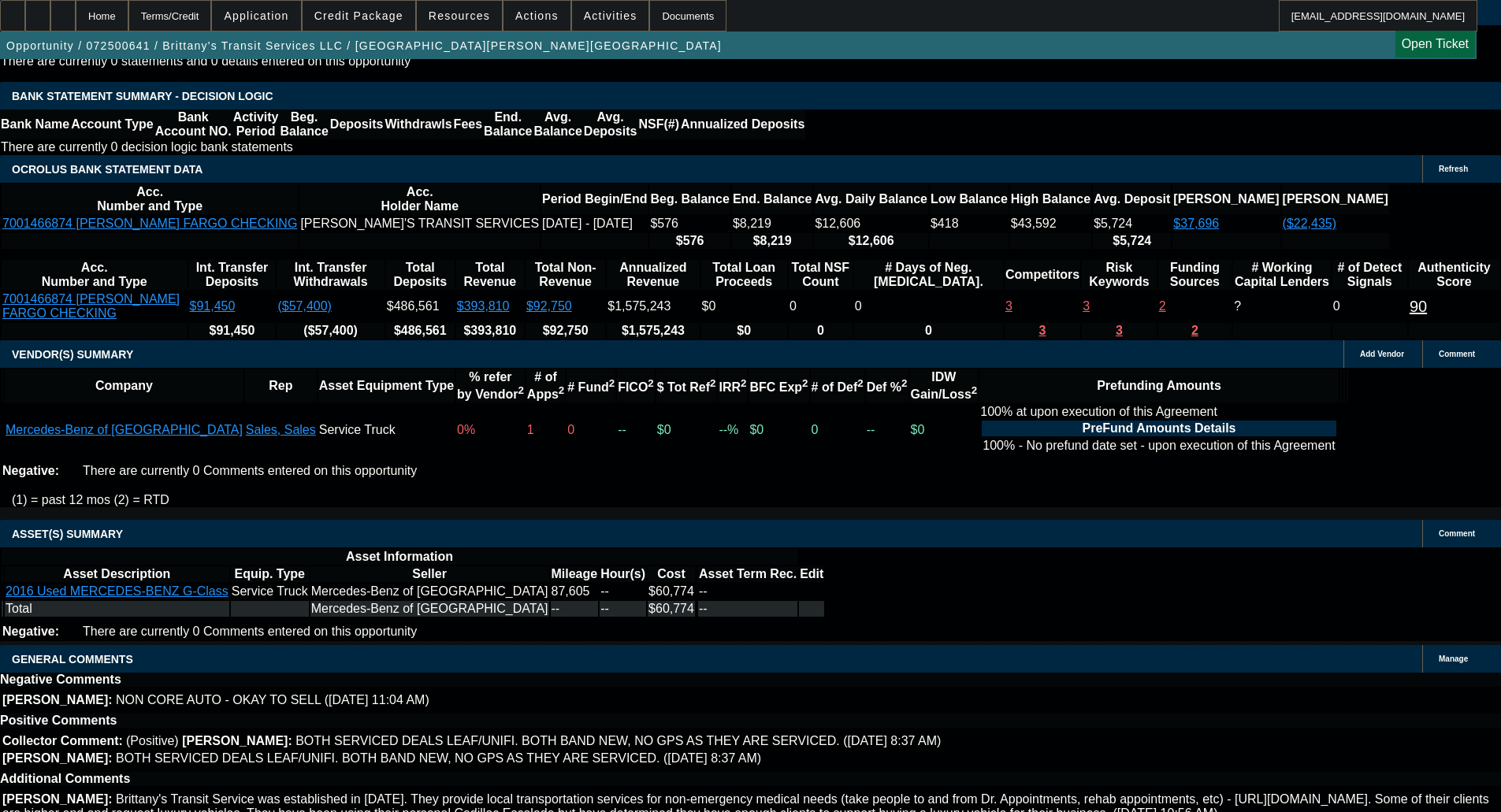
select select "3"
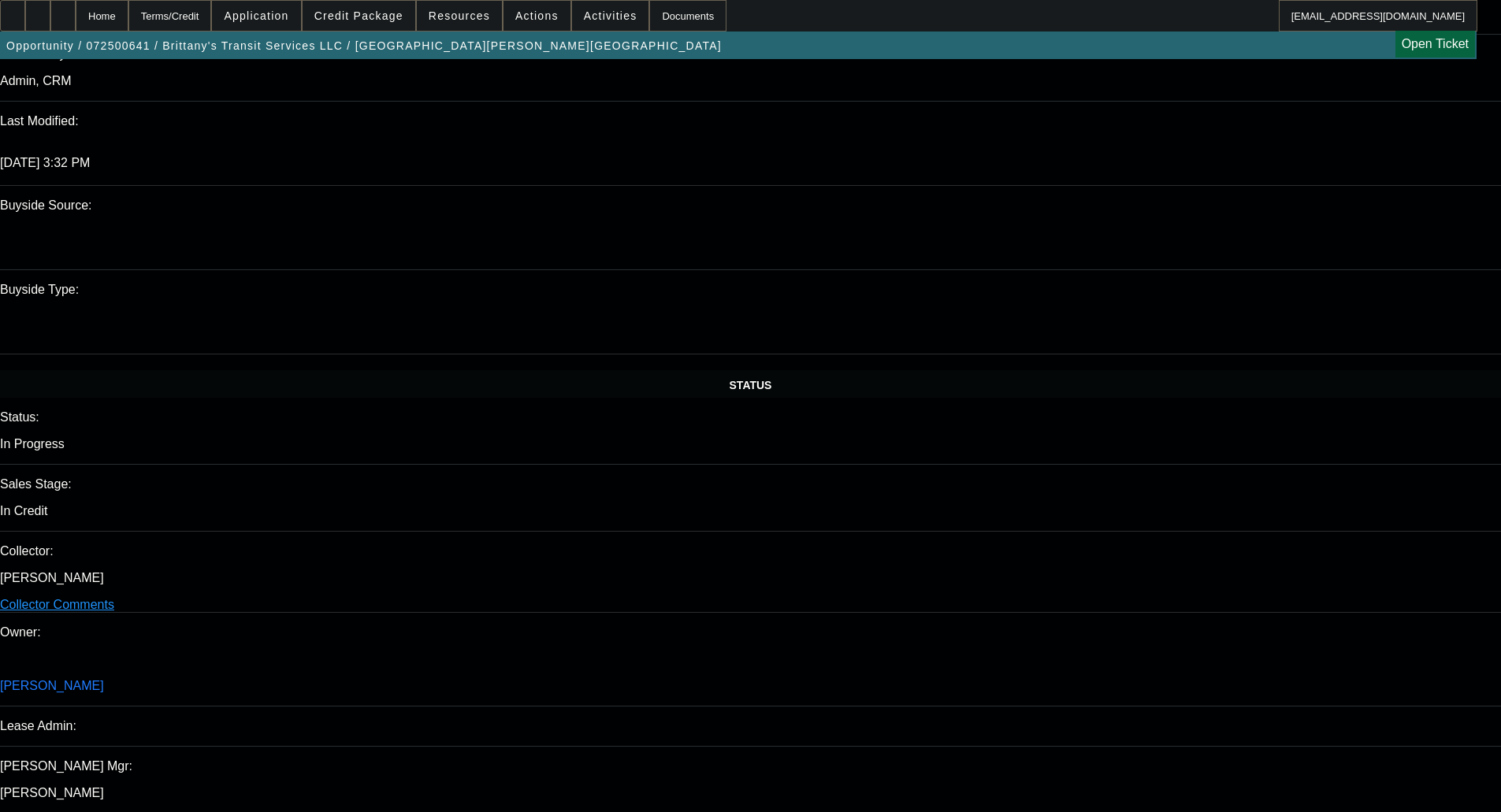
scroll to position [1118, 0]
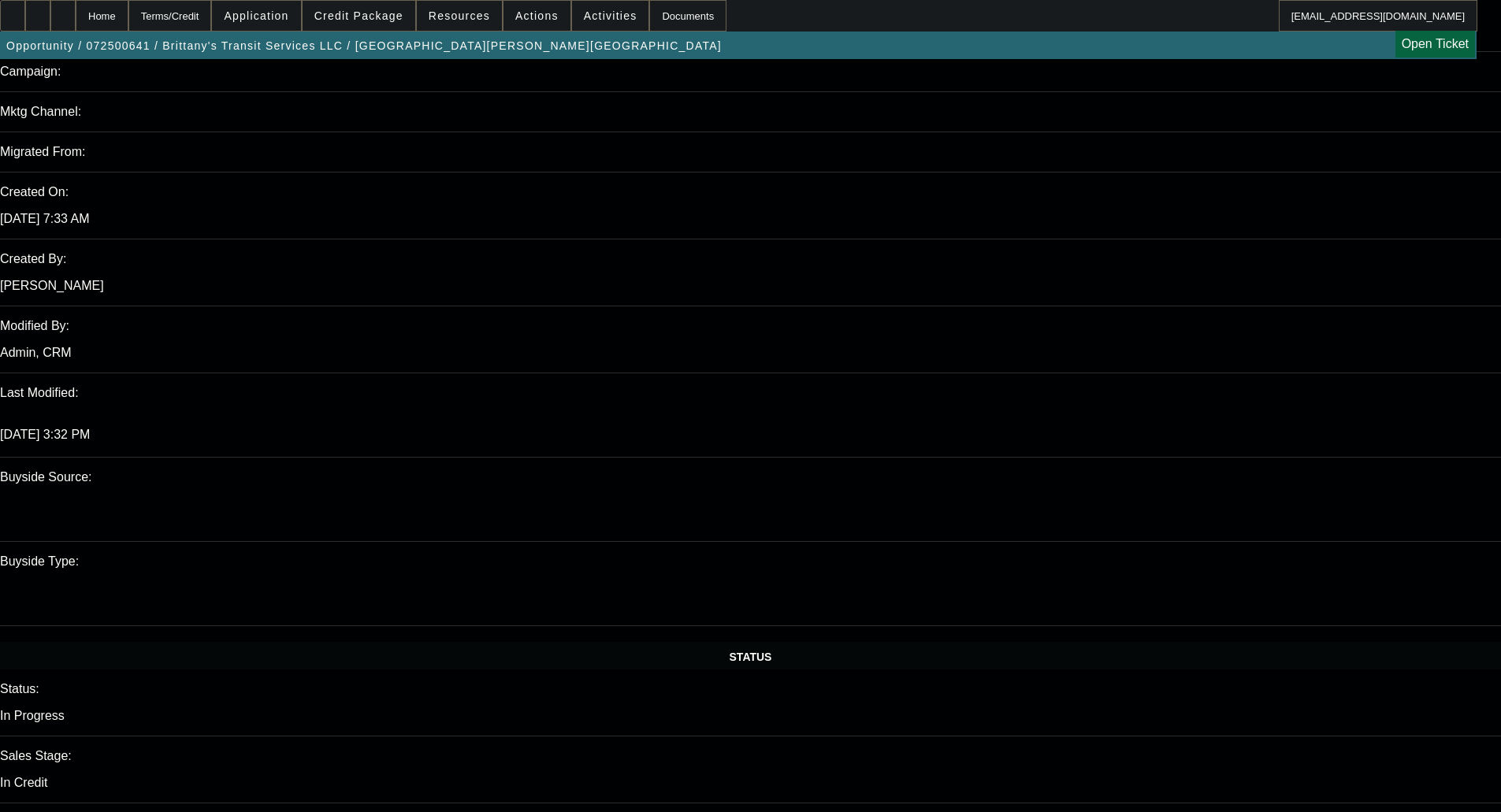
paste textarea "APPROVED BY FCEF - Amount Approved: $65,000.00; Term Approved: 48; Approved Pri…"
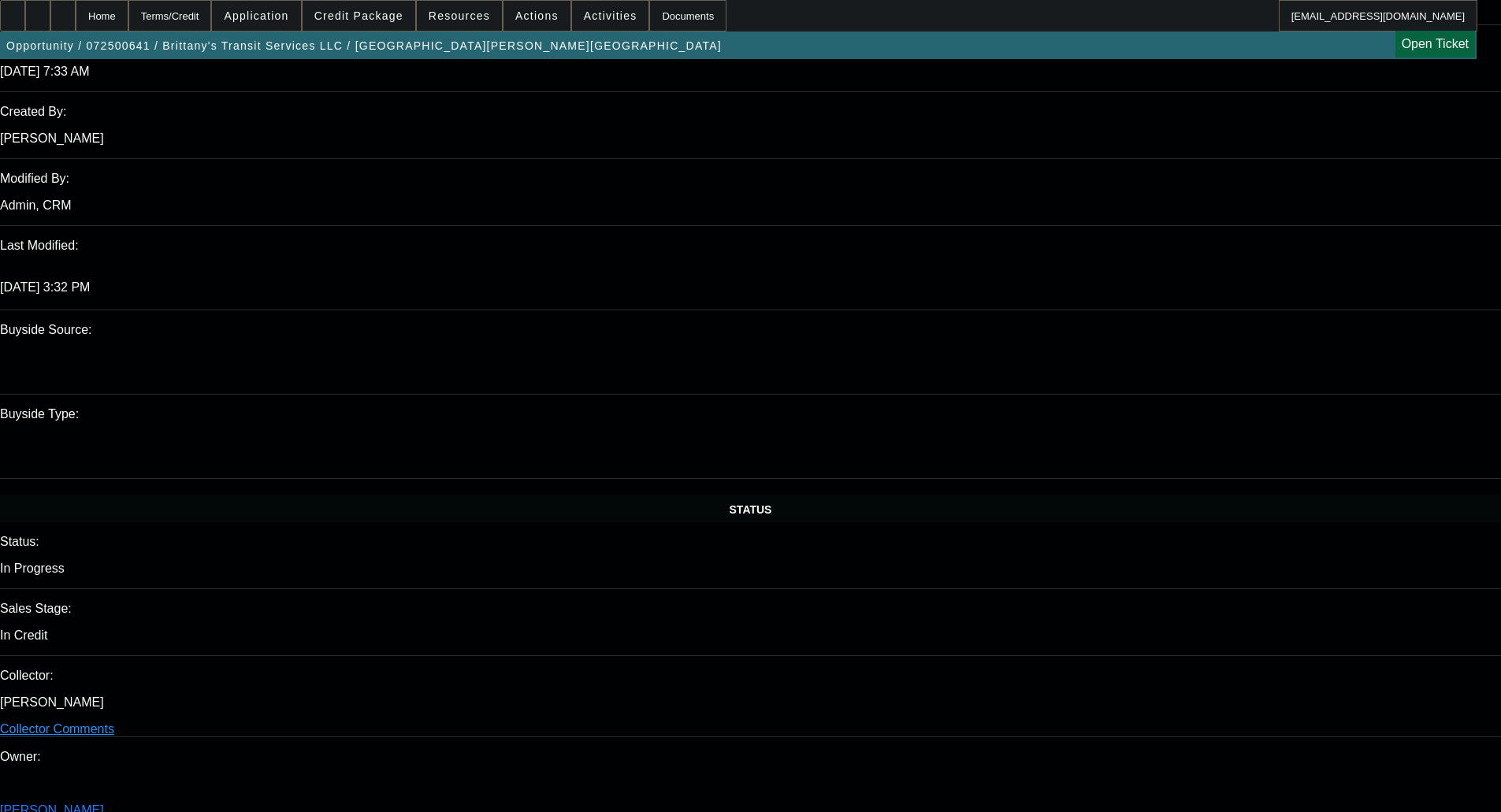
scroll to position [1433, 0]
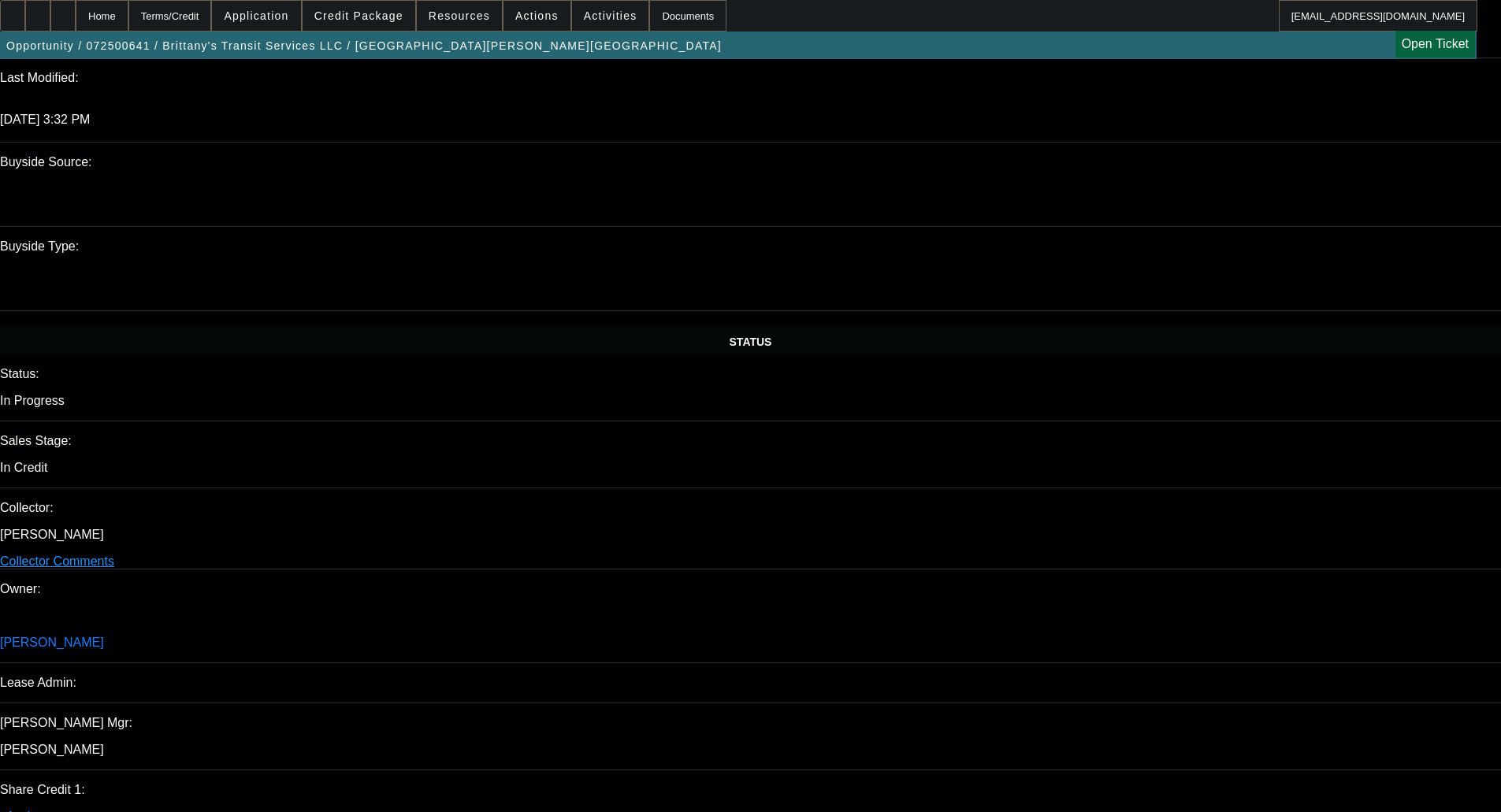
type textarea "APPROVED BY FCEF - Amount Approved: $65,000.00; Term Approved: 48; Approved Pri…"
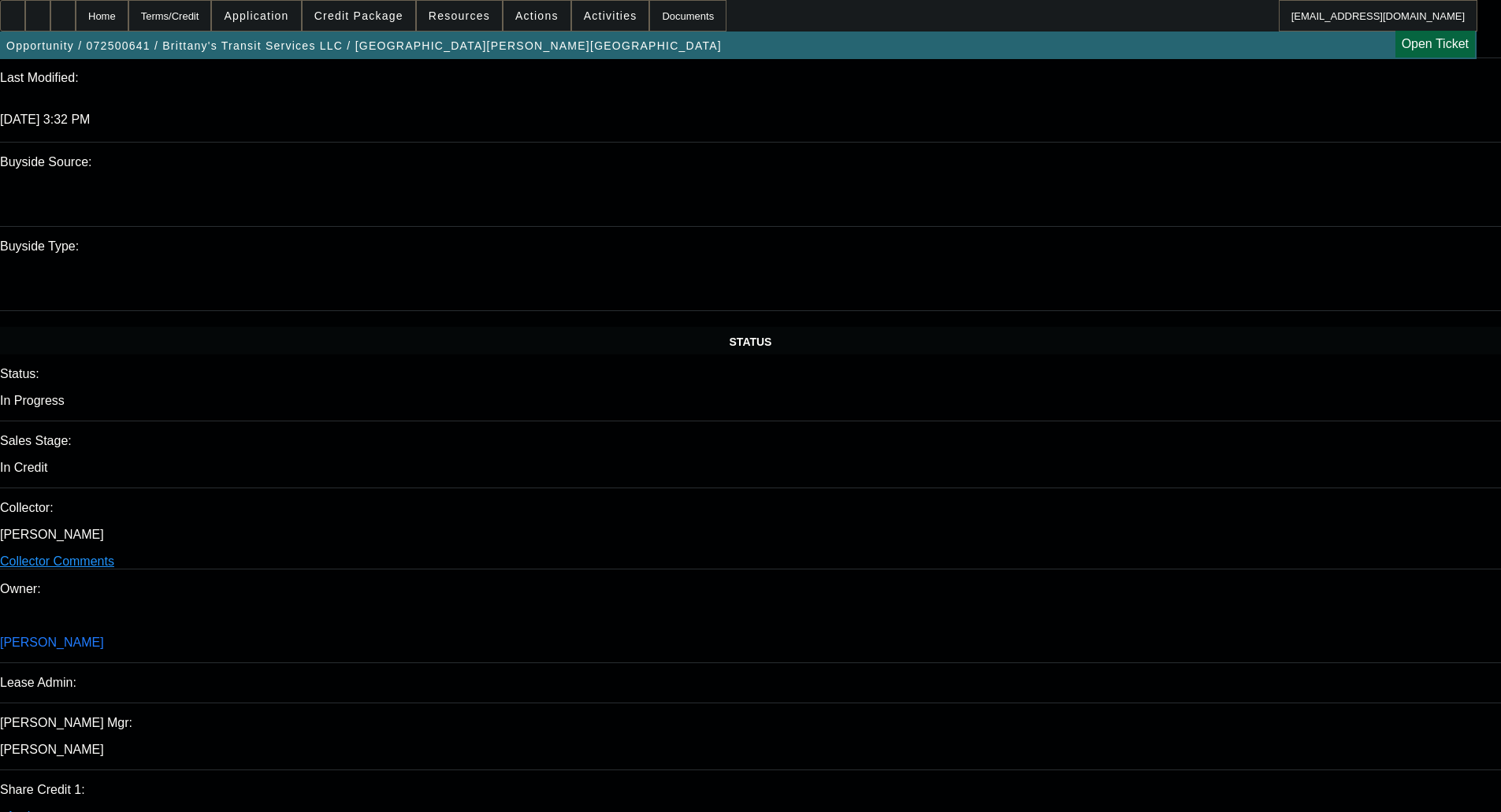
checkbox input "true"
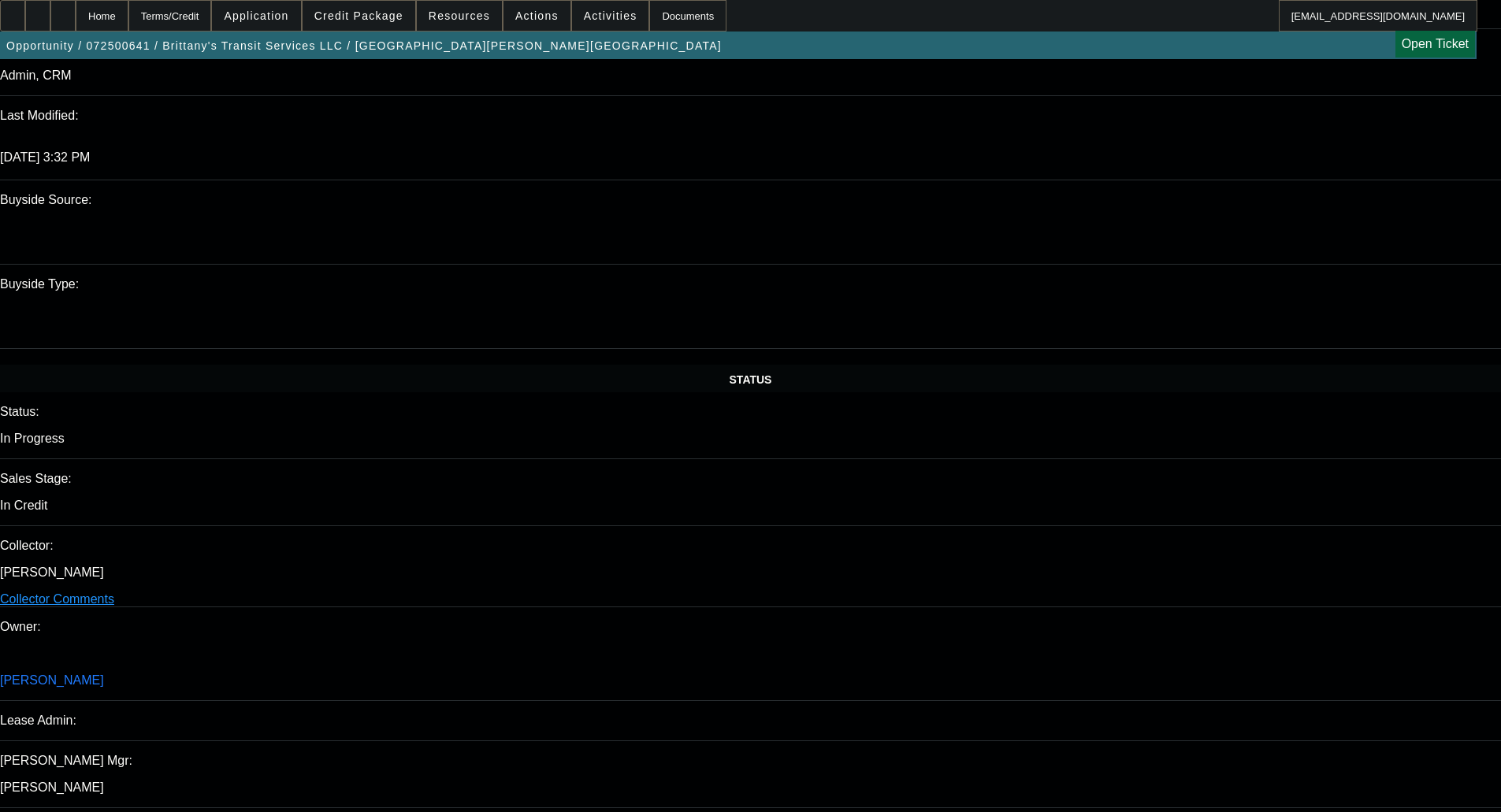
scroll to position [1511, 0]
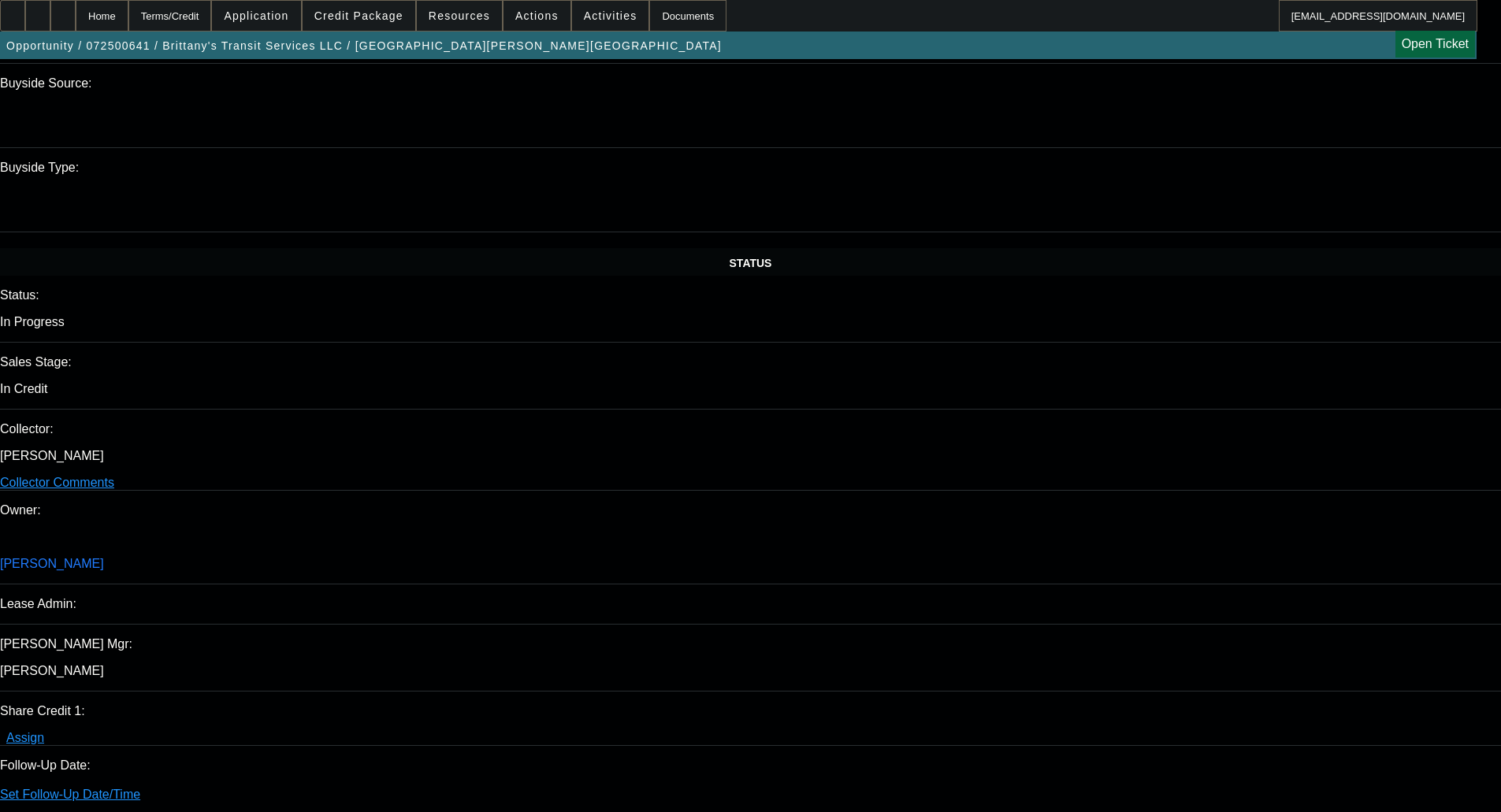
select select "0"
select select "6"
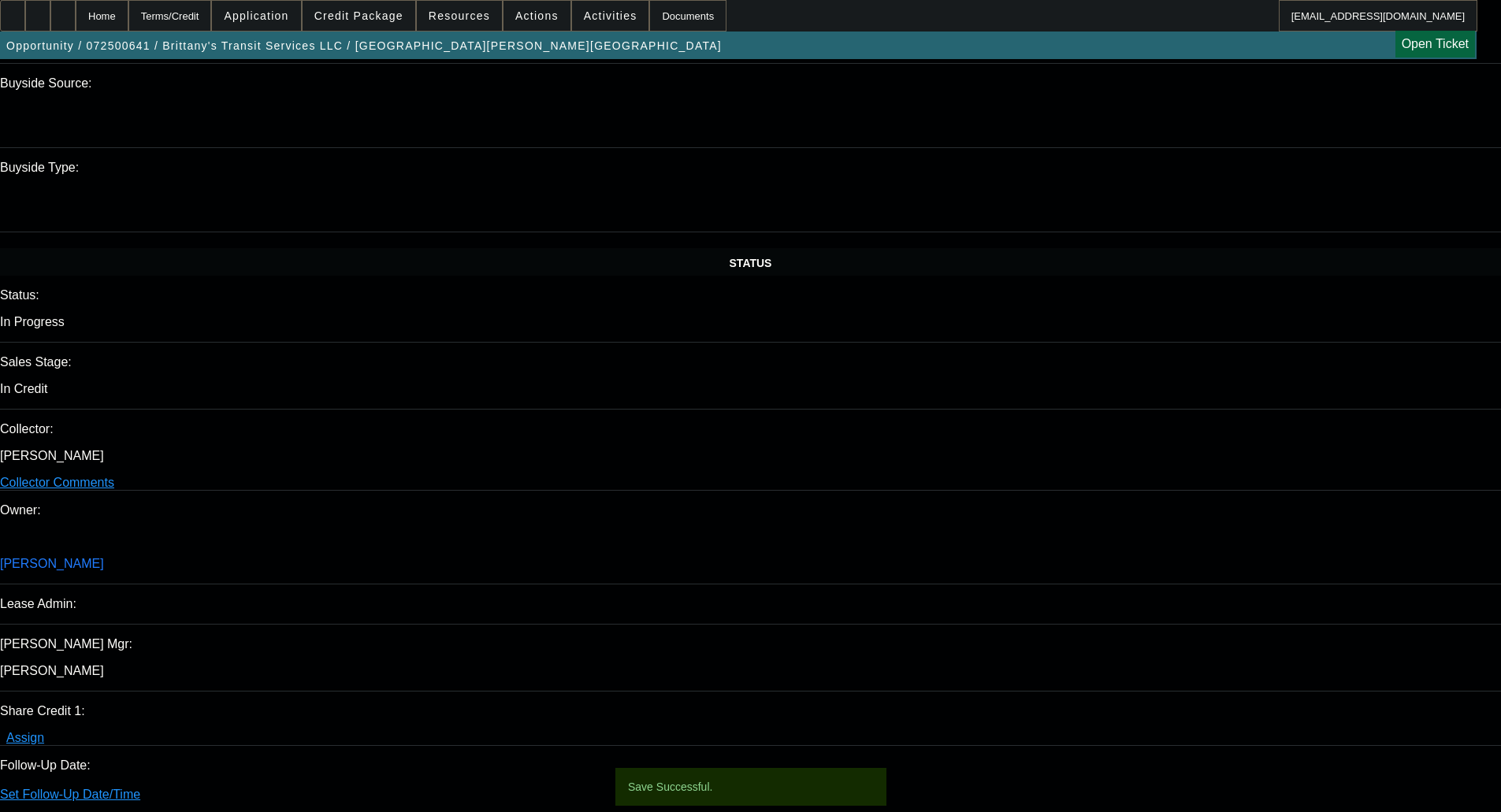
select select "0"
select select "6"
select select "0"
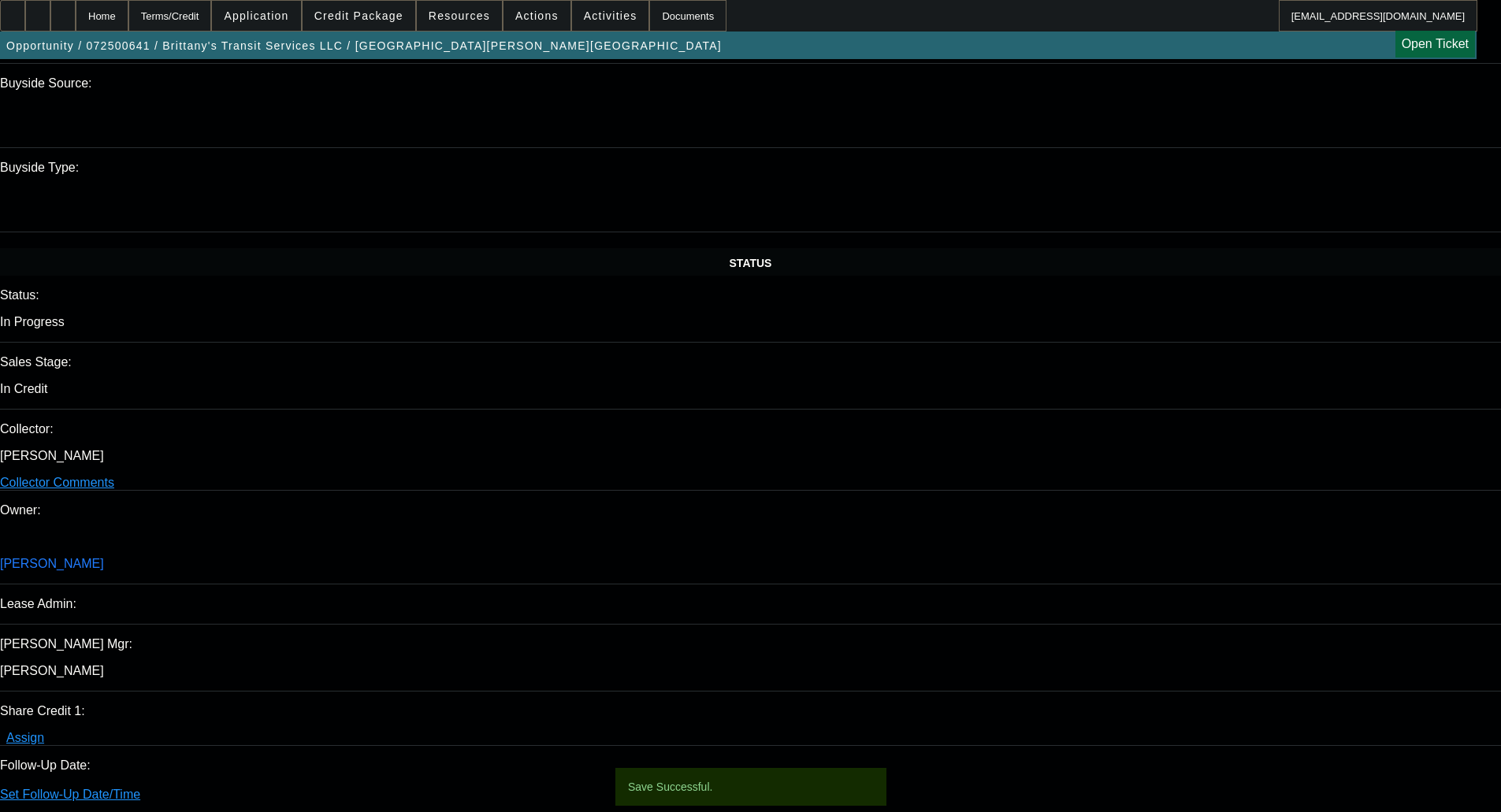
select select "0"
select select "2"
select select "0"
select select "6"
select select "0"
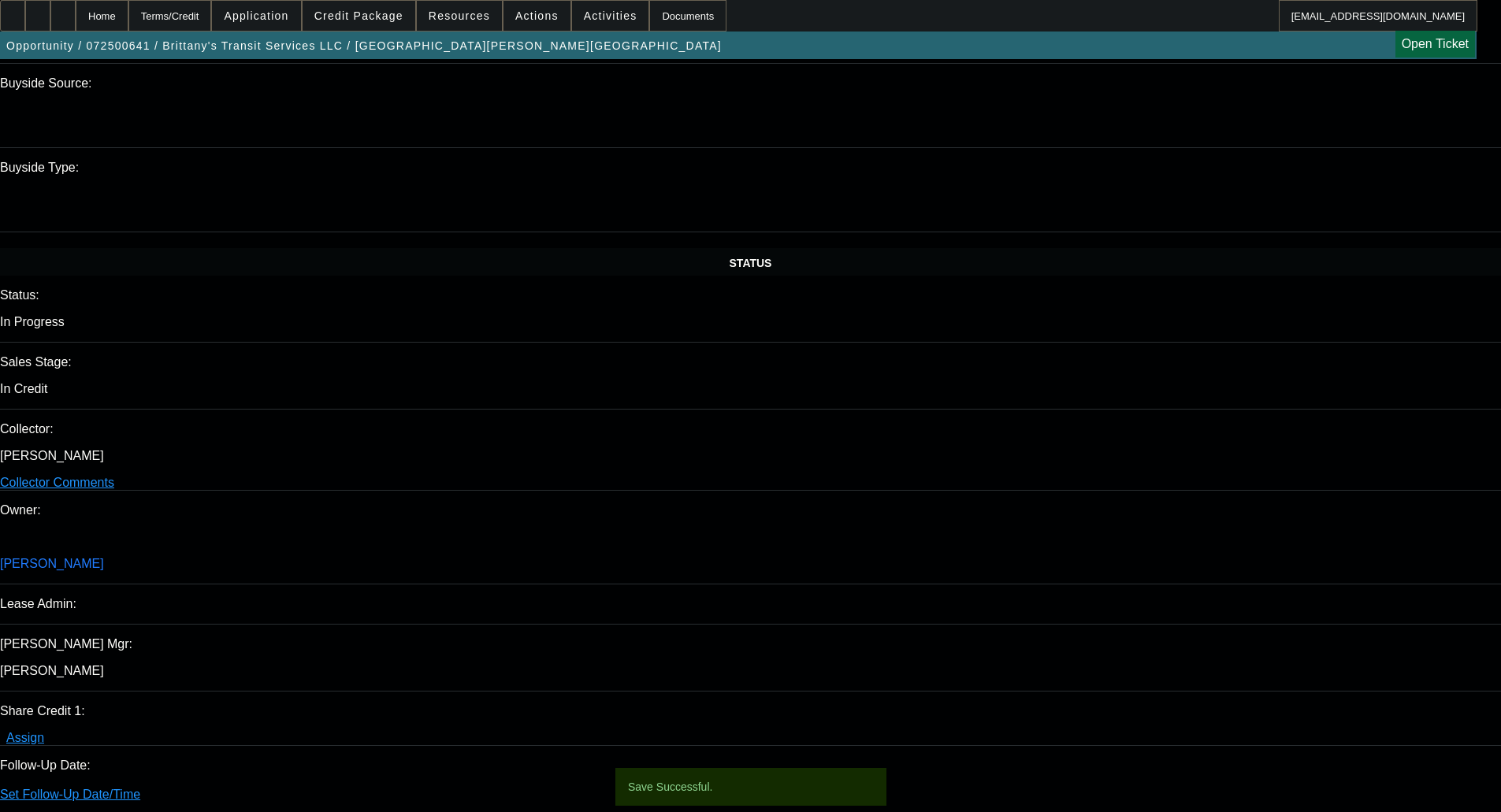
select select "0"
select select "6"
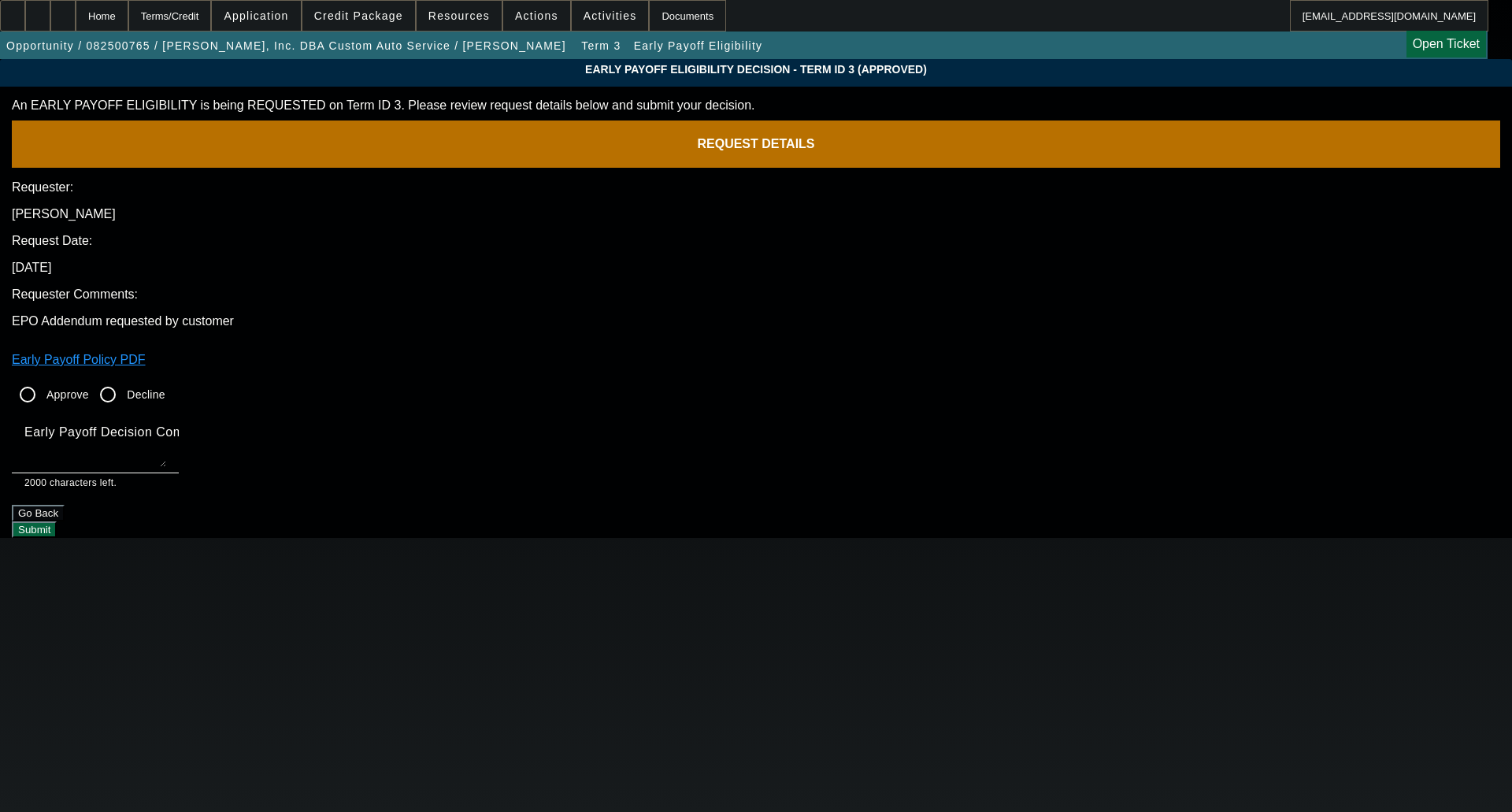
click at [543, 379] on div "Approve Decline" at bounding box center [756, 394] width 1489 height 31
click at [214, 425] on mat-label "Early Payoff Decision Comment" at bounding box center [119, 432] width 189 height 14
click at [166, 429] on textarea "Early Payoff Decision Comment" at bounding box center [95, 447] width 142 height 38
click at [43, 379] on input "Approve" at bounding box center [28, 394] width 31 height 31
radio input "true"
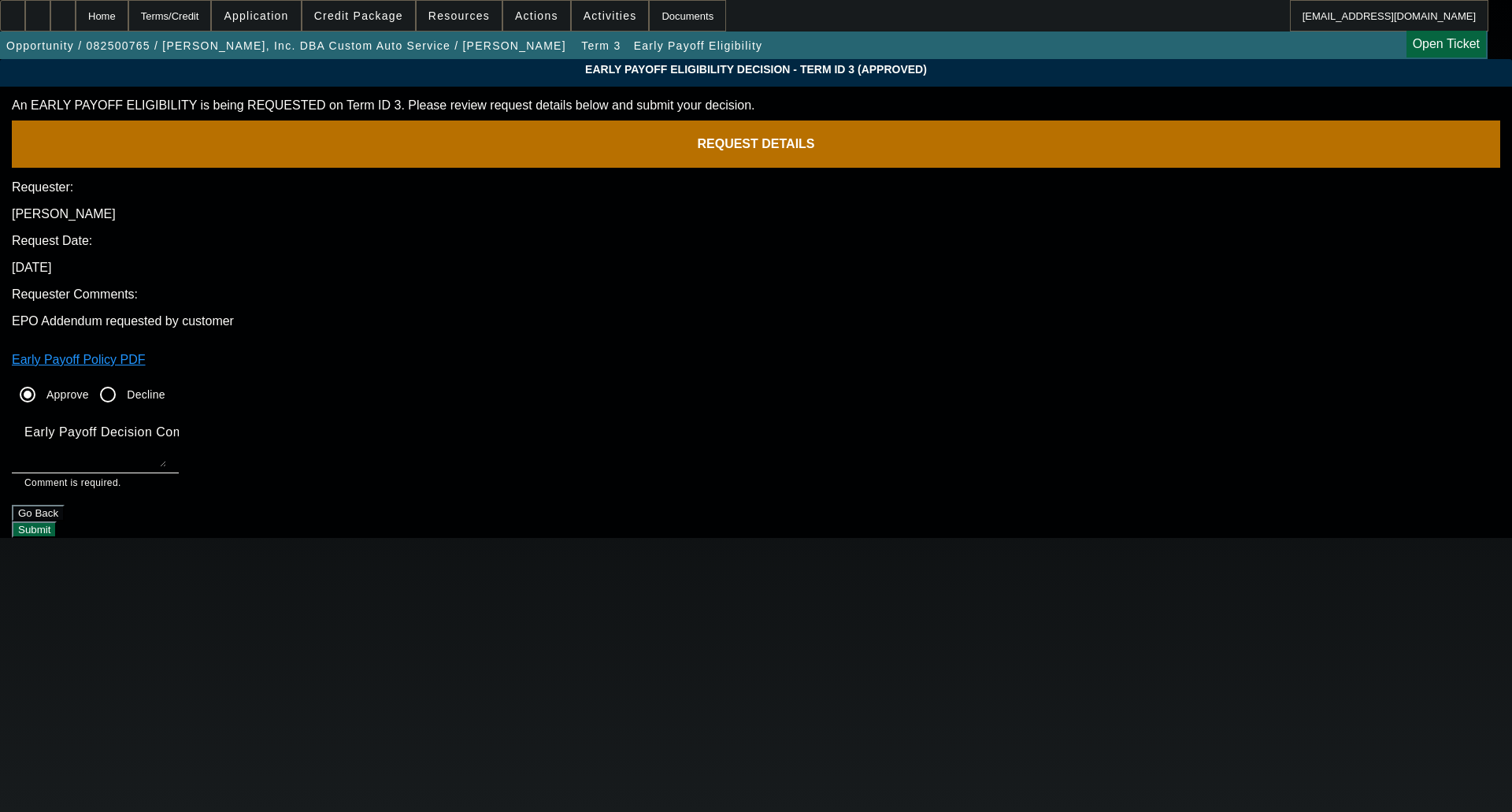
click at [166, 429] on textarea "Early Payoff Decision Comment" at bounding box center [95, 447] width 142 height 38
type textarea "OKAY FOR SERVICED EBO"
click at [57, 521] on button "Submit" at bounding box center [34, 530] width 45 height 16
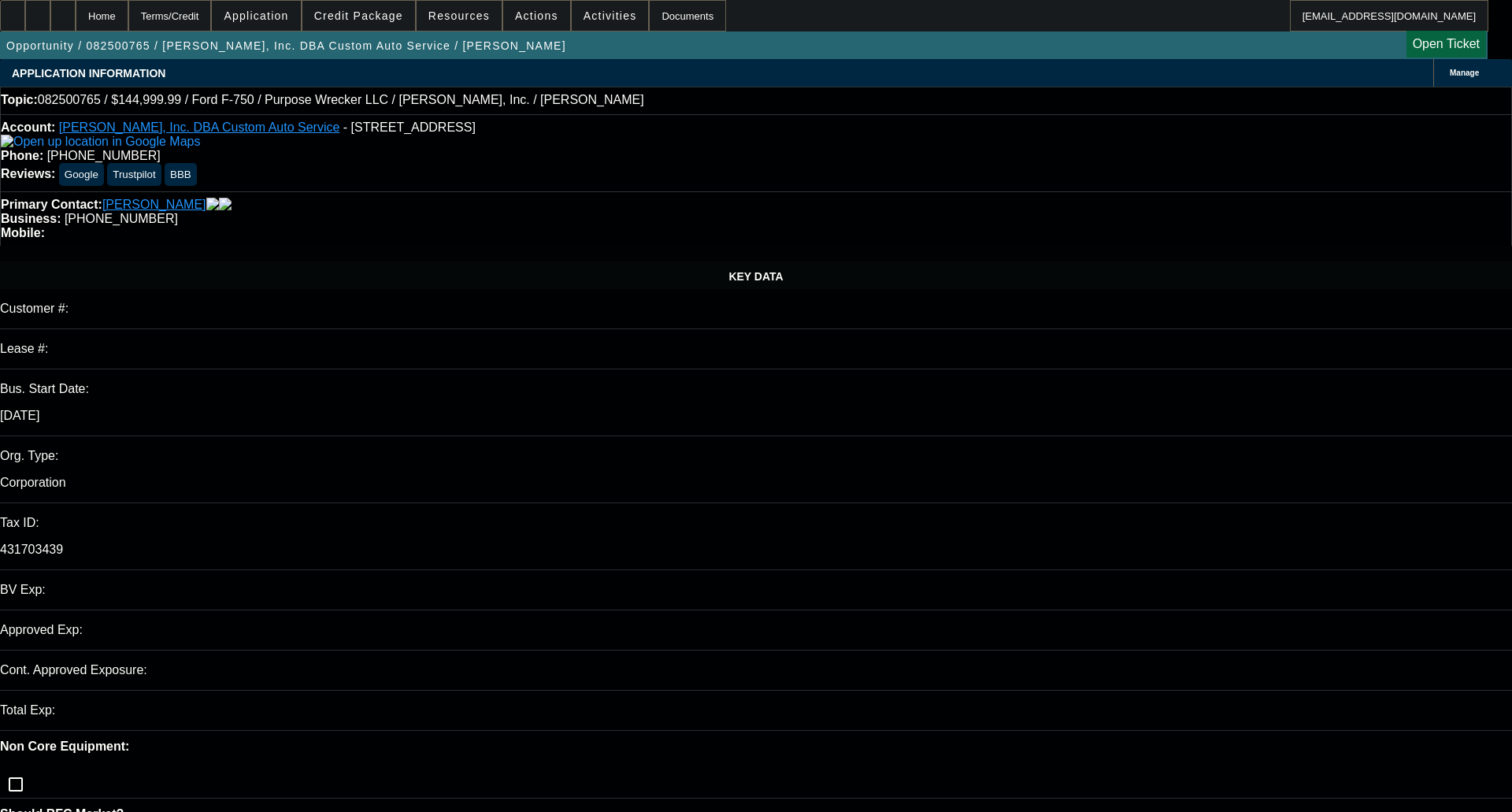
select select "0"
select select "6"
select select "0"
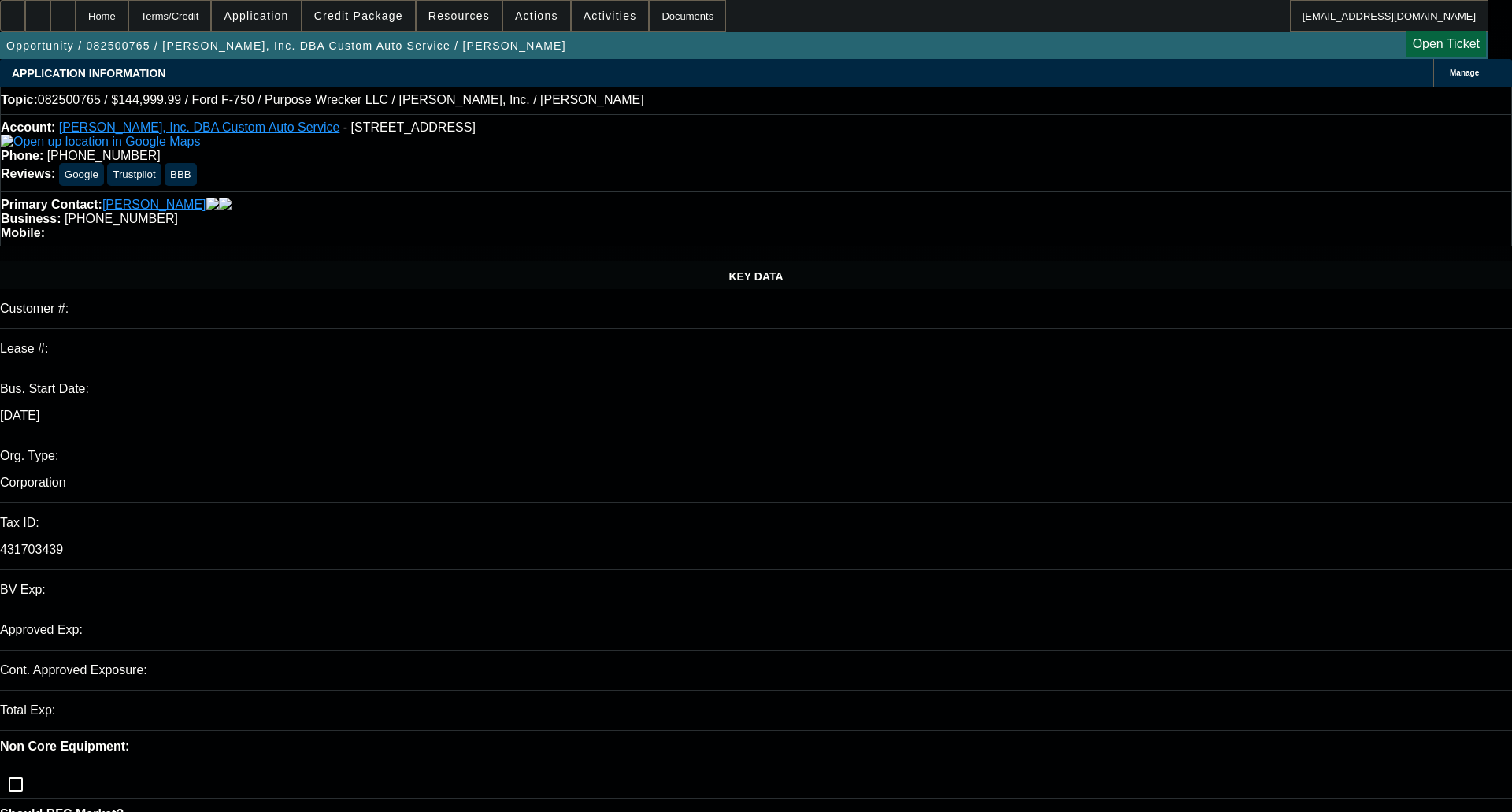
select select "0"
select select "6"
select select "0"
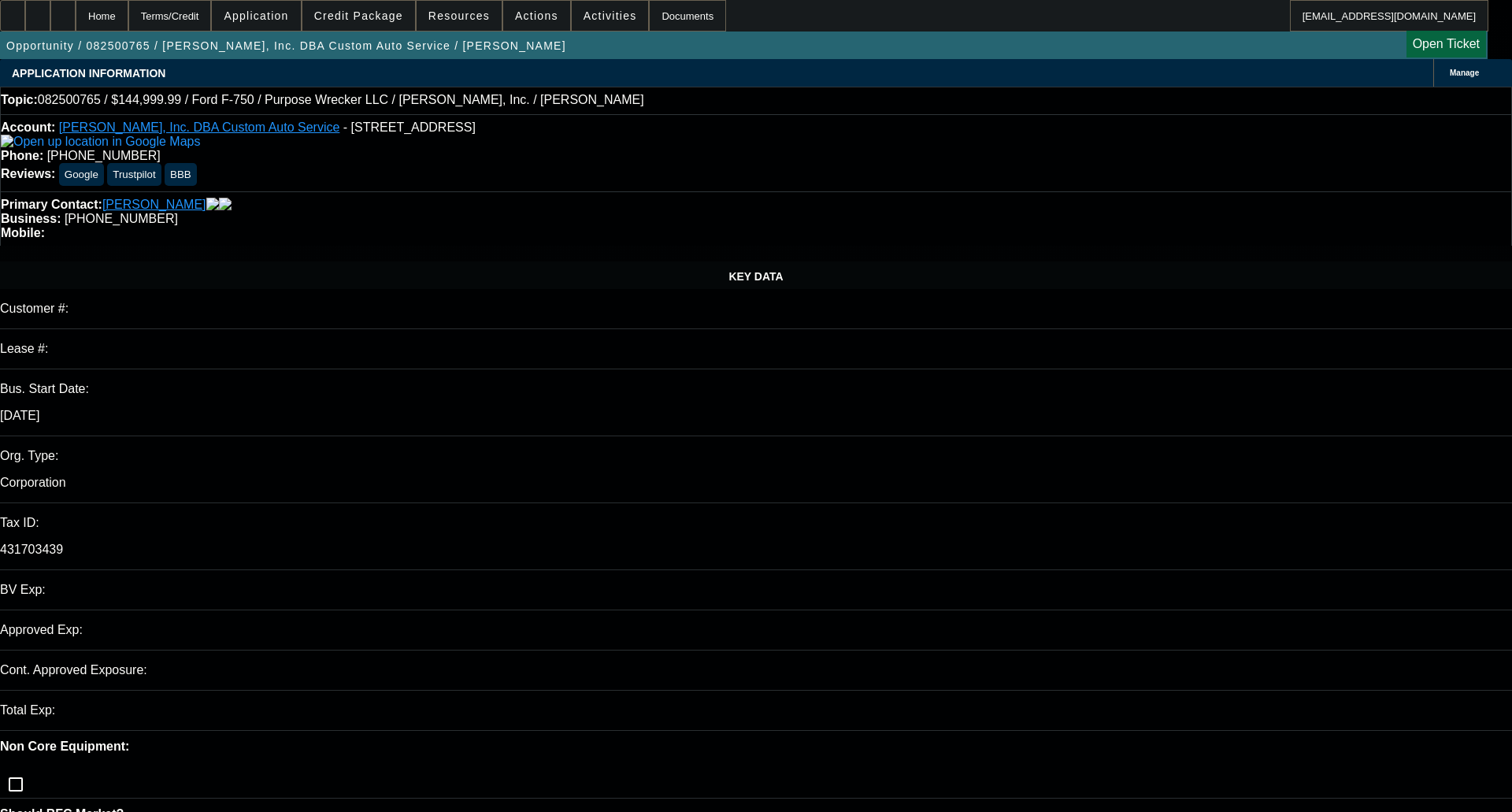
select select "0"
select select "6"
select select "0.15"
select select "0"
select select "2"
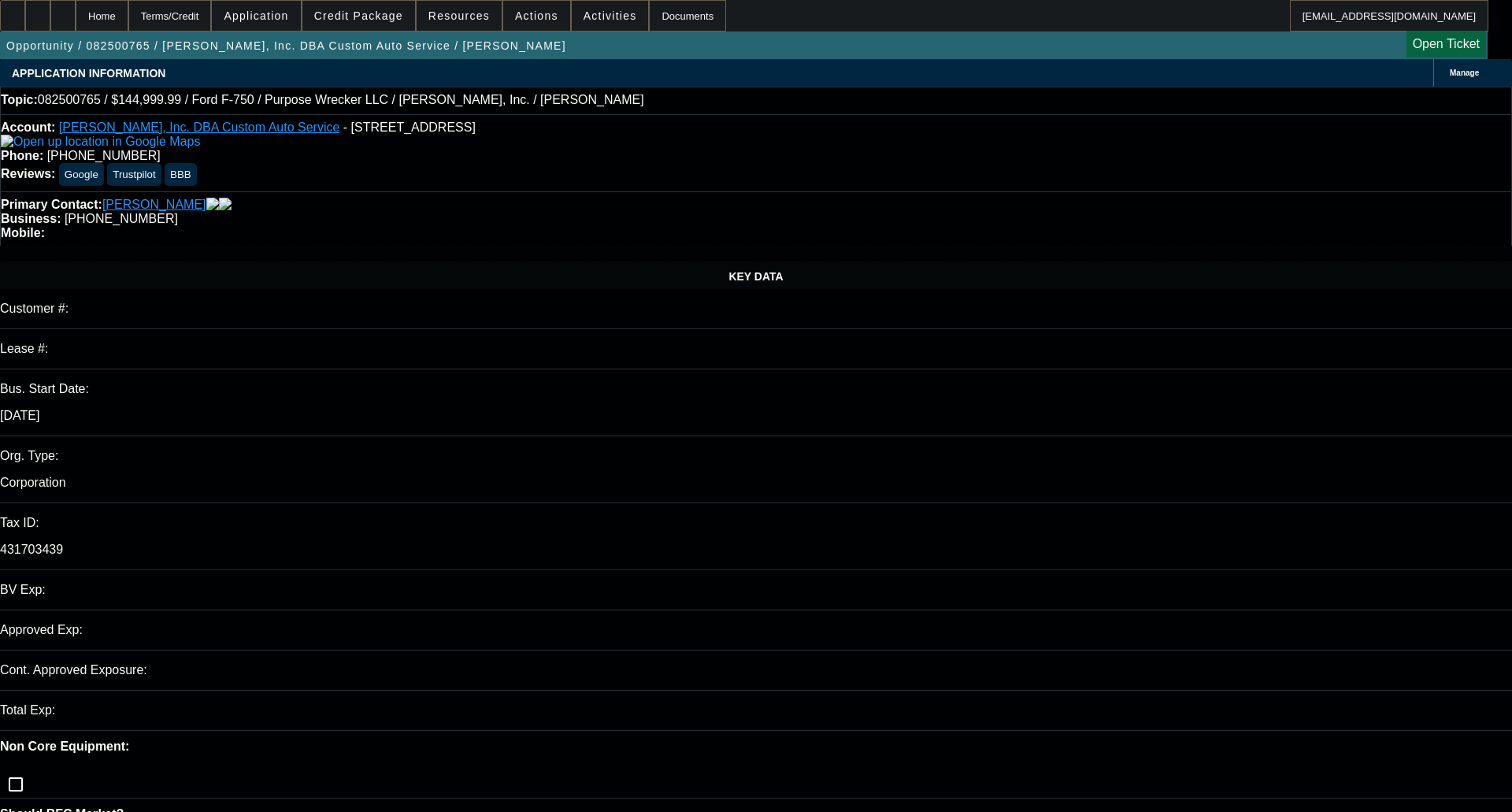
select select "0"
select select "6"
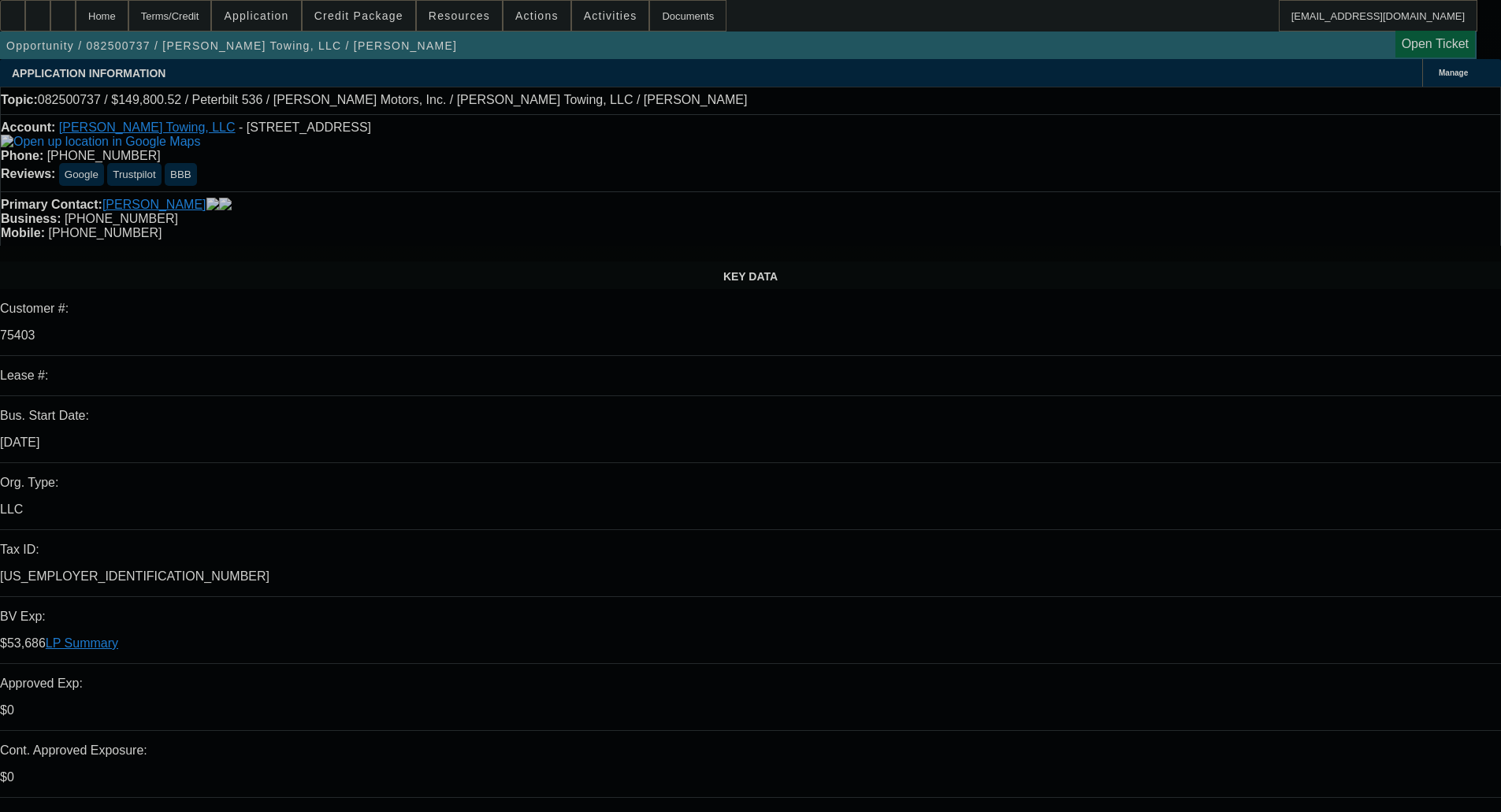
select select "0"
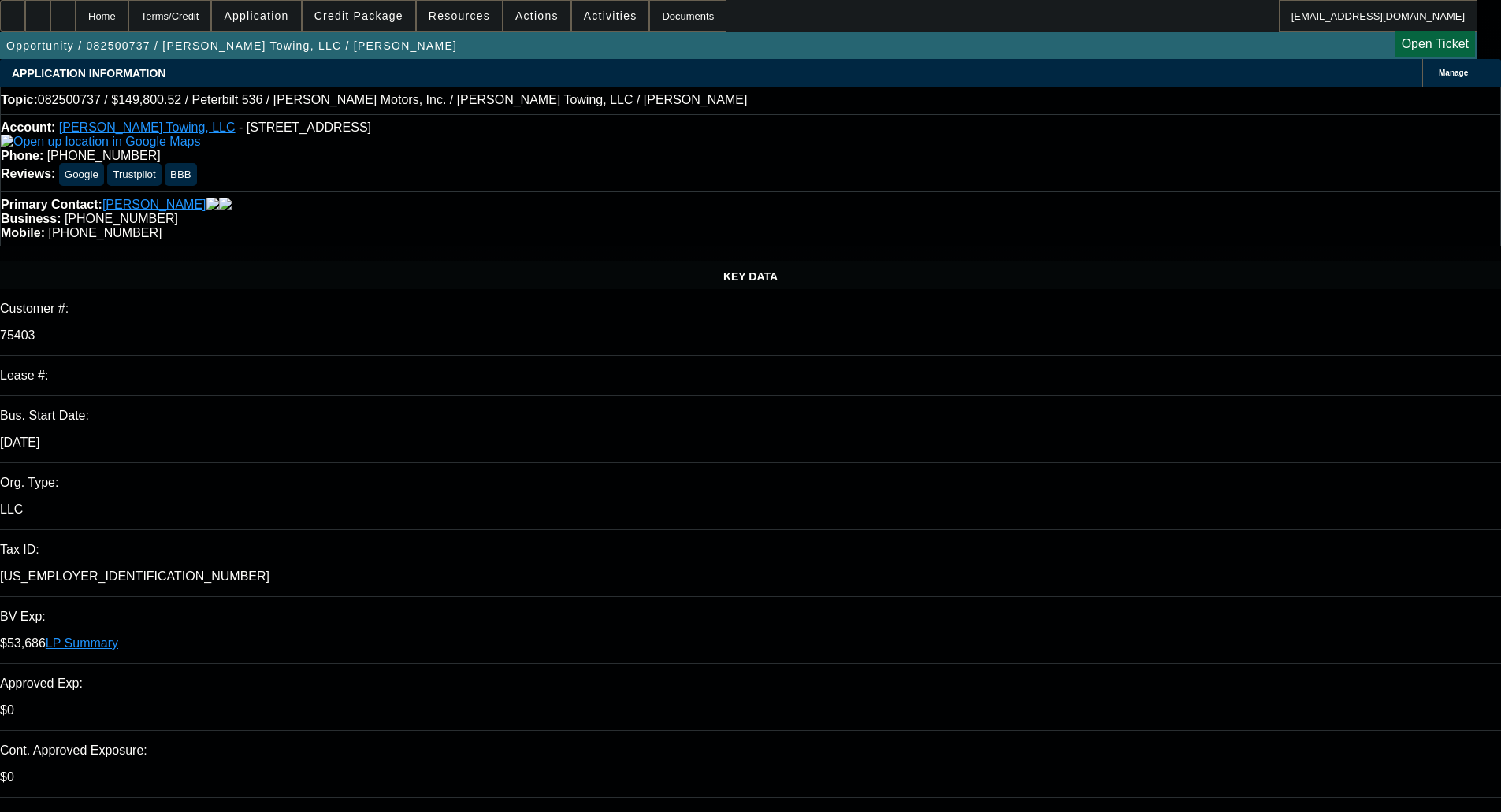
select select "0"
select select "2"
select select "0"
select select "6"
select select "0"
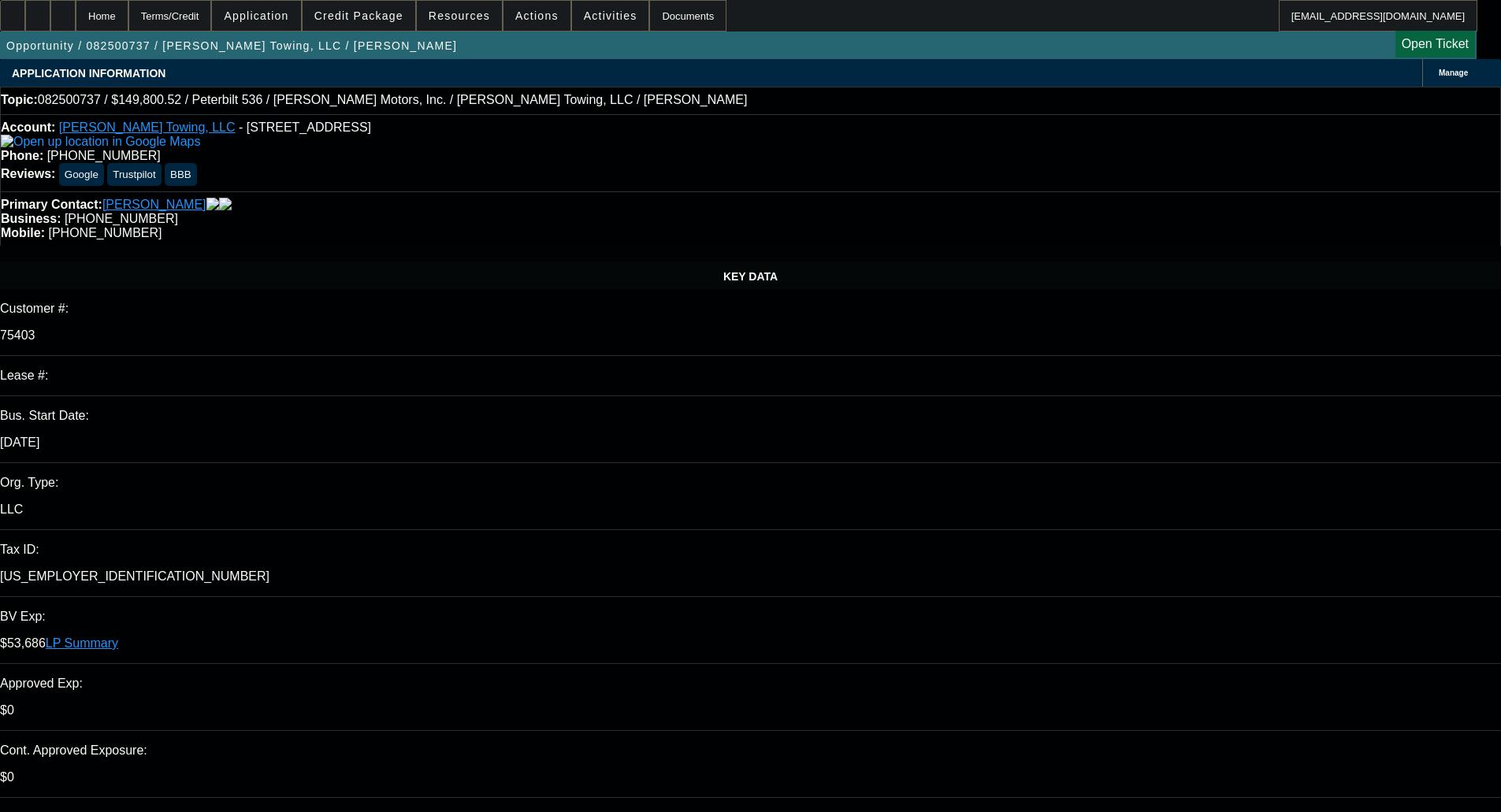
select select "0"
select select "6"
select select "0"
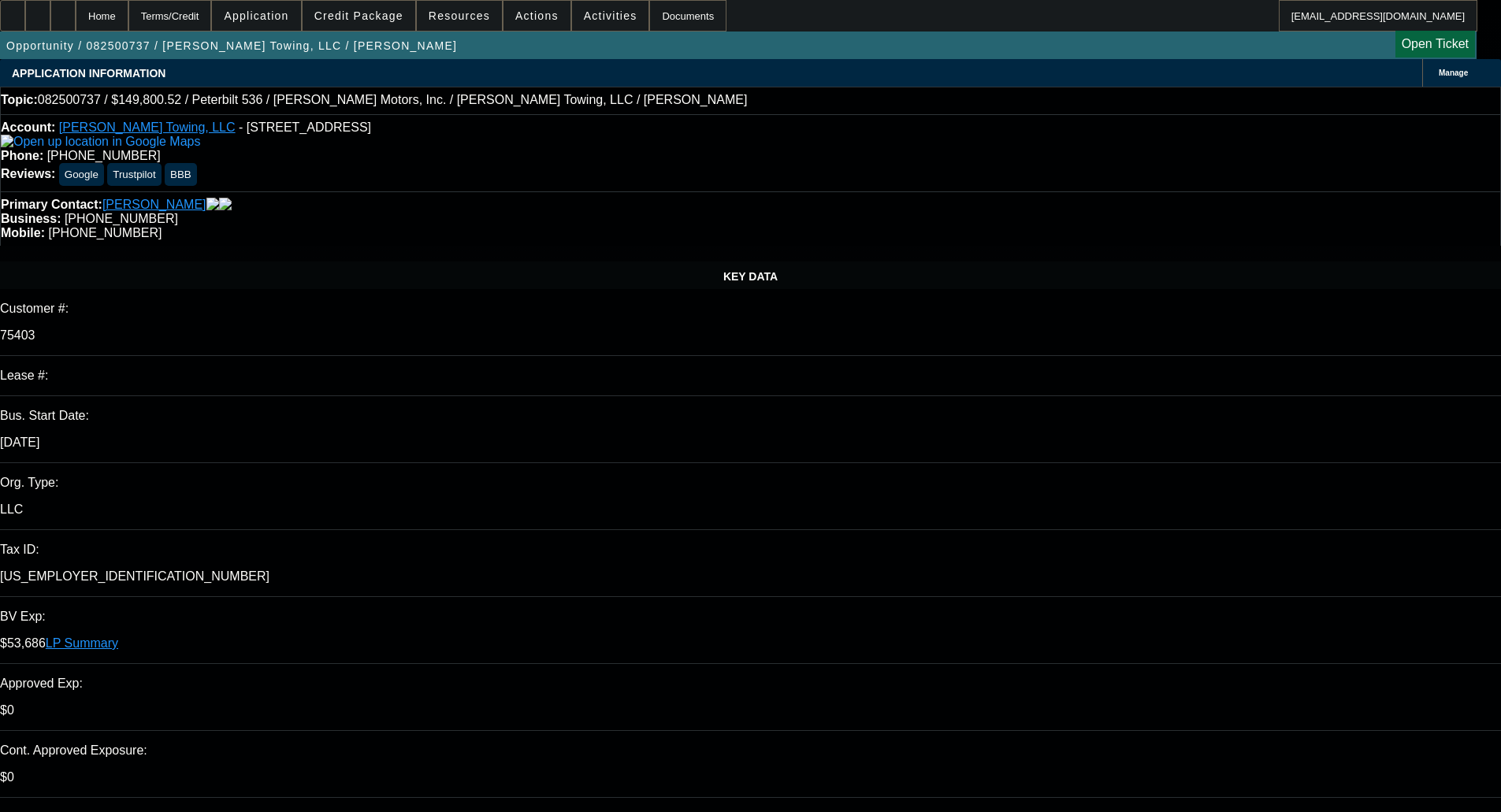
select select "2"
select select "0"
select select "6"
select select "0"
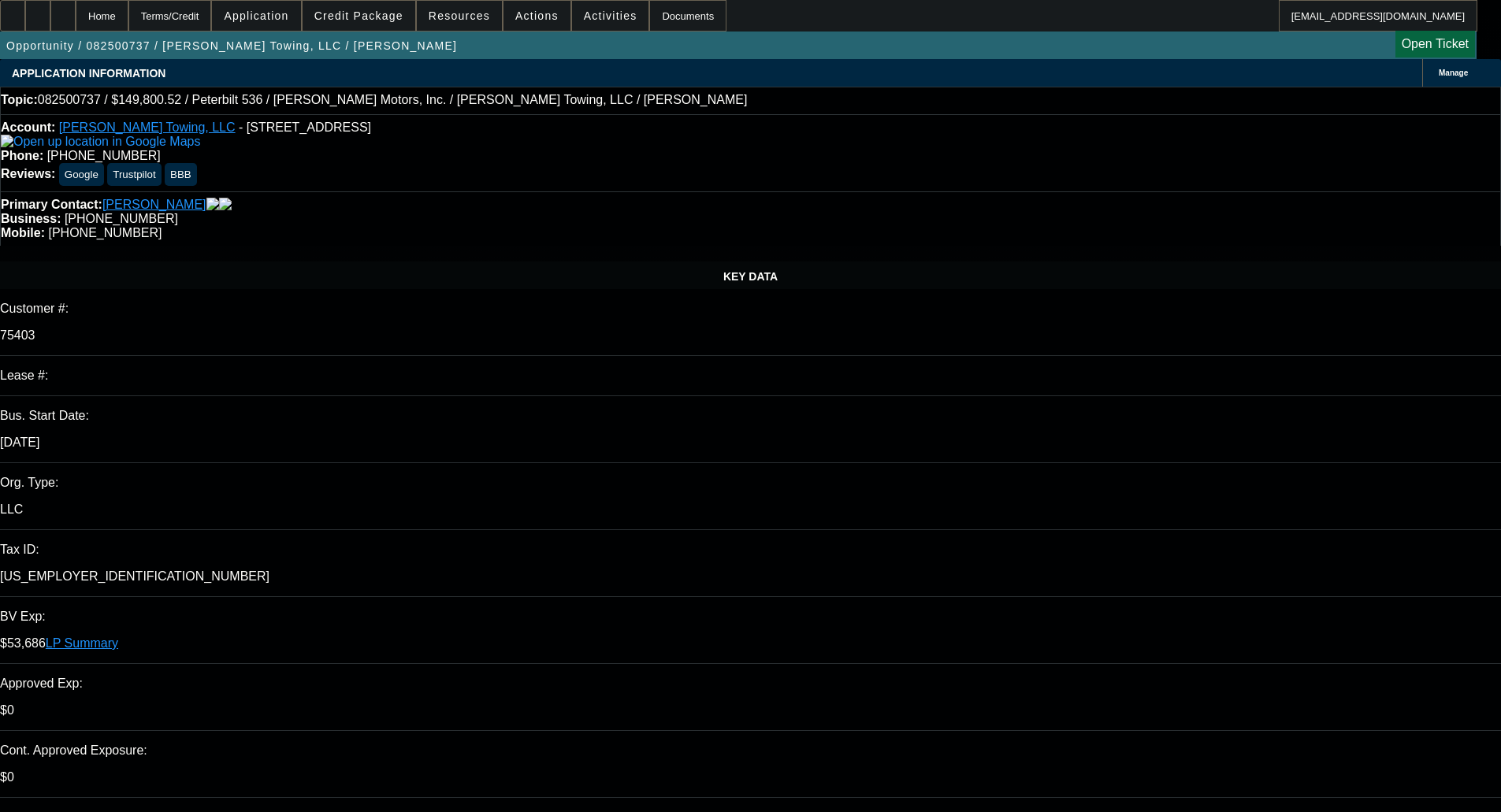
select select "2"
select select "0"
select select "6"
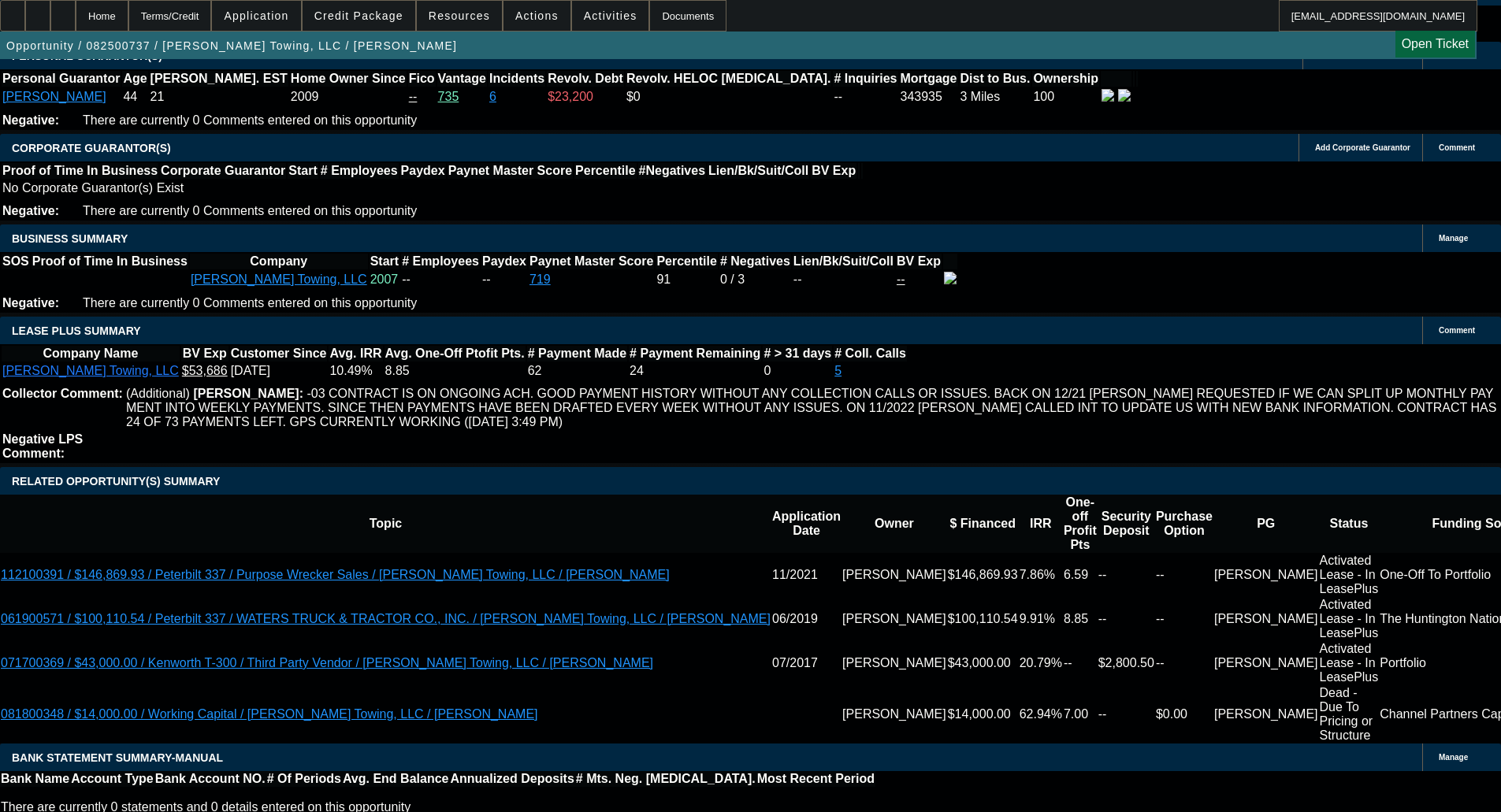
scroll to position [2528, 0]
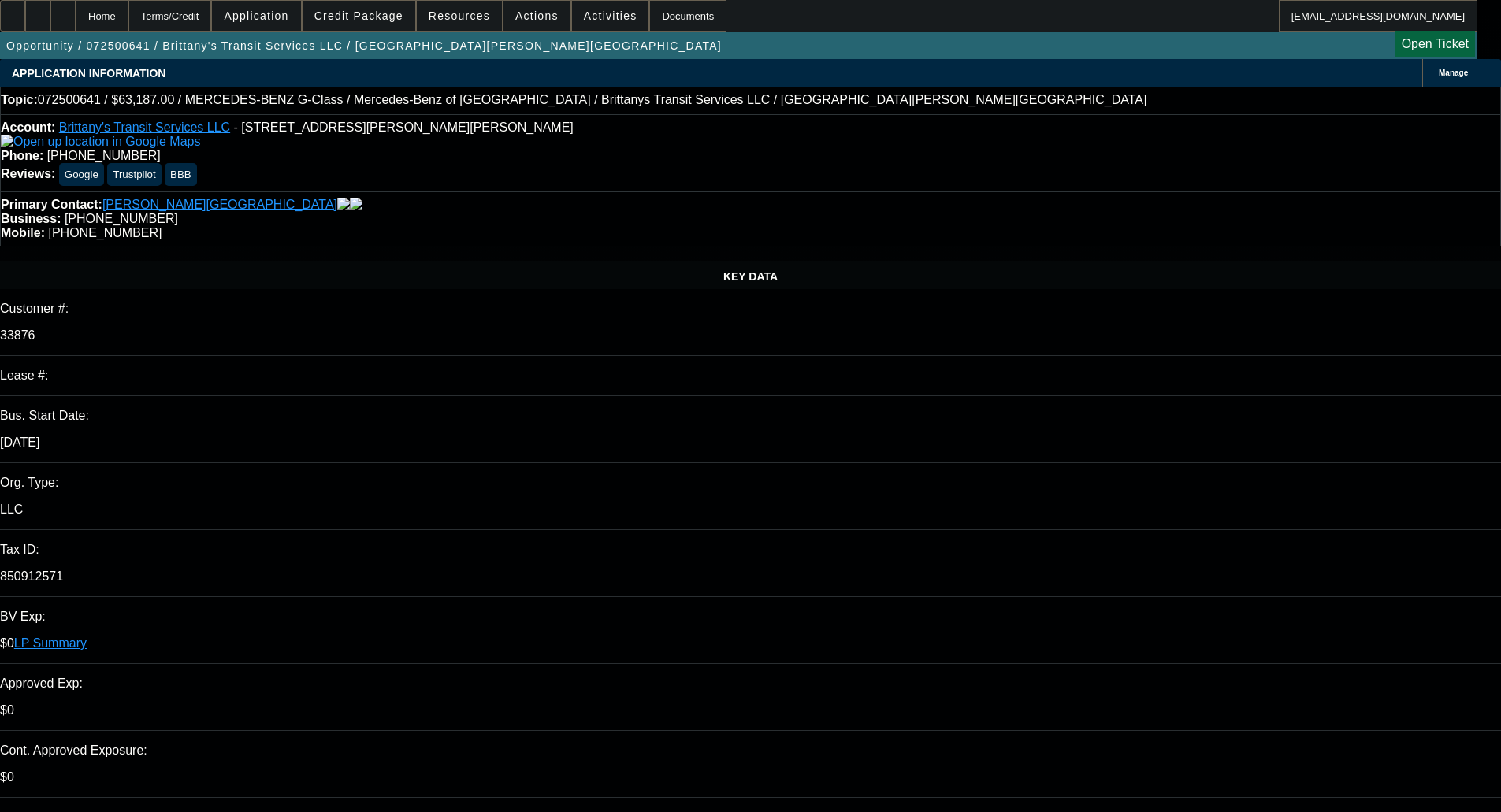
select select "0"
select select "6"
select select "0"
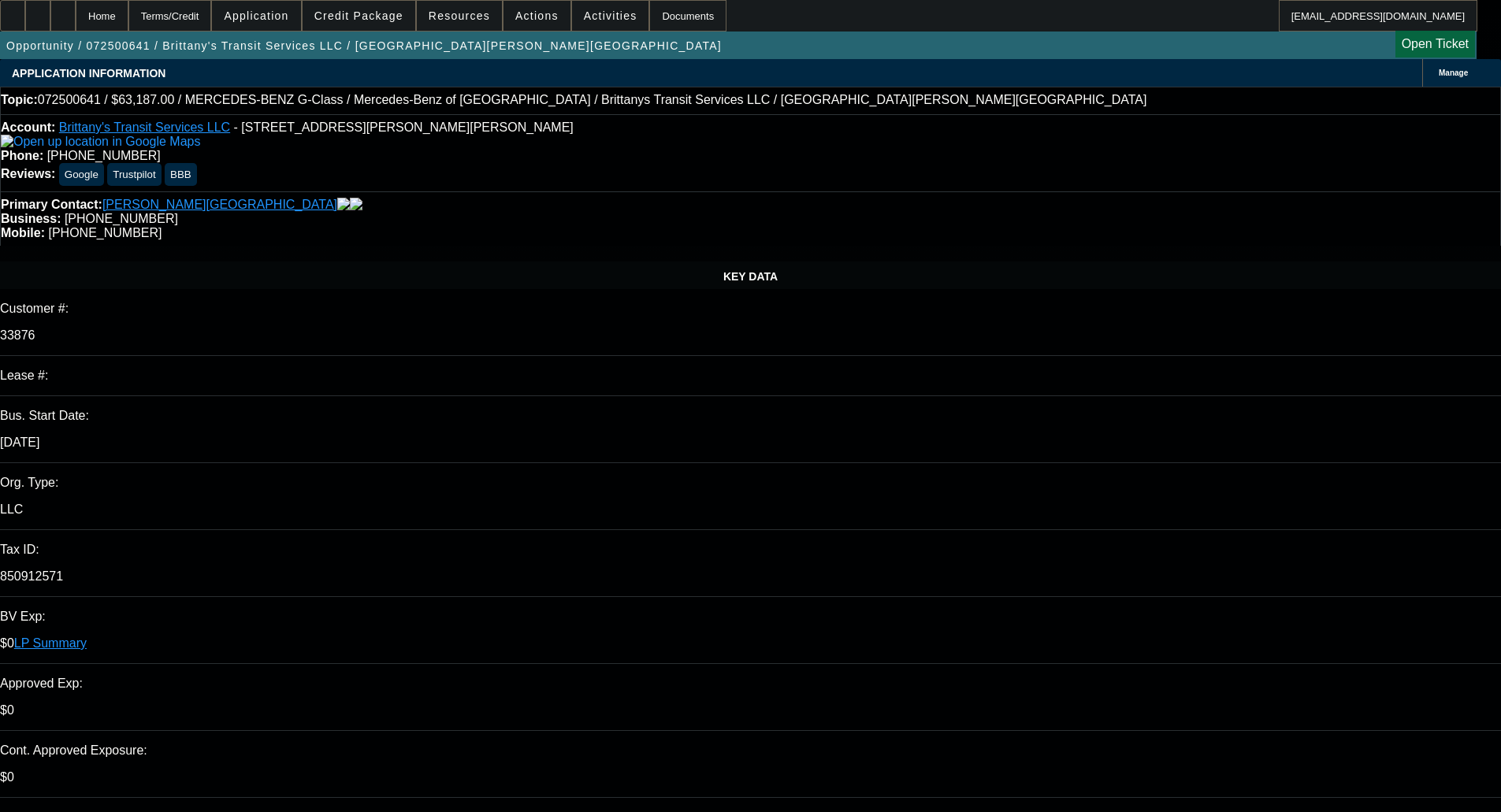
select select "0"
select select "6"
select select "0"
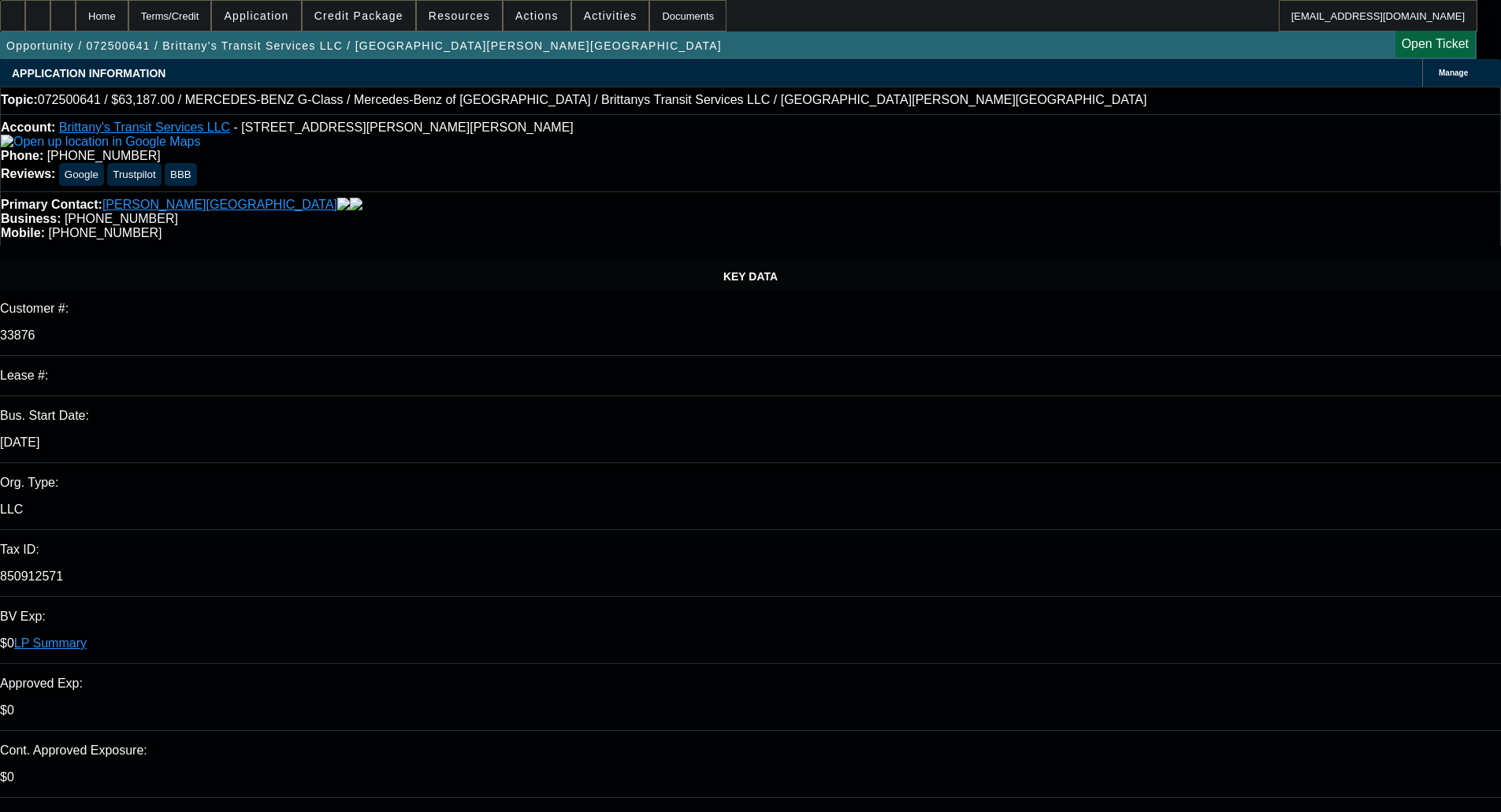
select select "2"
select select "0"
select select "6"
select select "0"
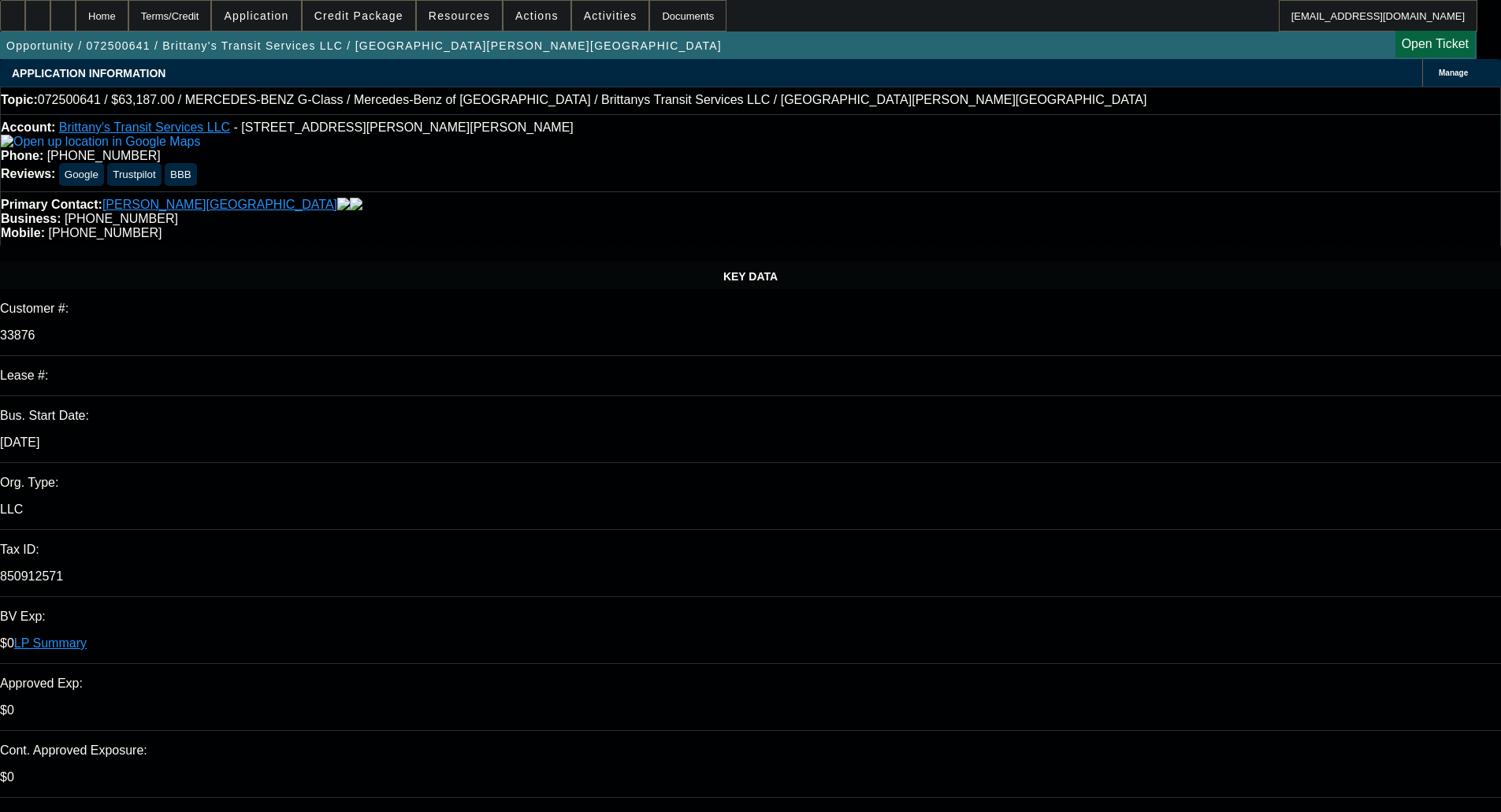
select select "0"
select select "6"
drag, startPoint x: 611, startPoint y: 220, endPoint x: 581, endPoint y: 214, distance: 30.6
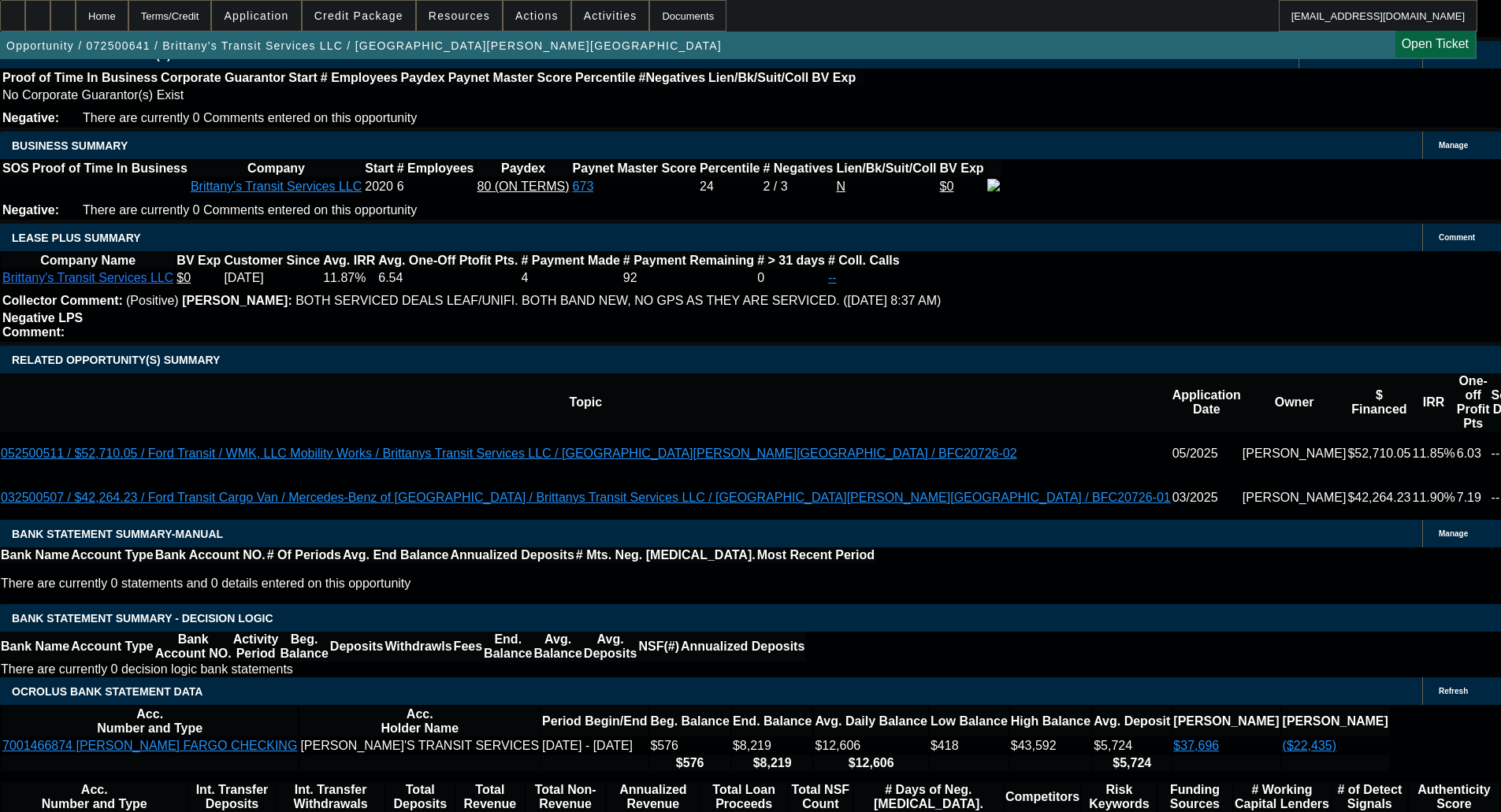
scroll to position [2485, 0]
click at [369, 23] on span at bounding box center [359, 16] width 113 height 38
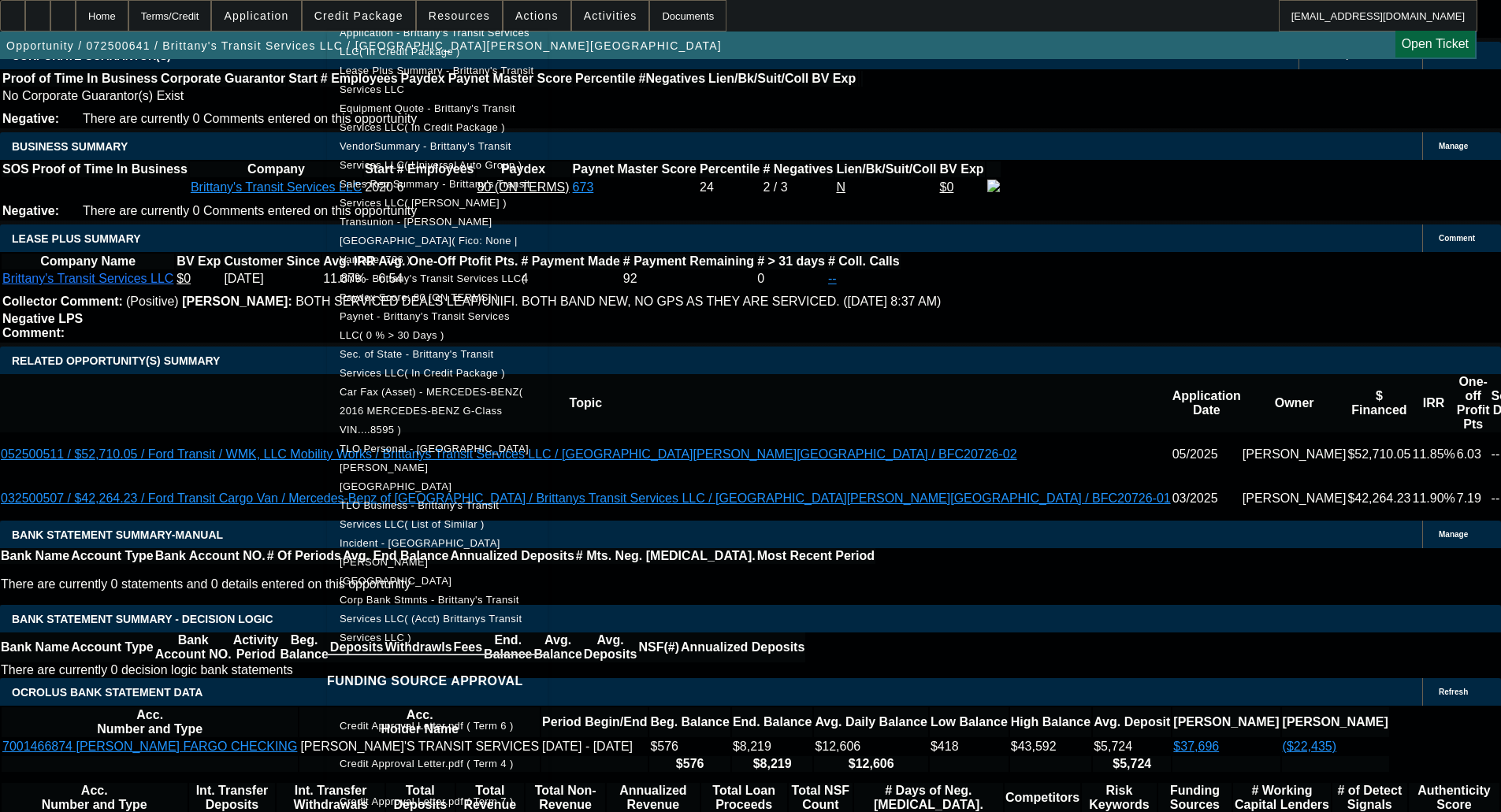
scroll to position [2800, 0]
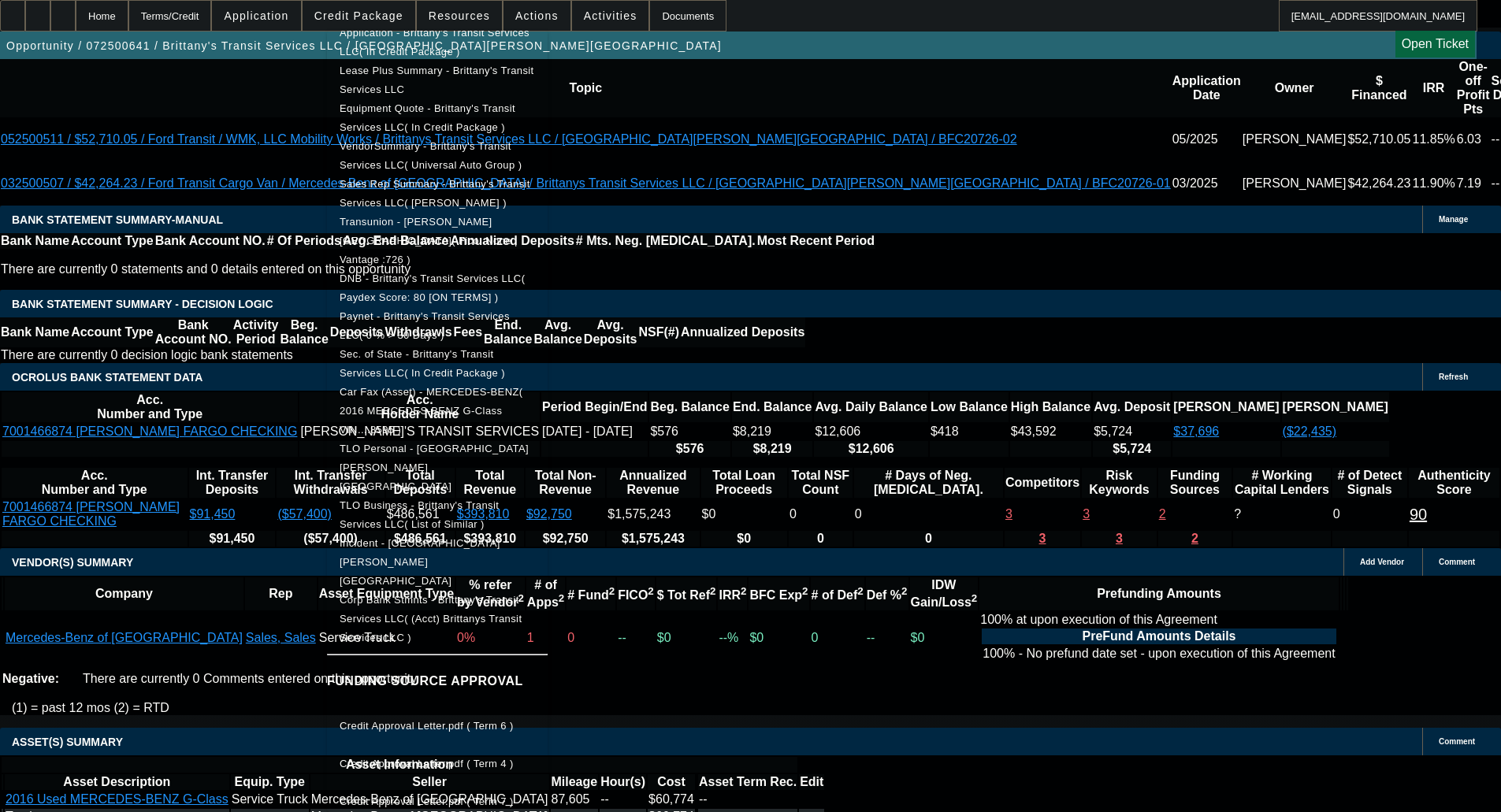
click at [502, 796] on span "Credit Approval Letter.pdf ( Term 7 )" at bounding box center [426, 801] width 174 height 12
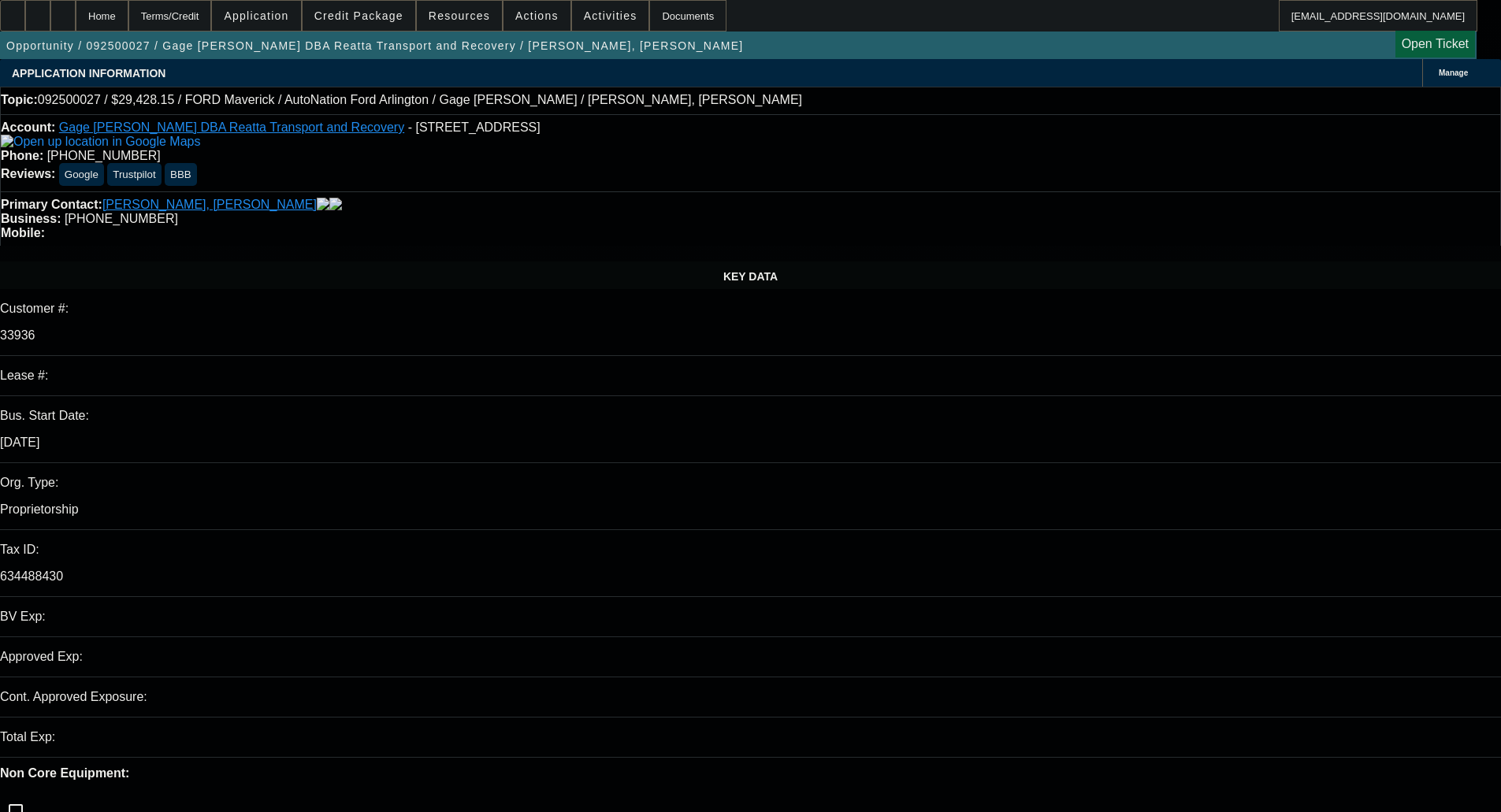
select select "0"
select select "3"
select select "0.1"
select select "4"
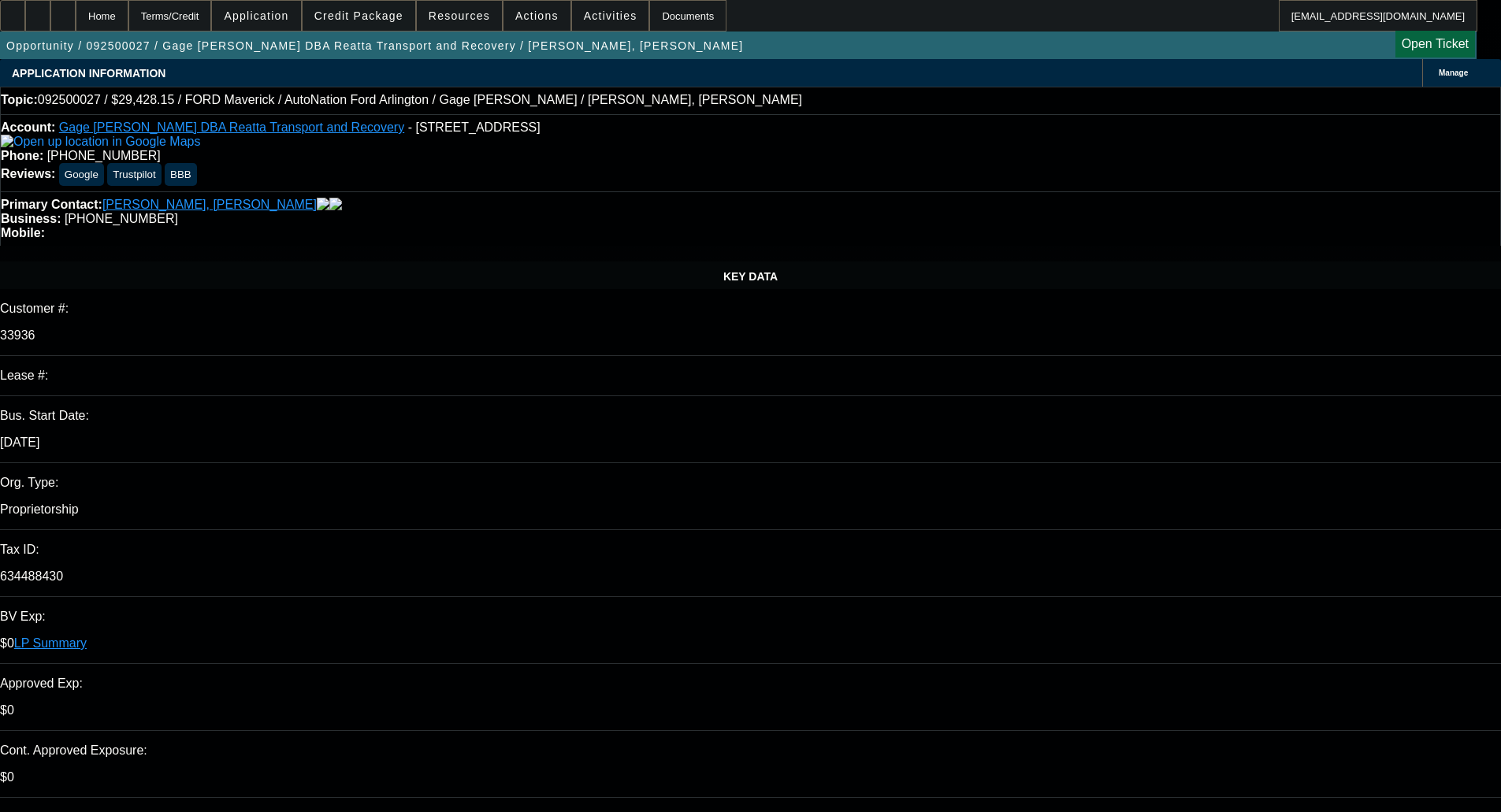
click at [388, 5] on span at bounding box center [359, 16] width 113 height 38
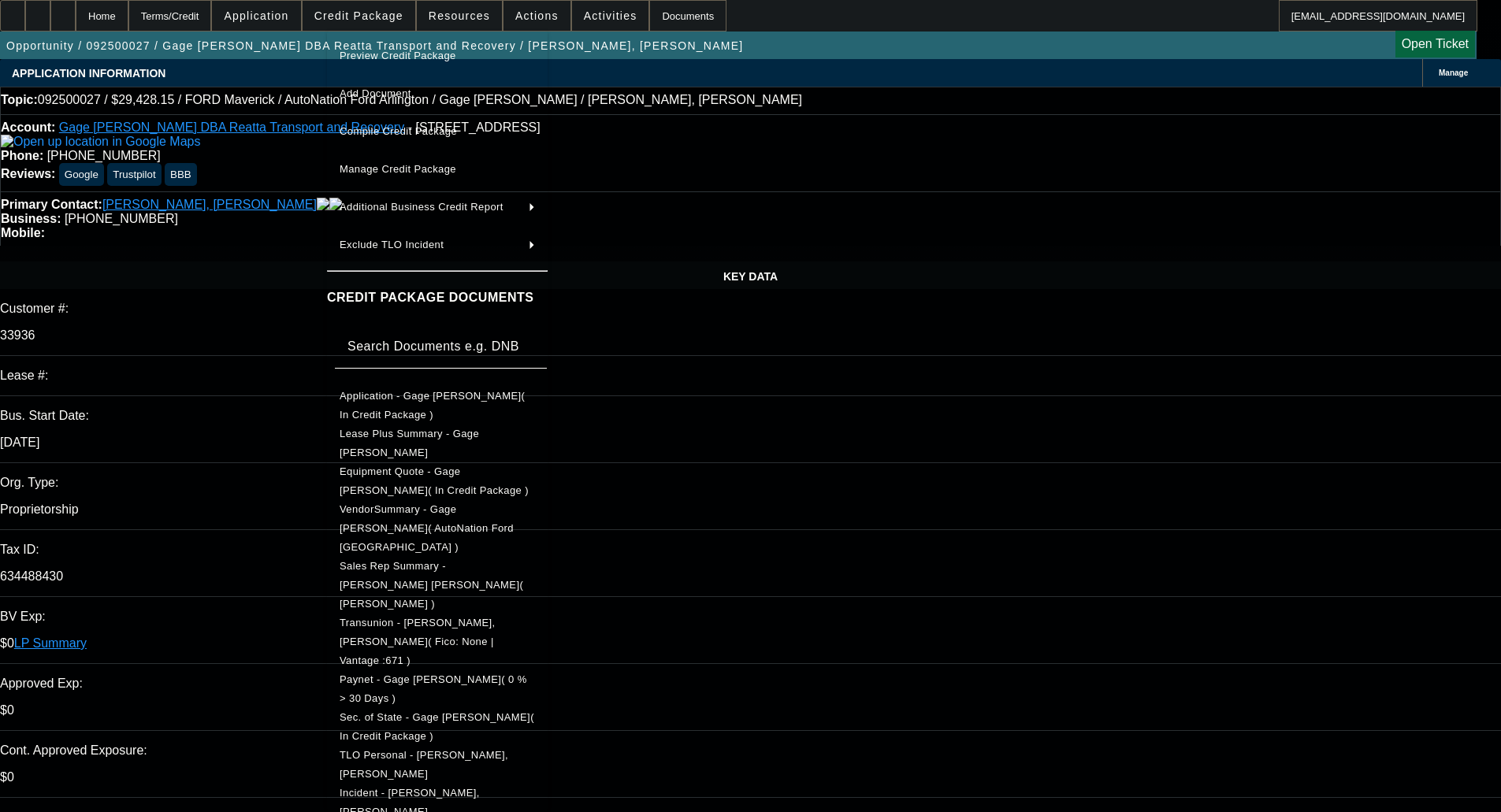
click at [416, 488] on button "Equipment Quote - Gage [PERSON_NAME]( In Credit Package )" at bounding box center [437, 480] width 221 height 38
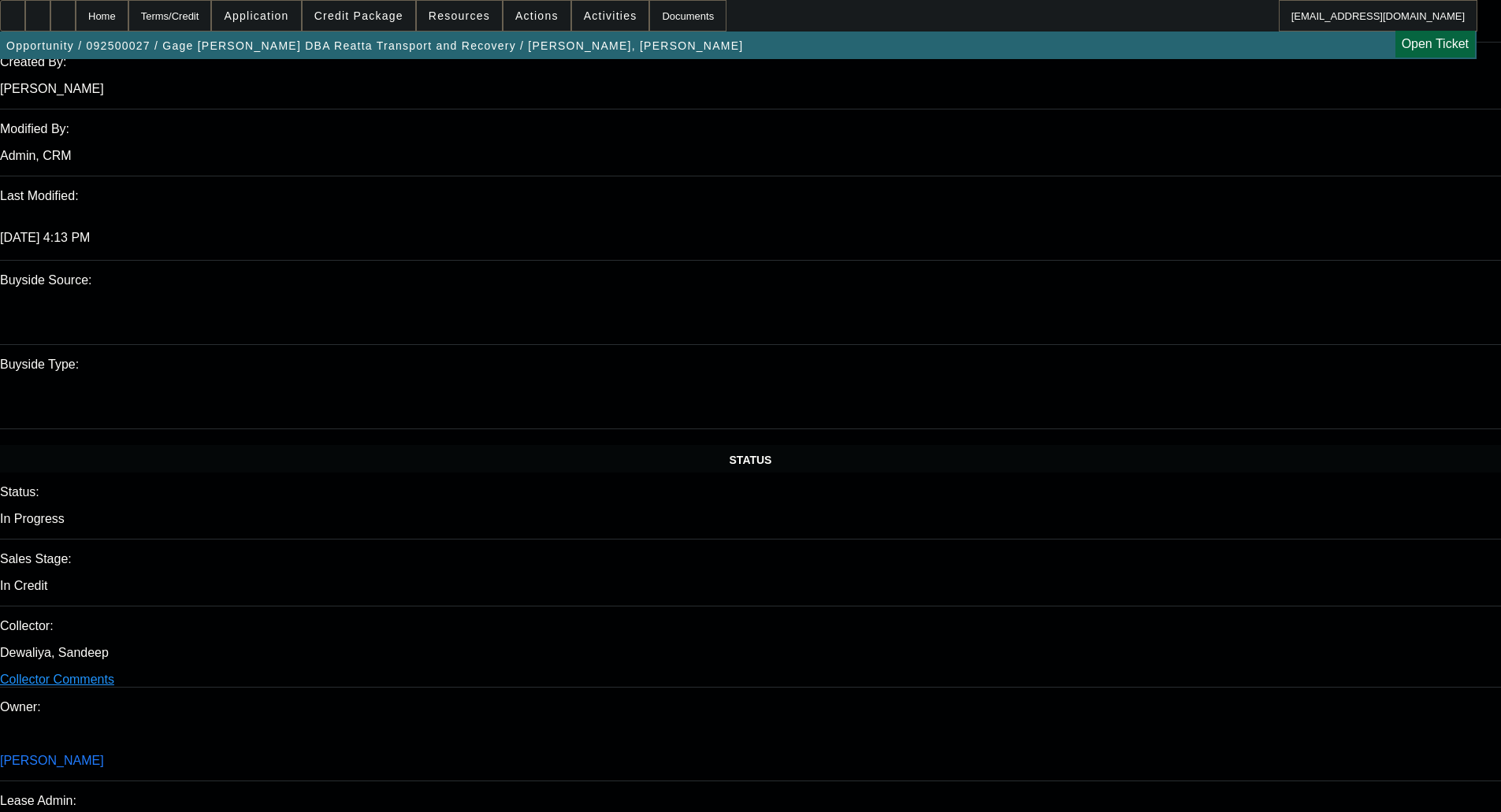
scroll to position [1653, 0]
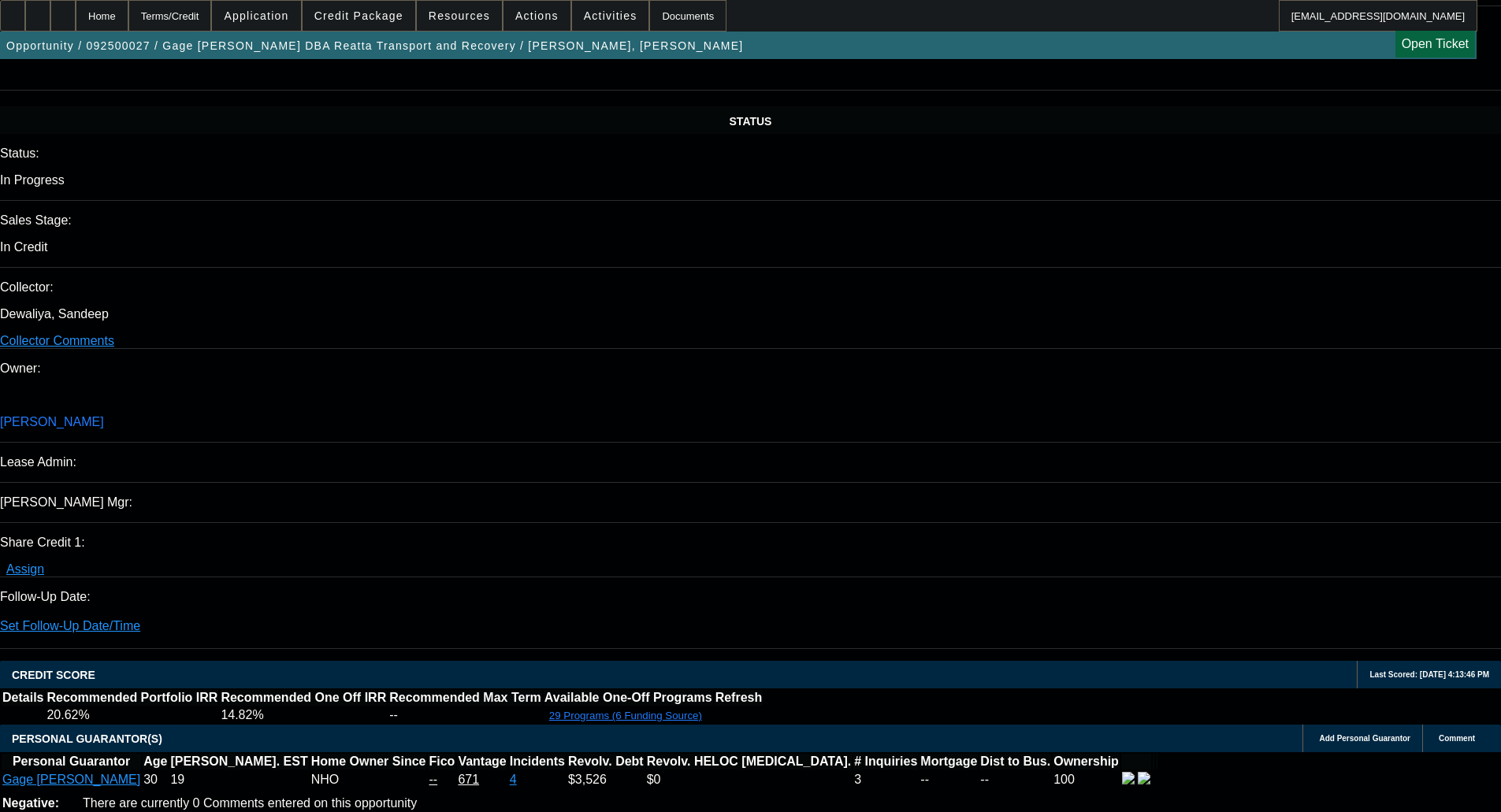
drag, startPoint x: 446, startPoint y: 395, endPoint x: 366, endPoint y: 397, distance: 80.0
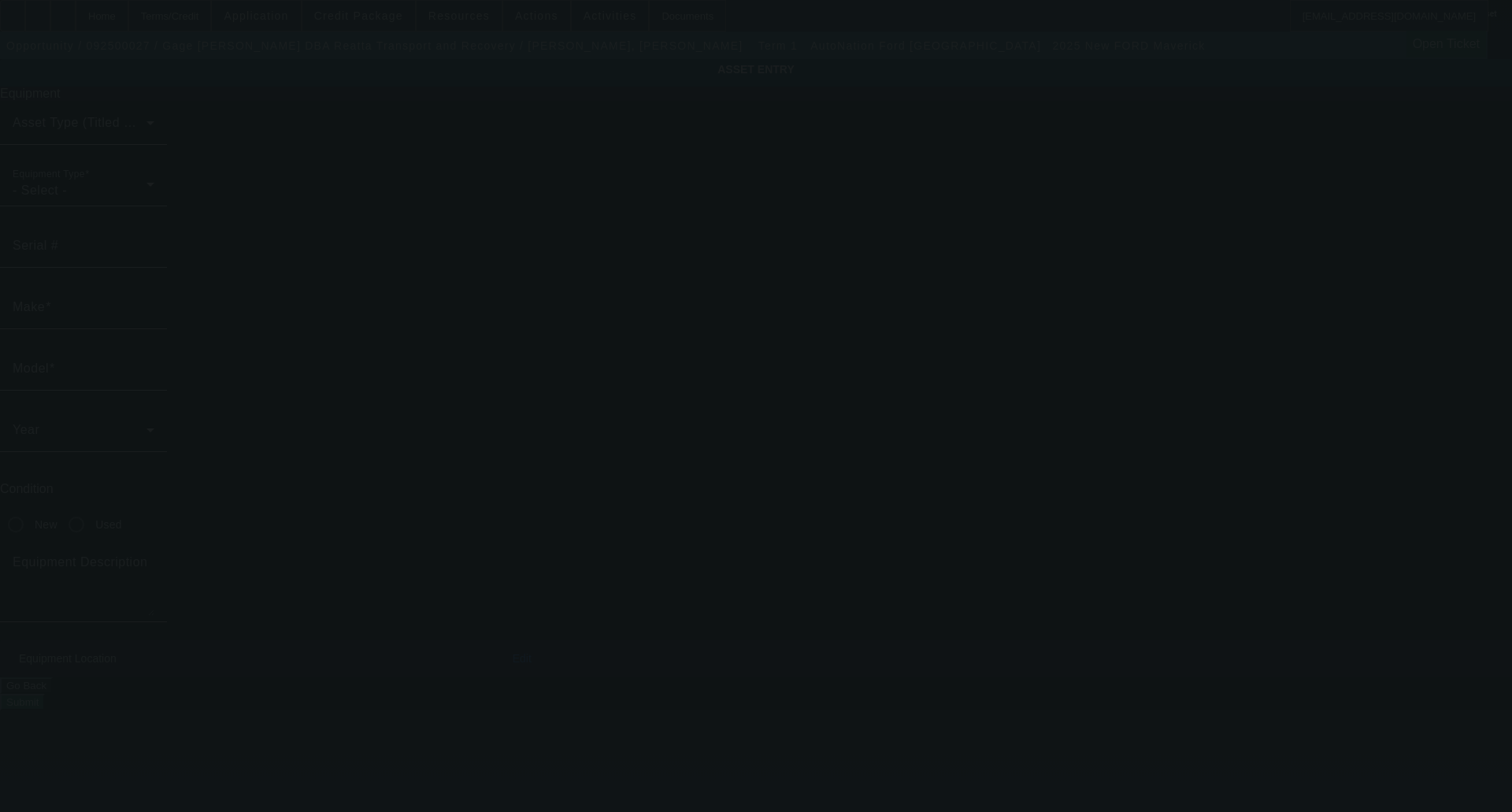
type input "3FTTW8A39SRB20613"
type input "FORD"
type input "Maverick"
radio input "true"
type input "402 FM 1658"
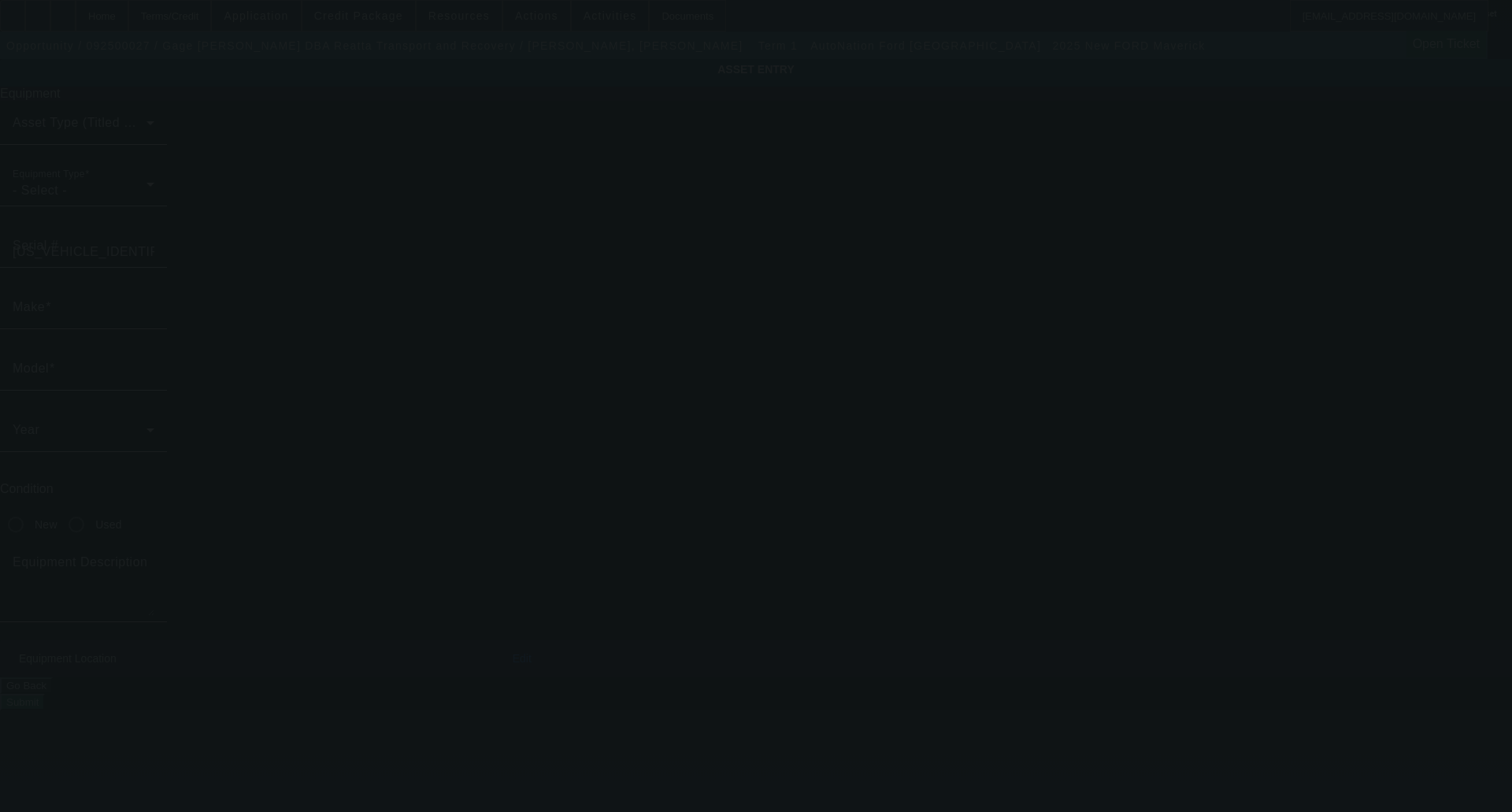
type input "Bridgeport"
type input "76426"
type input "Wise"
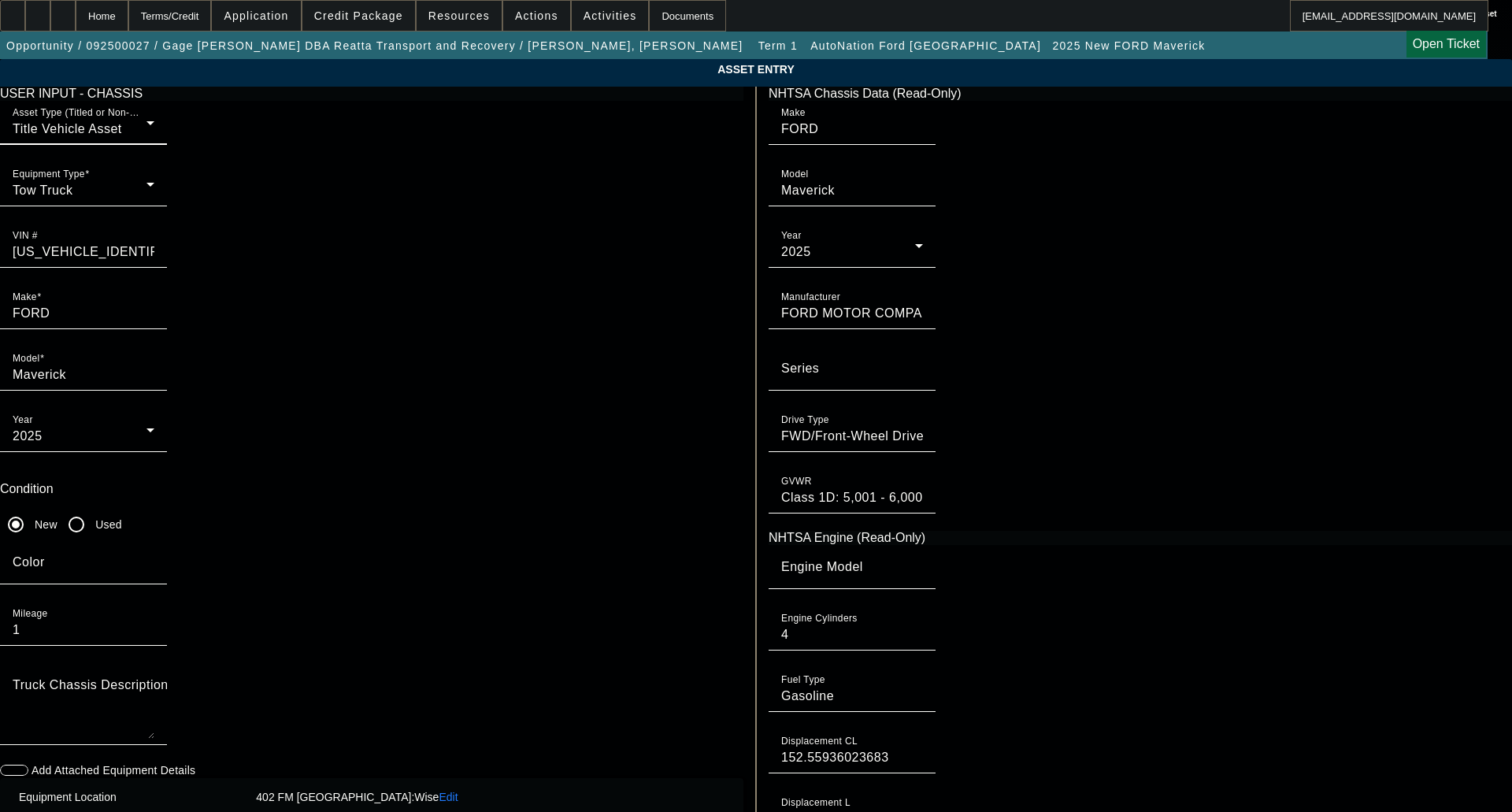
click at [147, 138] on div "Title Vehicle Asset" at bounding box center [80, 129] width 134 height 19
click at [445, 164] on div at bounding box center [756, 406] width 1512 height 812
click at [147, 200] on div "Tow Truck" at bounding box center [80, 191] width 134 height 19
click at [368, 252] on span "Commercial Truck Other" at bounding box center [393, 247] width 145 height 19
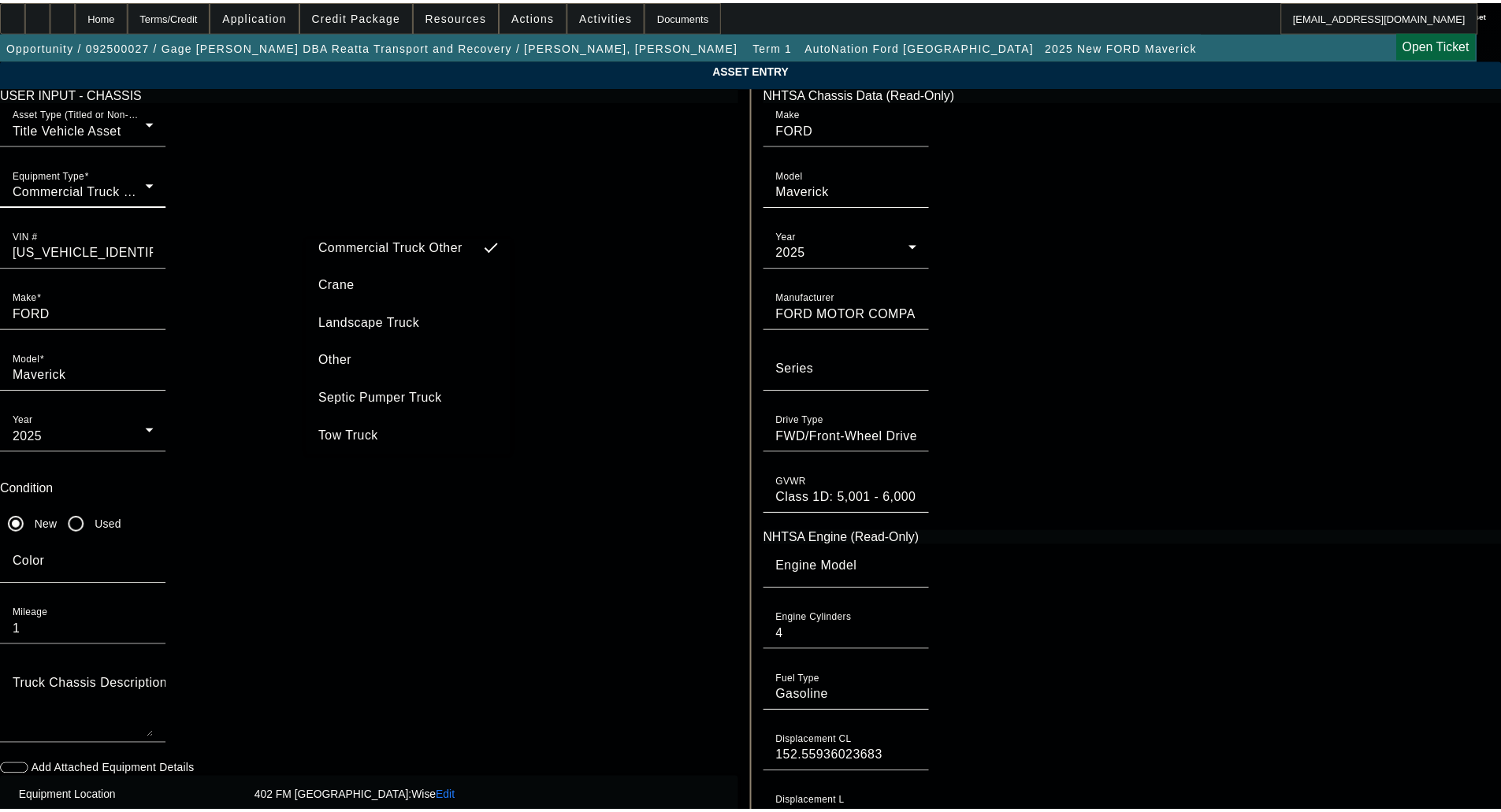
scroll to position [120, 0]
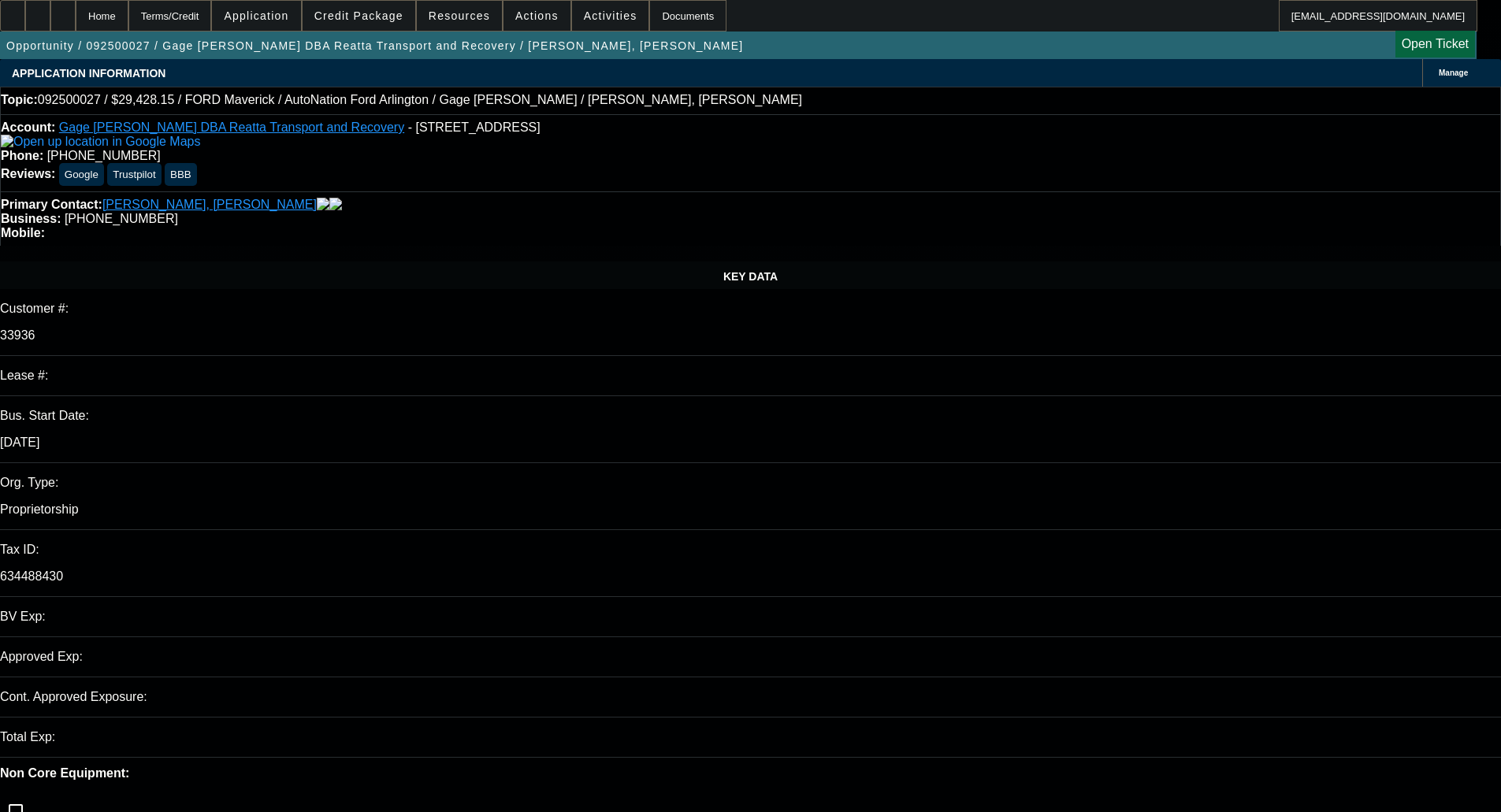
select select "0"
select select "3"
select select "0.1"
select select "4"
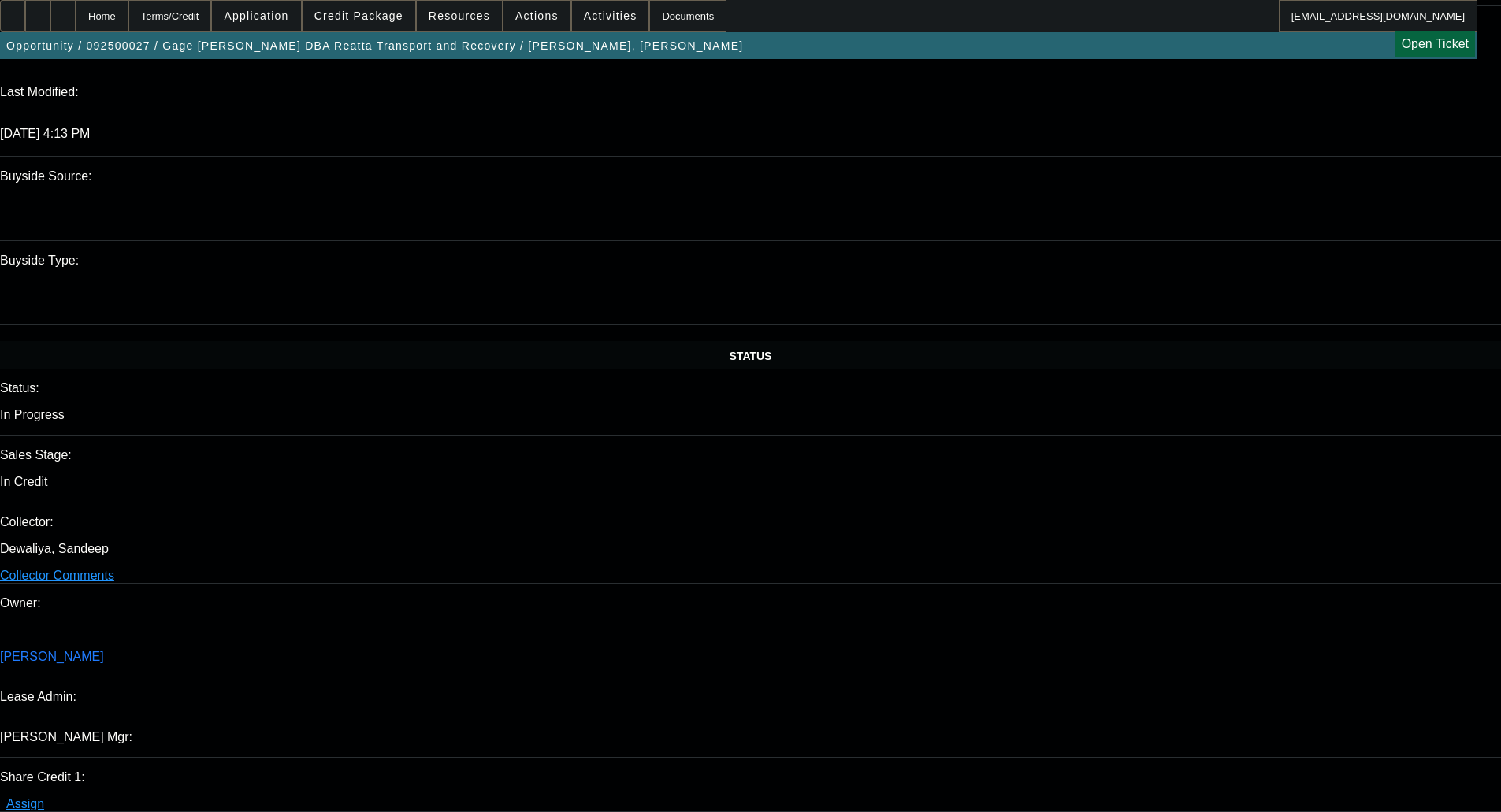
scroll to position [1260, 0]
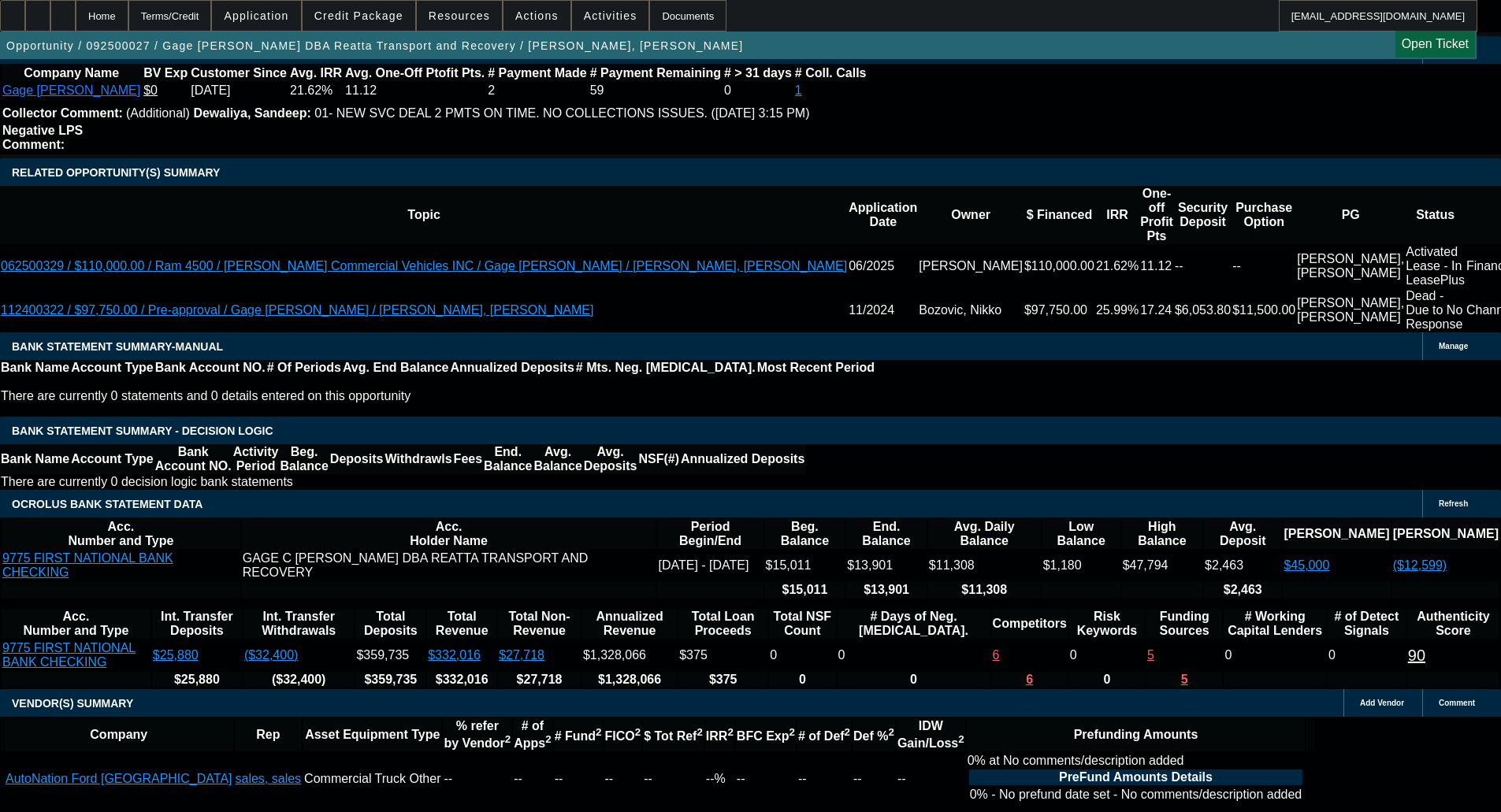
scroll to position [2611, 0]
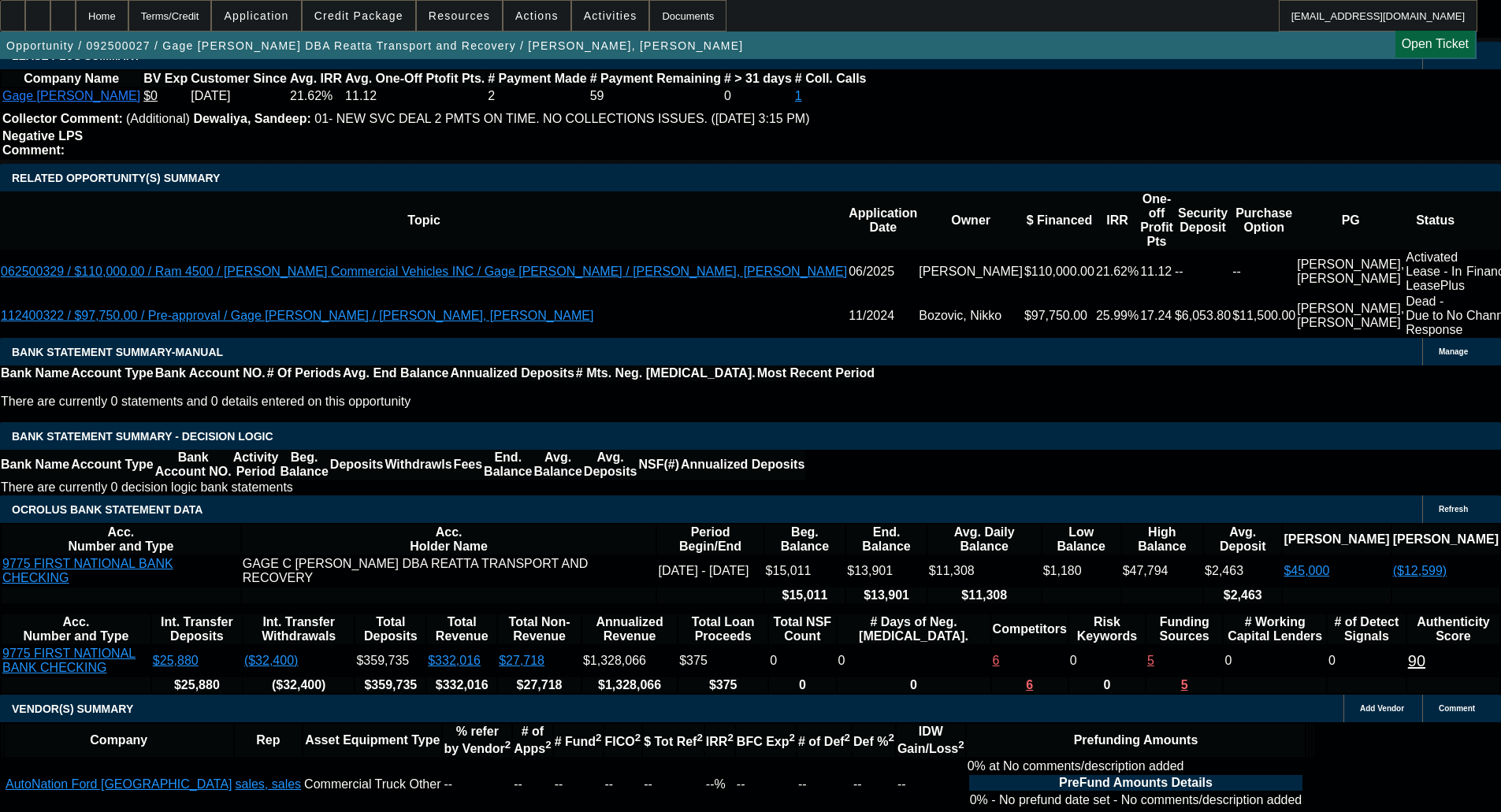
click at [366, 8] on span at bounding box center [359, 16] width 113 height 38
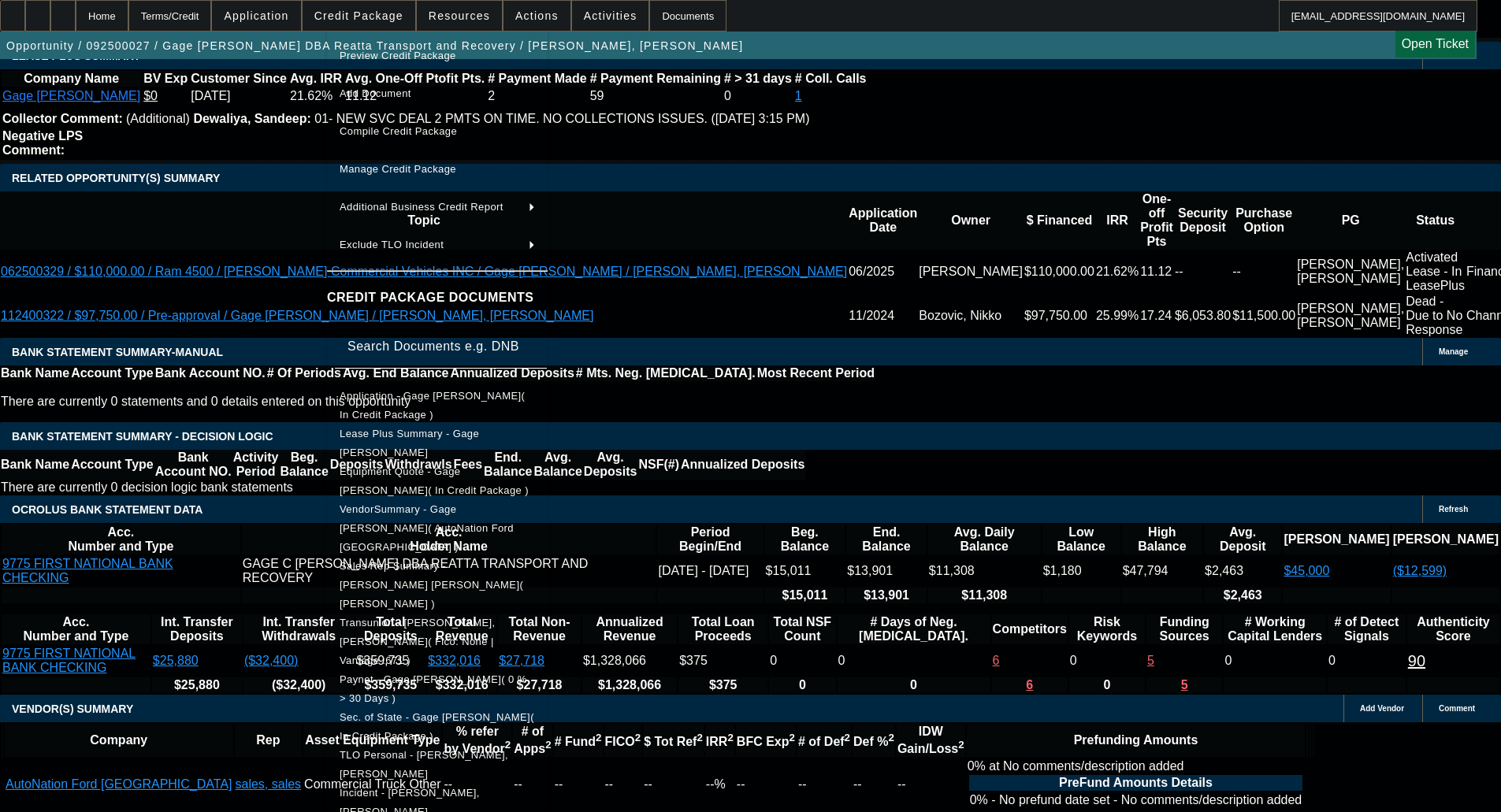
click at [374, 57] on span "Preview Credit Package" at bounding box center [397, 55] width 116 height 12
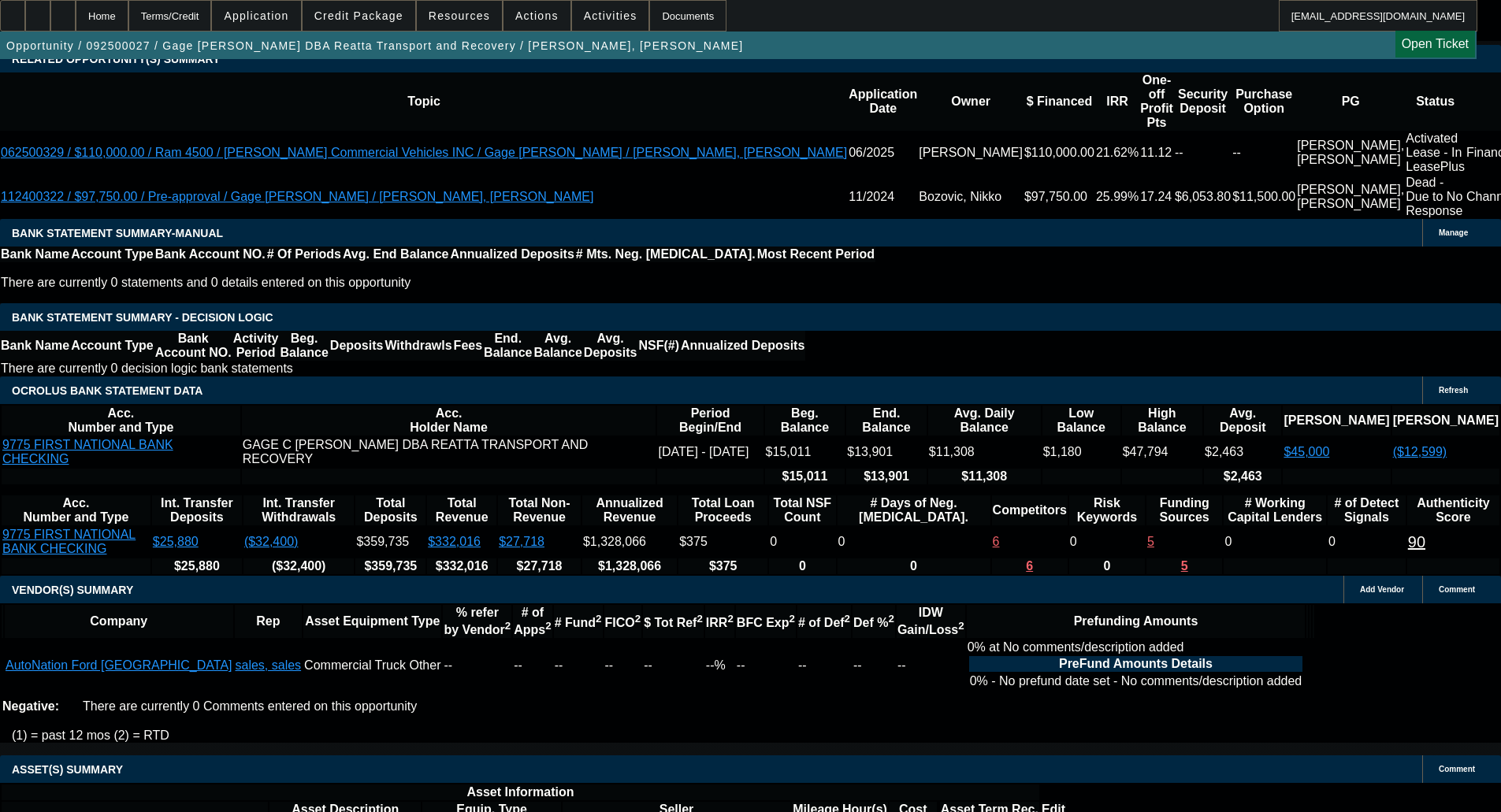
scroll to position [2847, 0]
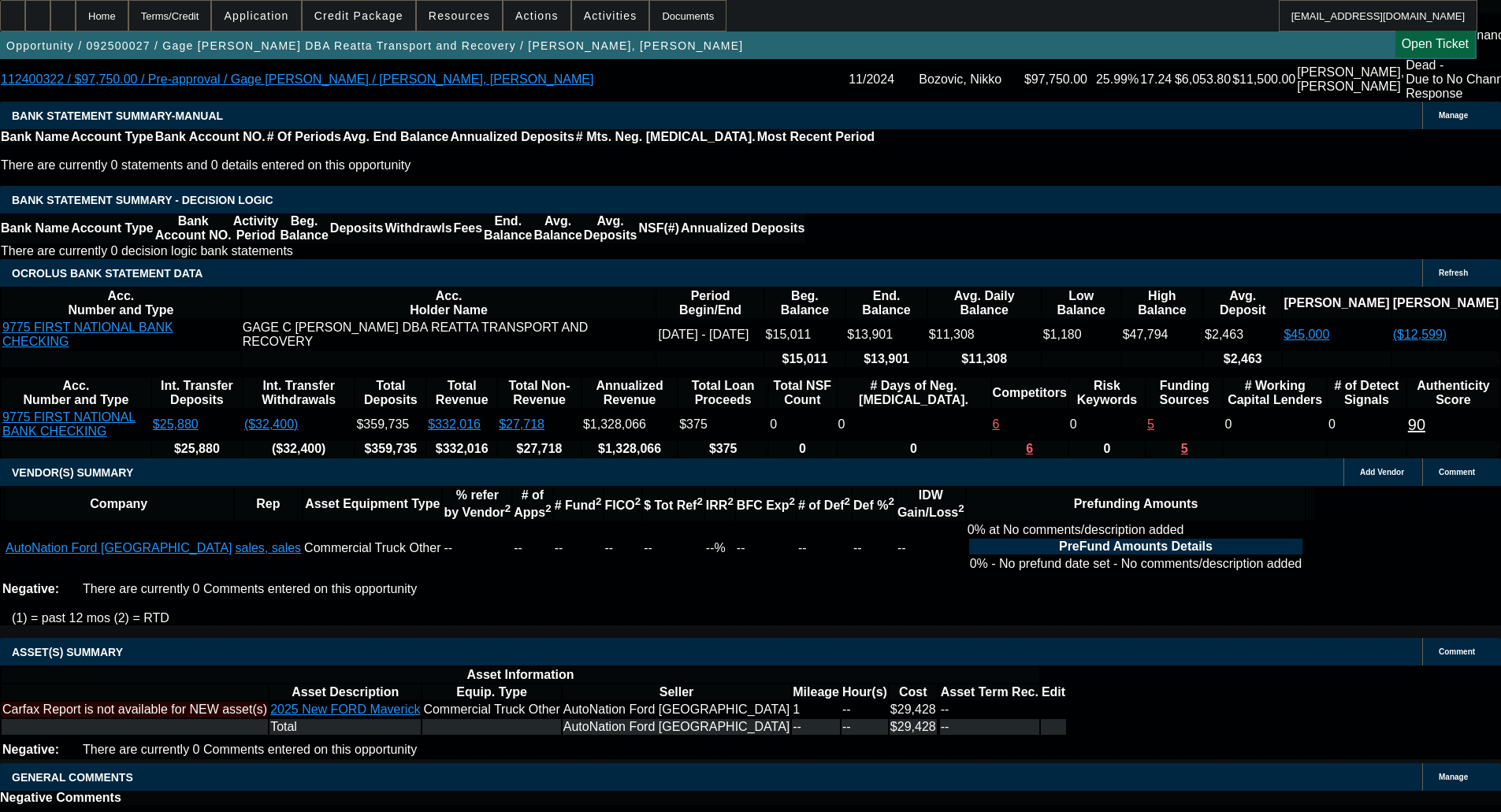
select select "6"
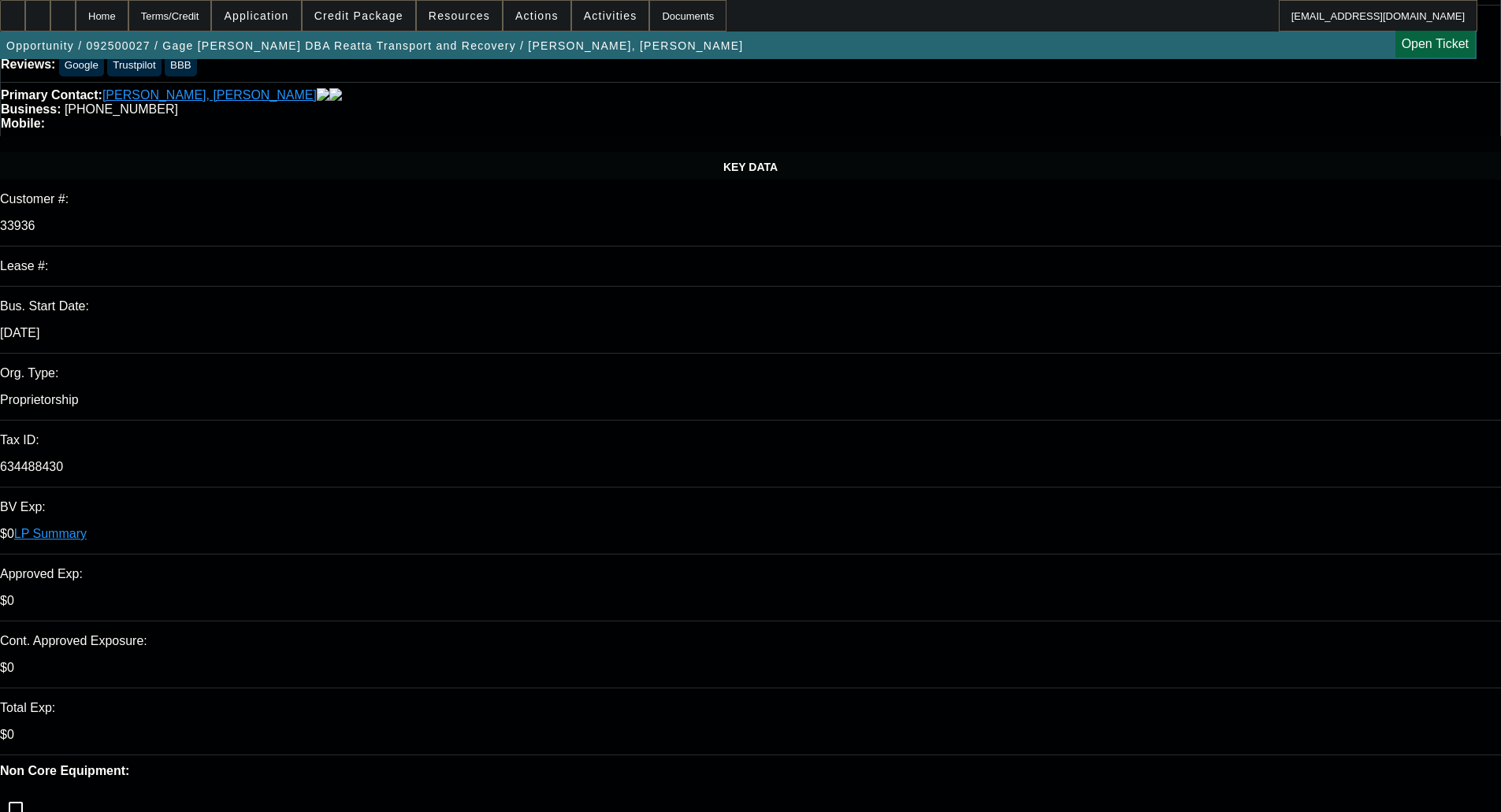
scroll to position [394, 0]
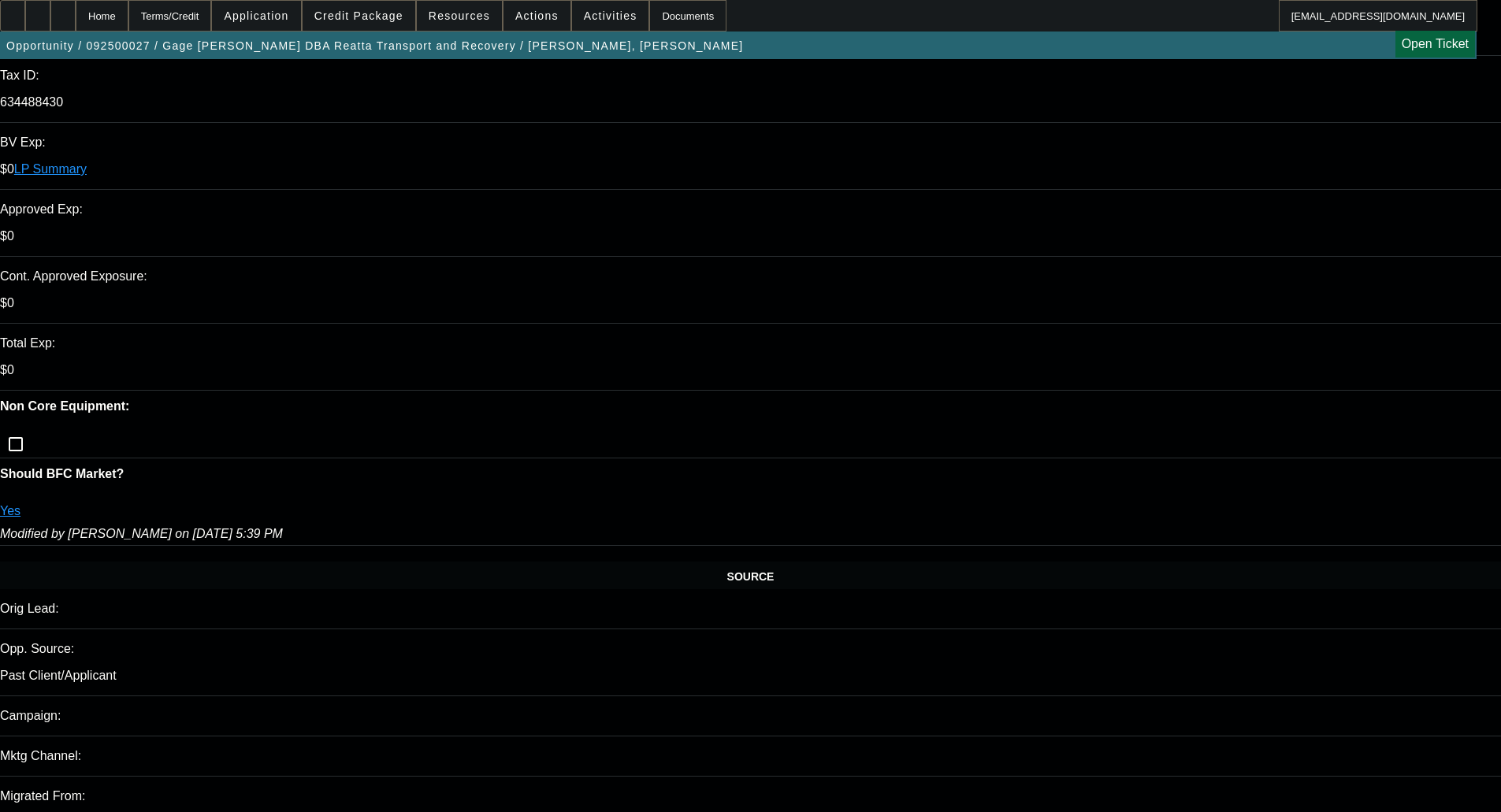
scroll to position [551, 0]
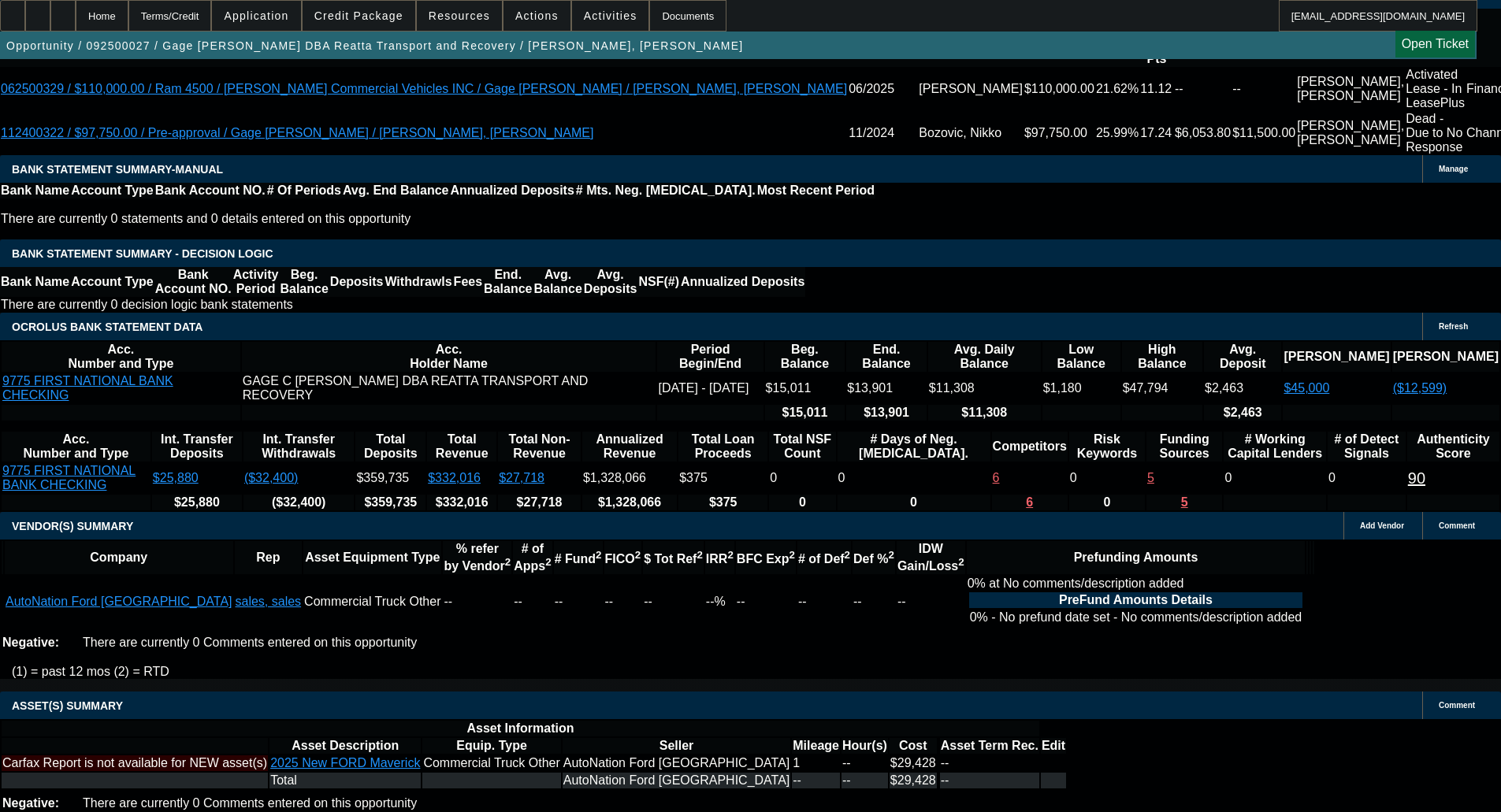
scroll to position [2847, 0]
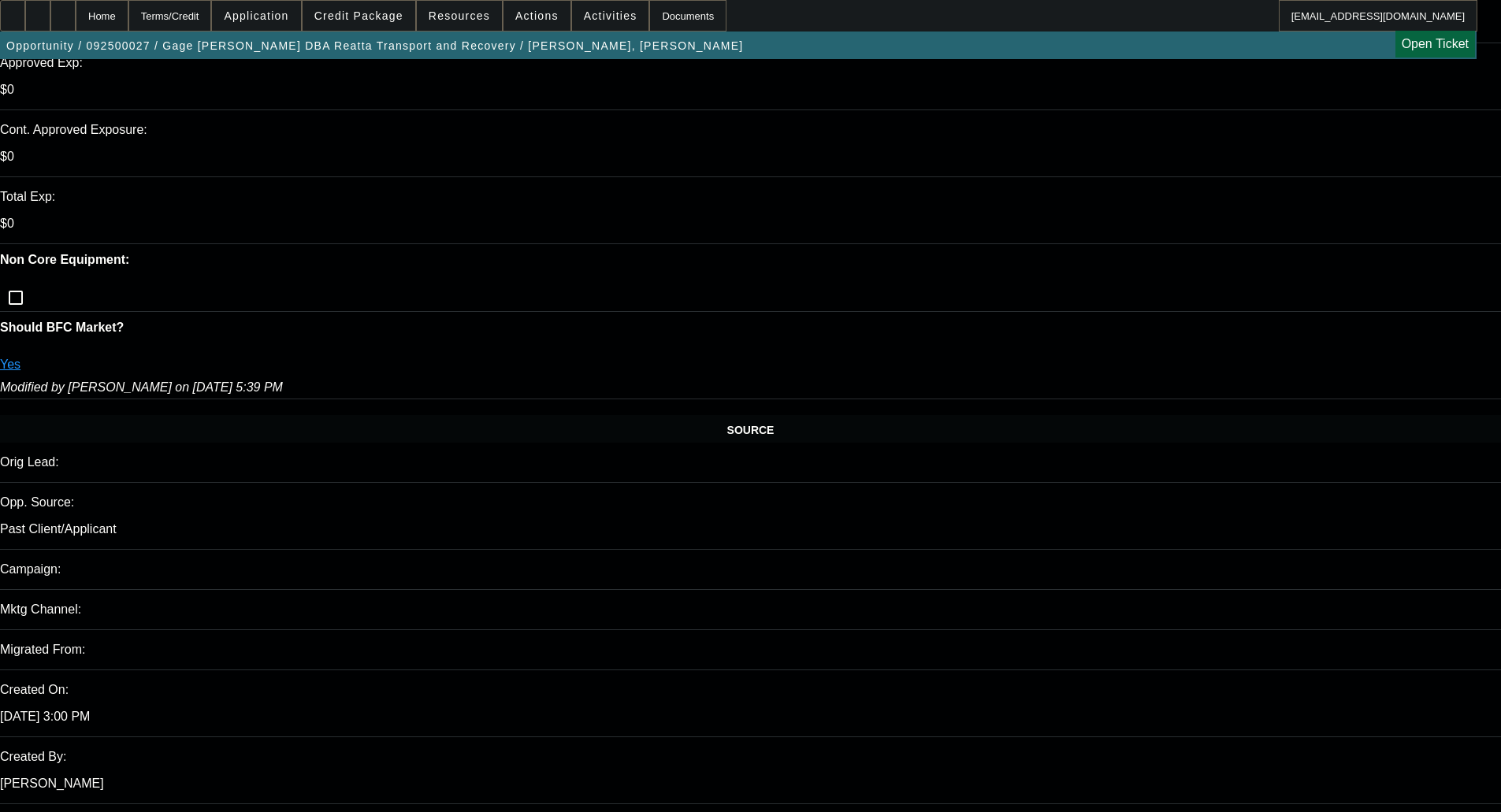
scroll to position [0, 0]
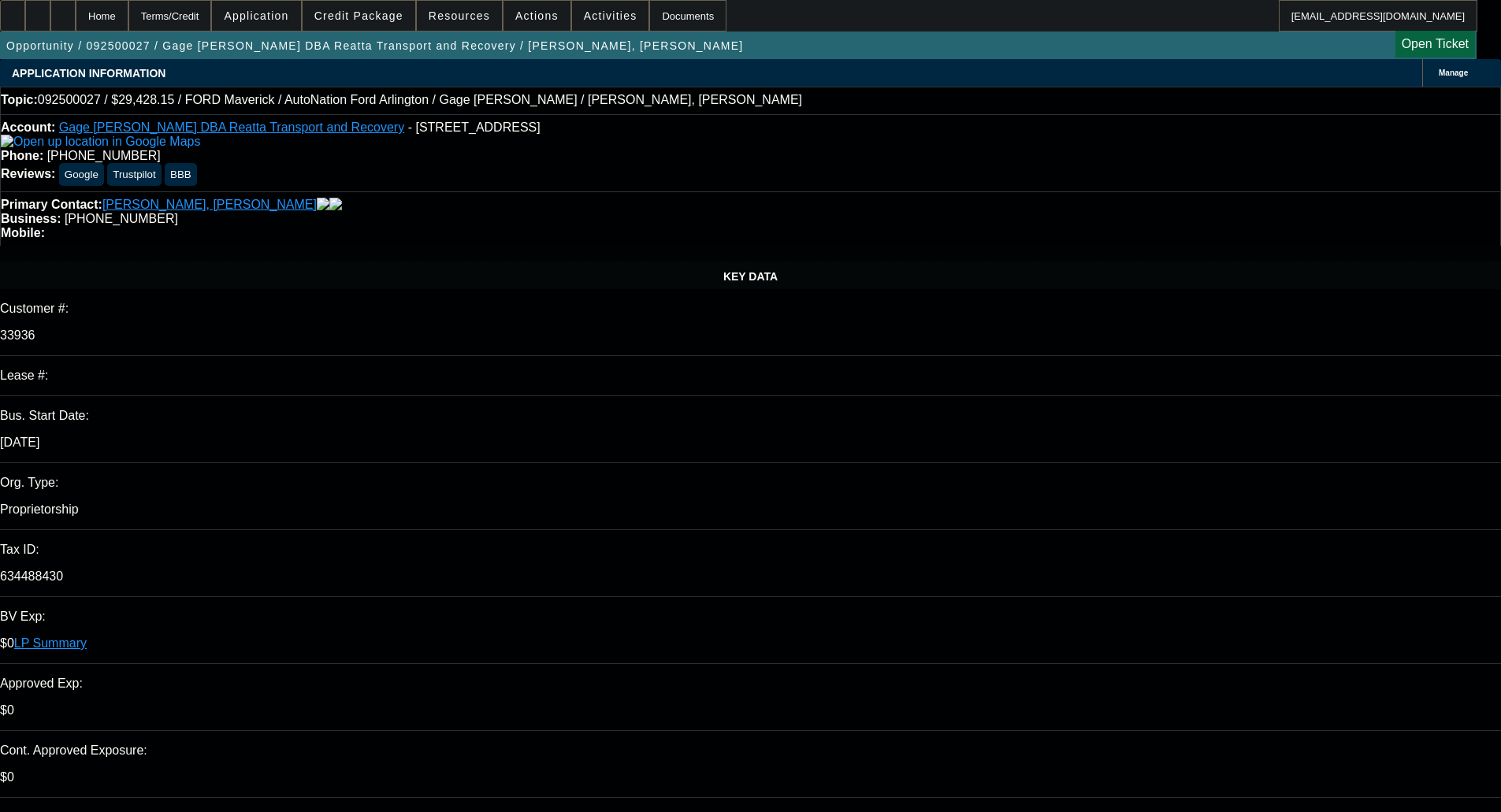
type textarea "w"
type textarea "With the recent auto repo, this won't be a deal for Channel."
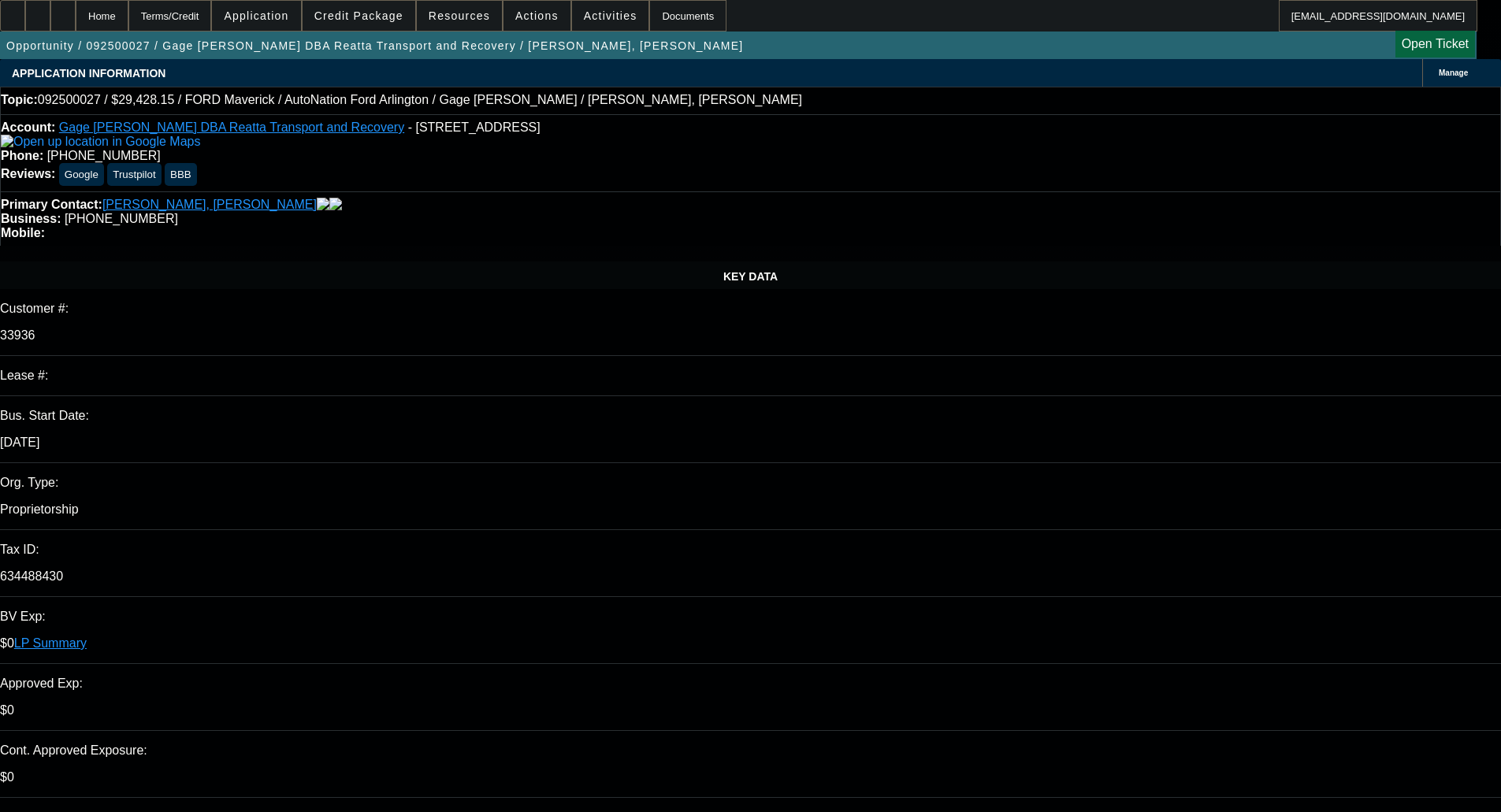
checkbox input "true"
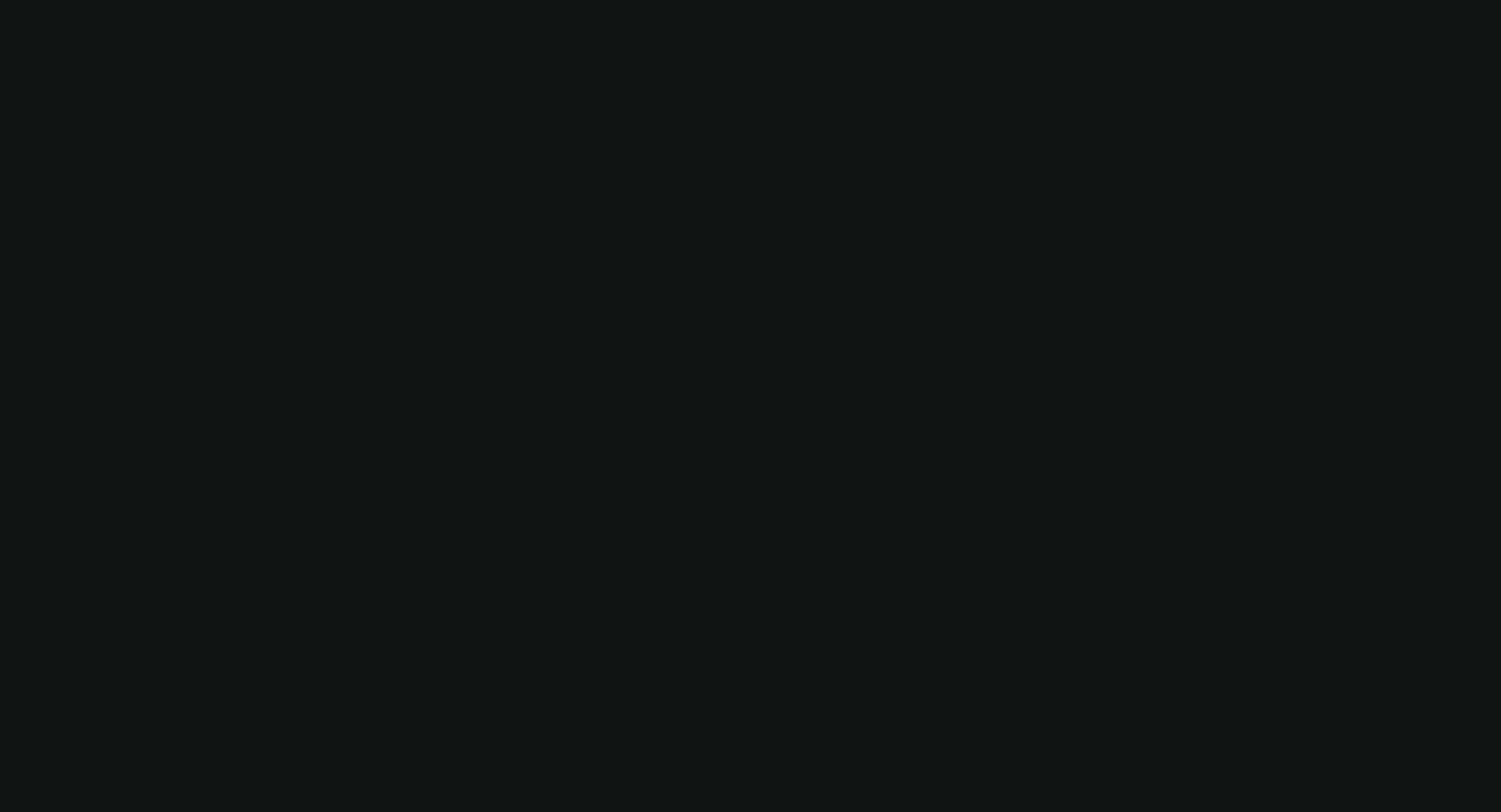
select select "0"
select select "3"
select select "0.1"
select select "4"
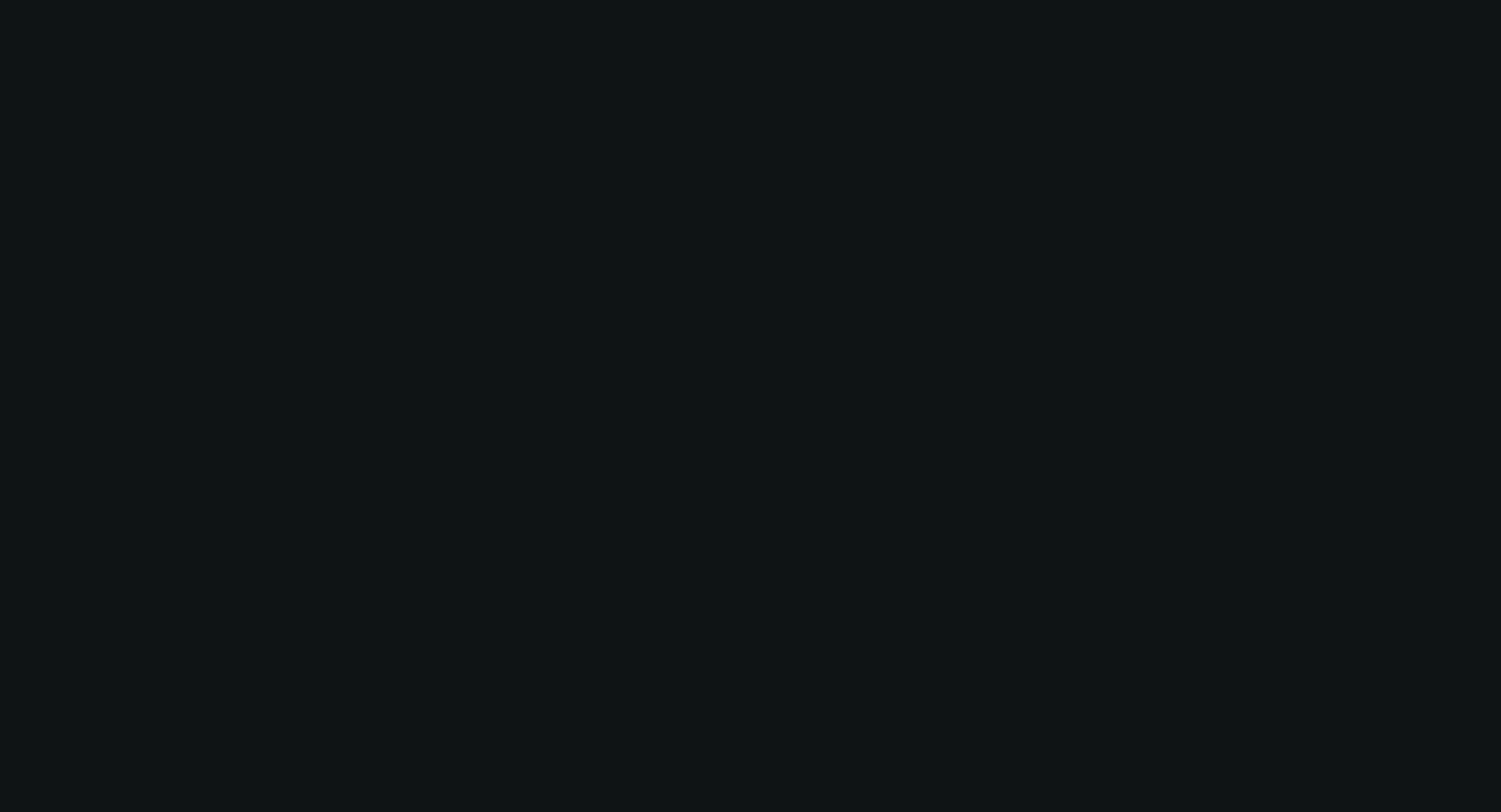
select select "0"
select select "3"
select select "0.1"
select select "4"
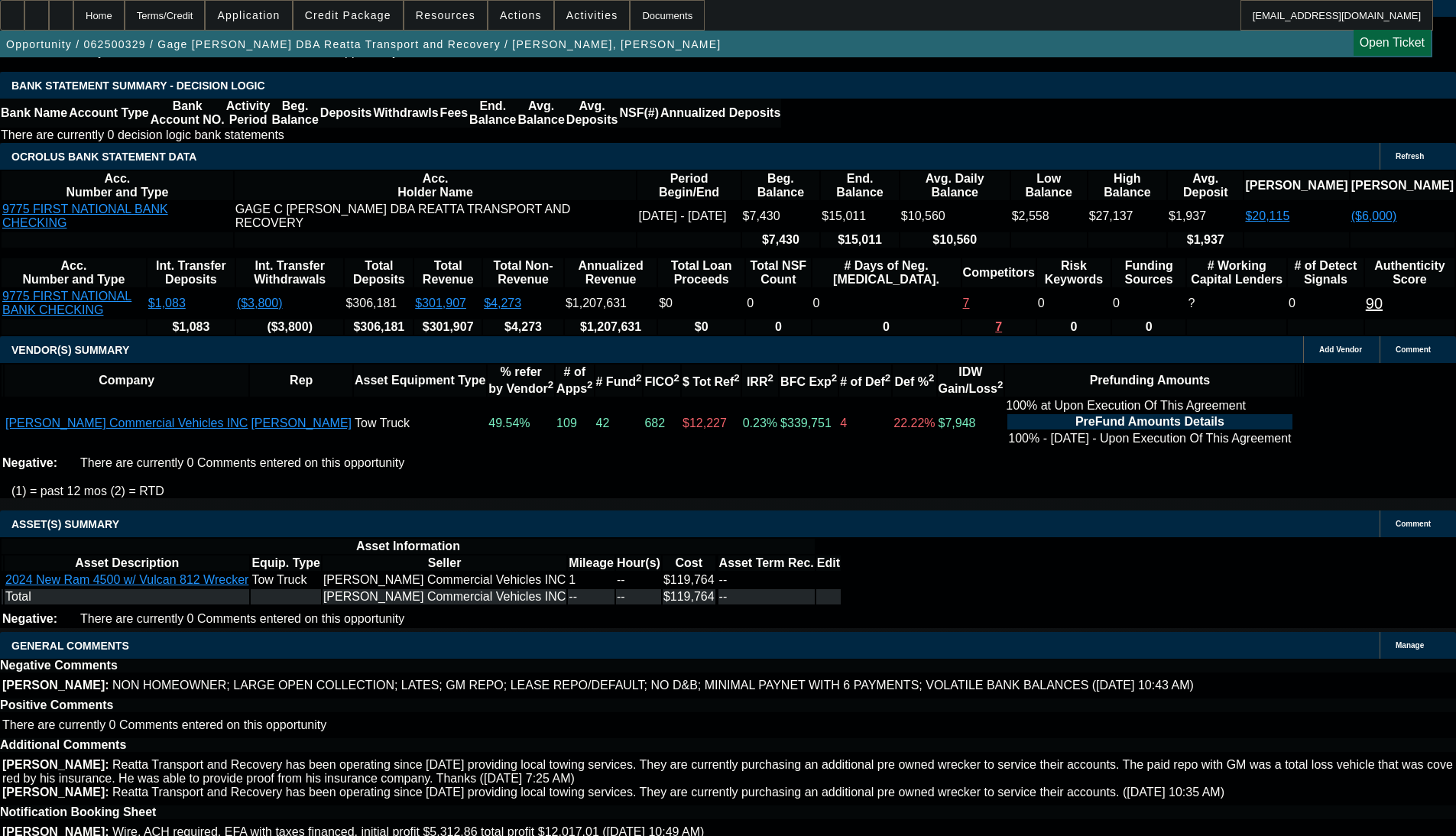
select select "0"
select select "3"
select select "0"
select select "6"
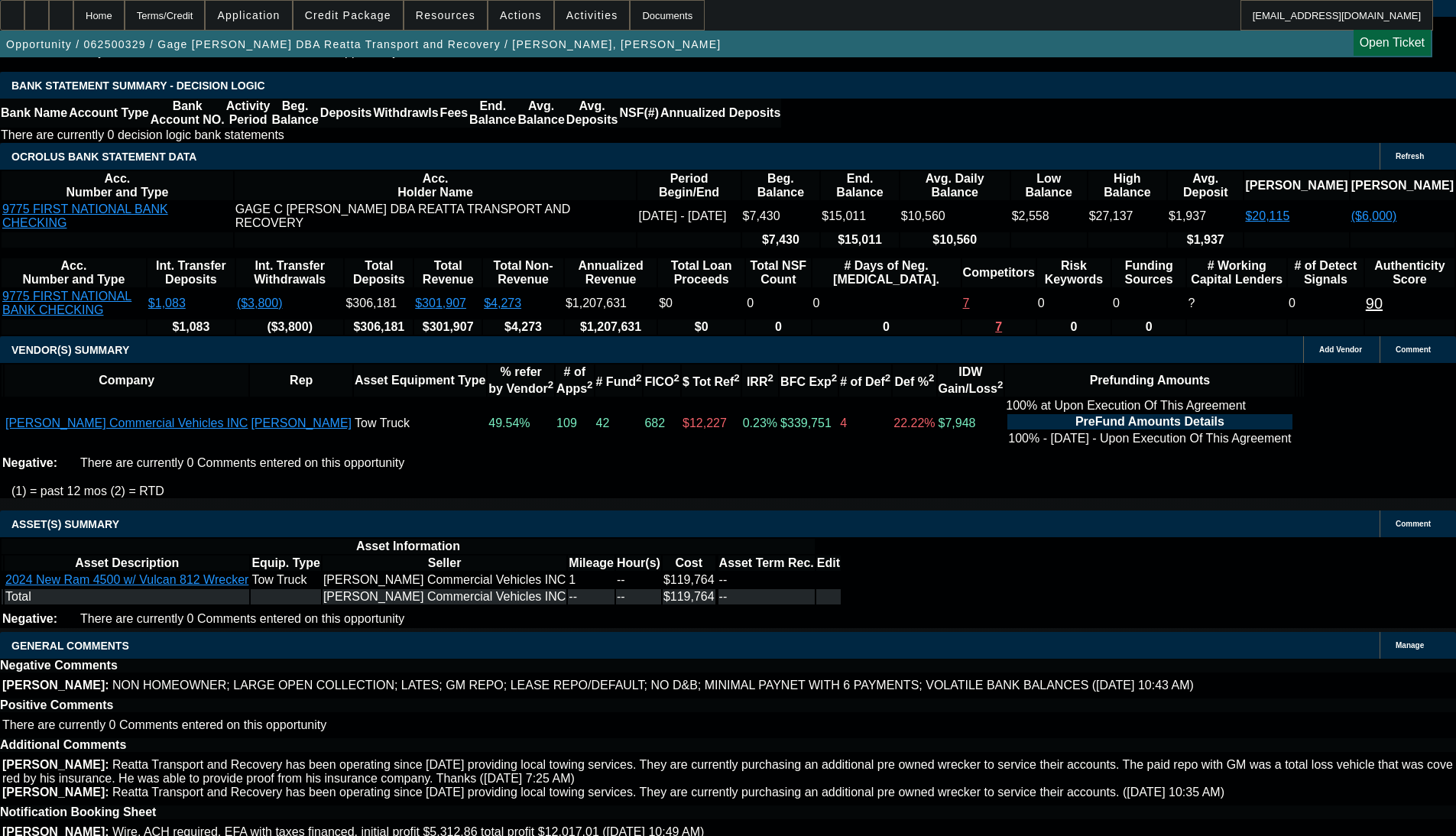
select select "0"
select select "3"
select select "0"
select select "6"
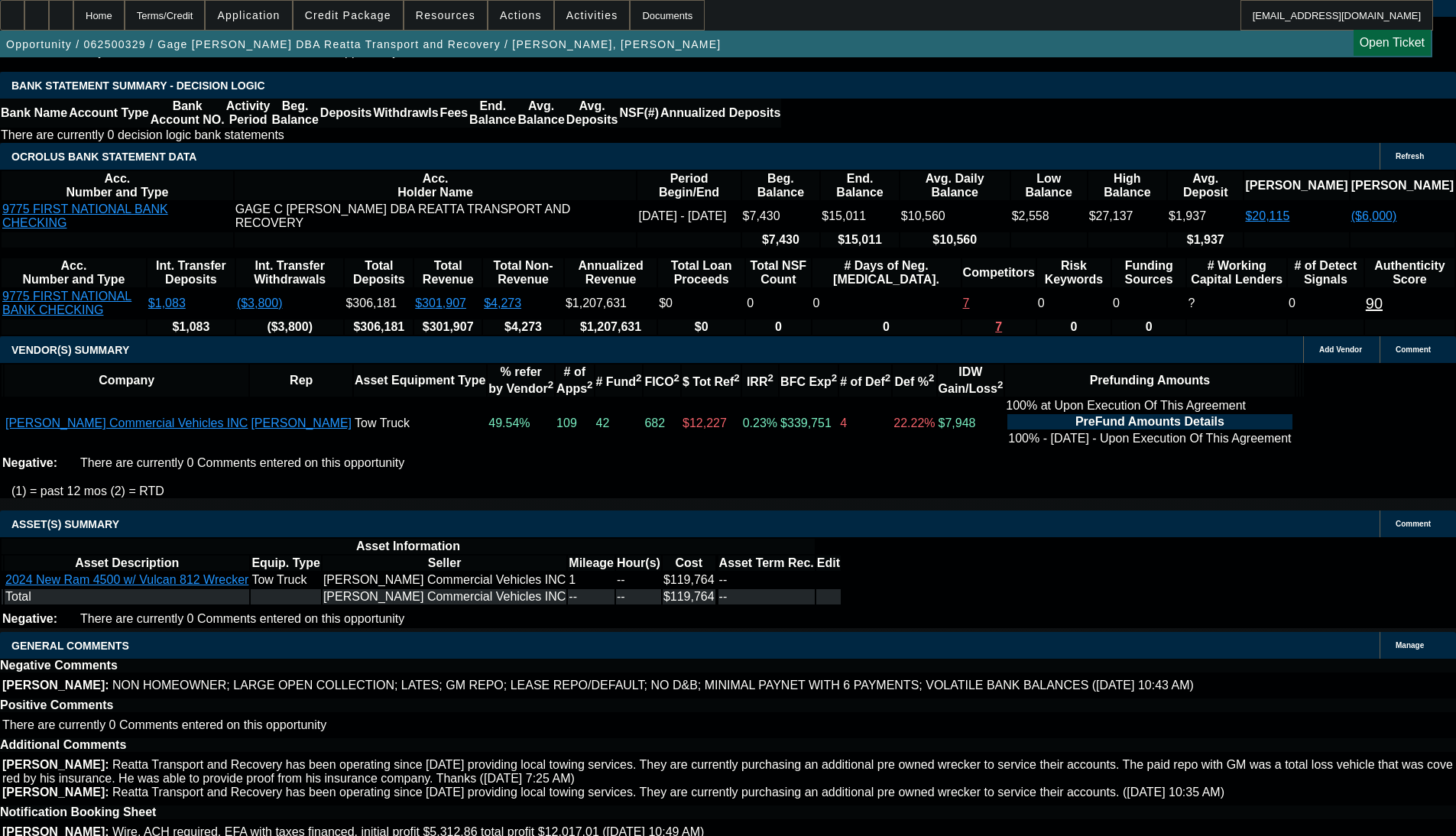
select select "0"
select select "3"
select select "0"
select select "6"
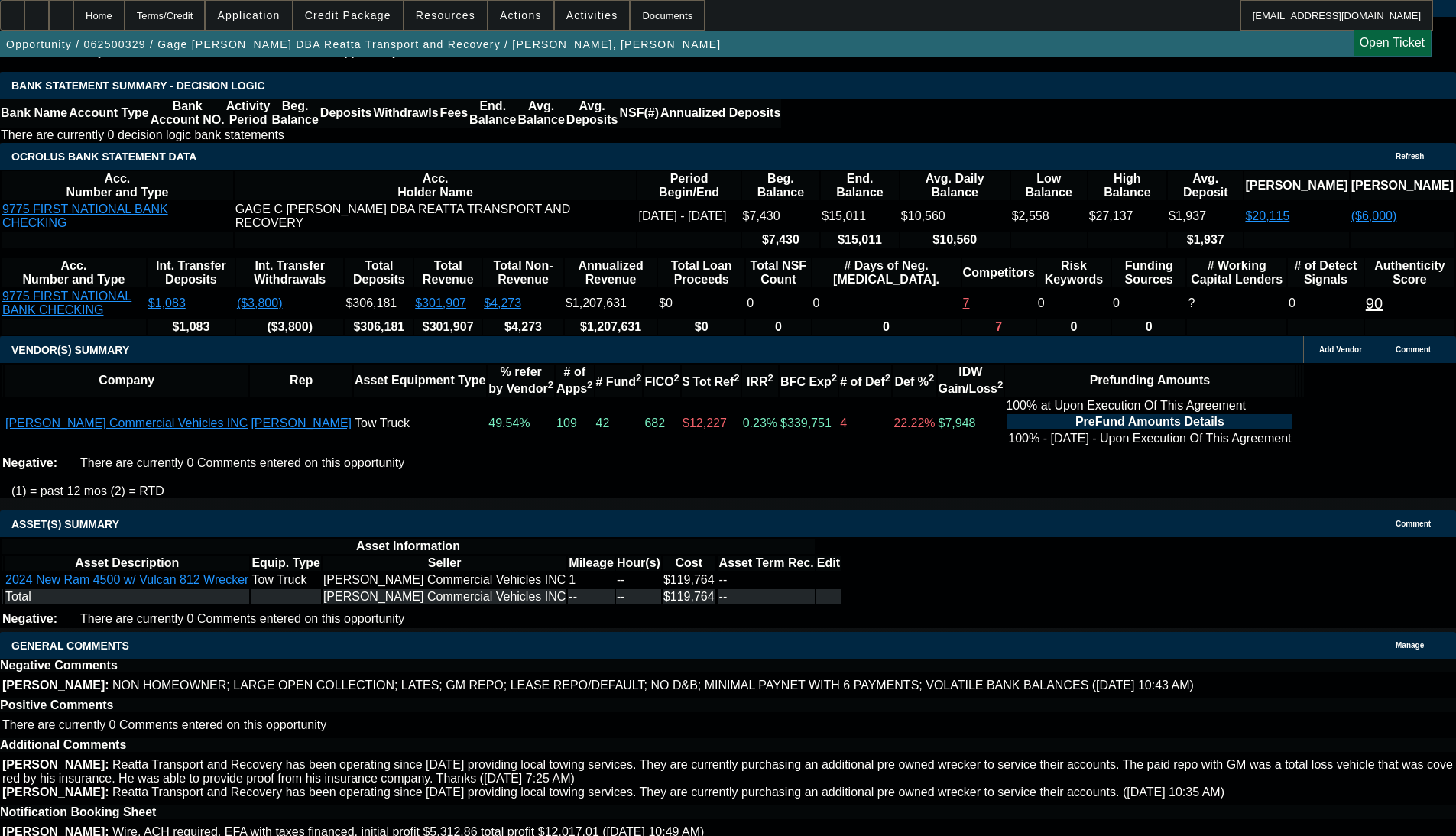
select select "0"
select select "3"
select select "0"
select select "6"
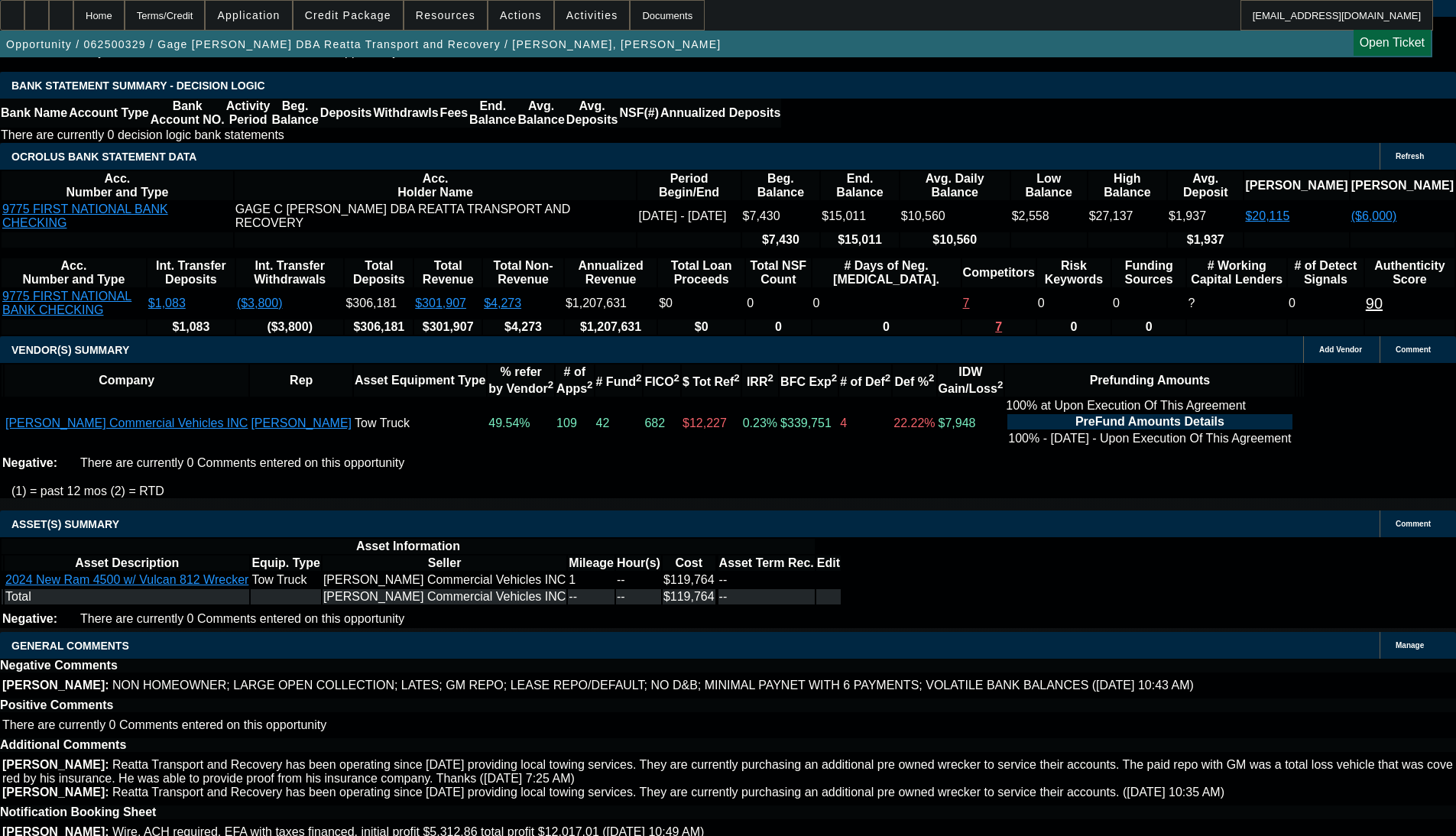
scroll to position [2976, 0]
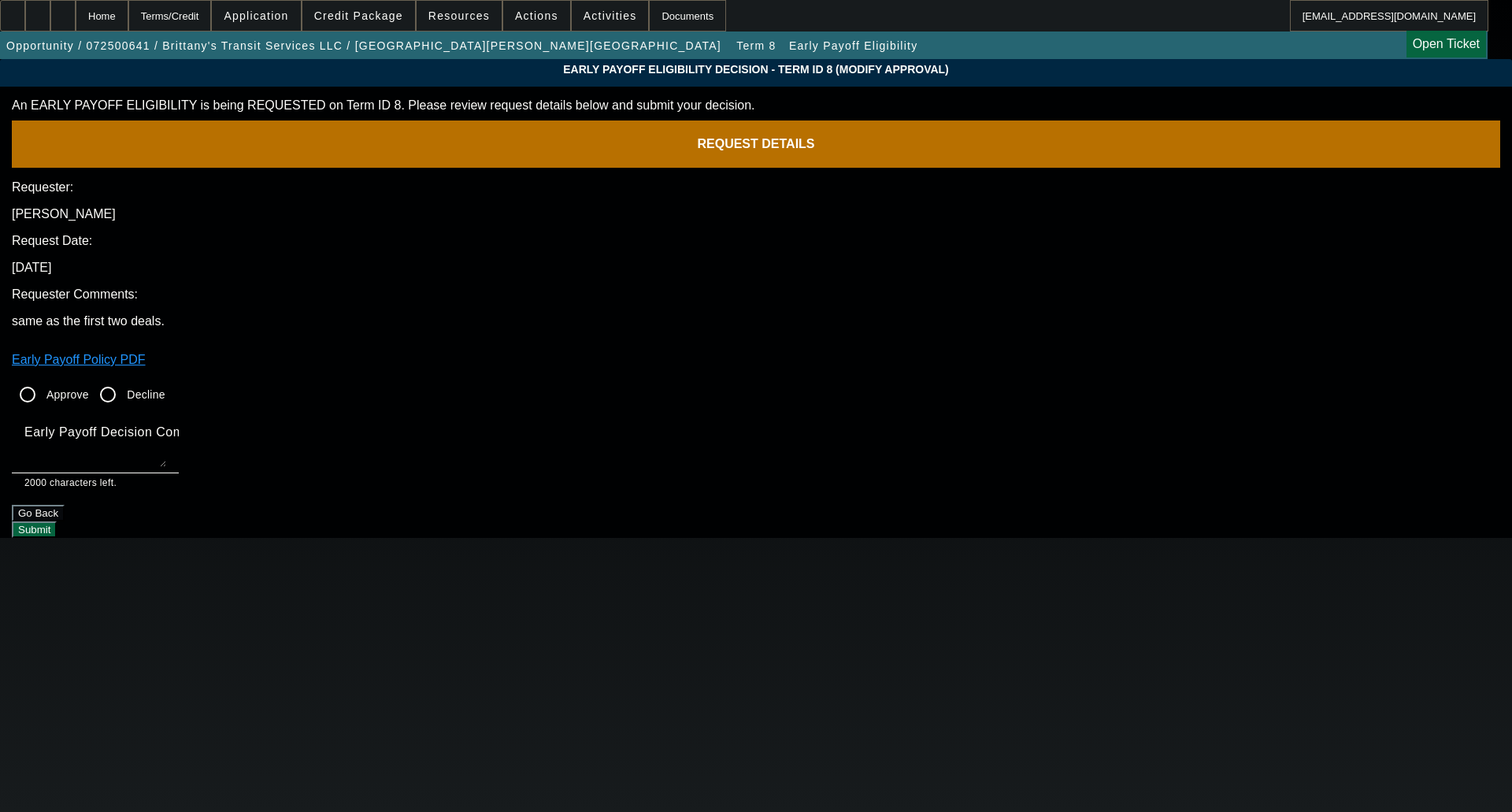
click at [43, 379] on input "Approve" at bounding box center [28, 394] width 31 height 31
radio input "true"
click at [166, 429] on textarea "Early Payoff Decision Comment" at bounding box center [95, 447] width 142 height 38
type textarea "OKAY FOR SERVICED EBO"
click at [57, 521] on button "Submit" at bounding box center [34, 530] width 45 height 16
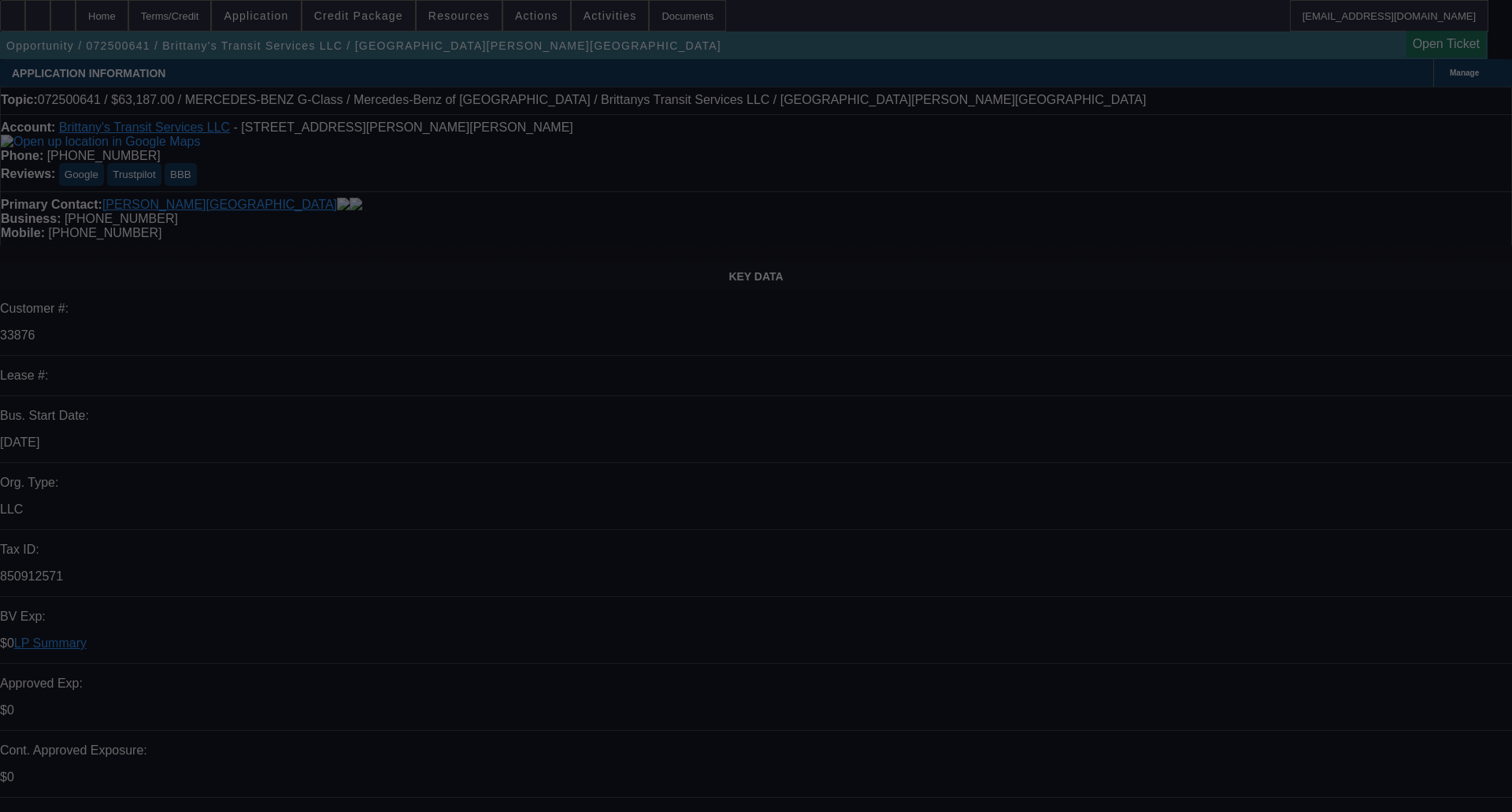
select select "0"
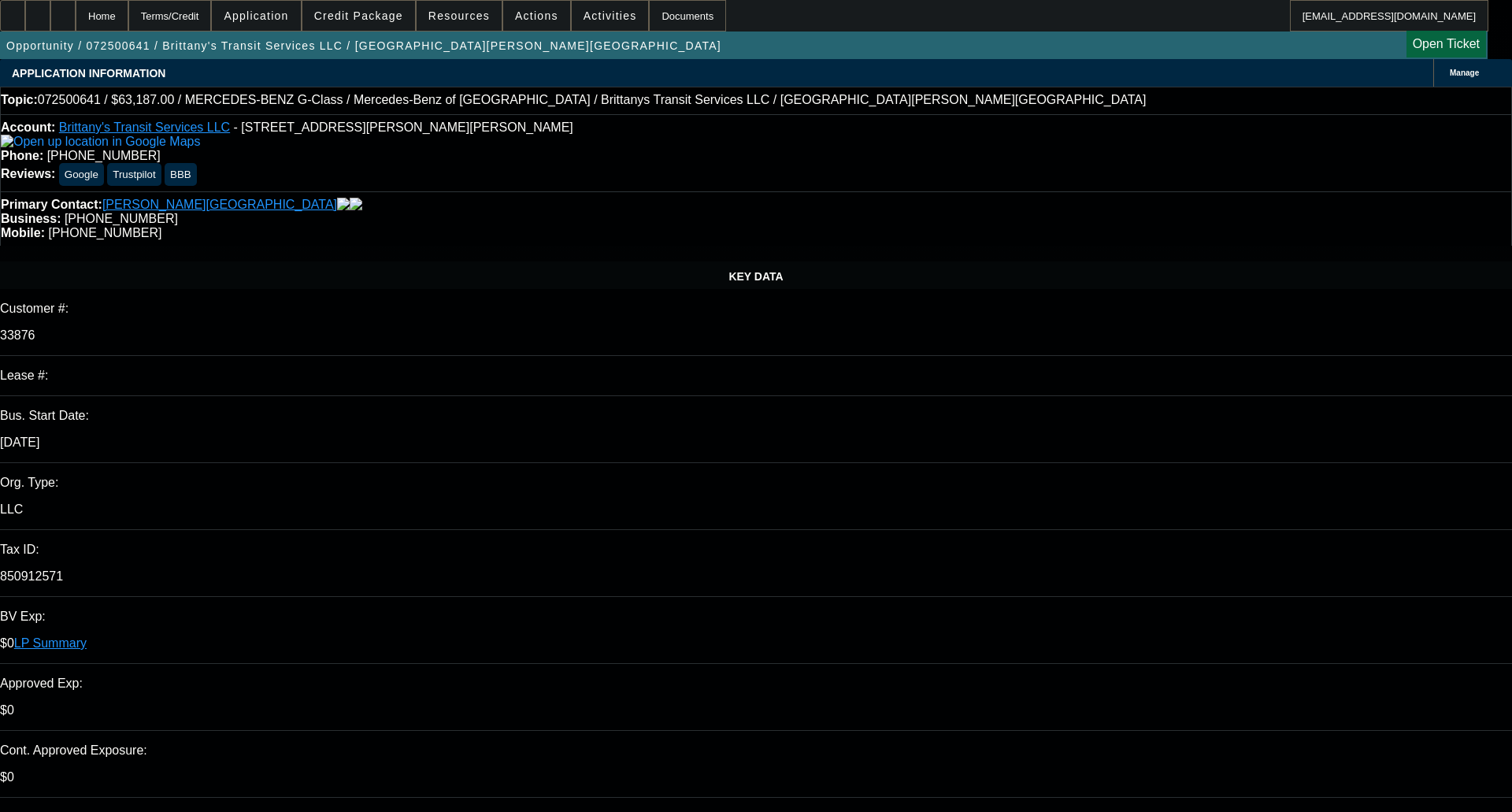
select select "0"
select select "2"
select select "0"
select select "6"
select select "0"
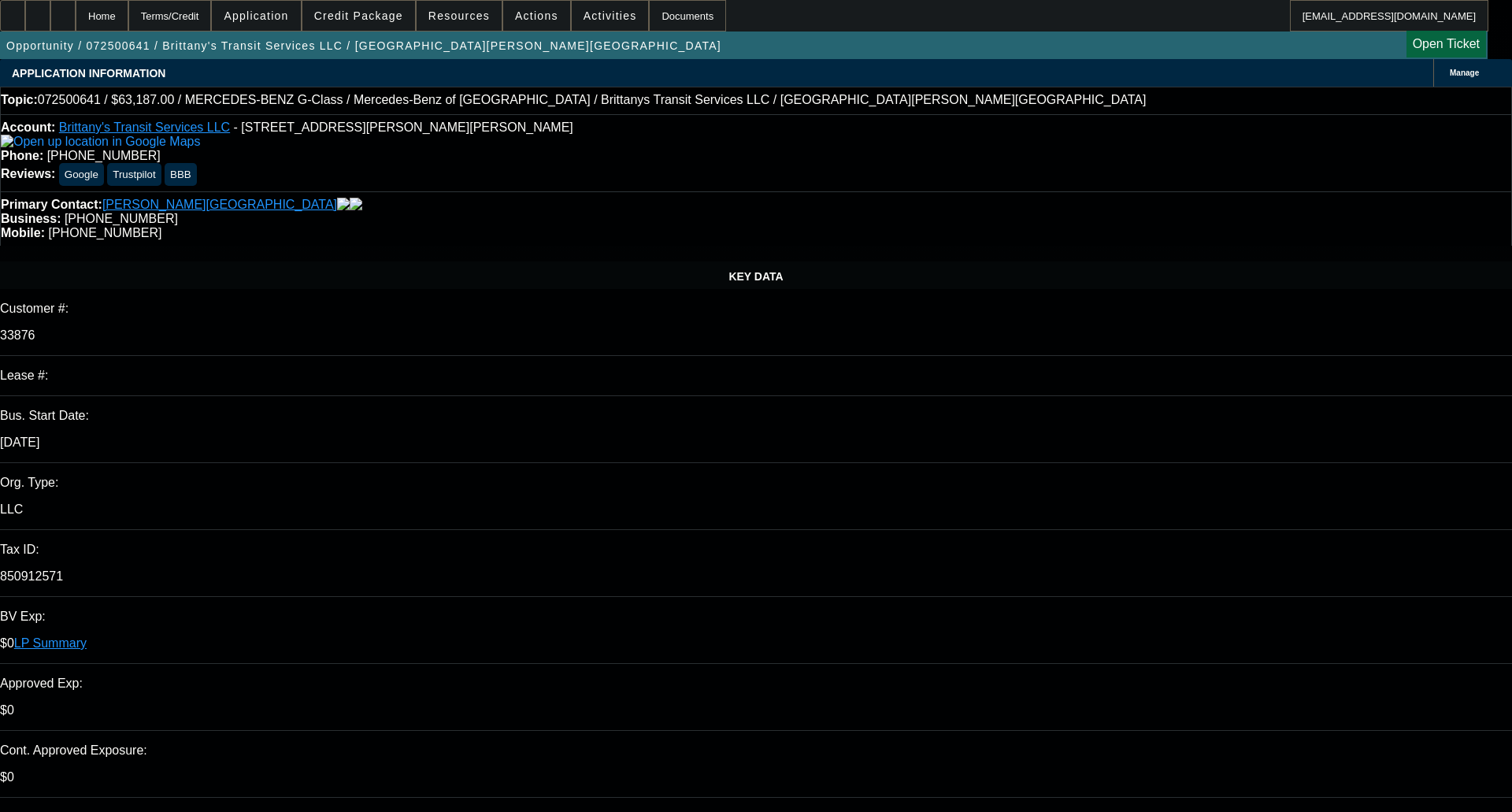
select select "0"
select select "6"
select select "0"
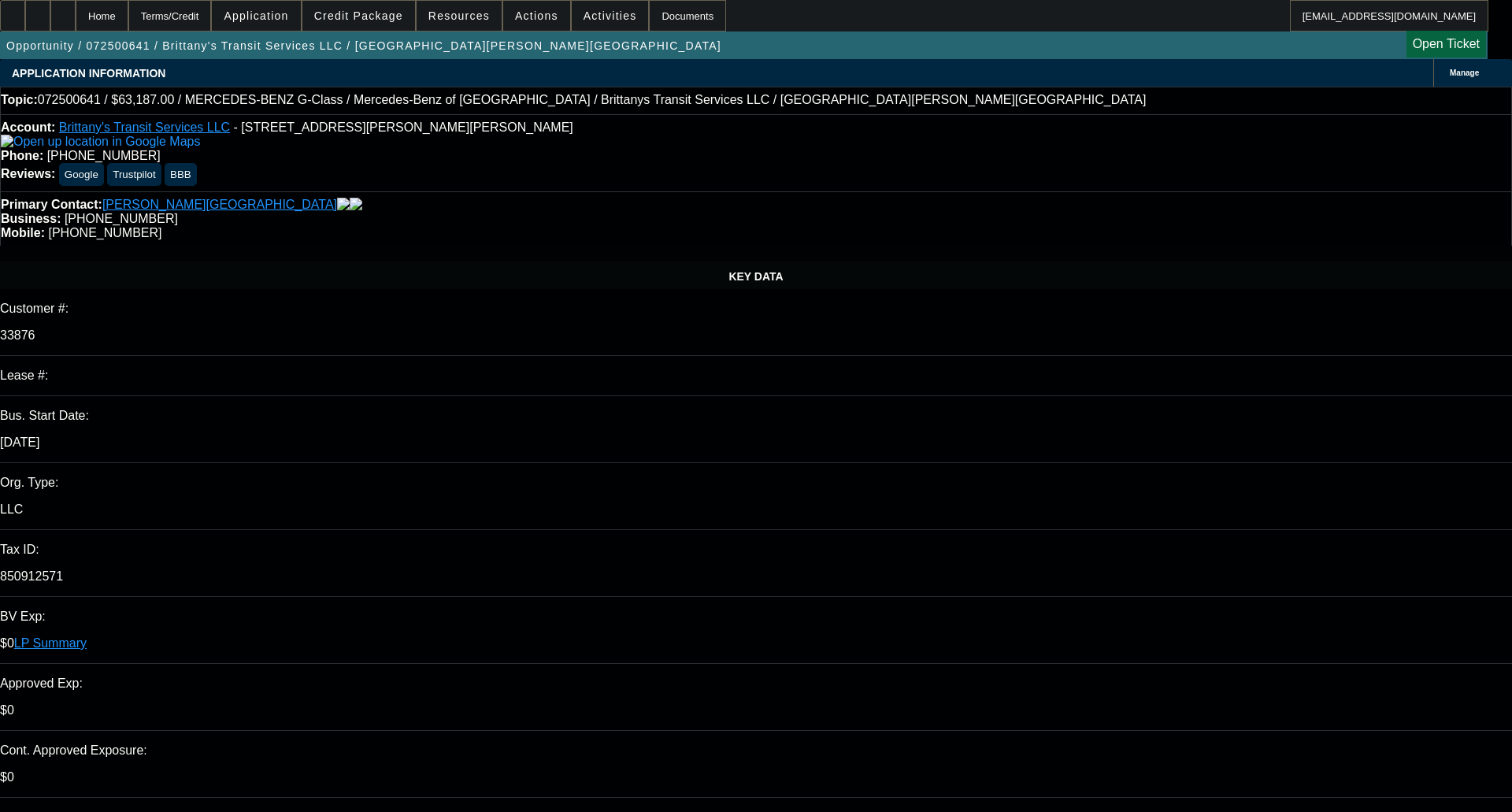
select select "0"
select select "6"
select select "0"
select select "2"
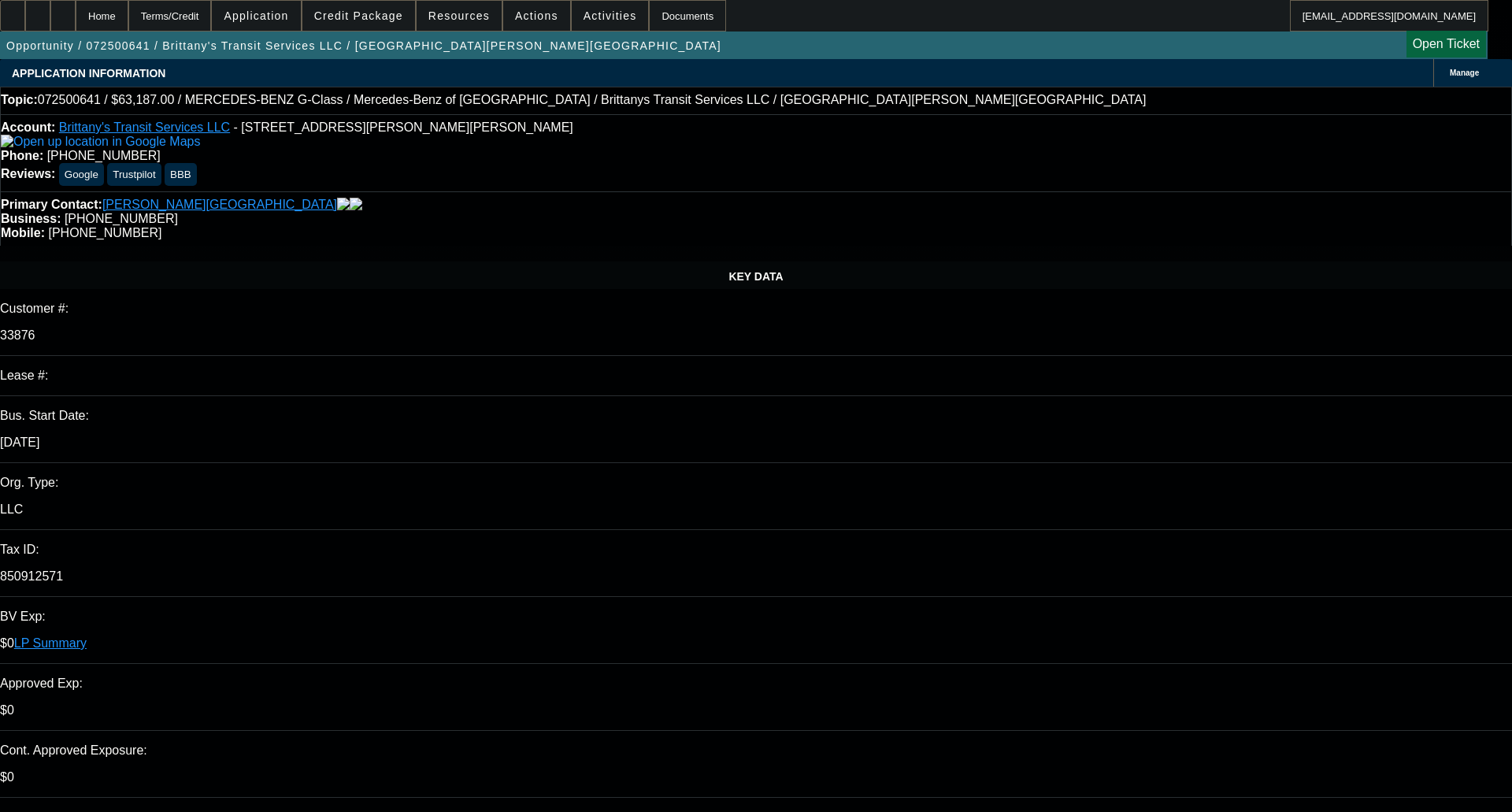
select select "0"
select select "6"
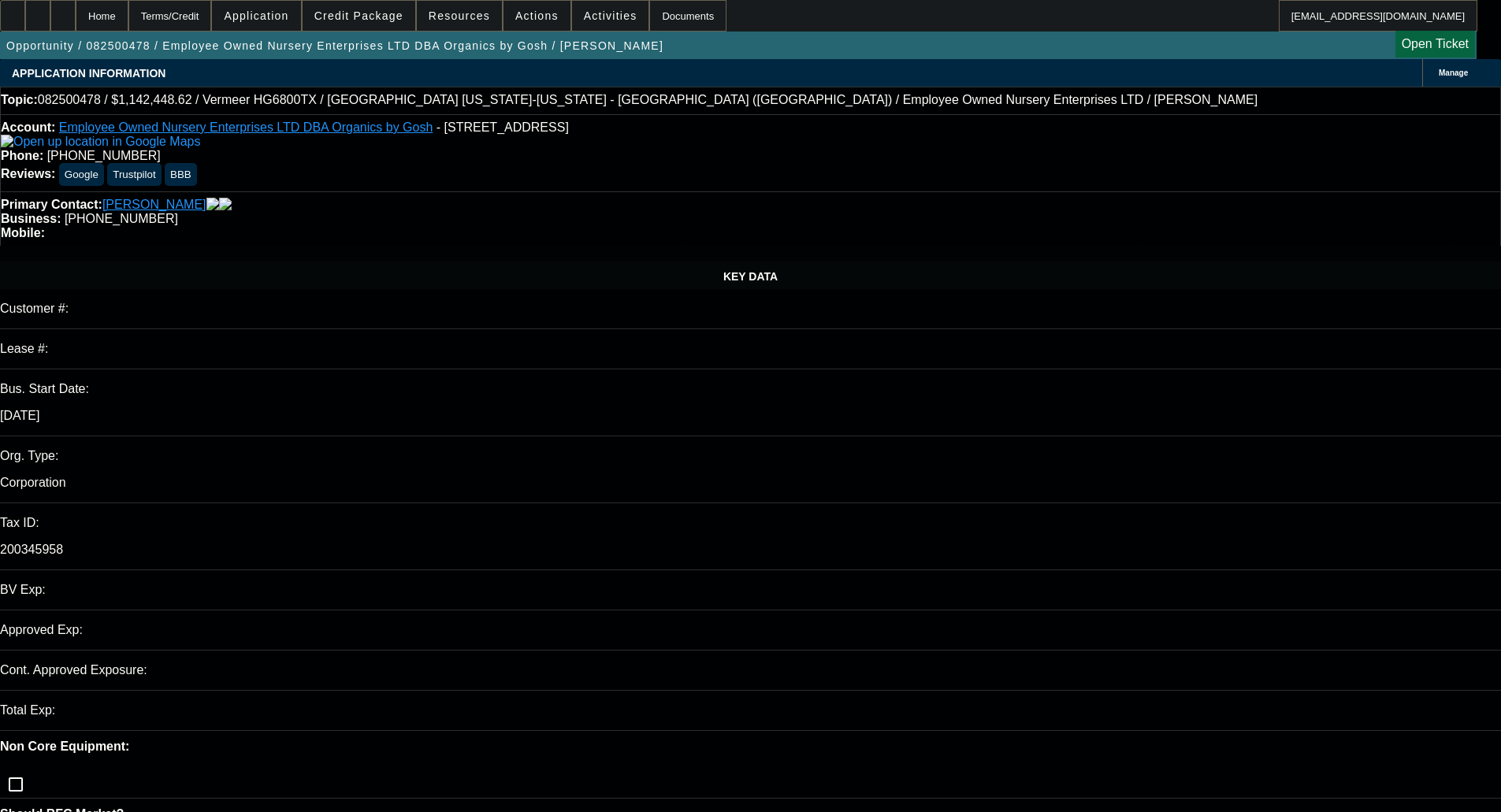
select select "0.1"
select select "0"
select select "6"
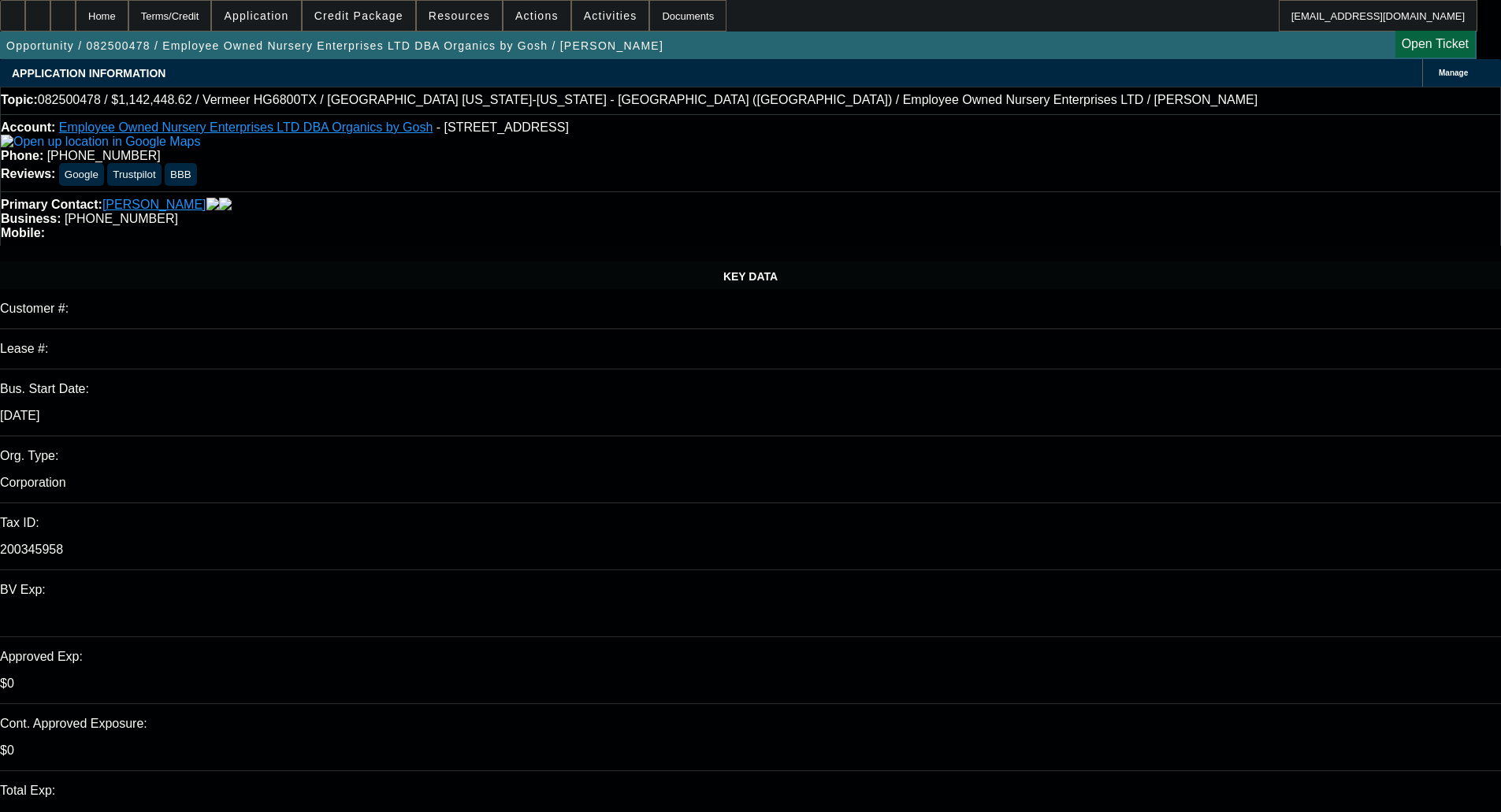
click at [365, 21] on span "Credit Package" at bounding box center [359, 16] width 89 height 13
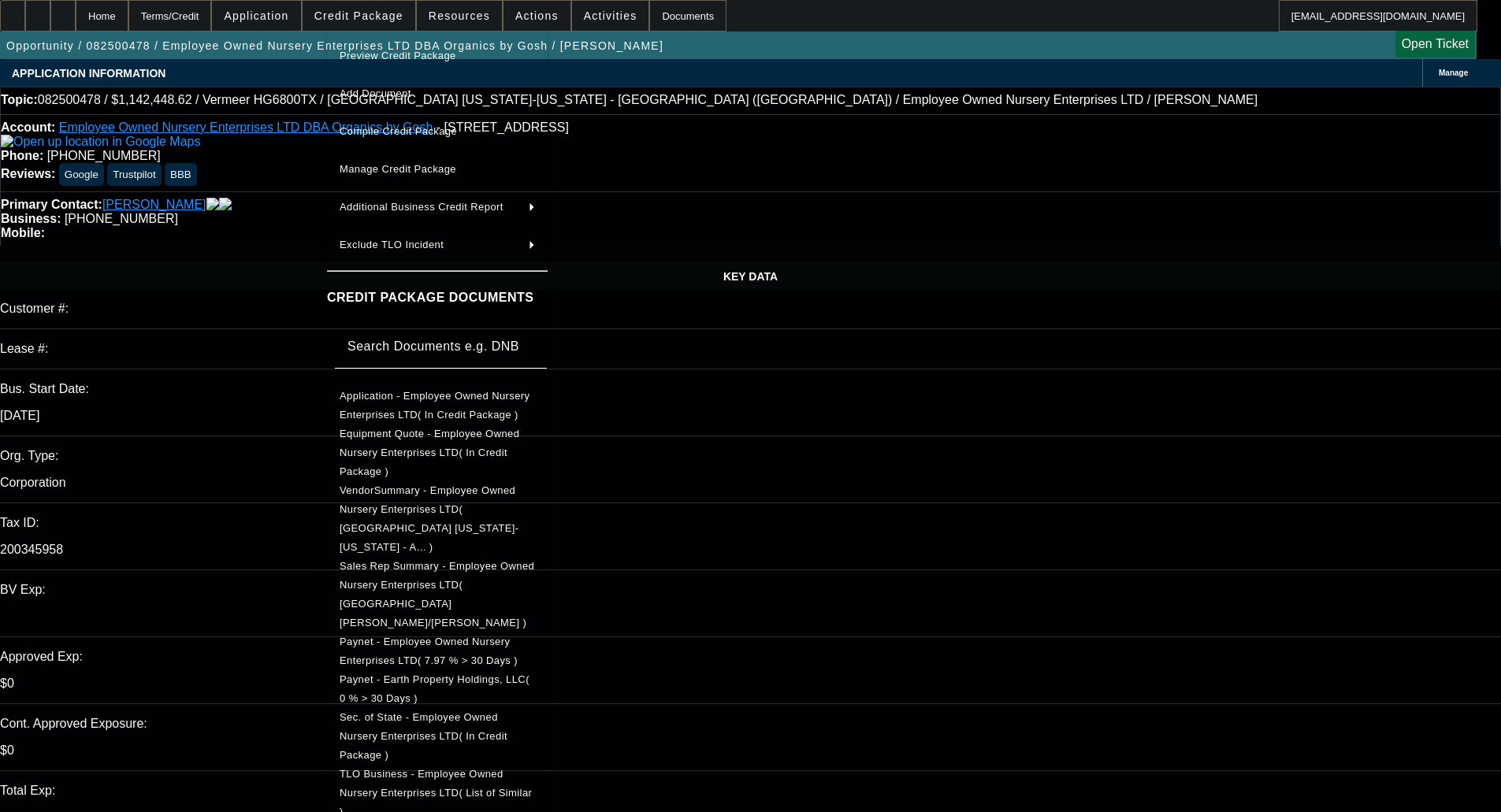
click at [389, 60] on span "Preview Credit Package" at bounding box center [397, 55] width 116 height 12
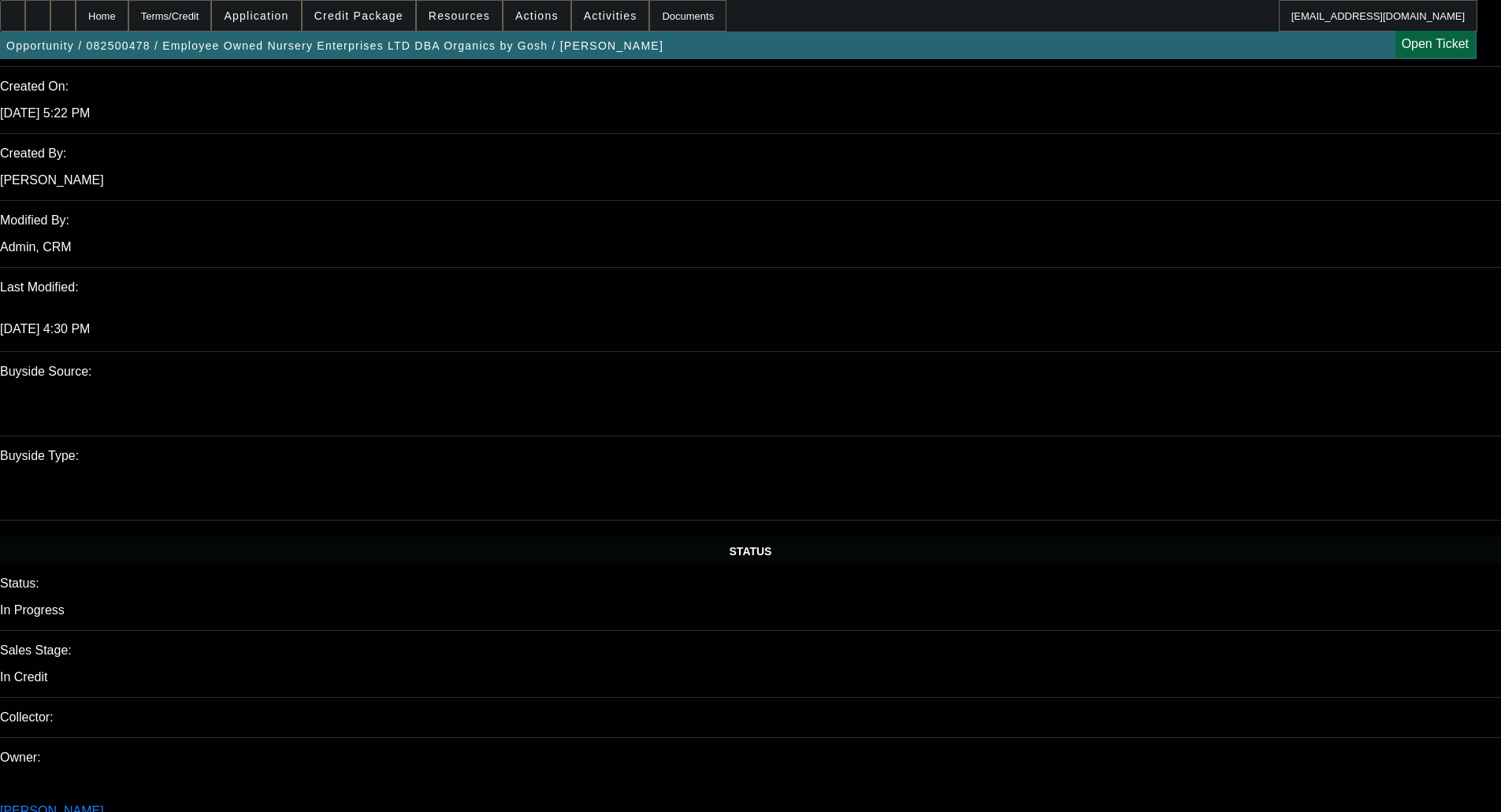
scroll to position [1251, 0]
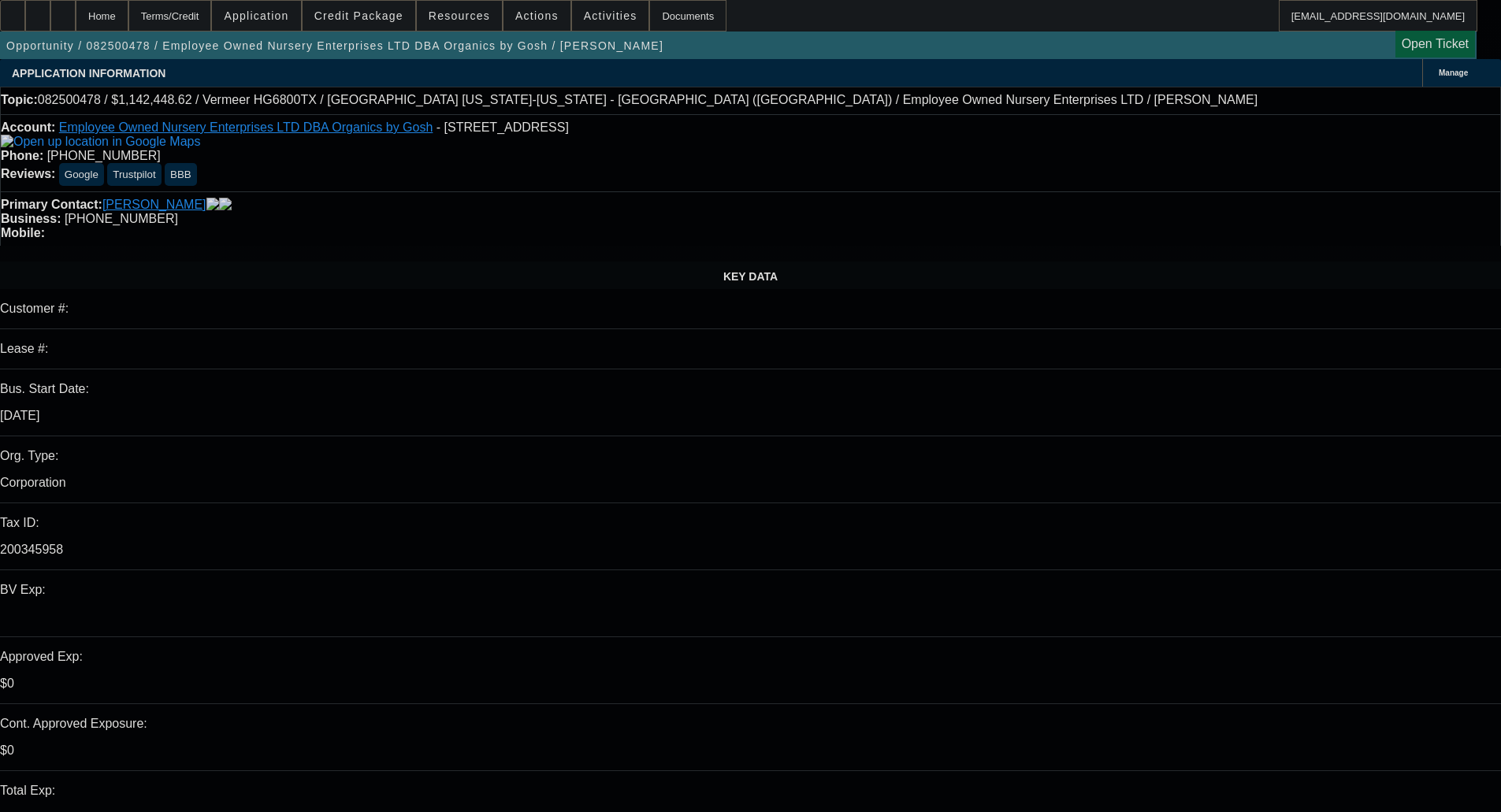
select select "0.1"
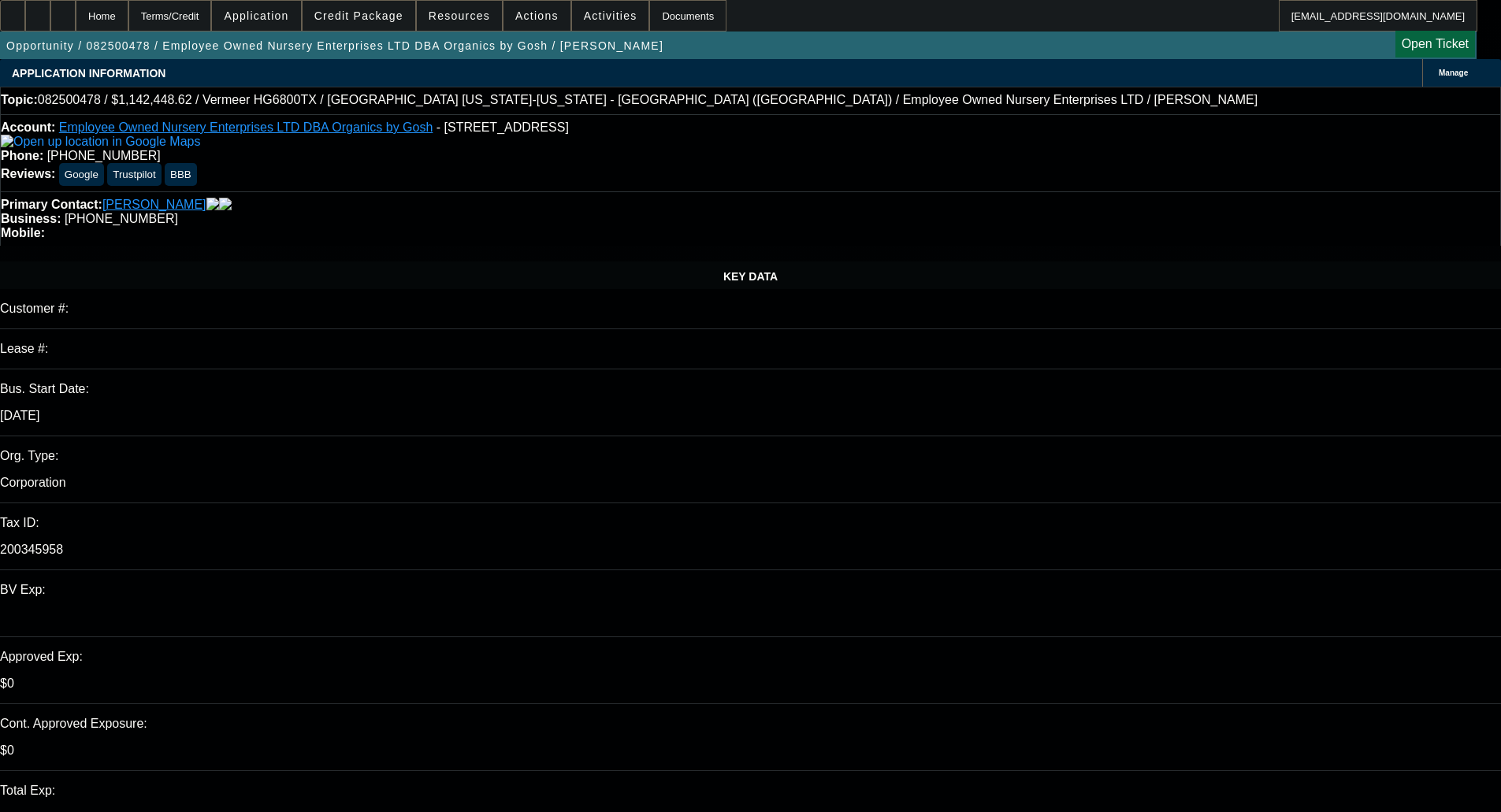
select select "0"
select select "6"
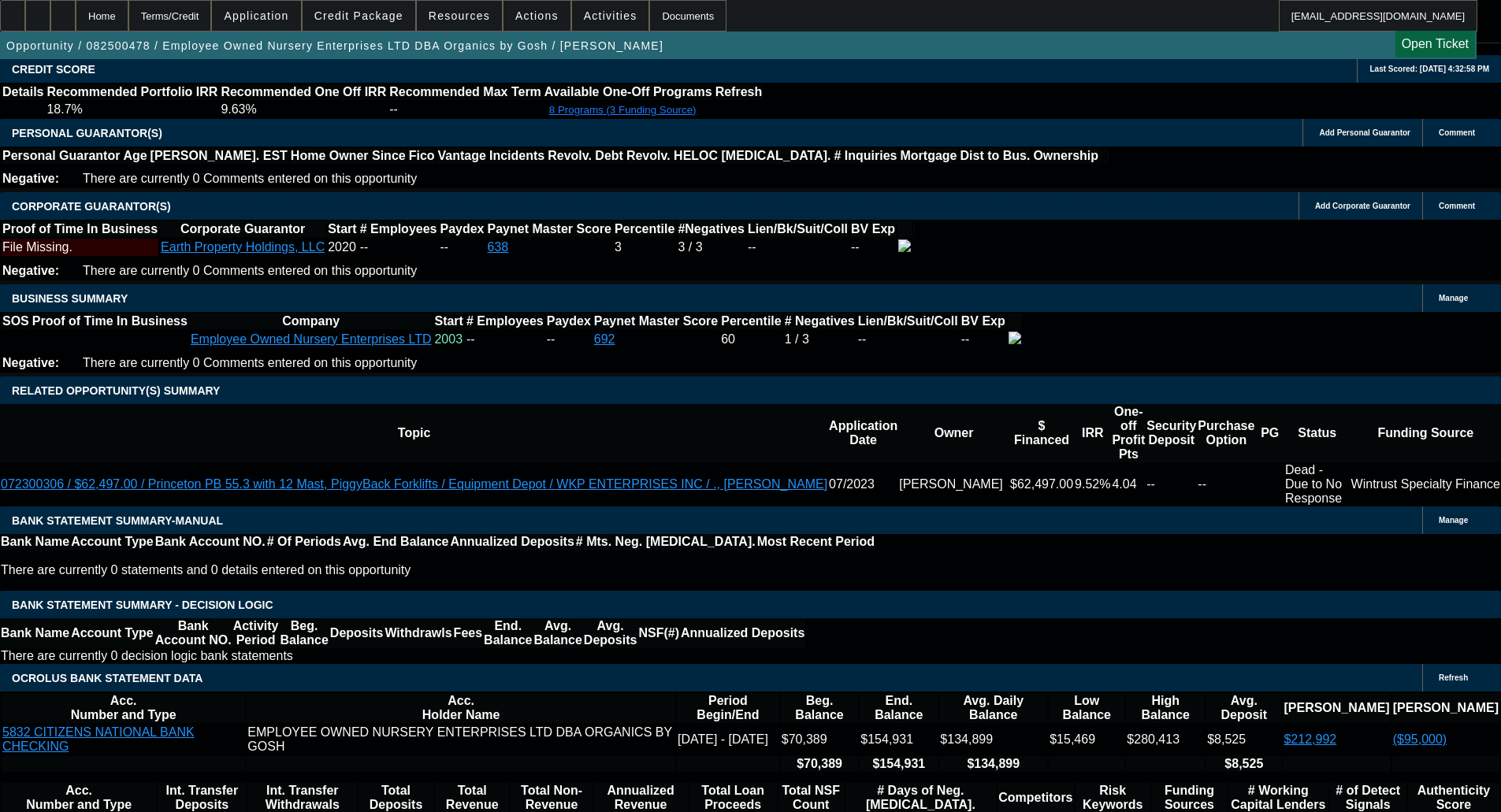
scroll to position [2288, 0]
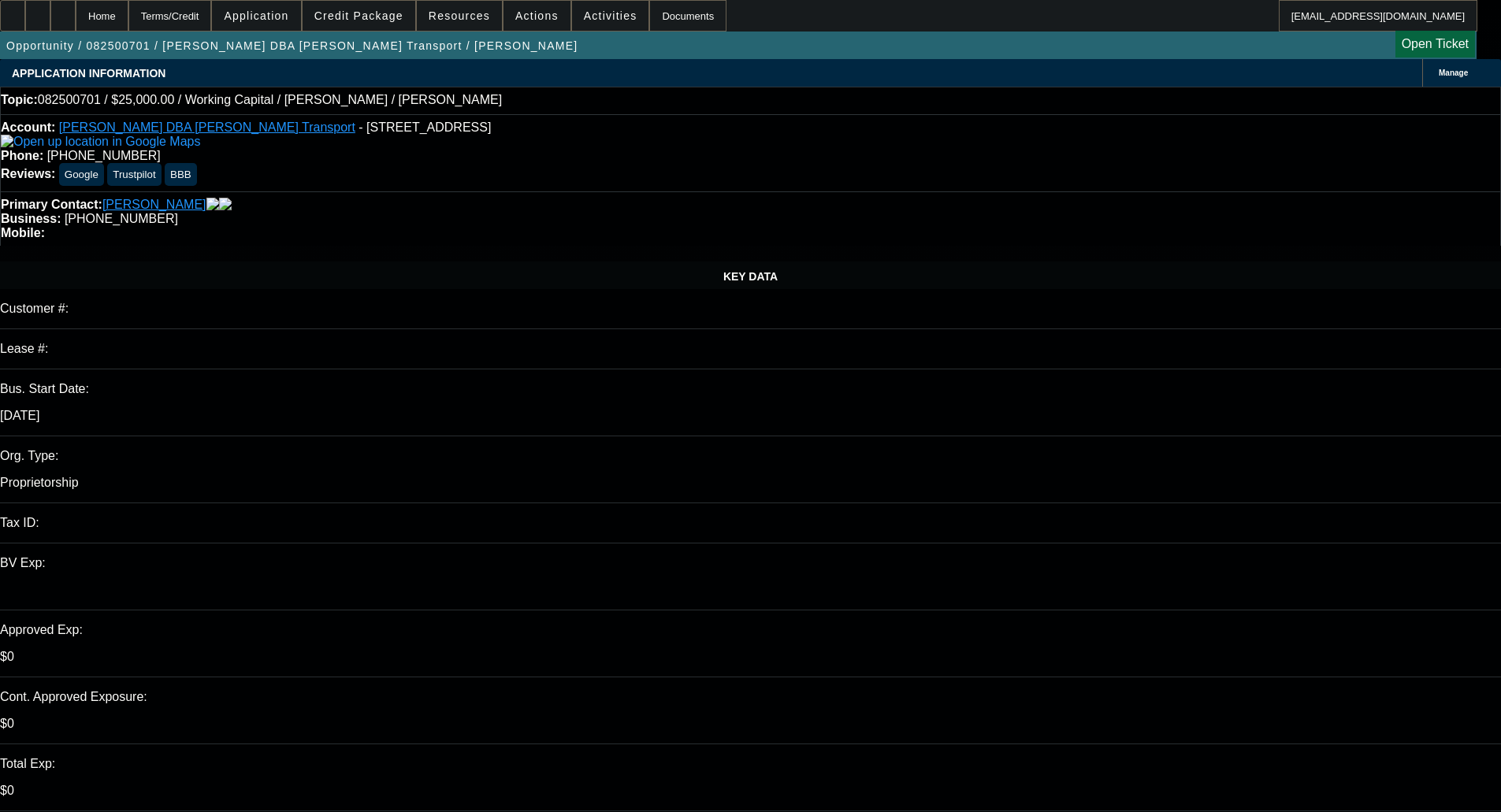
select select "0"
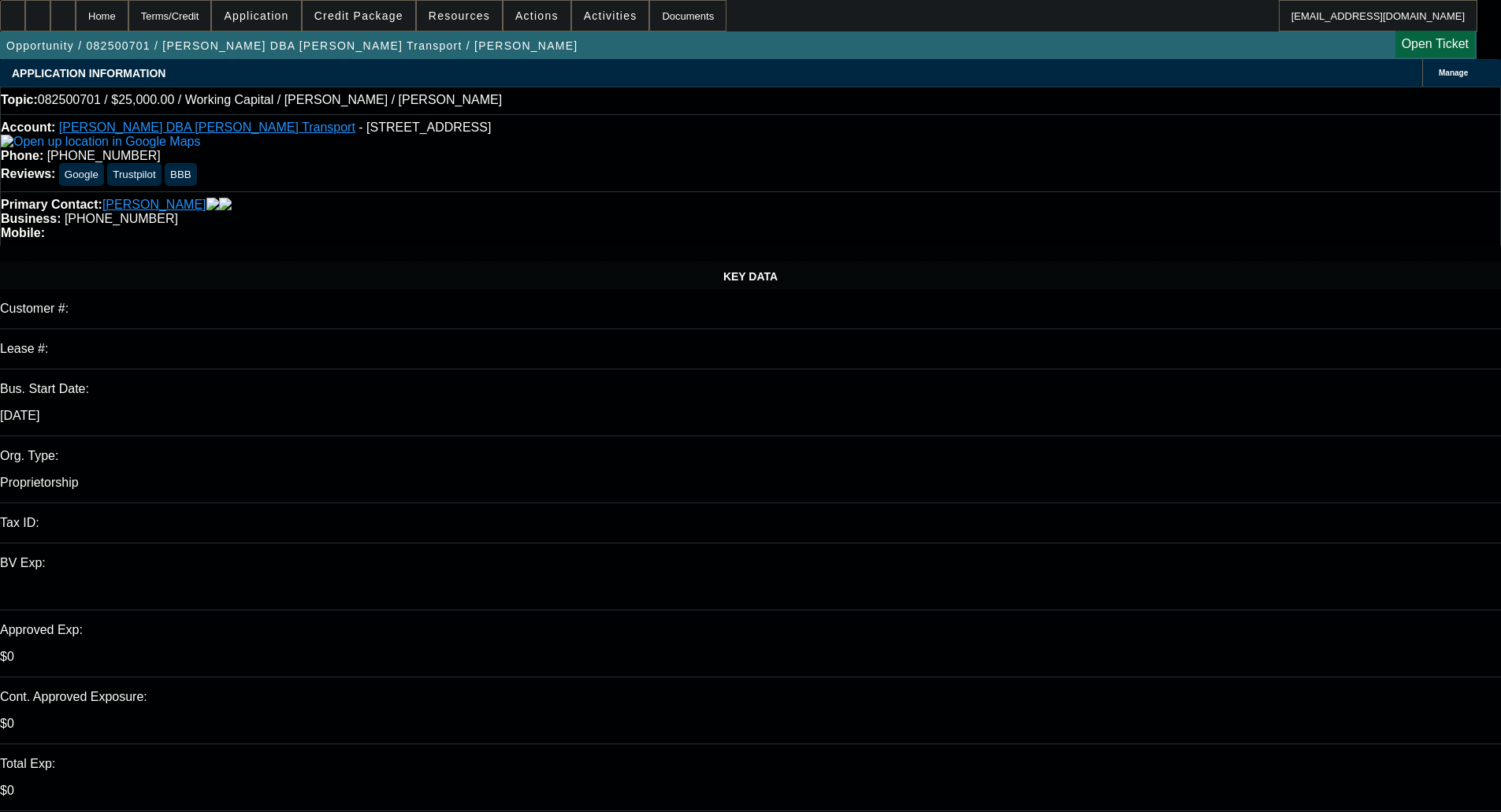
select select "0"
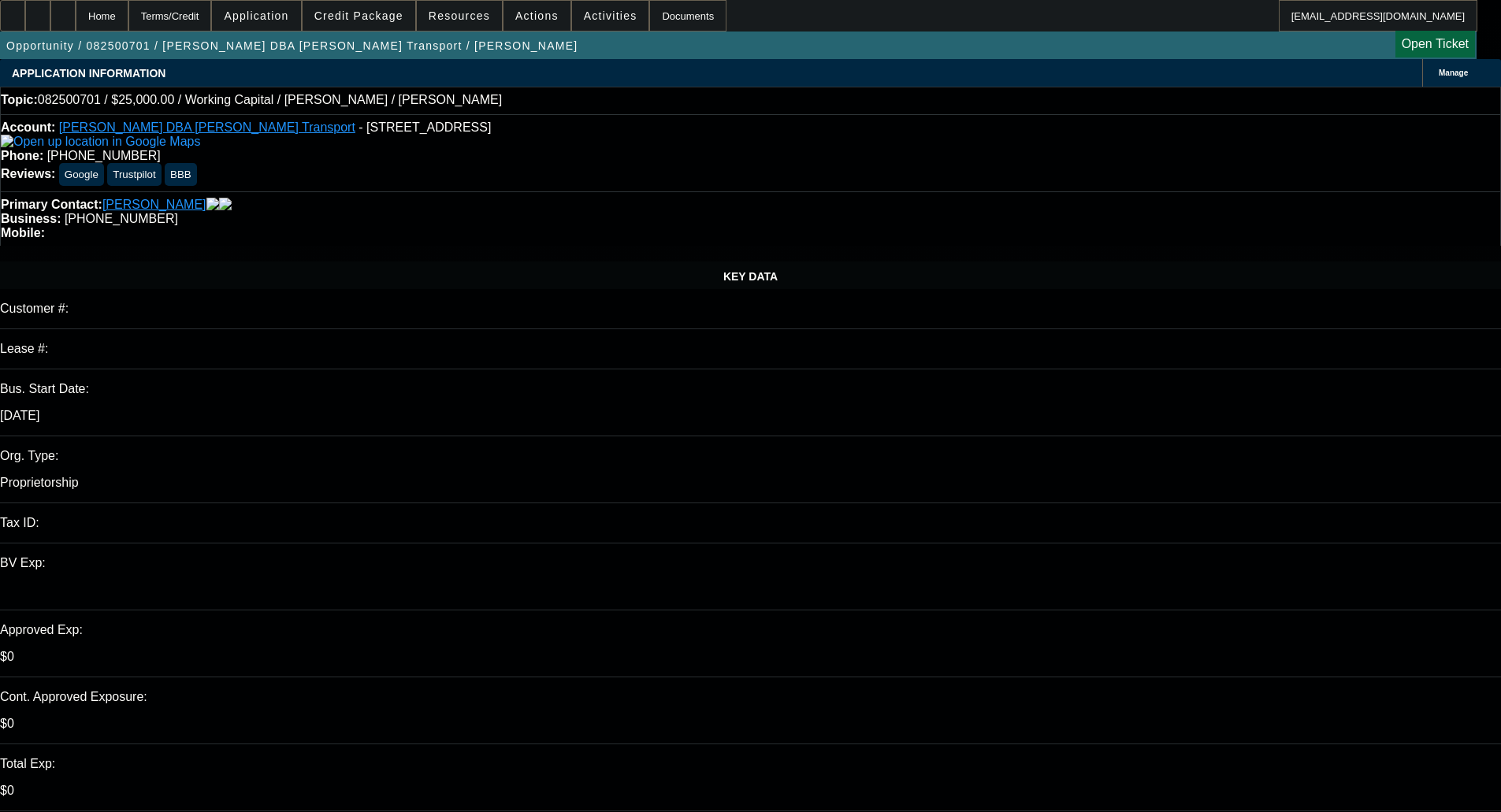
select select "0"
select select "1"
select select "2"
select select "6"
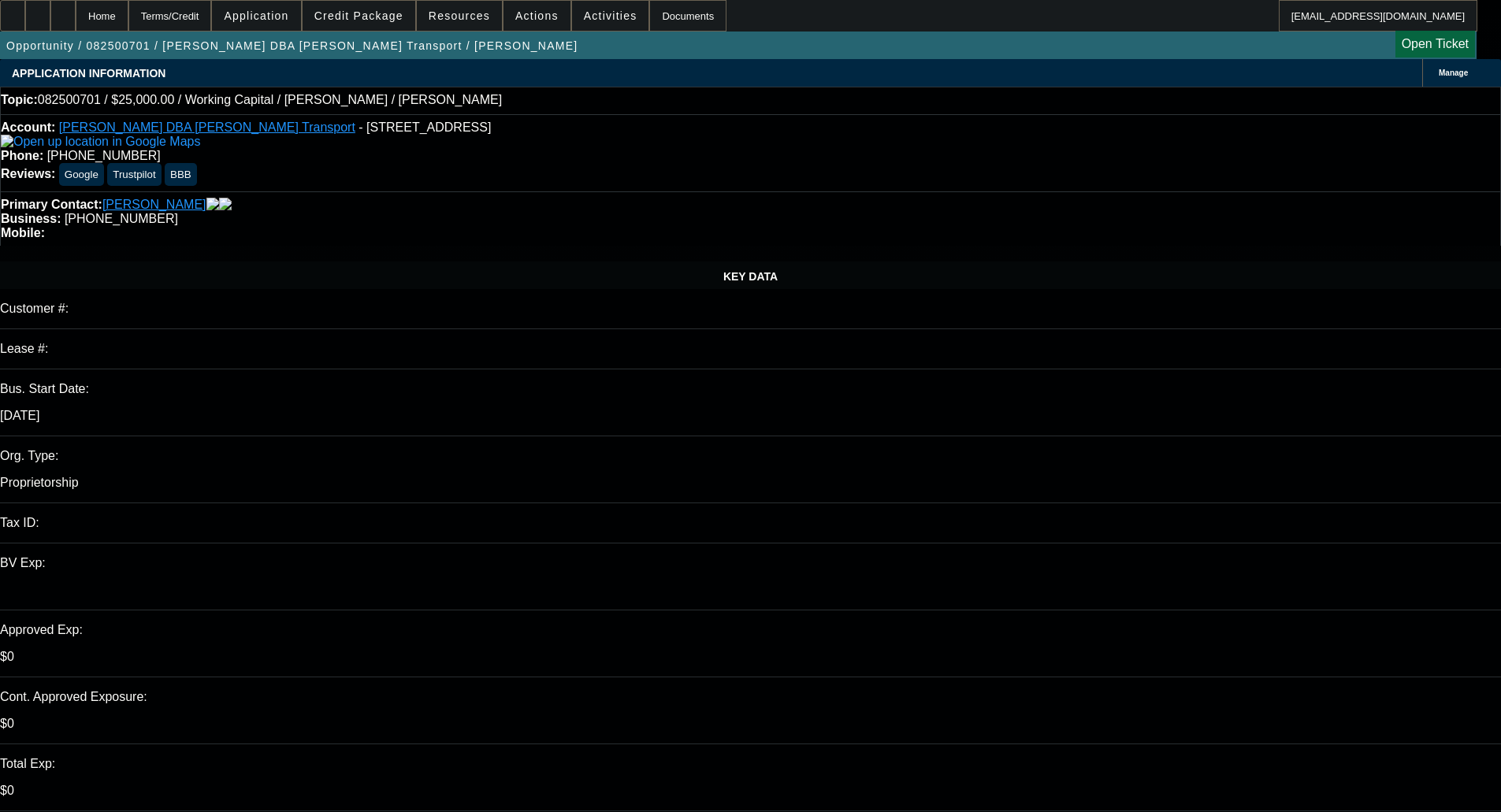
select select "1"
select select "2"
select select "6"
select select "1"
select select "2"
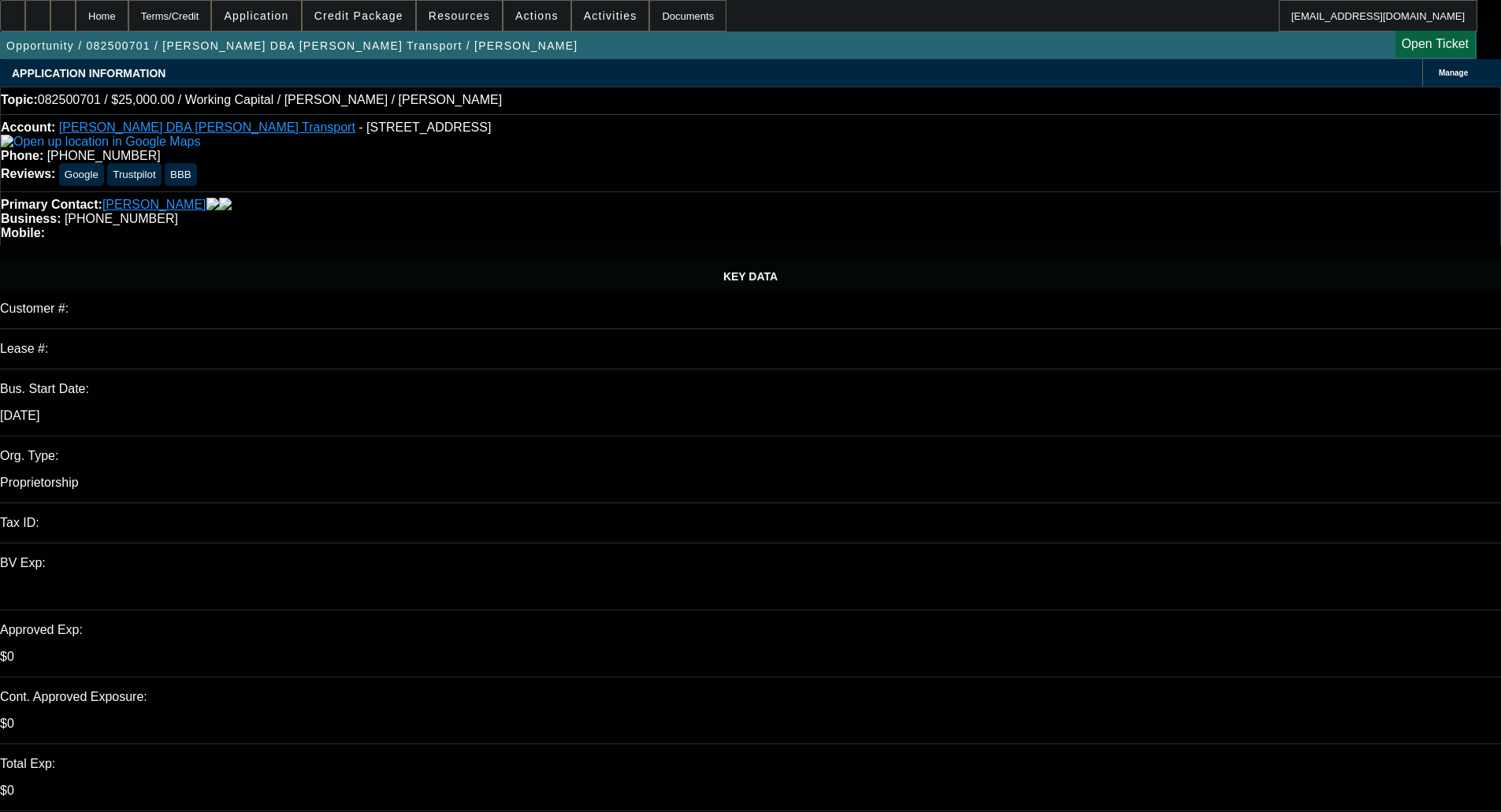
select select "6"
select select "1"
select select "2"
select select "6"
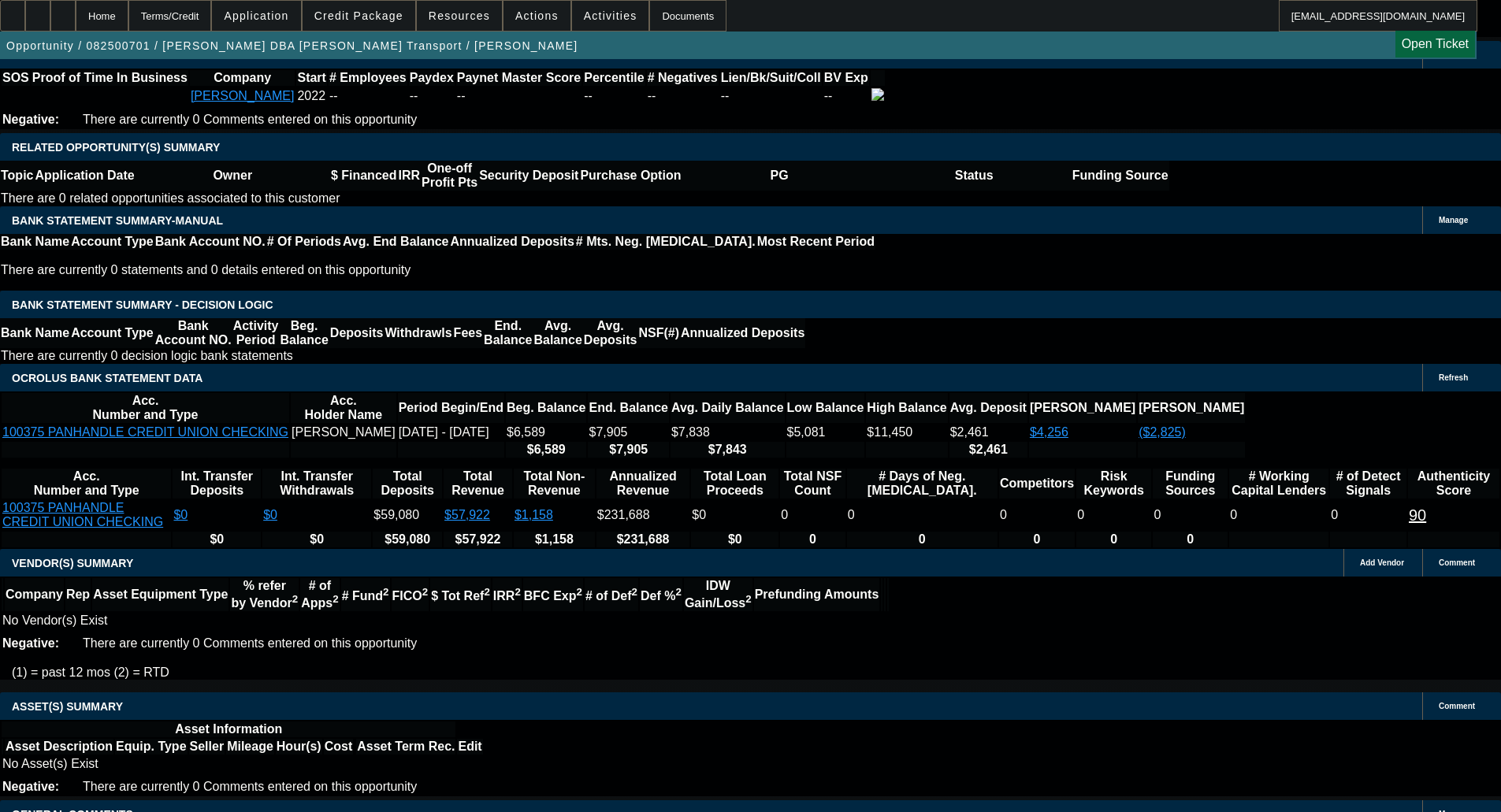
scroll to position [2533, 0]
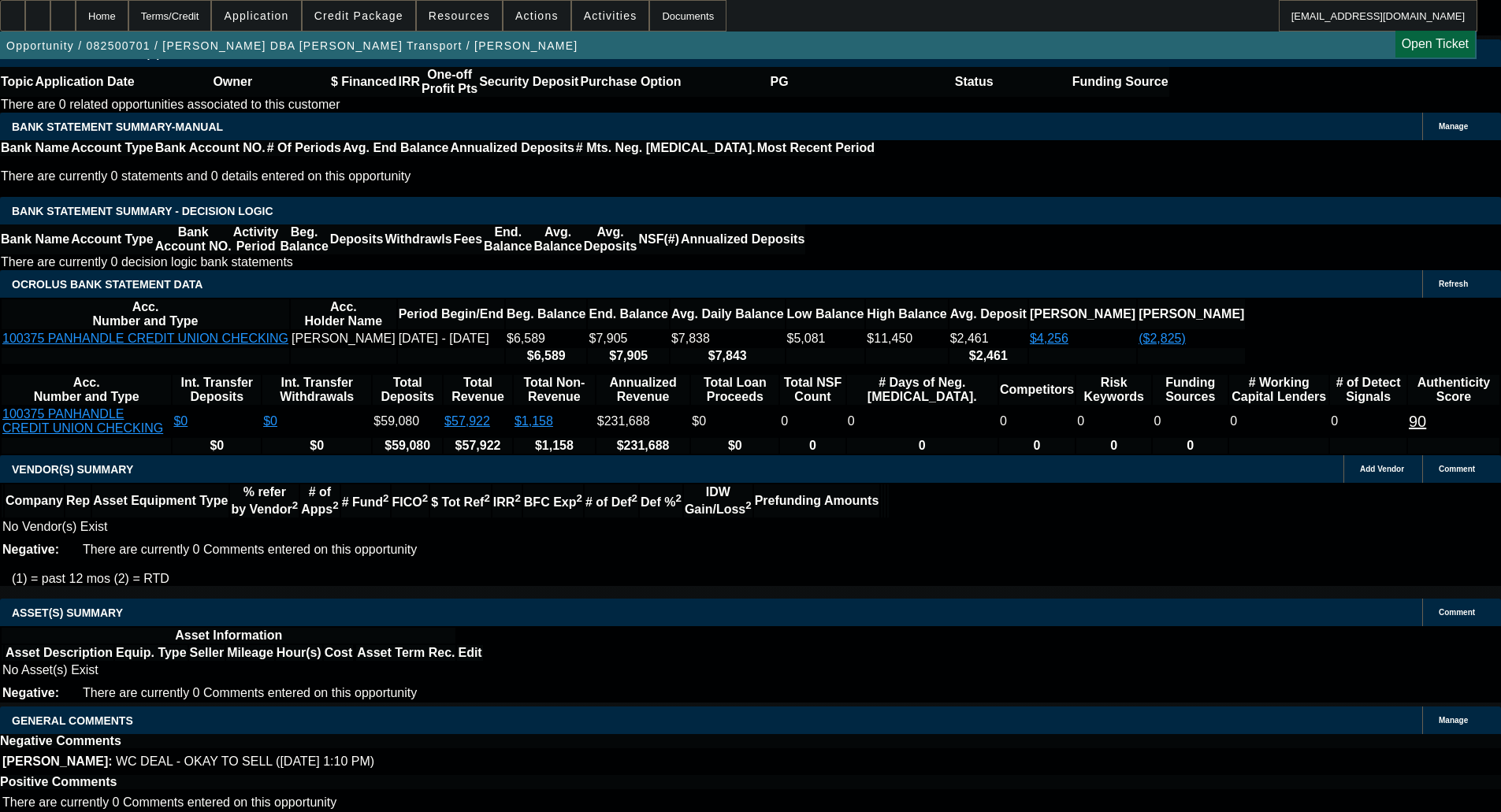
scroll to position [2627, 0]
select select "6"
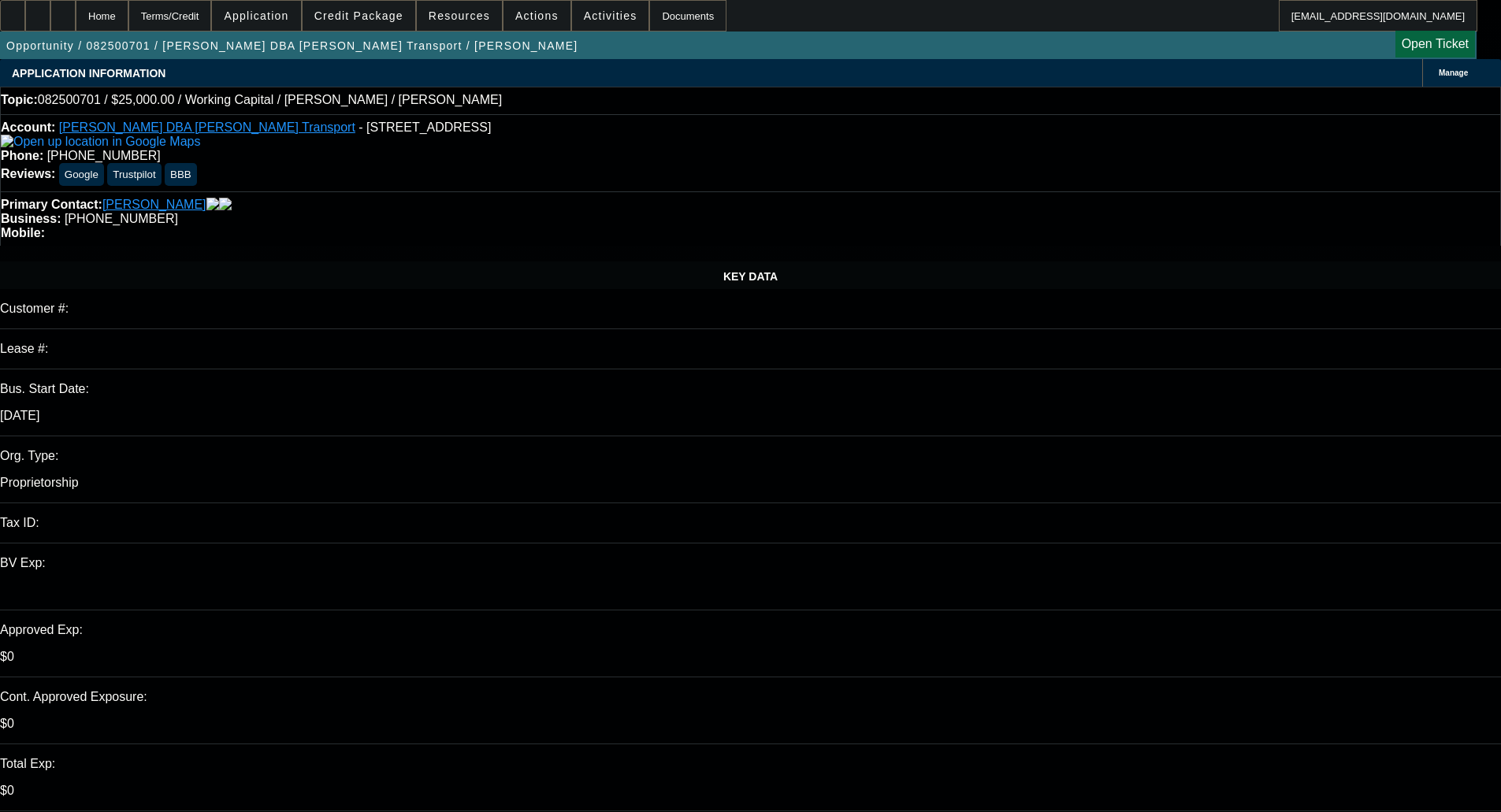
type textarea "s"
type textarea "Sorry, CP confirmed with only one unit they would categorize as an owner operat…"
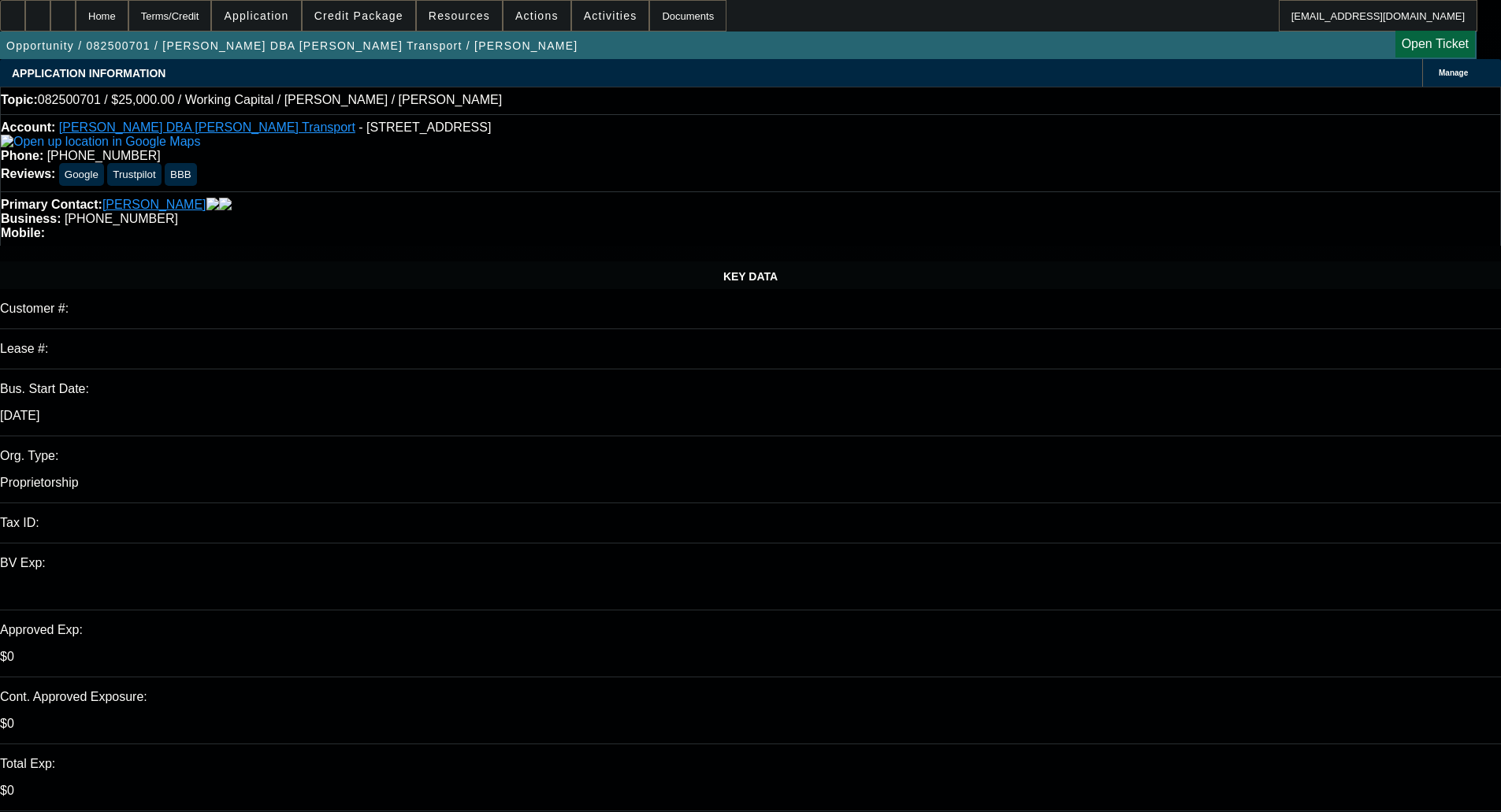
checkbox input "true"
select select "0"
select select "2"
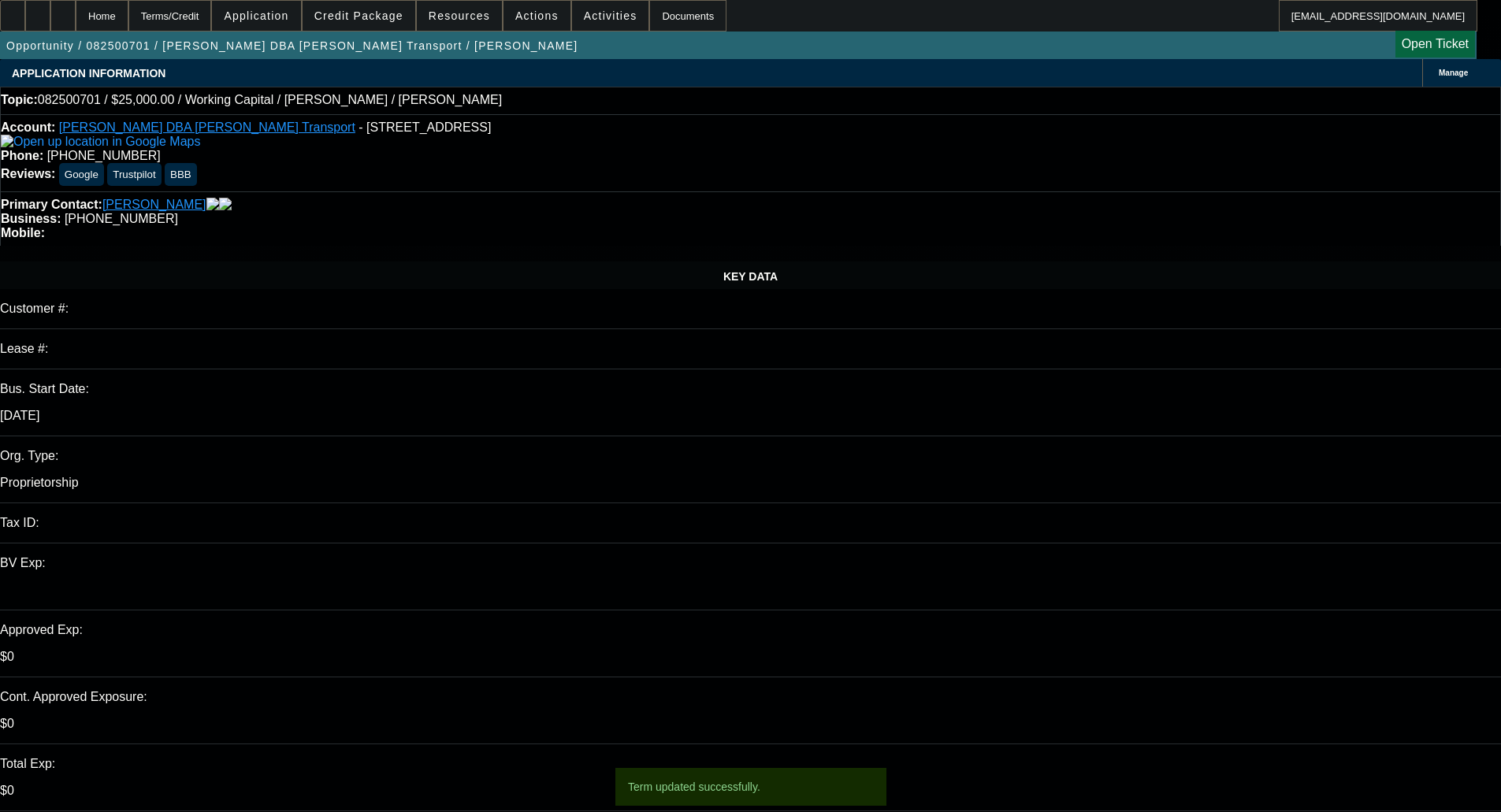
select select "0"
select select "6"
select select "0"
select select "2"
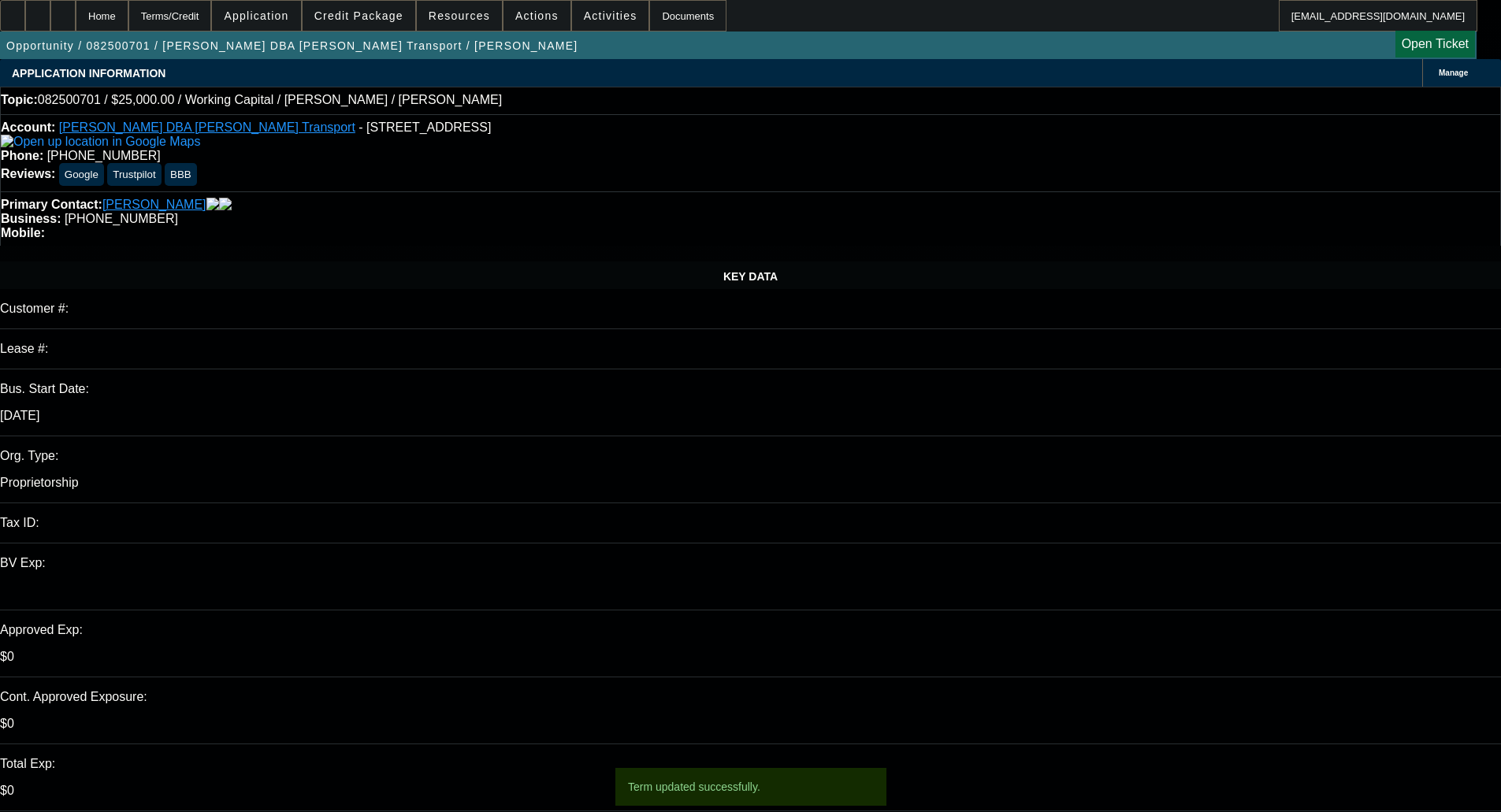
select select "0"
select select "6"
select select "0"
select select "2"
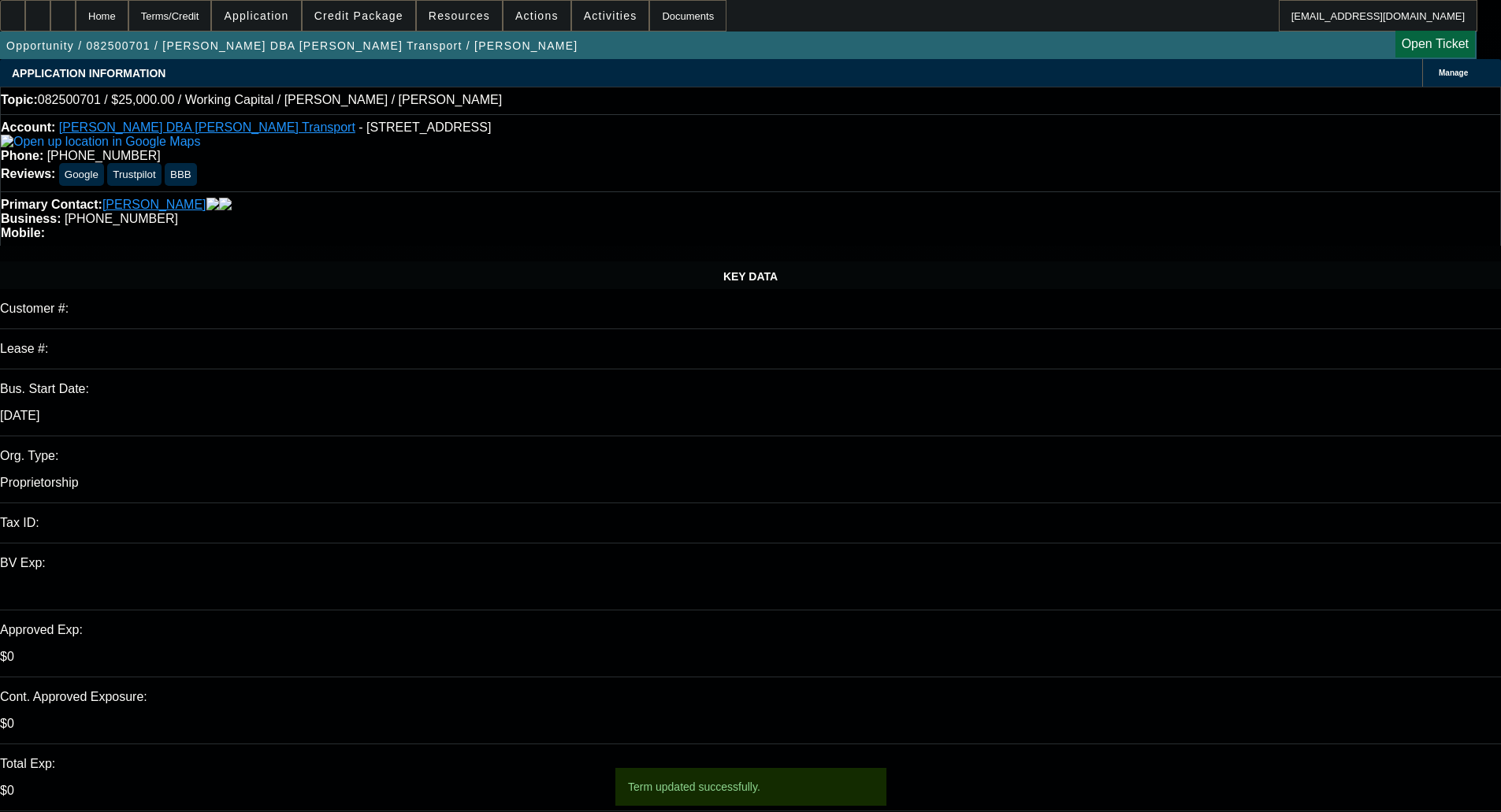
select select "0"
select select "6"
select select "0"
select select "2"
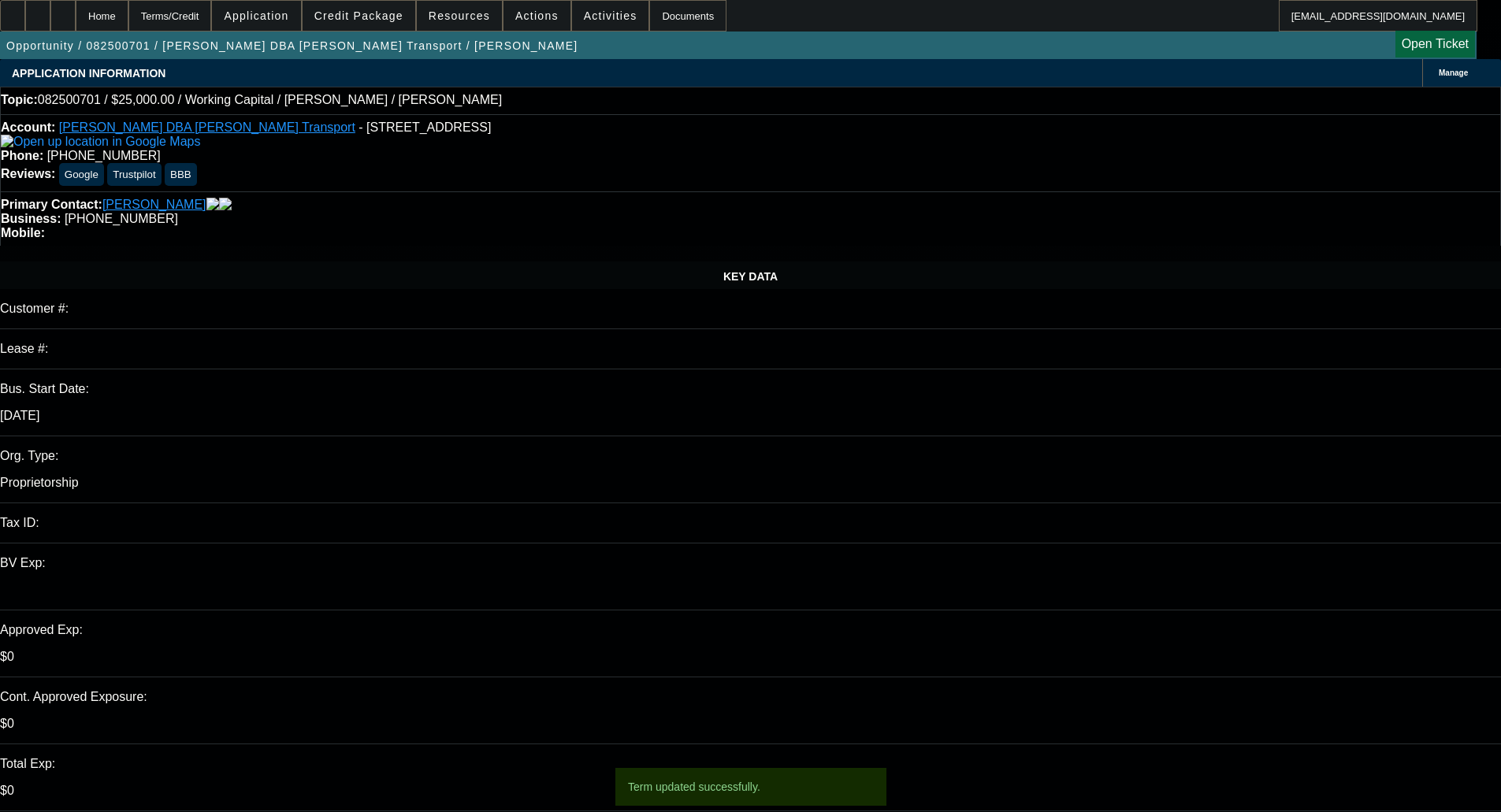
select select "0"
select select "6"
